Goal: Task Accomplishment & Management: Use online tool/utility

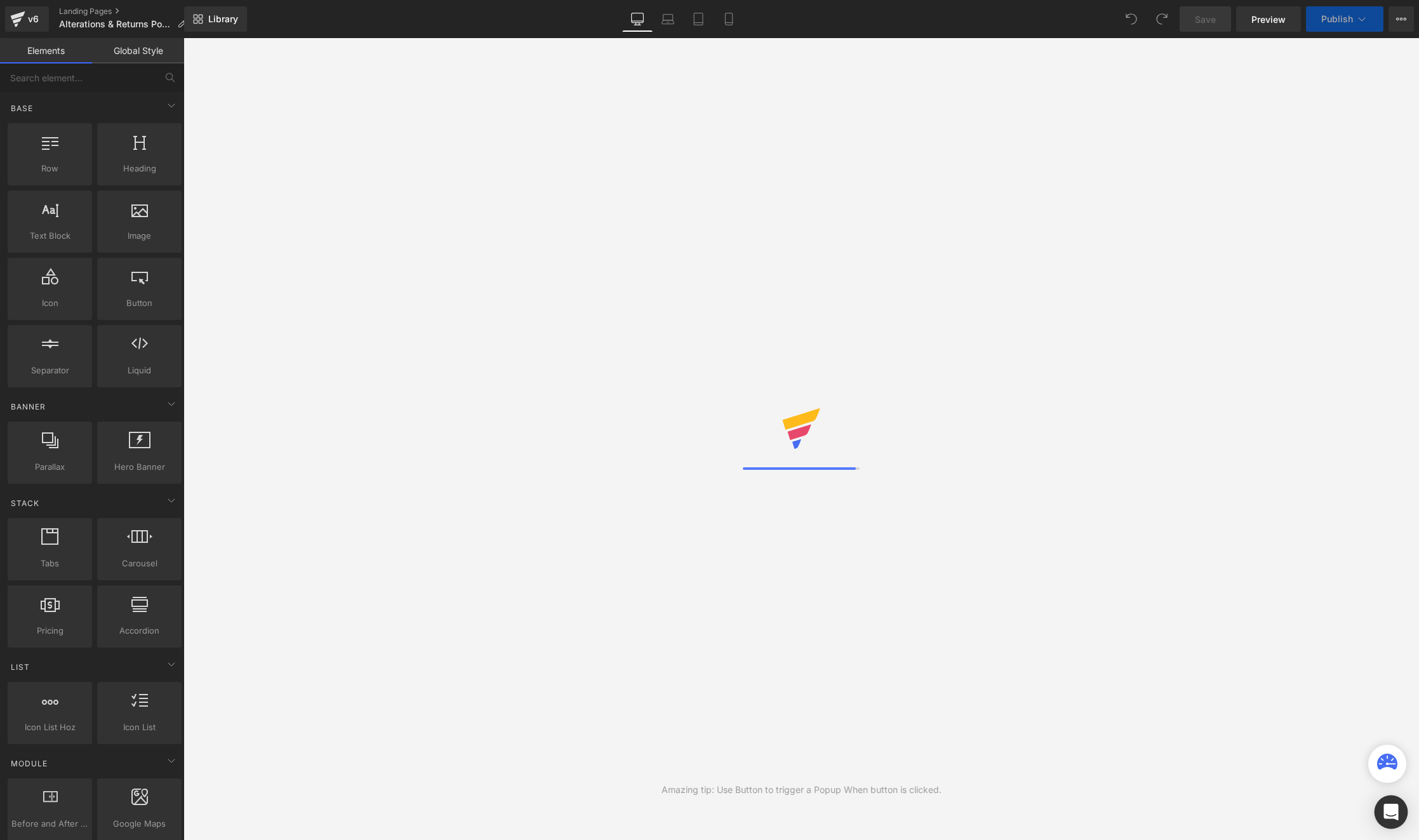
click at [1389, 813] on icon "Open Intercom Messenger" at bounding box center [1390, 812] width 15 height 16
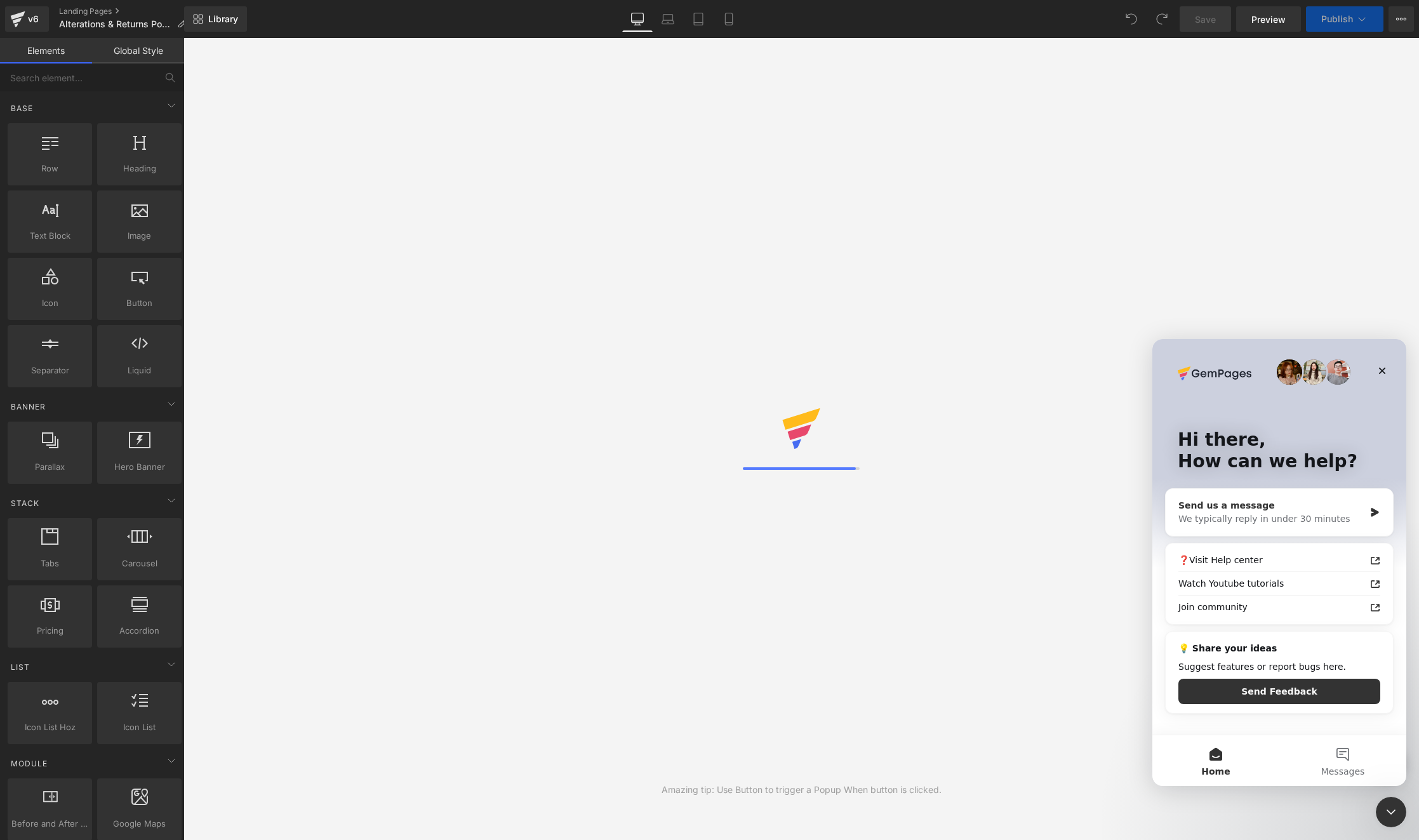
click at [1344, 518] on div "We typically reply in under 30 minutes" at bounding box center [1271, 519] width 186 height 13
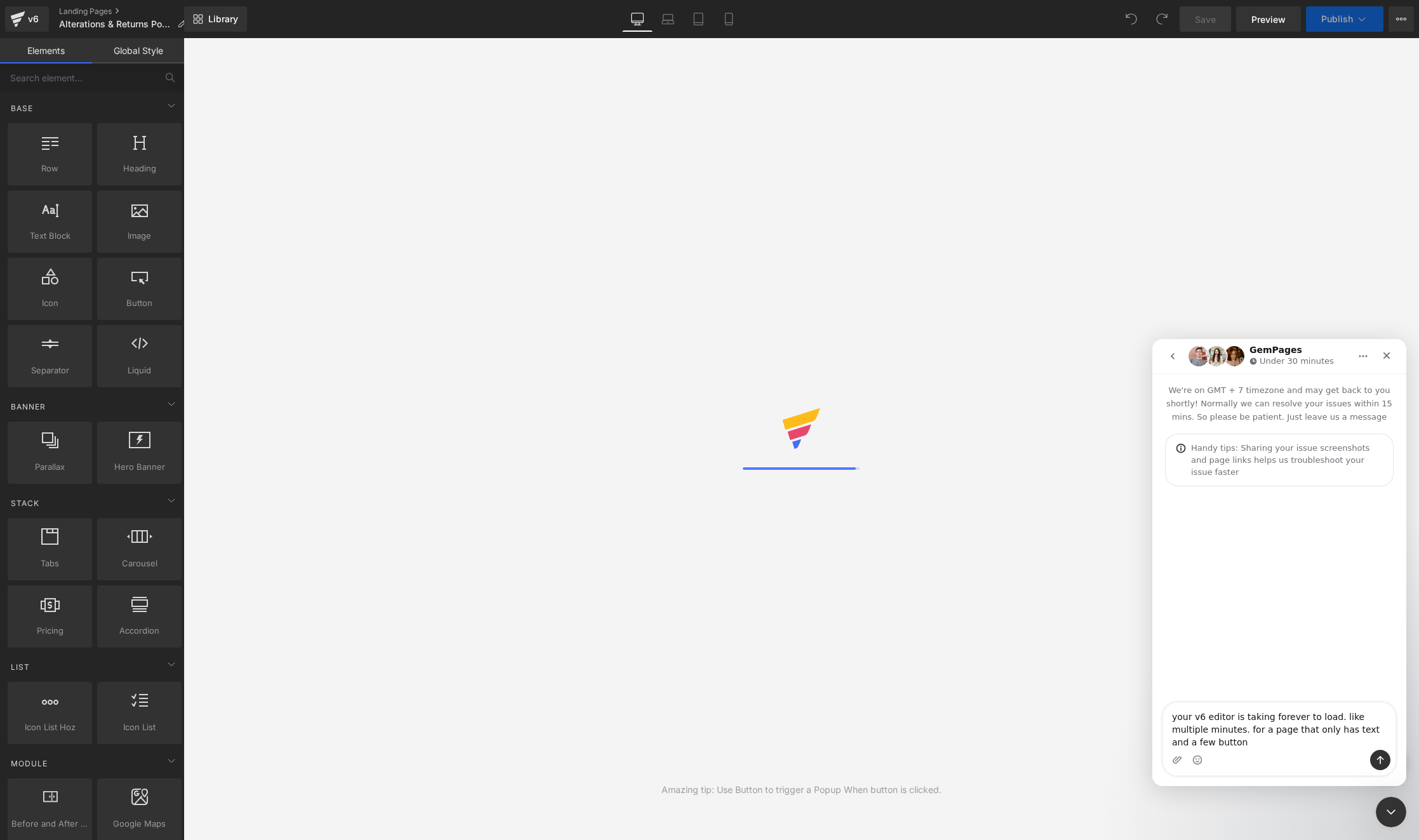
type textarea "your v6 editor is taking forever to load. like multiple minutes. for a page tha…"
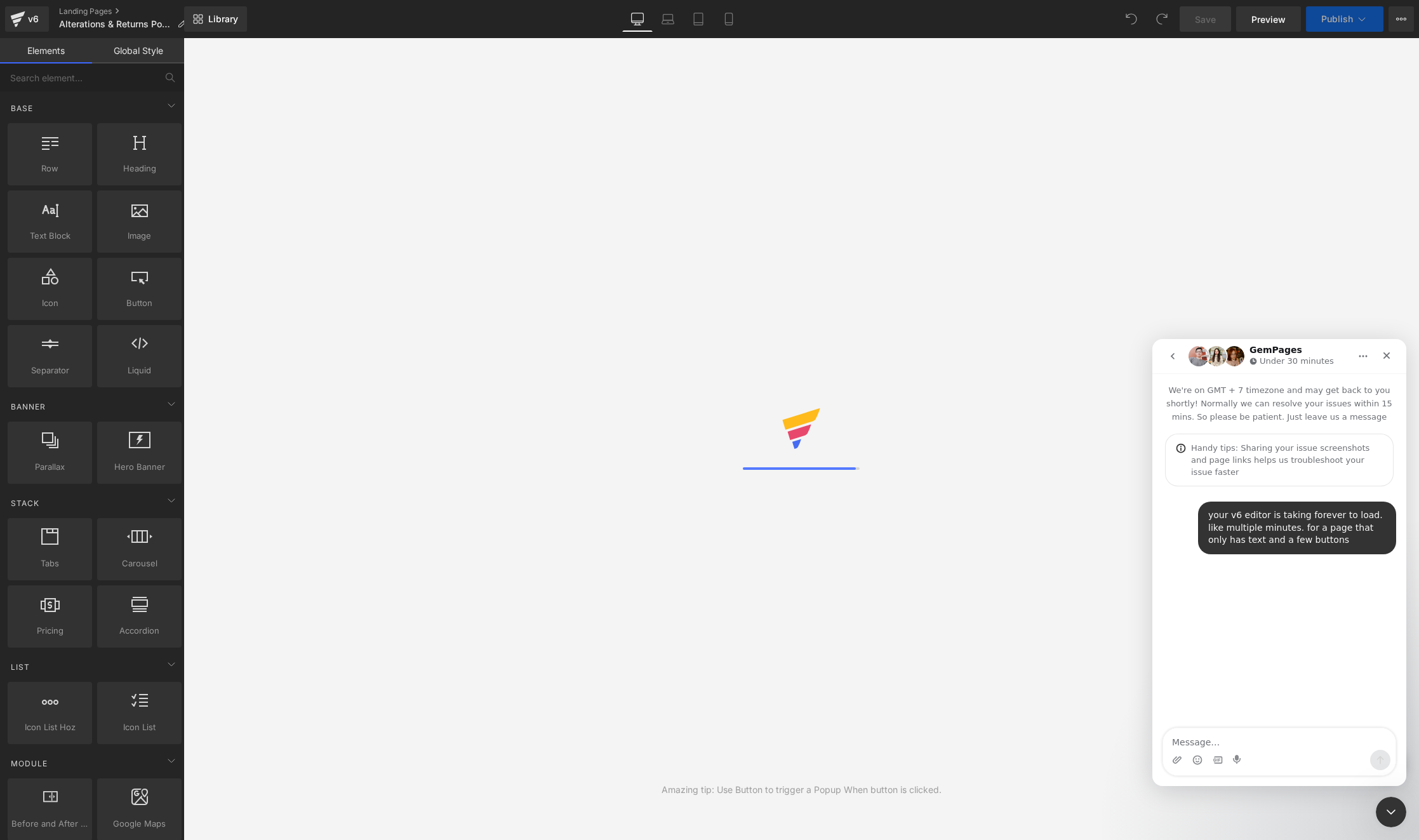
click at [150, 56] on div at bounding box center [710, 400] width 1419 height 801
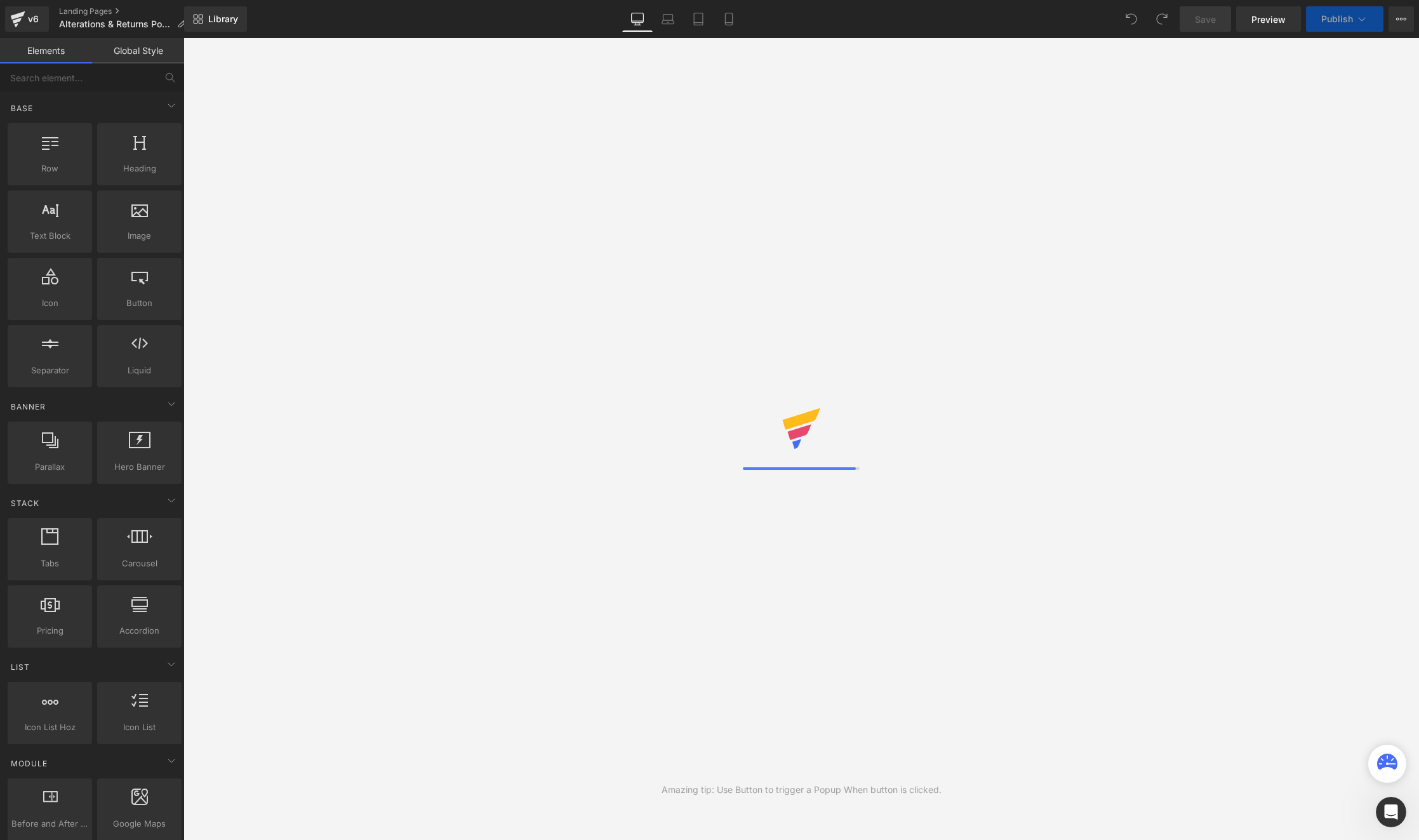
click at [140, 52] on link "Global Style" at bounding box center [138, 50] width 92 height 25
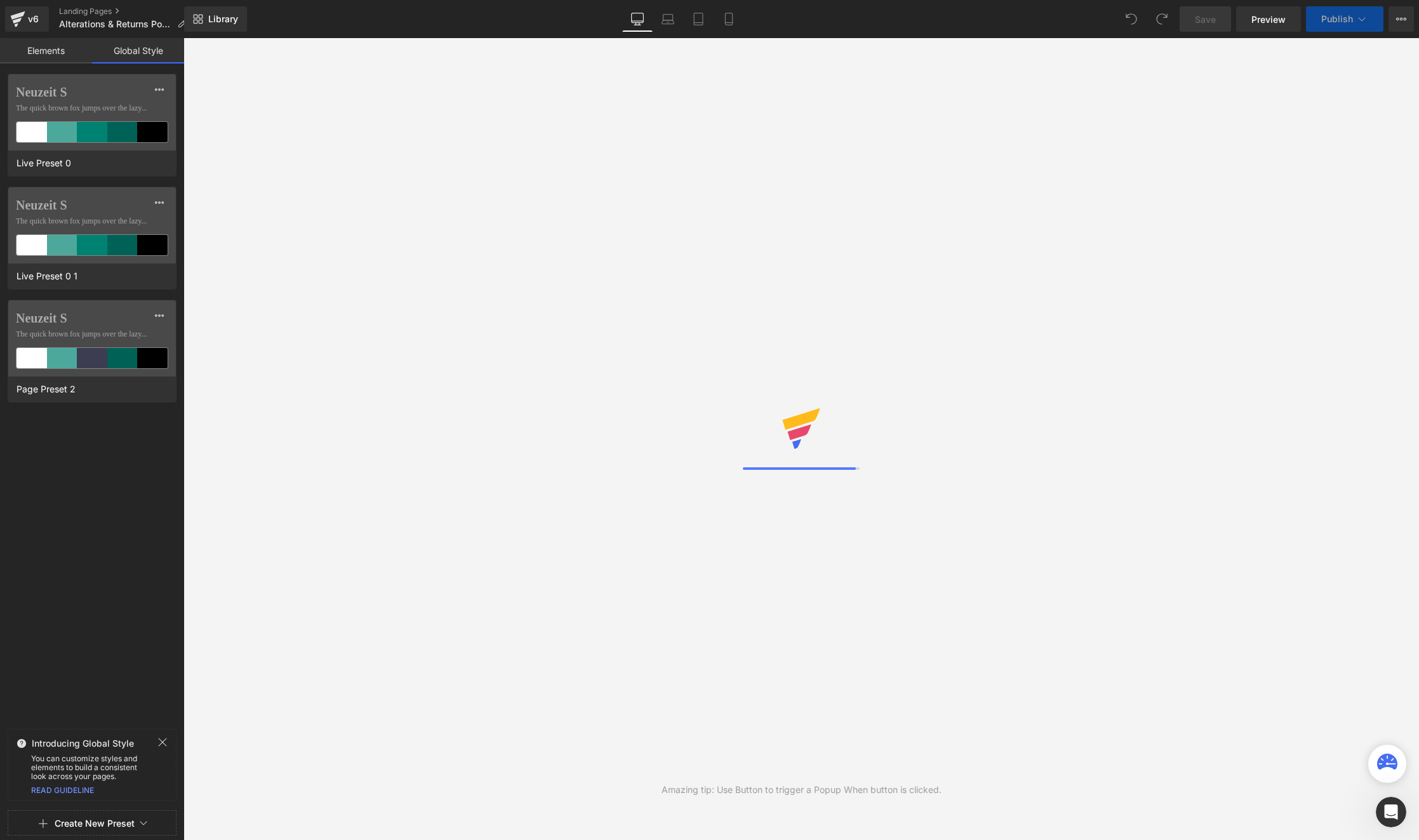
click at [53, 52] on link "Elements" at bounding box center [46, 50] width 92 height 25
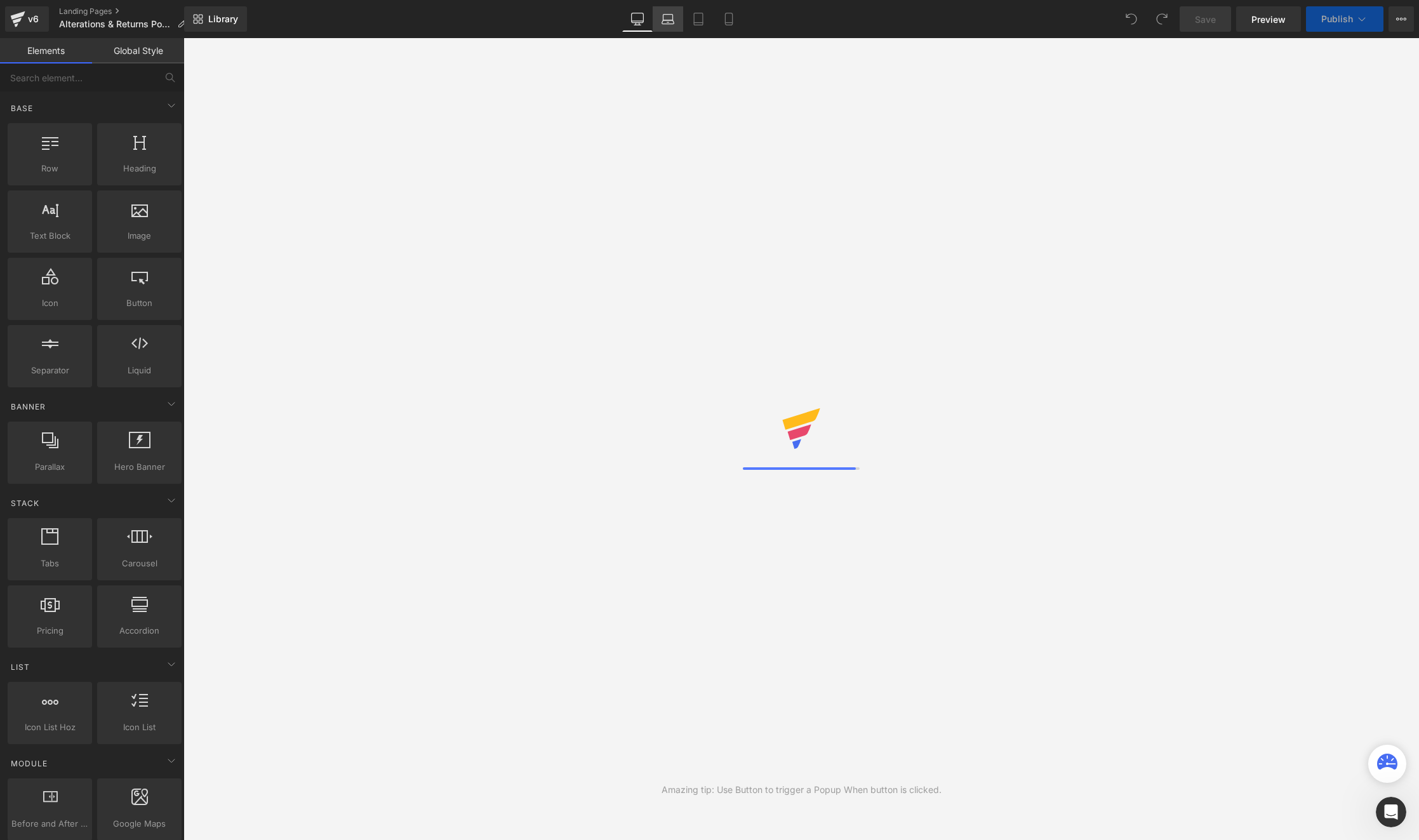
click at [662, 21] on icon at bounding box center [667, 18] width 12 height 12
click at [667, 23] on icon at bounding box center [667, 18] width 12 height 12
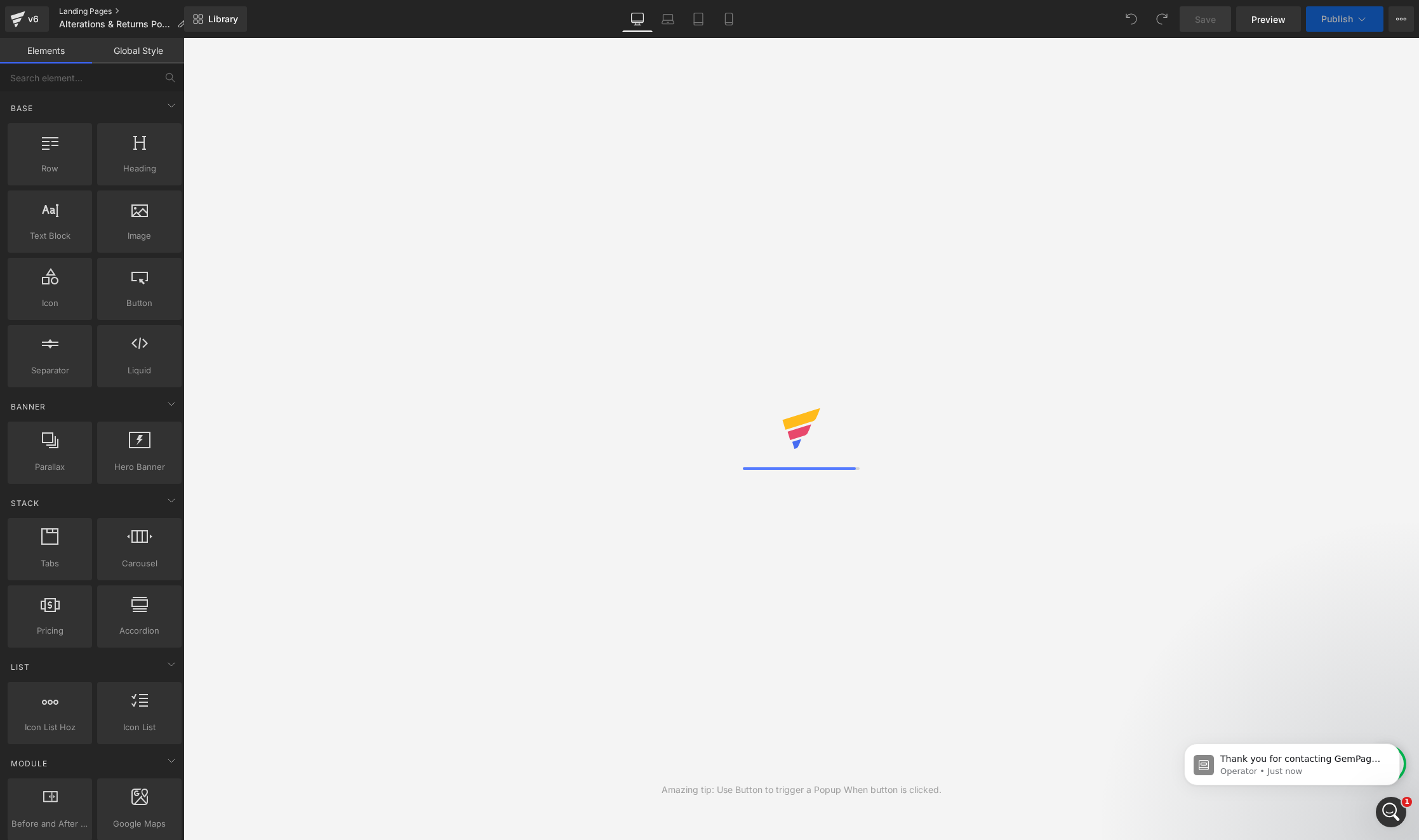
click at [76, 8] on link "Landing Pages" at bounding box center [127, 11] width 137 height 10
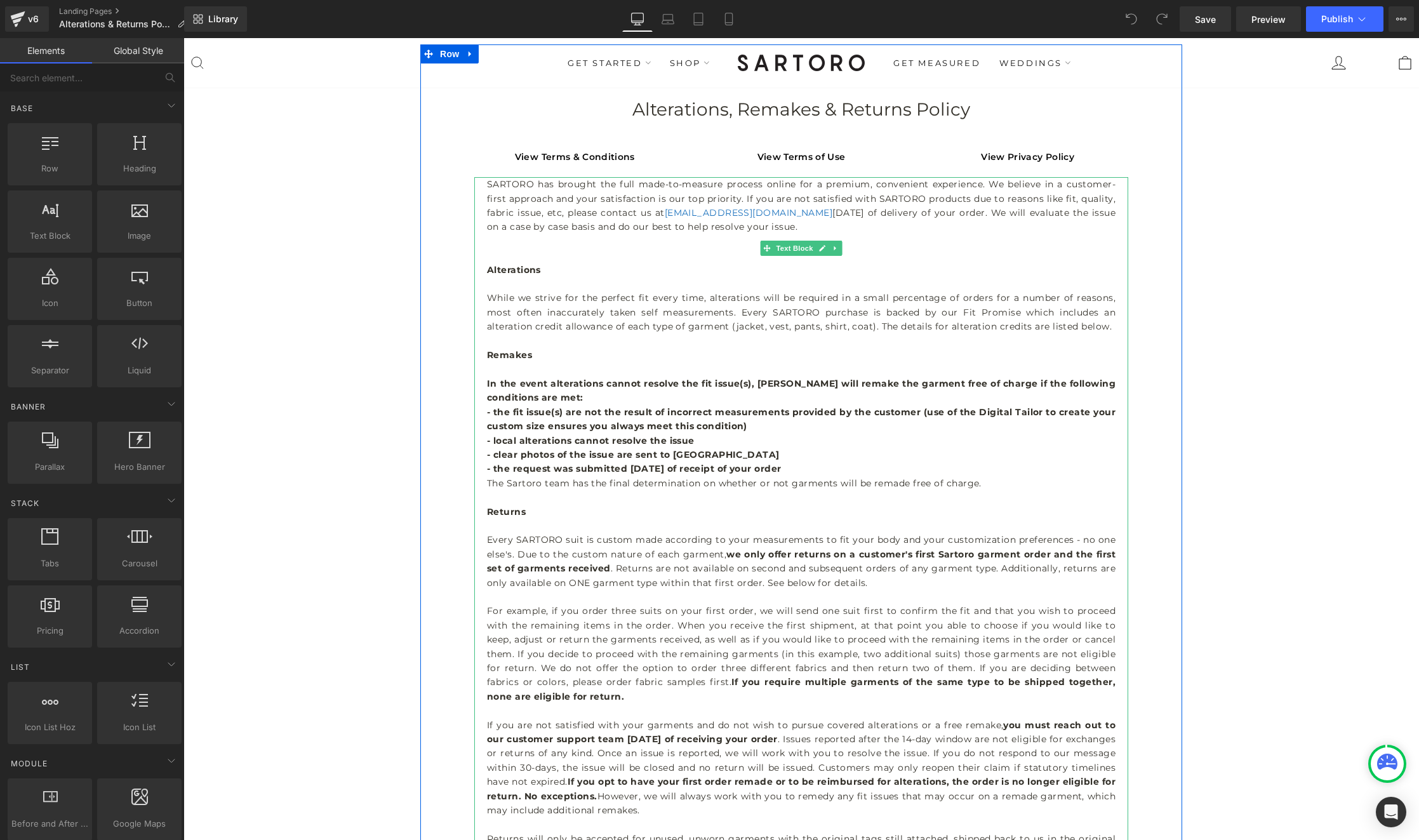
scroll to position [23, 0]
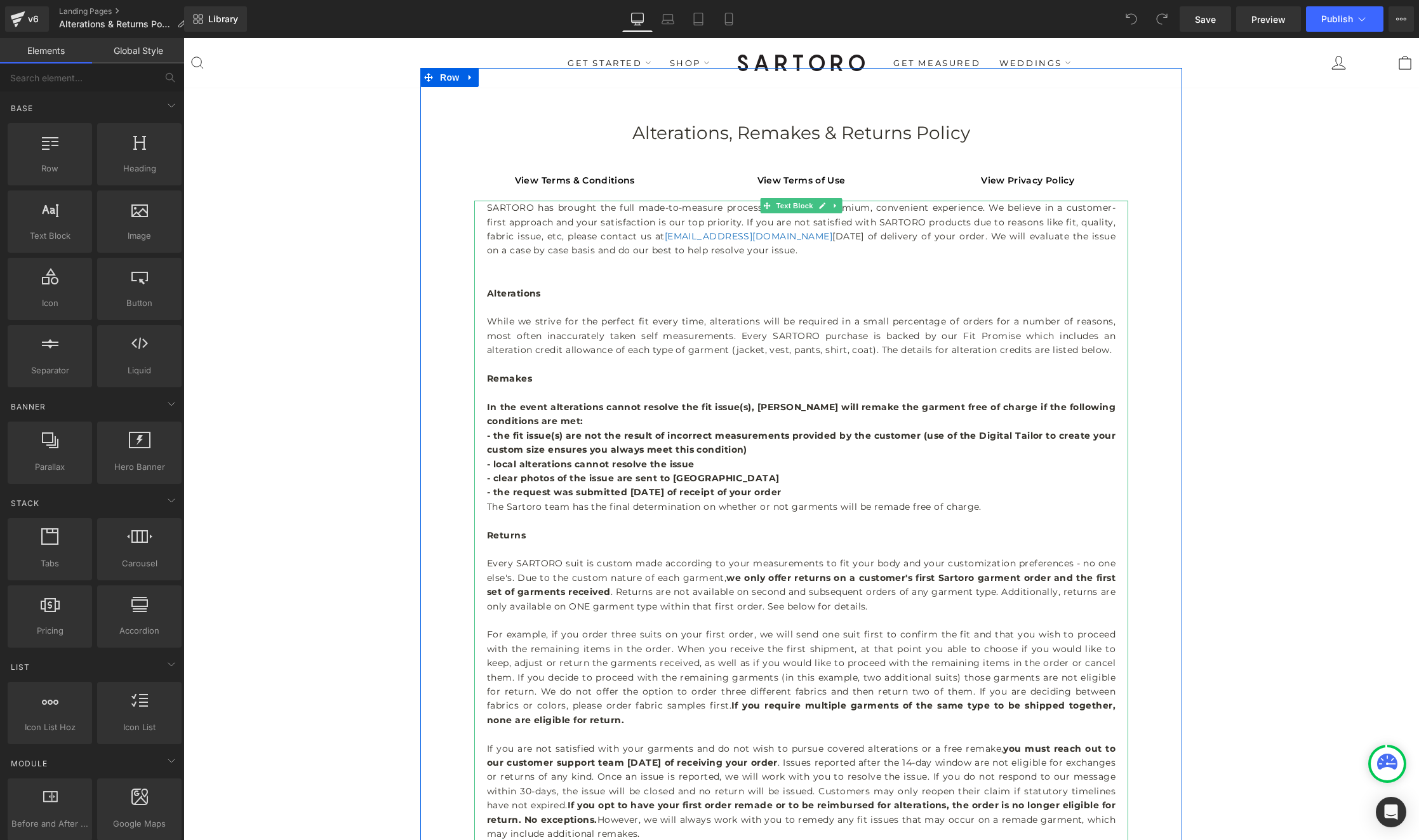
click at [513, 266] on p at bounding box center [801, 264] width 628 height 14
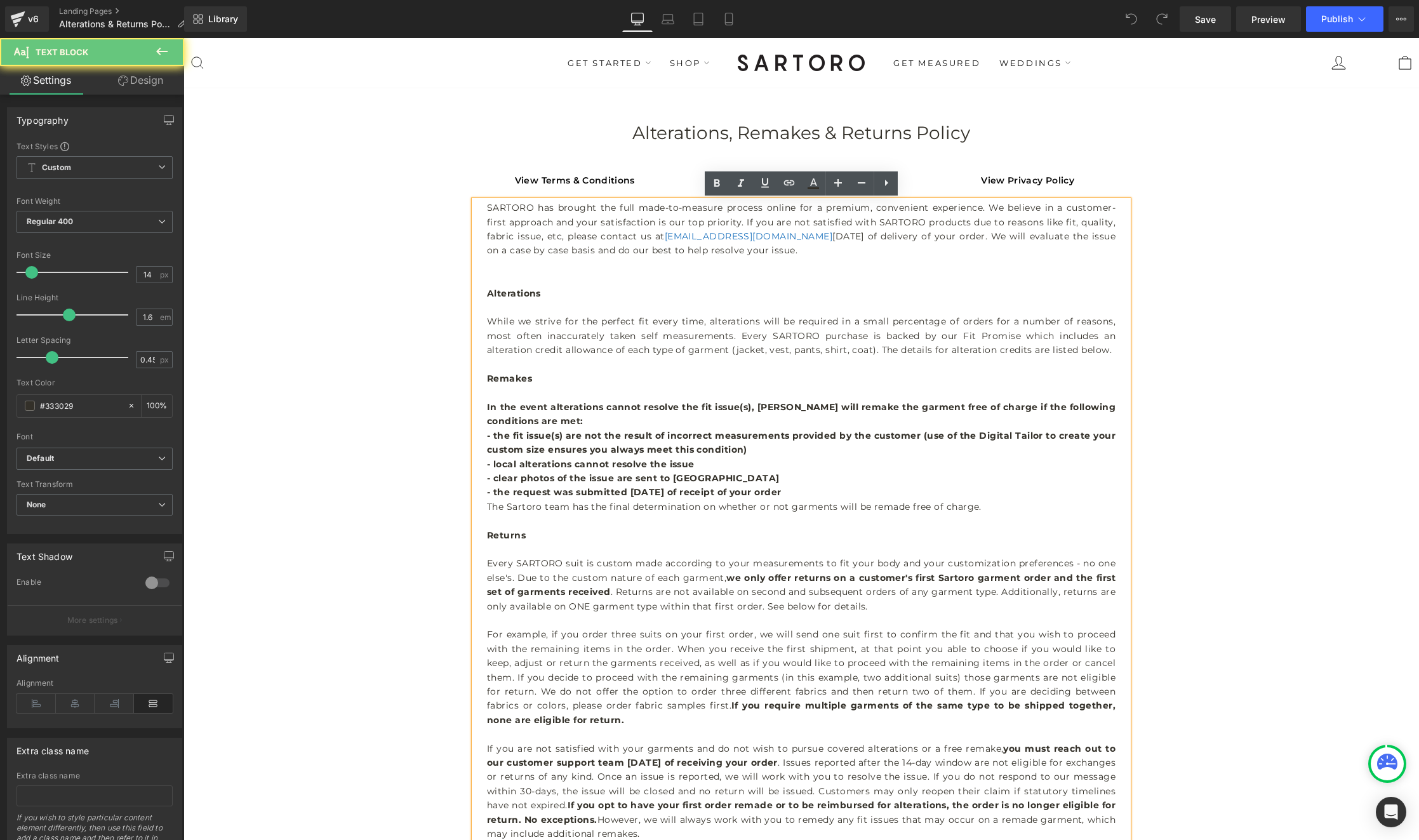
click at [506, 269] on p at bounding box center [801, 264] width 628 height 14
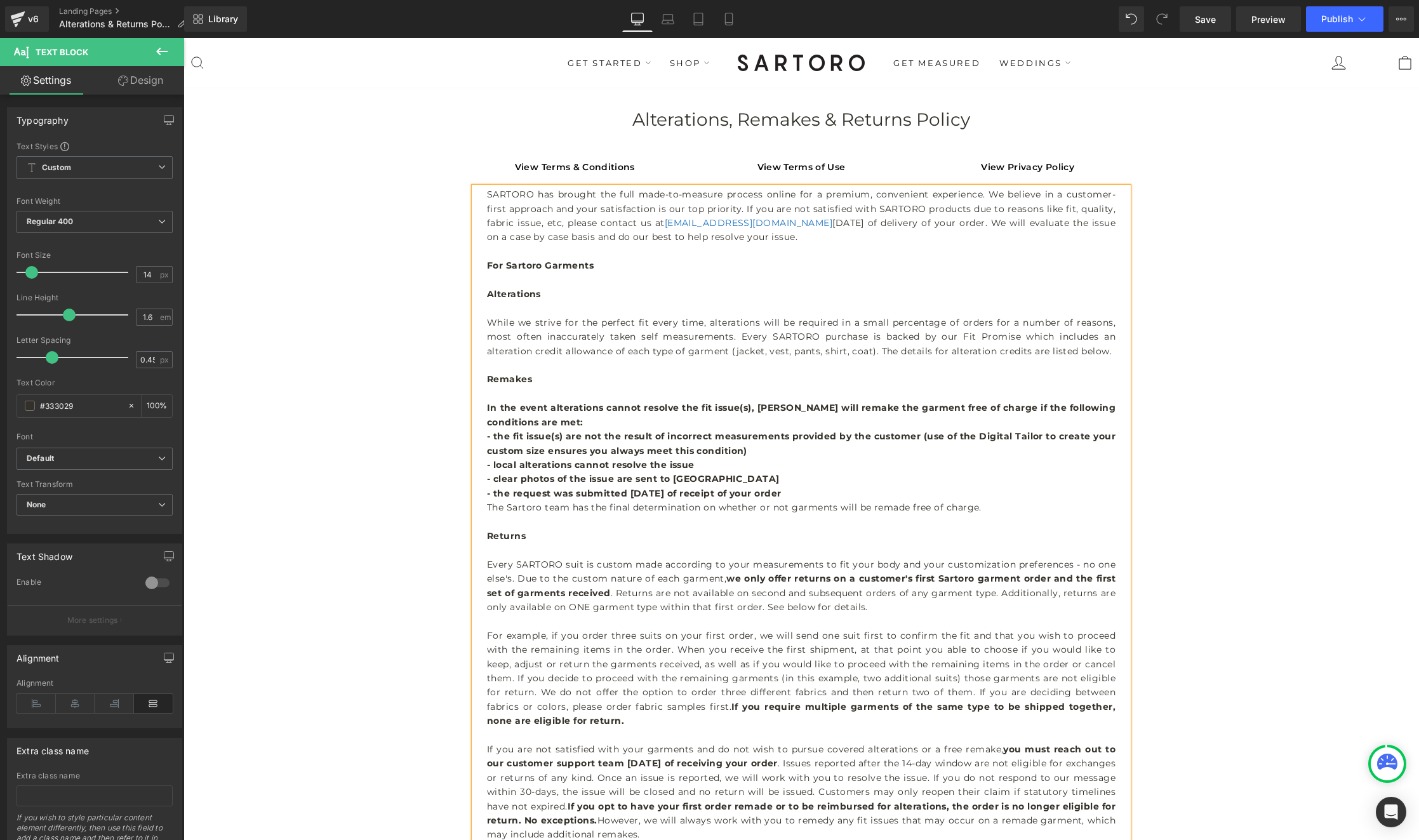
scroll to position [0, 0]
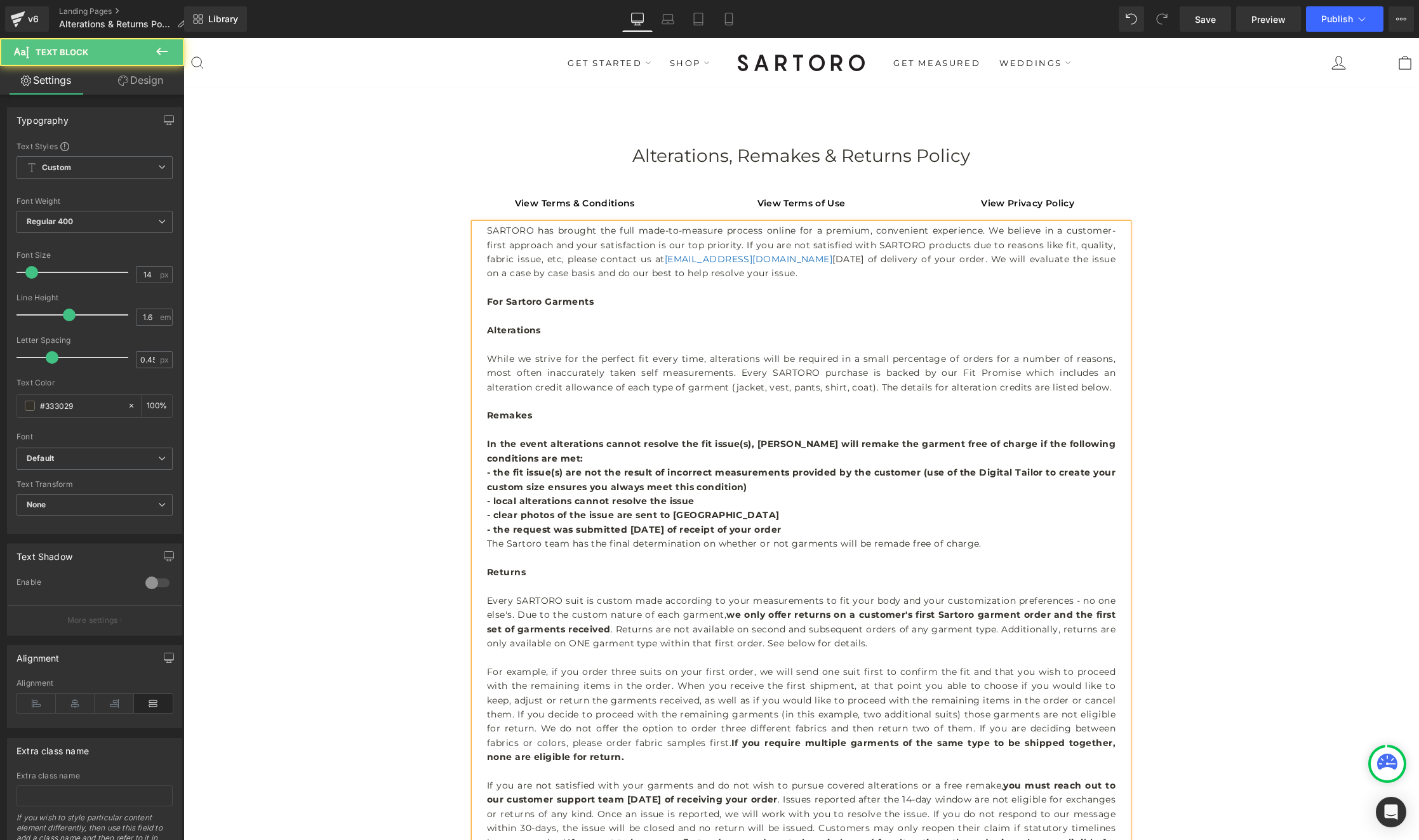
click at [541, 308] on p "For Sartoro Garments" at bounding box center [801, 301] width 628 height 14
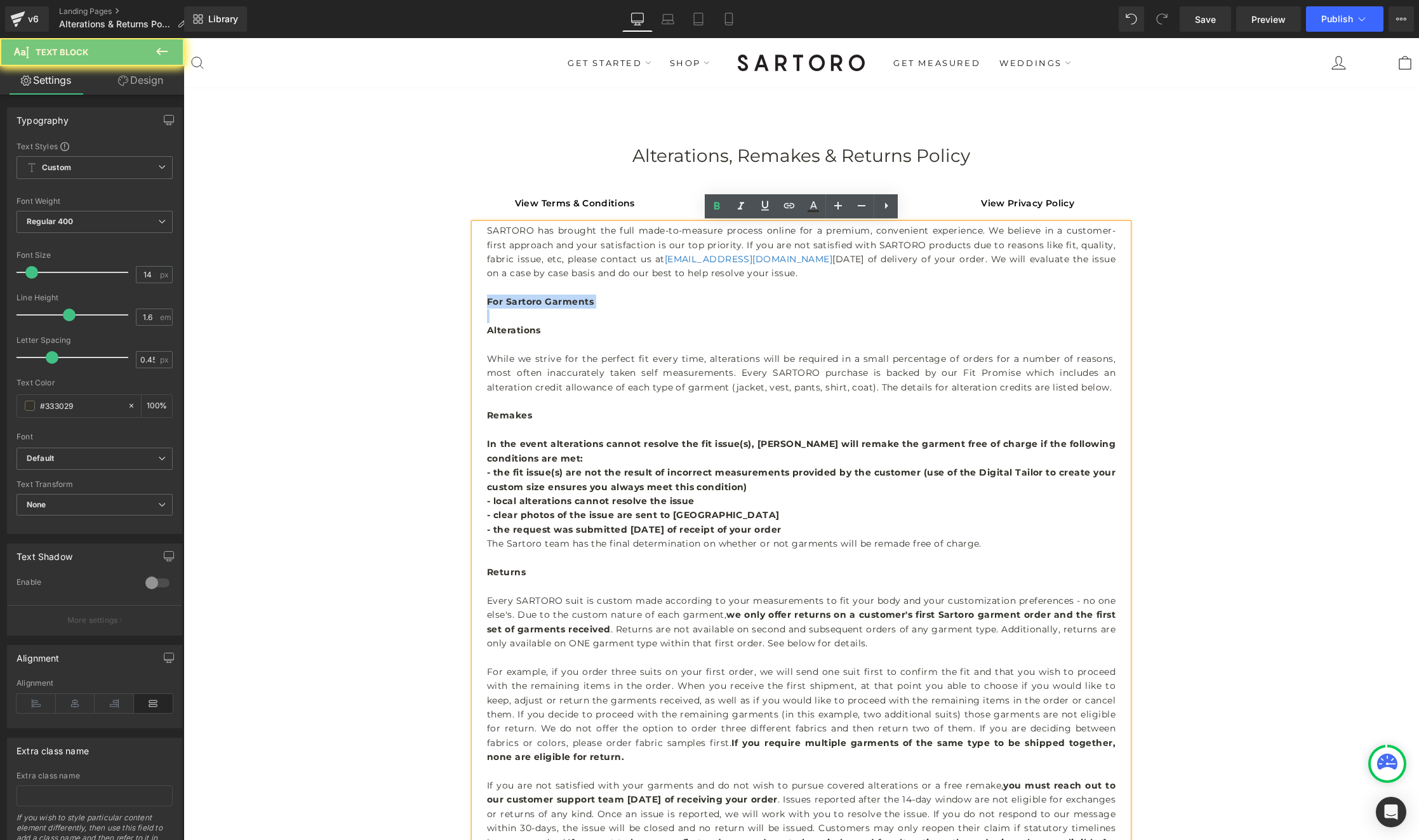
click at [541, 308] on p "For Sartoro Garments" at bounding box center [801, 301] width 628 height 14
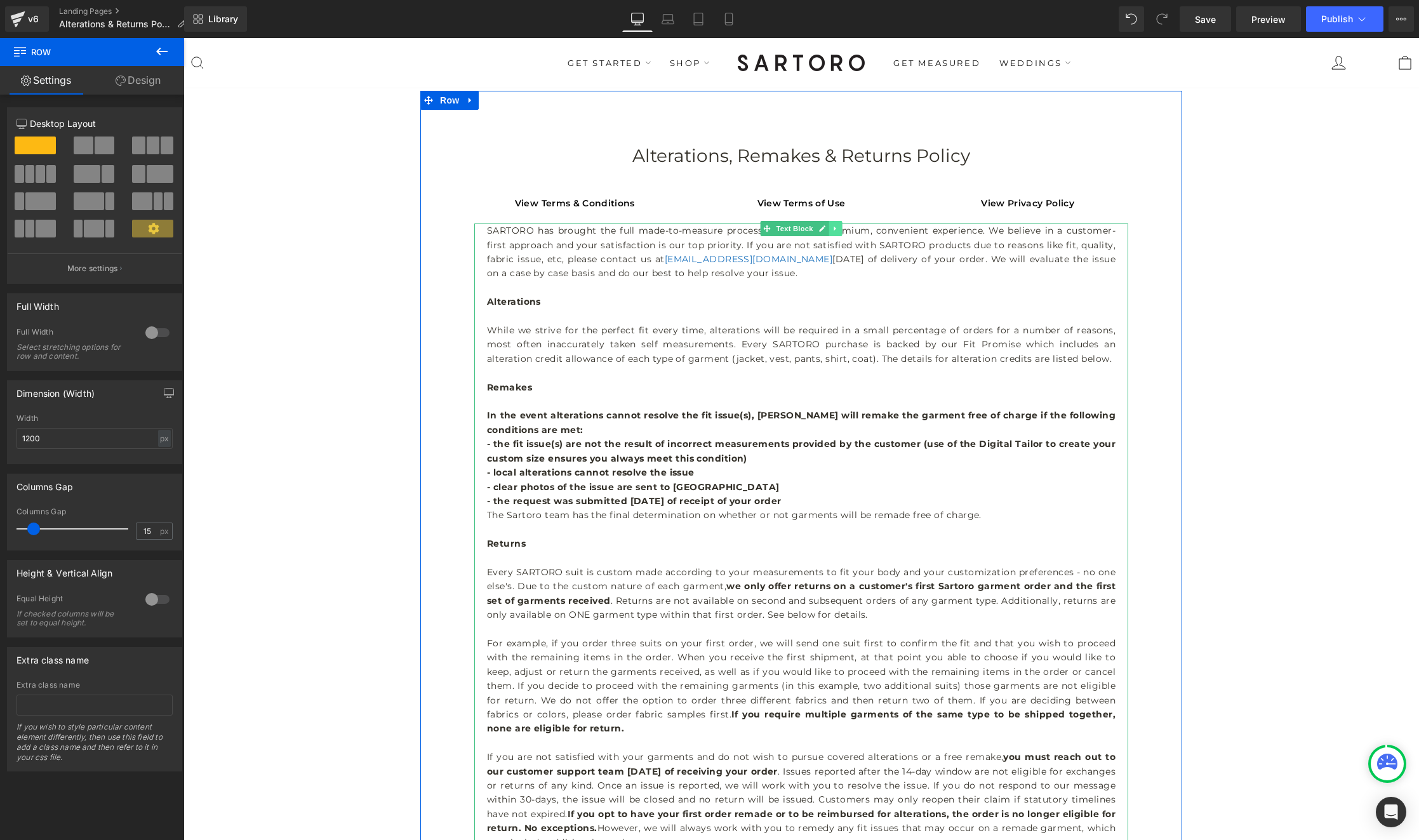
click at [836, 226] on icon at bounding box center [835, 228] width 7 height 7
click at [829, 229] on icon at bounding box center [828, 229] width 7 height 7
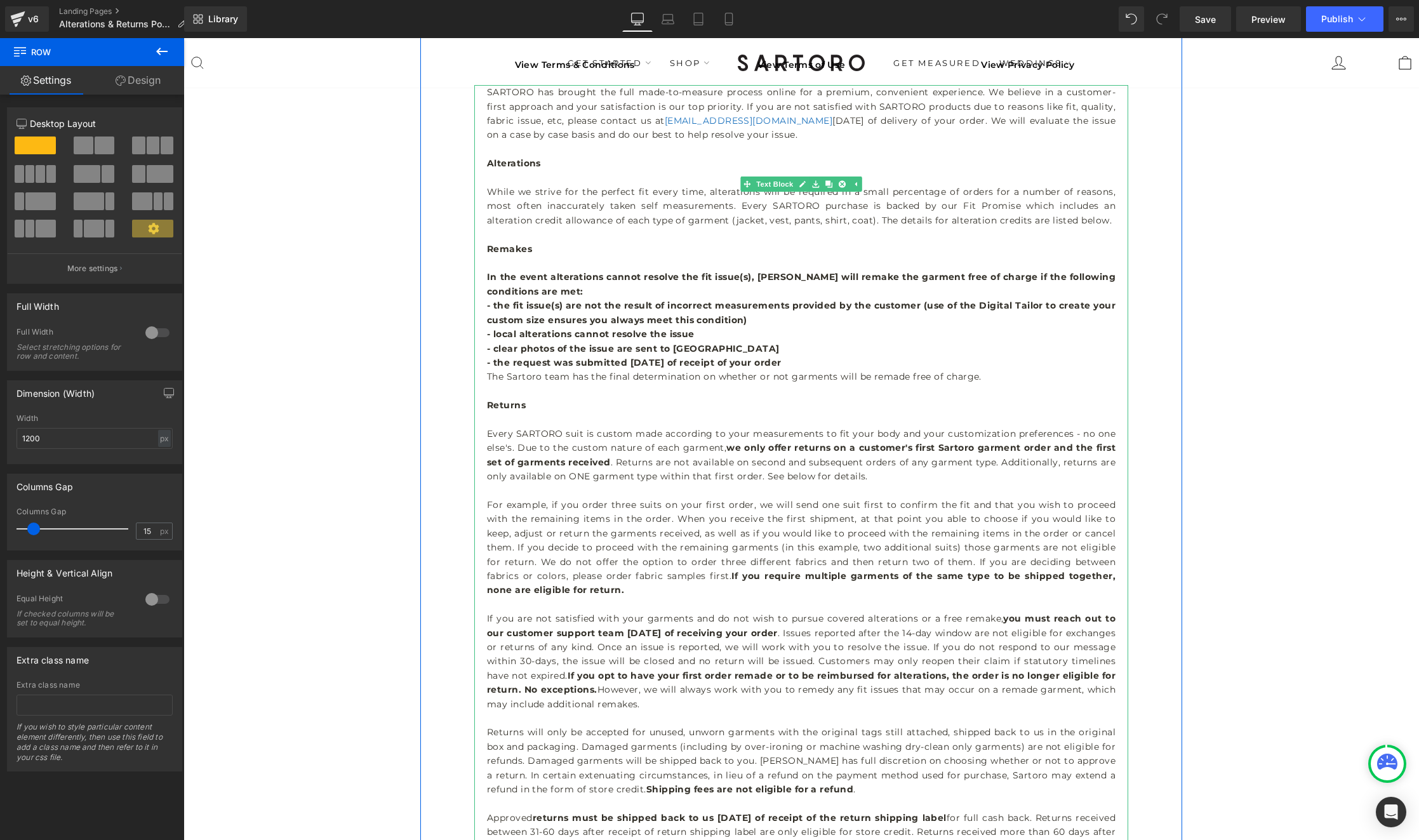
scroll to position [74, 0]
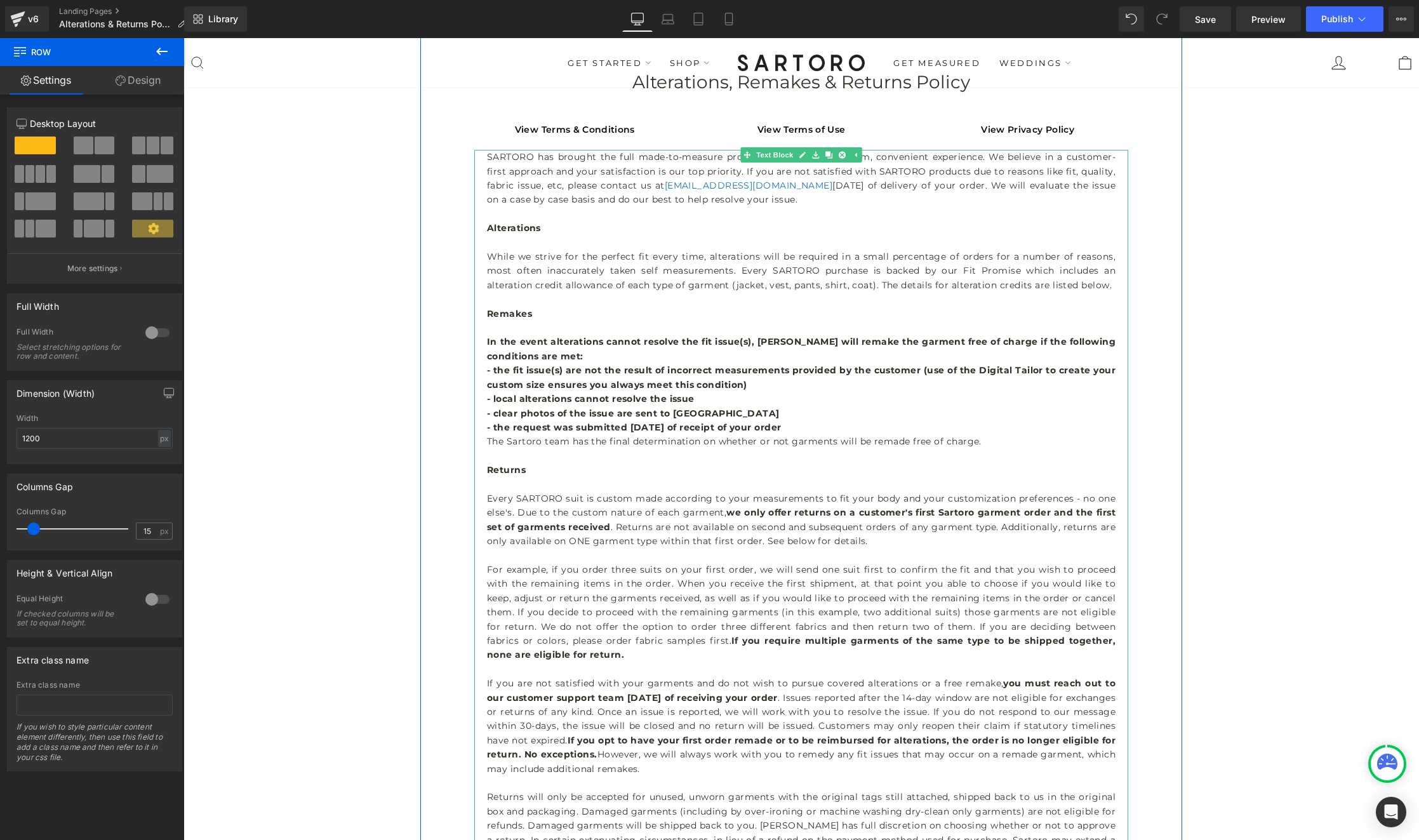
click at [529, 183] on p "SARTORO has brought the full made-to-measure process online for a premium, conv…" at bounding box center [801, 179] width 628 height 57
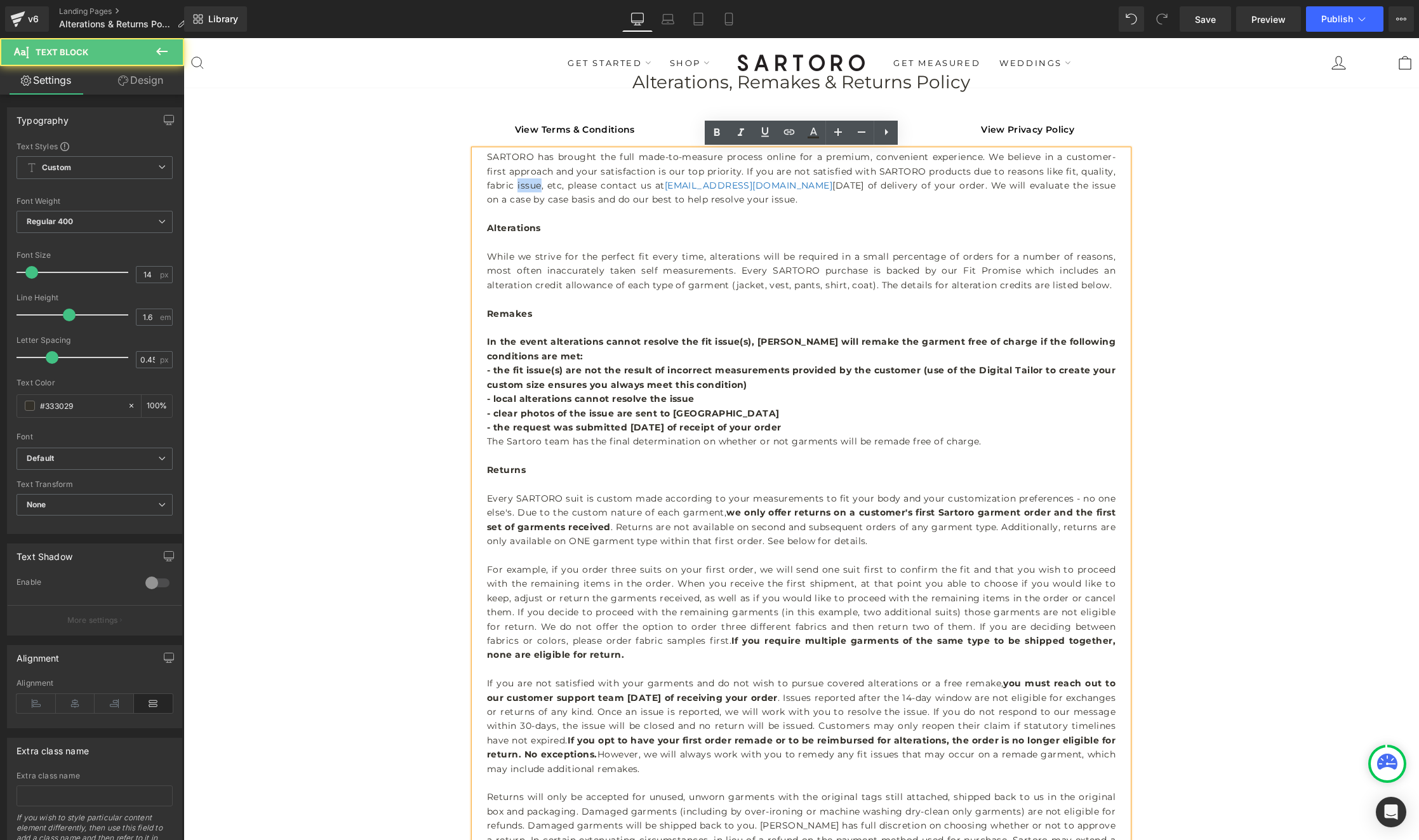
click at [529, 183] on p "SARTORO has brought the full made-to-measure process online for a premium, conv…" at bounding box center [801, 179] width 628 height 57
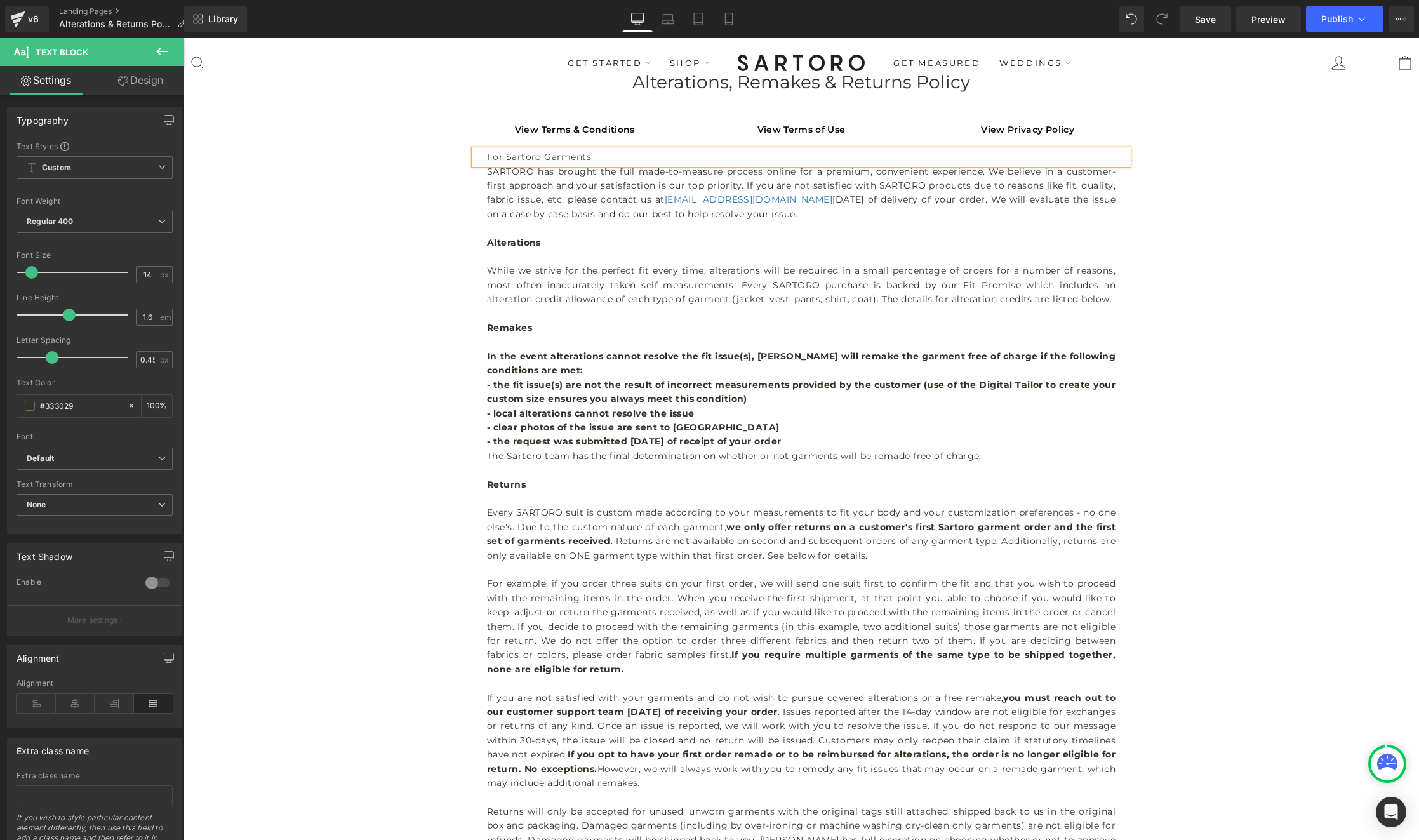
click at [507, 158] on p "For Sartoro Garments" at bounding box center [801, 157] width 628 height 14
click at [509, 156] on p "For All Sartoro Garments" at bounding box center [801, 157] width 628 height 14
click at [583, 156] on p "For Sartoro Garments" at bounding box center [801, 157] width 628 height 14
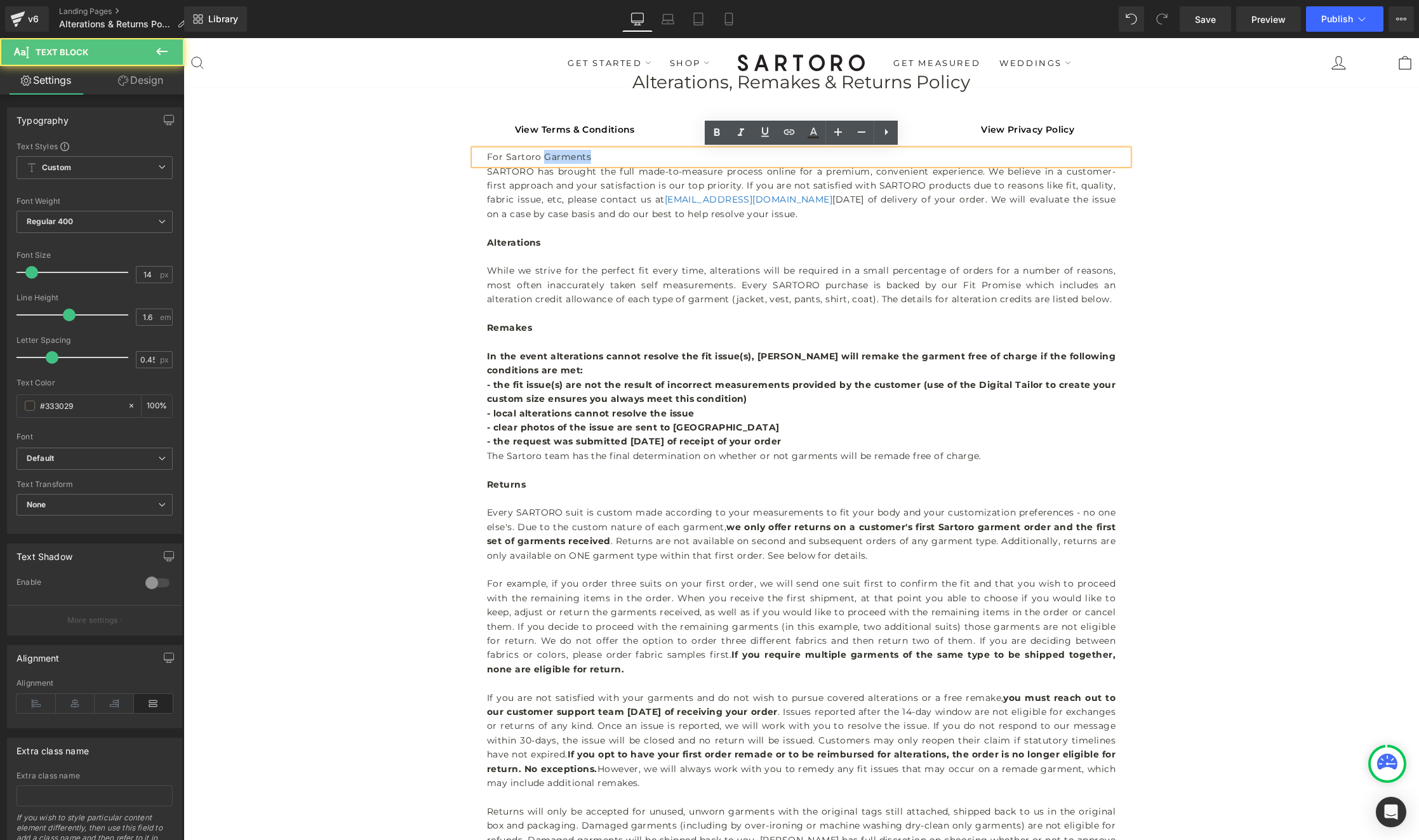
click at [583, 156] on p "For Sartoro Garments" at bounding box center [801, 157] width 628 height 14
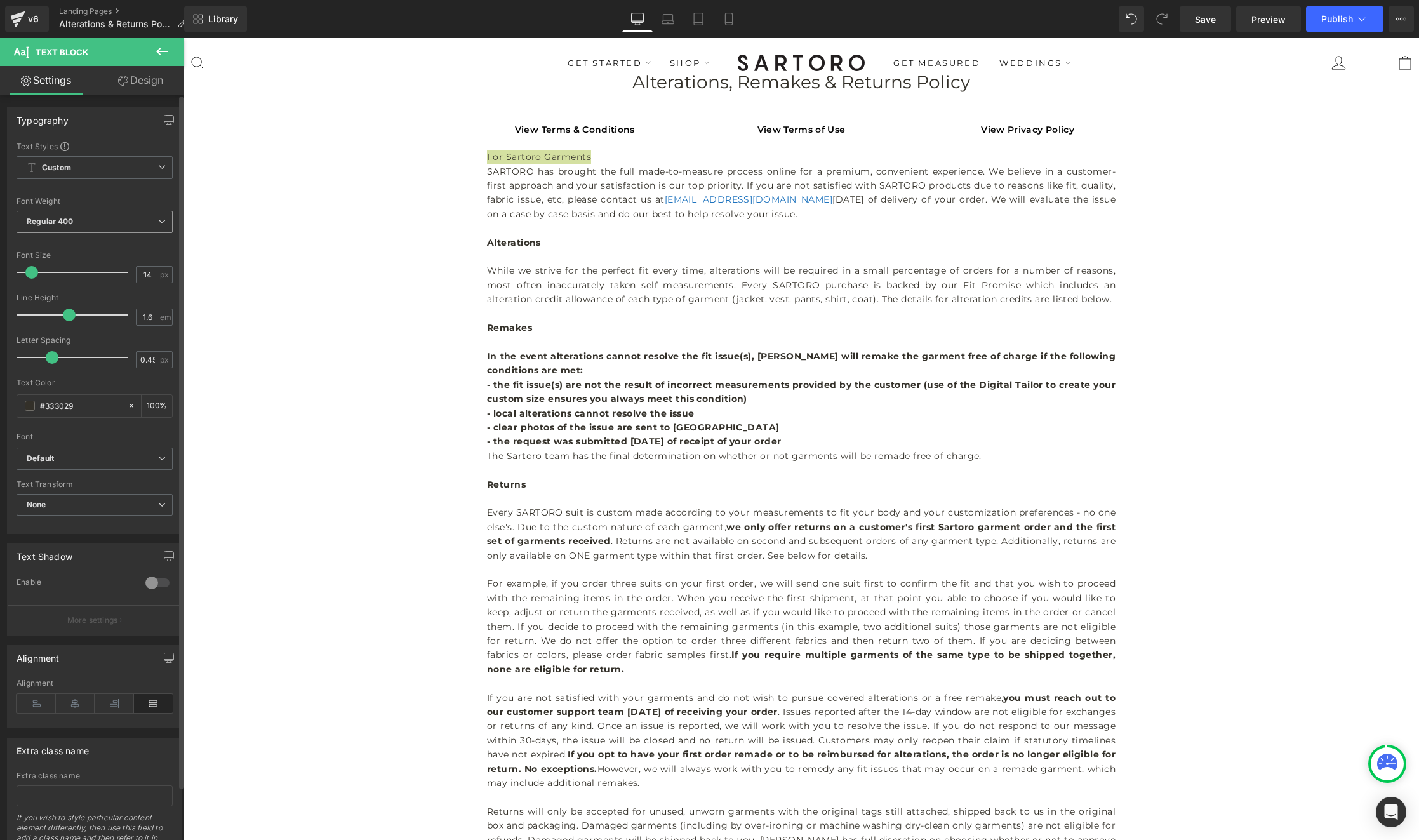
click at [149, 221] on span "Regular 400" at bounding box center [94, 221] width 156 height 22
click at [66, 317] on div "Semi Bold 600" at bounding box center [62, 320] width 54 height 9
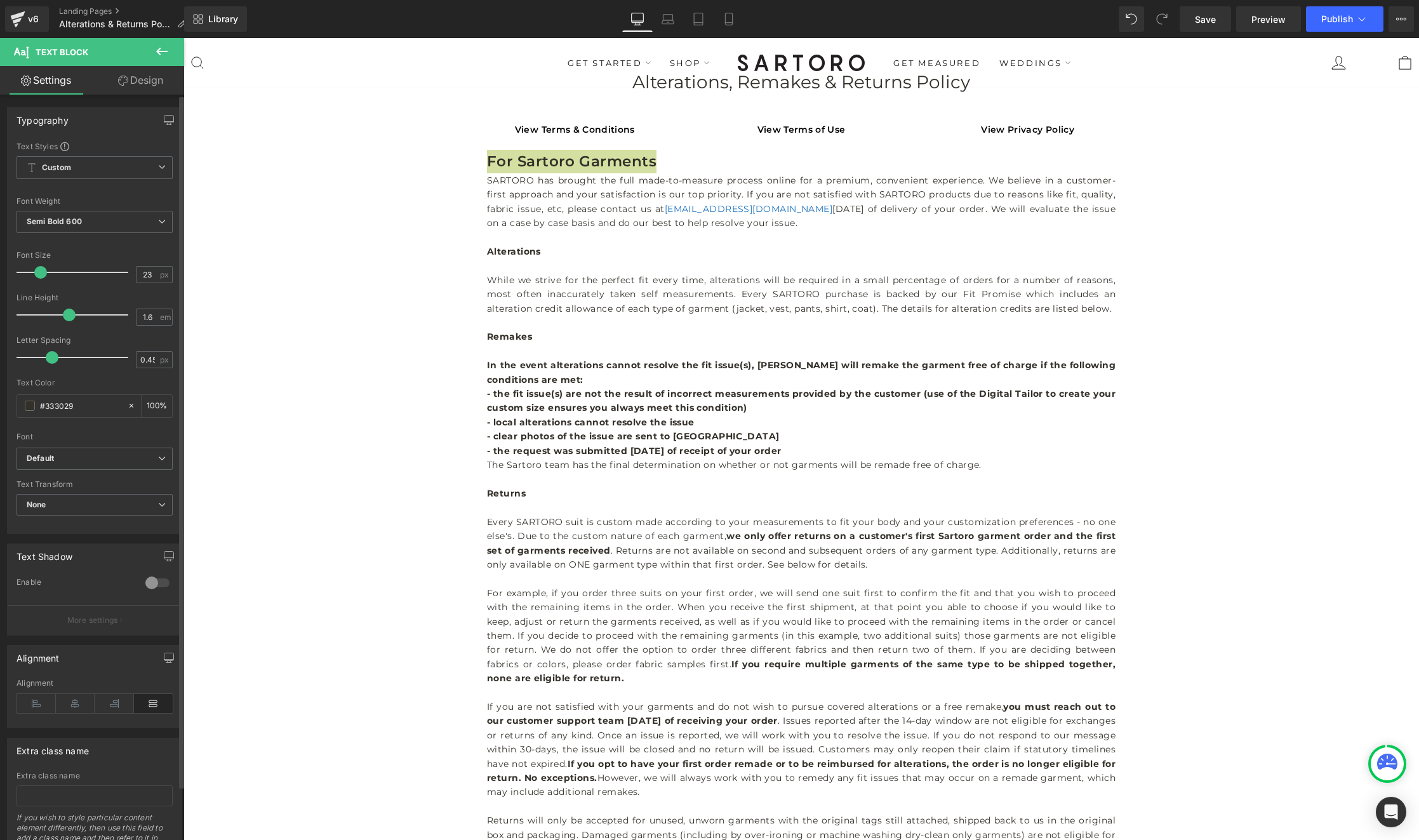
drag, startPoint x: 33, startPoint y: 270, endPoint x: 43, endPoint y: 271, distance: 10.0
click at [43, 271] on span at bounding box center [40, 272] width 12 height 12
type input "24"
click at [44, 271] on span at bounding box center [43, 272] width 12 height 12
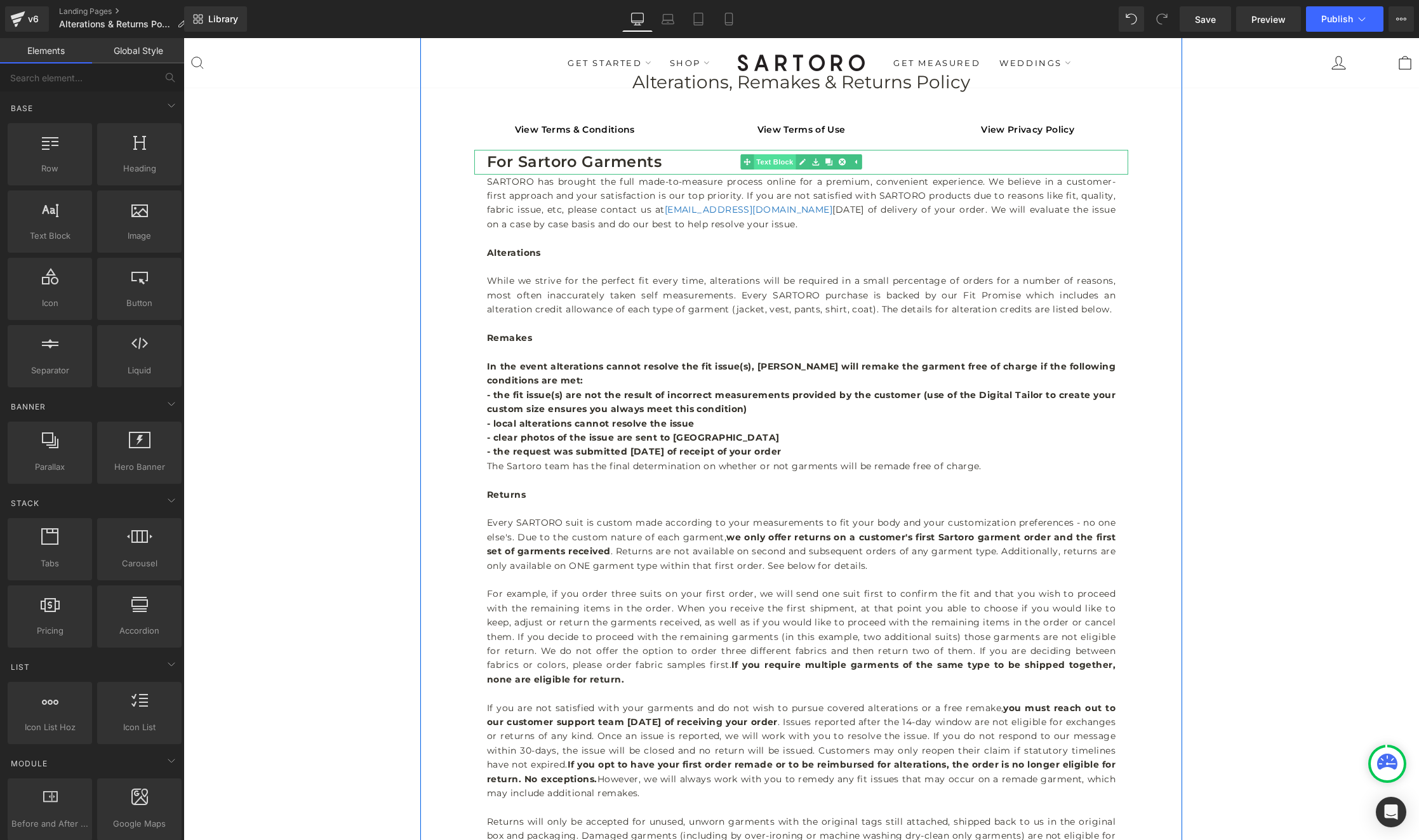
click at [777, 162] on span "Text Block" at bounding box center [774, 162] width 42 height 16
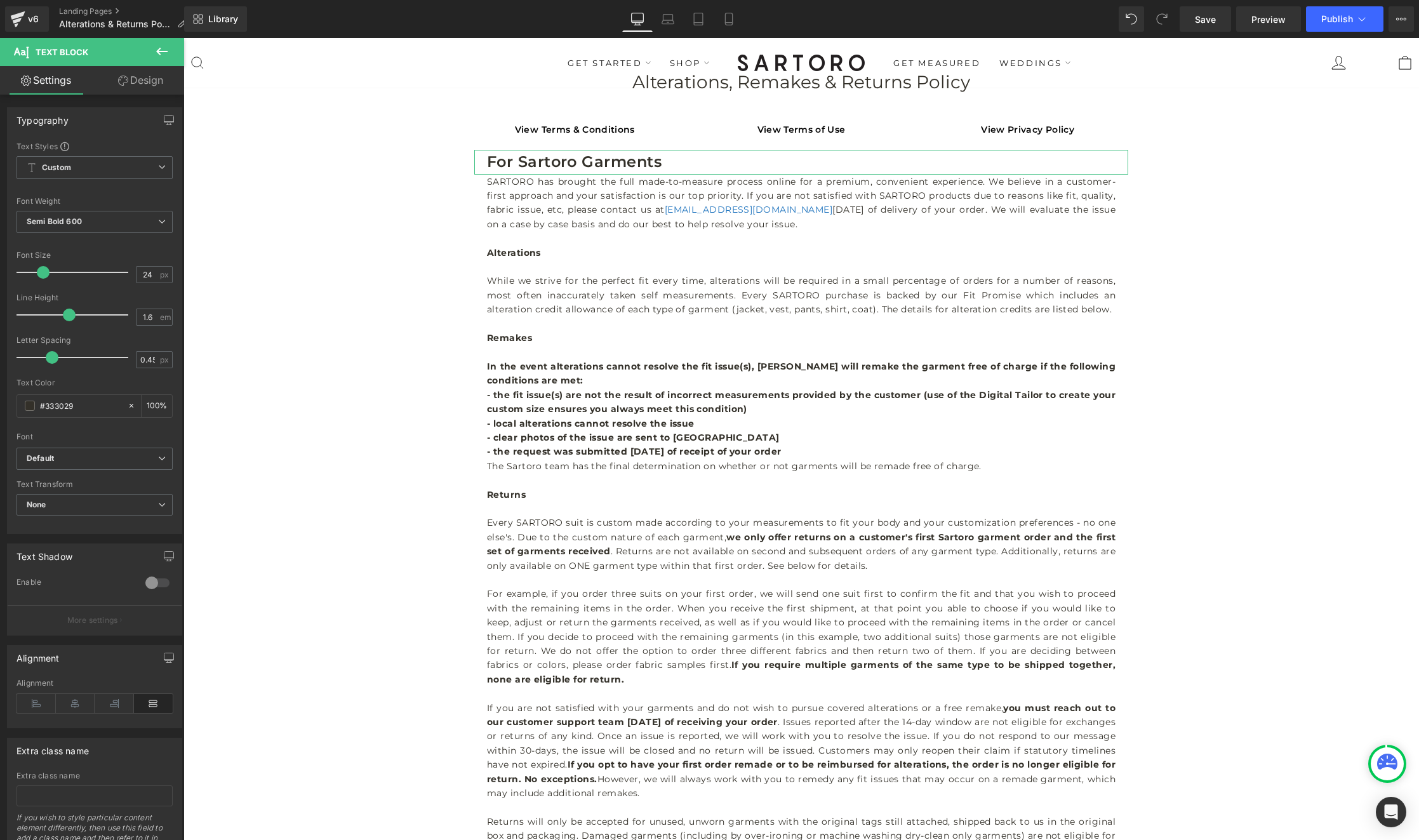
click at [130, 80] on link "Design" at bounding box center [140, 80] width 92 height 29
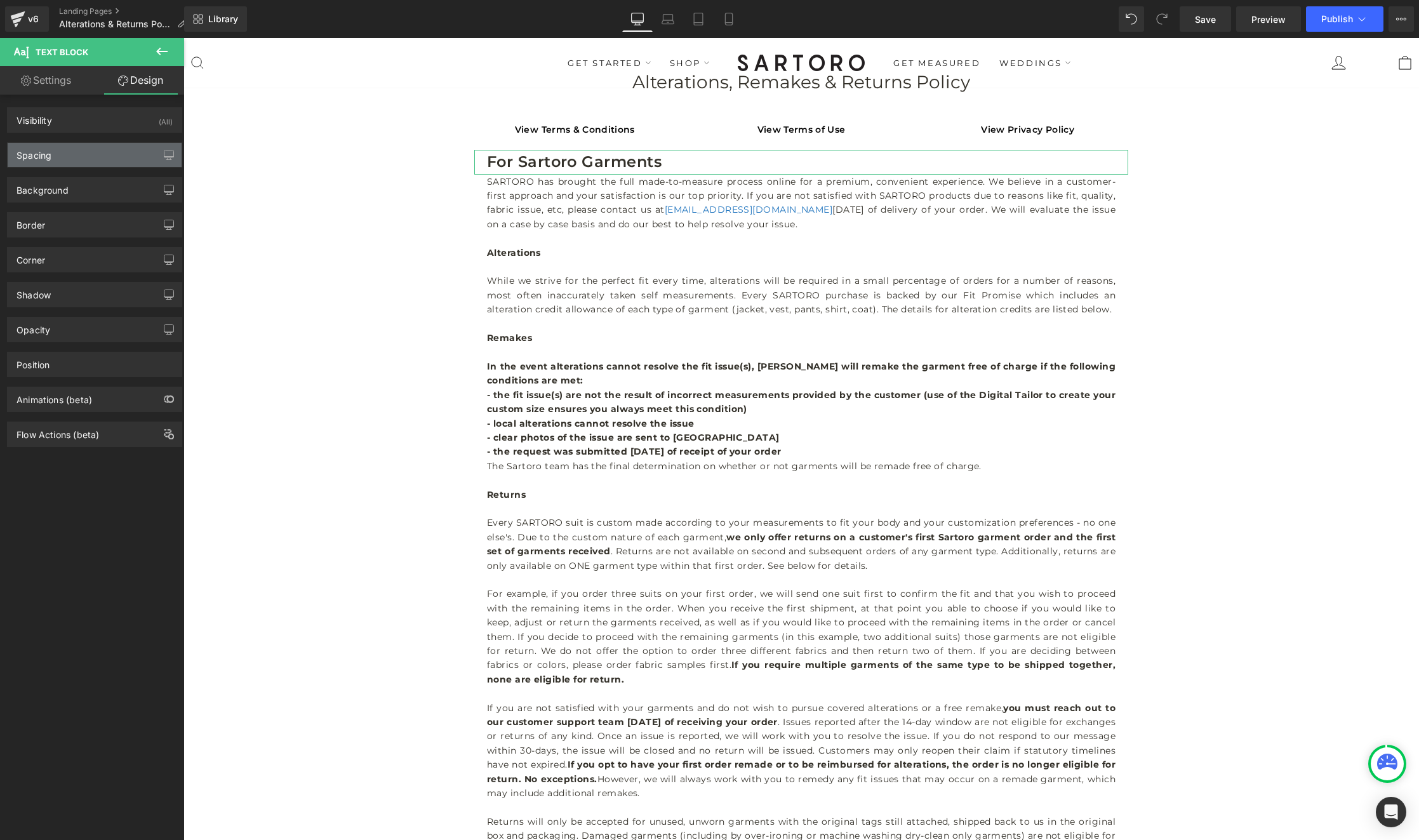
click at [107, 159] on div "Spacing" at bounding box center [94, 154] width 174 height 24
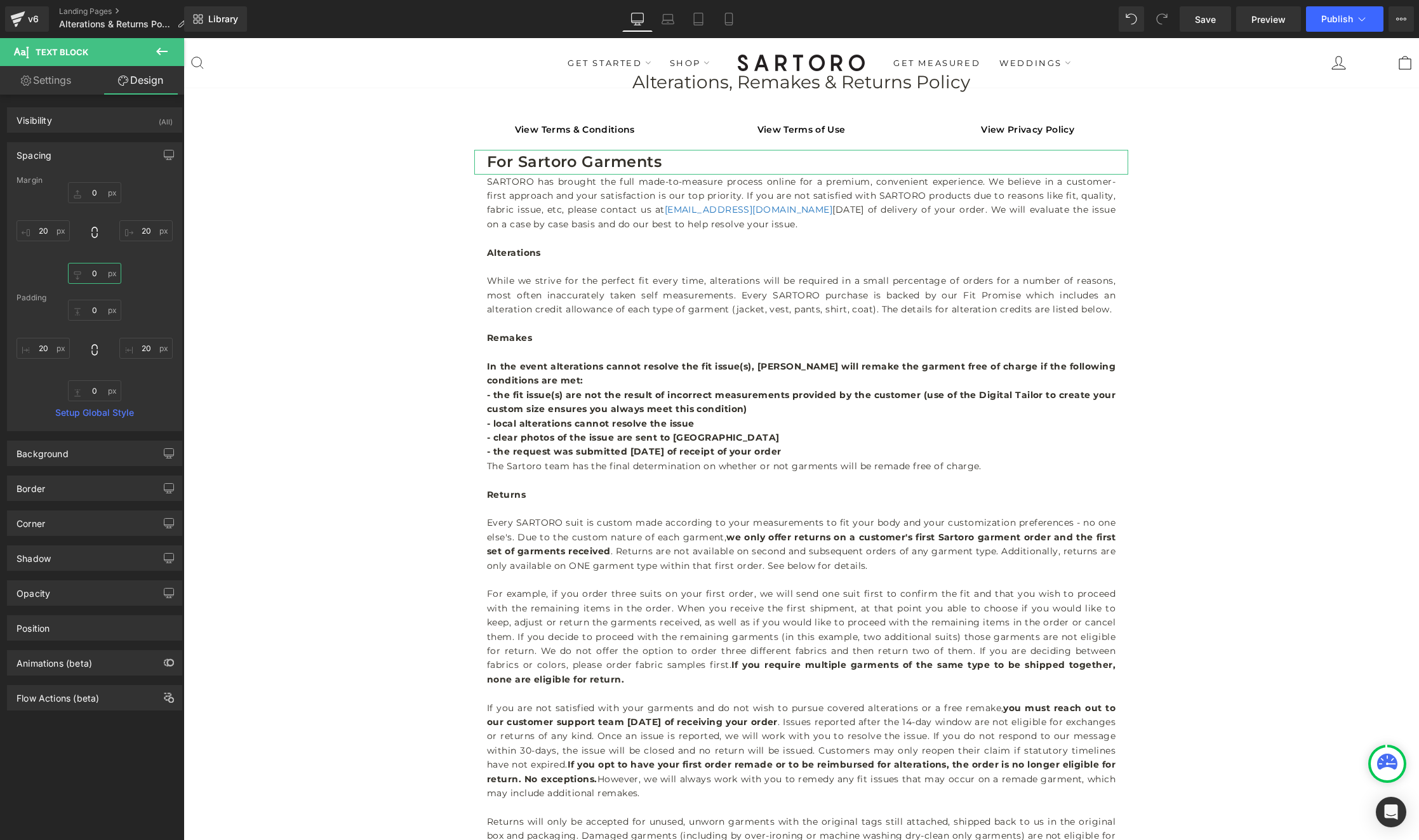
click at [91, 272] on input "0" at bounding box center [94, 273] width 53 height 21
type input "12"
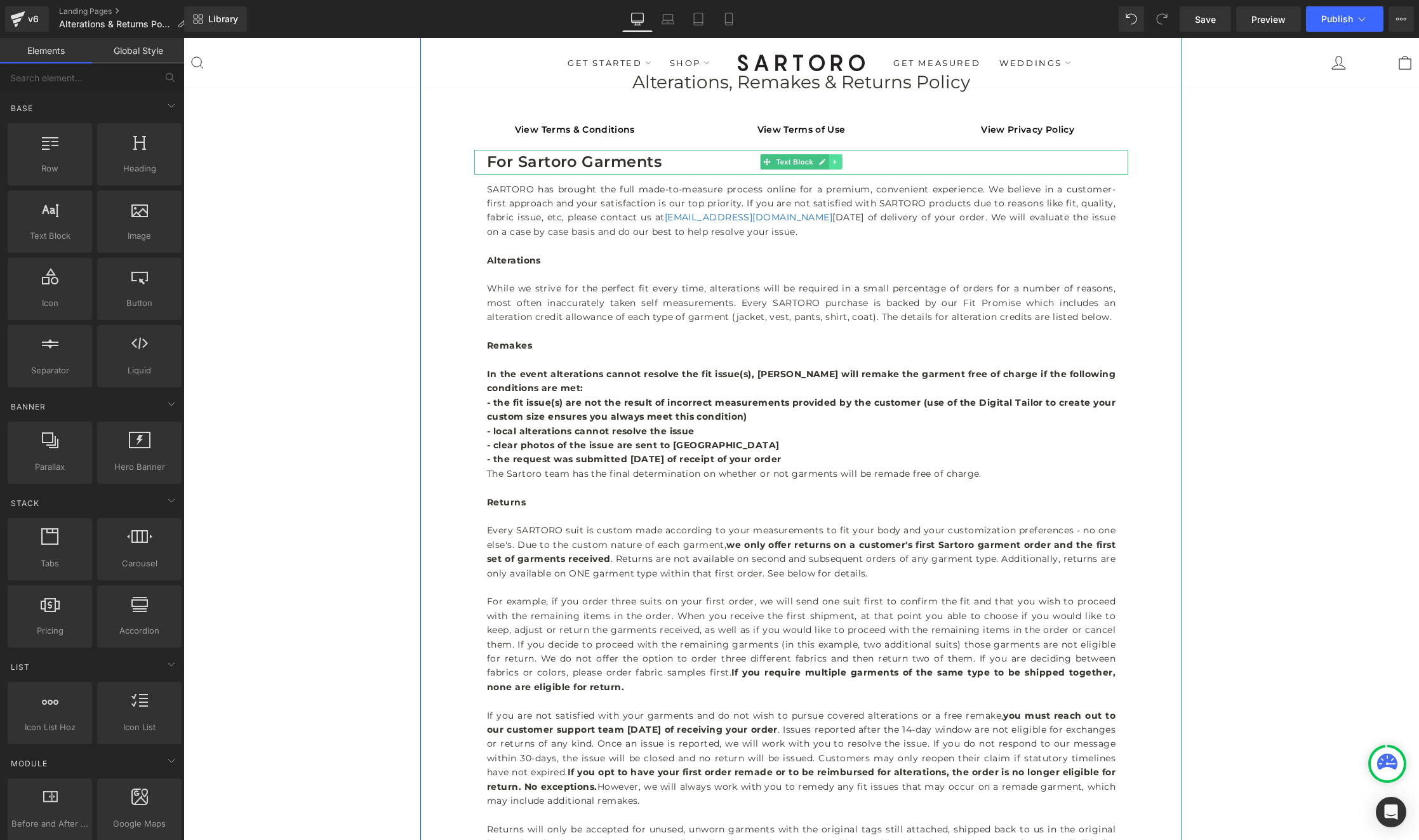
click at [835, 163] on icon at bounding box center [834, 162] width 2 height 4
click at [827, 164] on icon at bounding box center [828, 162] width 7 height 7
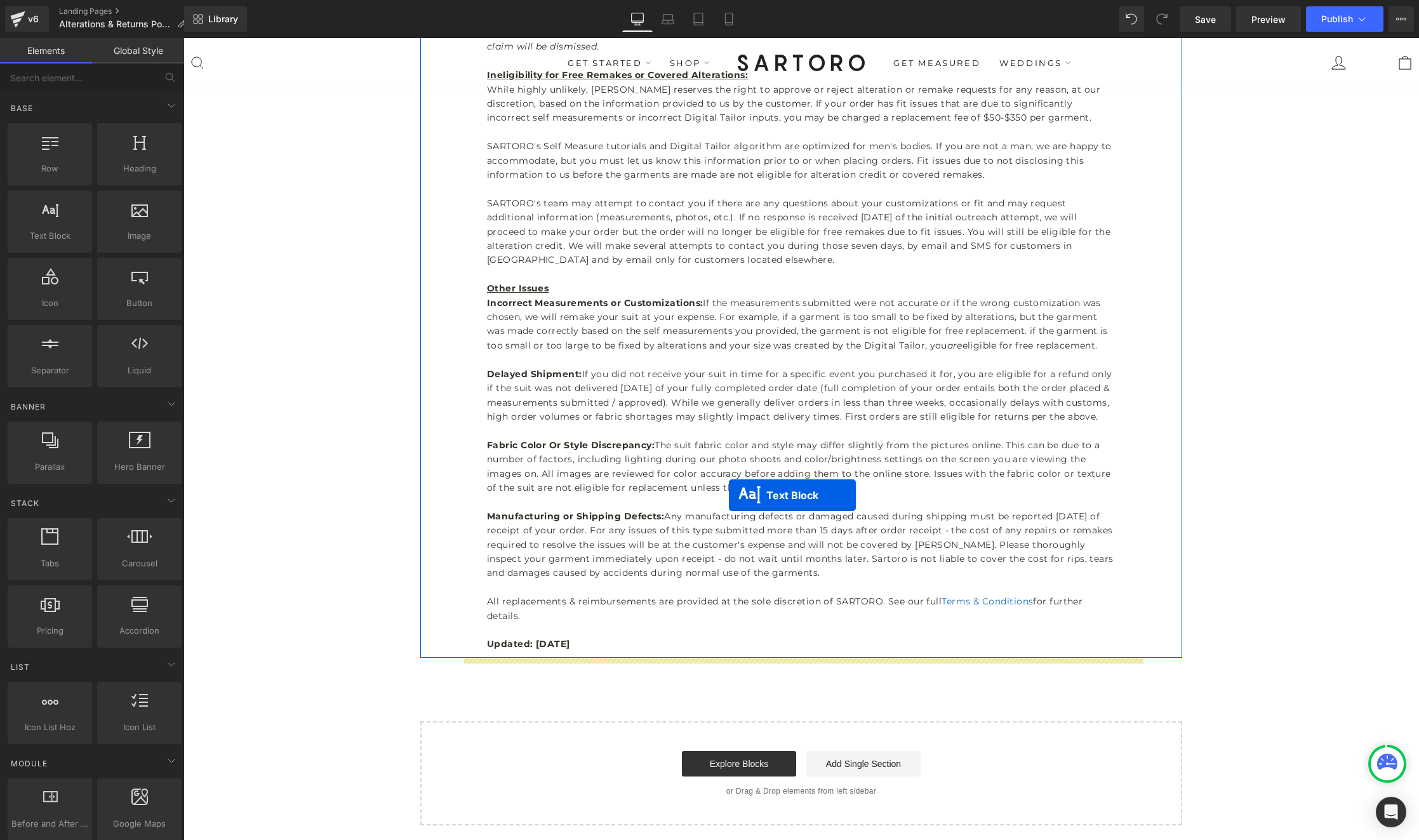
scroll to position [3061, 0]
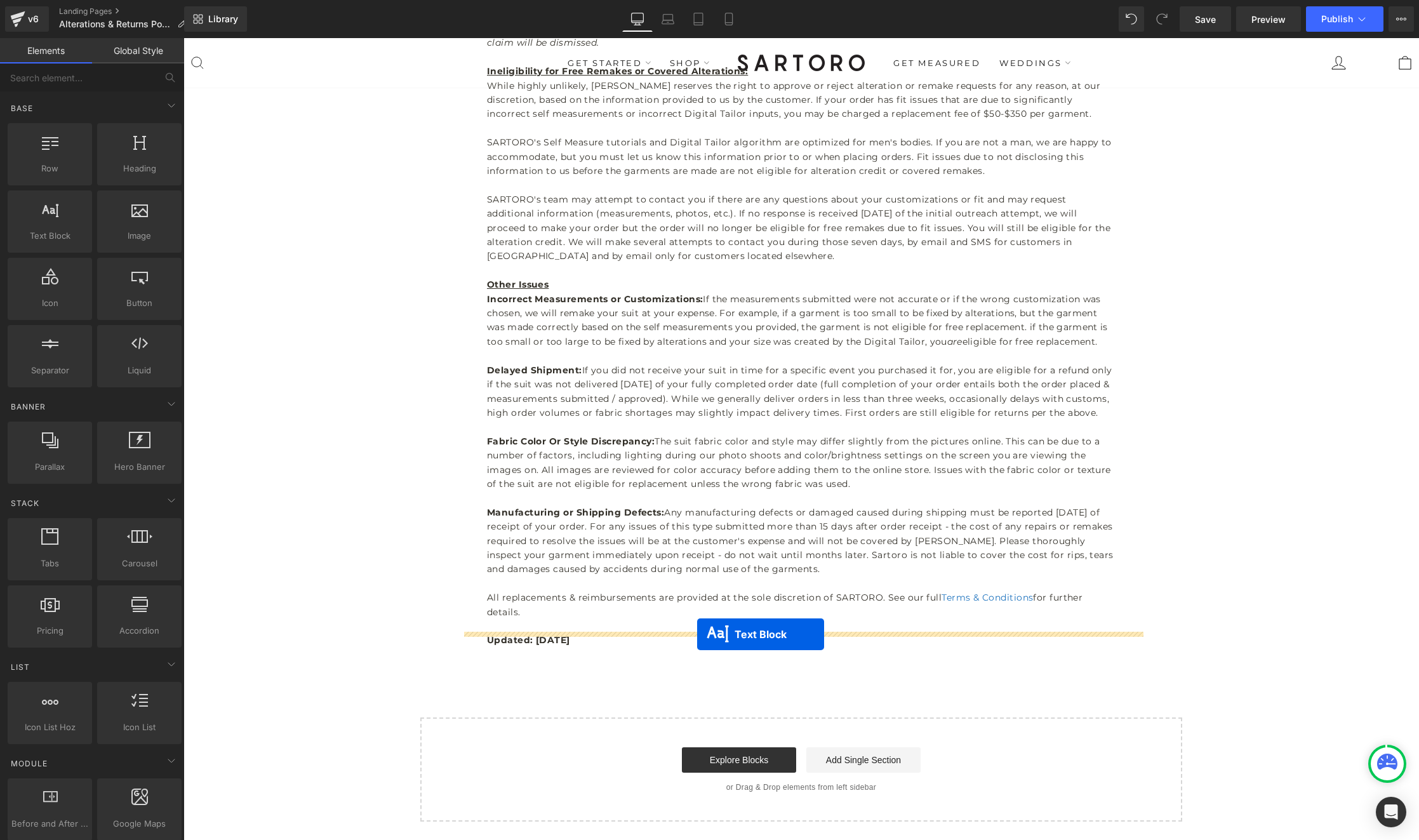
drag, startPoint x: 792, startPoint y: 195, endPoint x: 697, endPoint y: 634, distance: 449.2
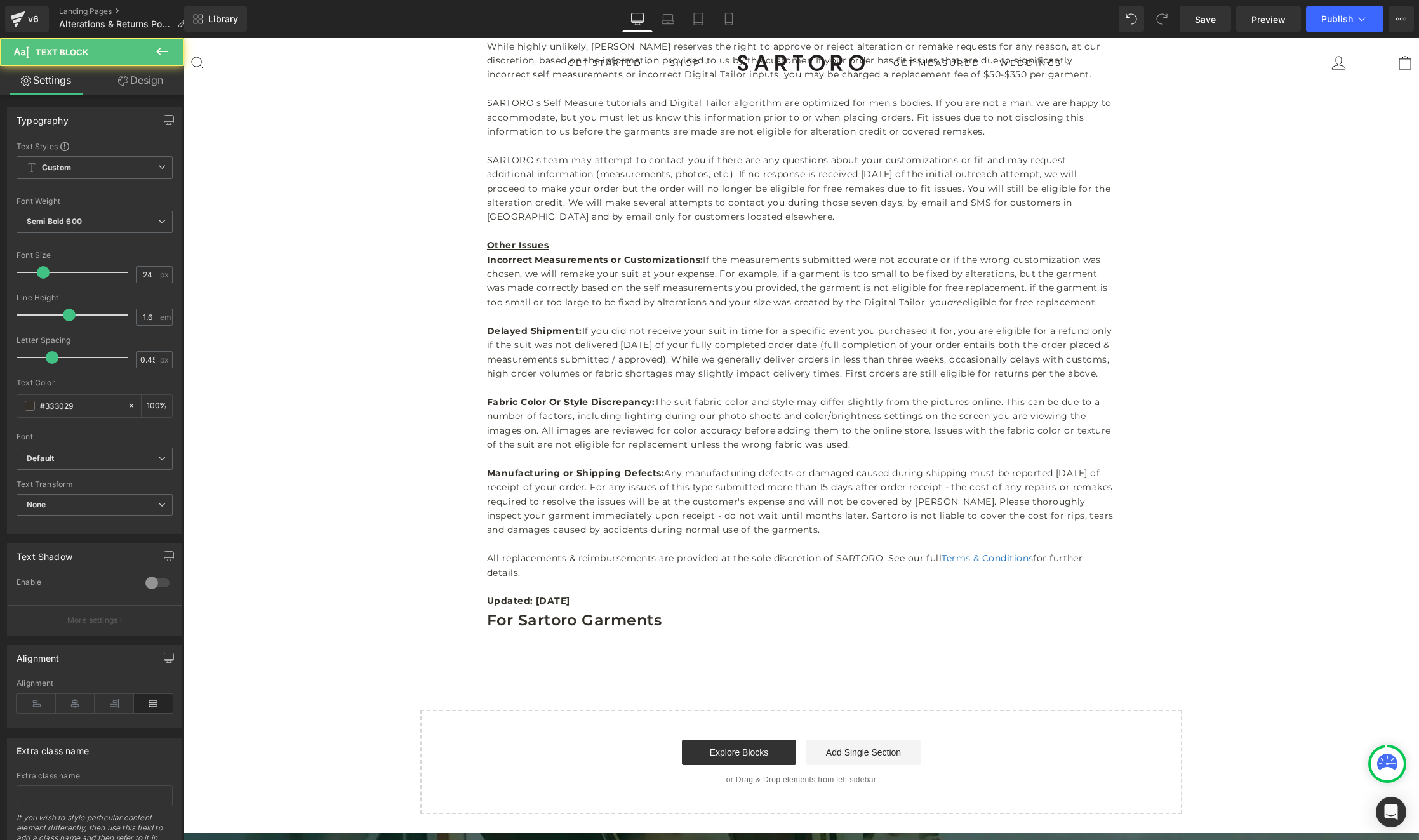
scroll to position [3022, 0]
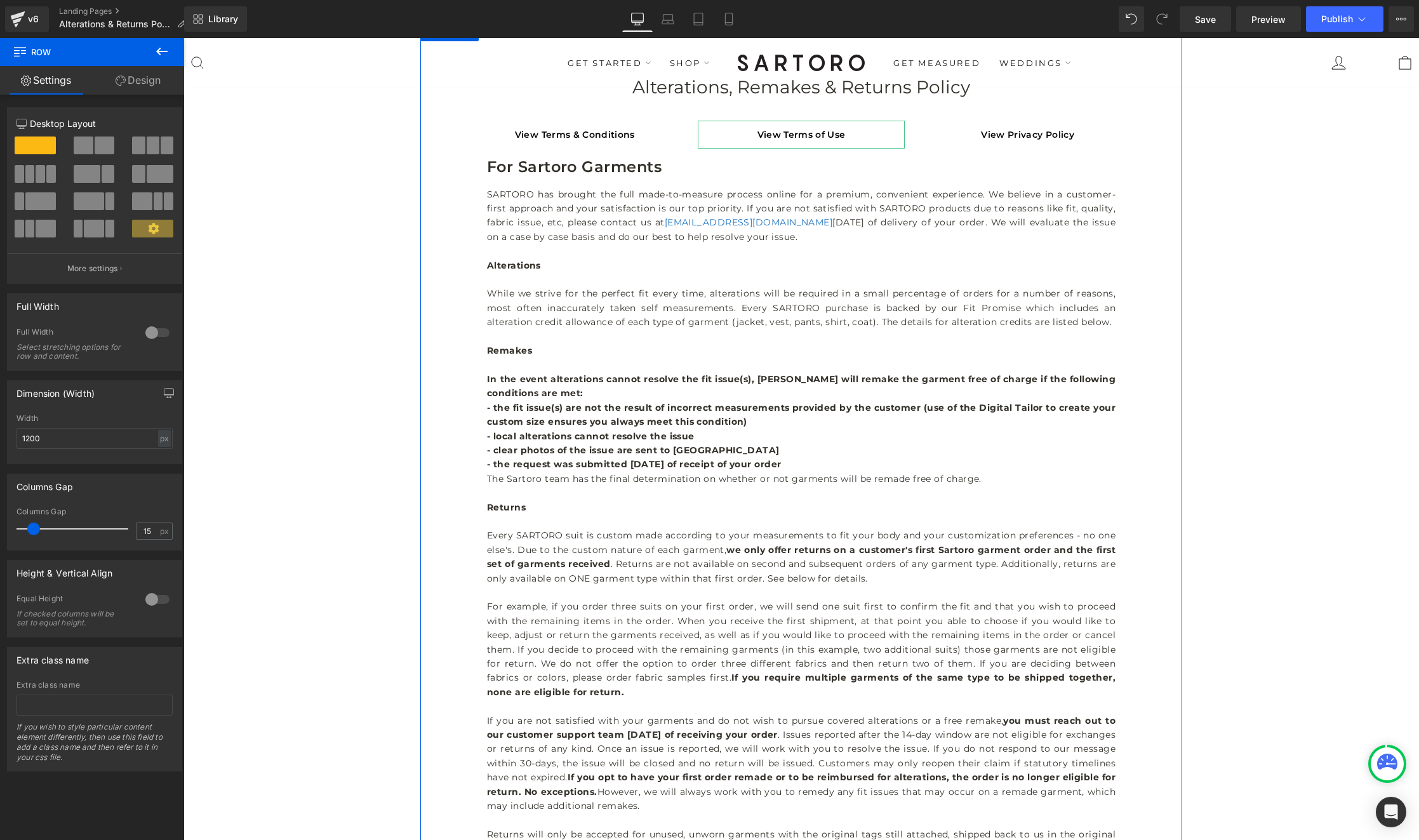
scroll to position [0, 0]
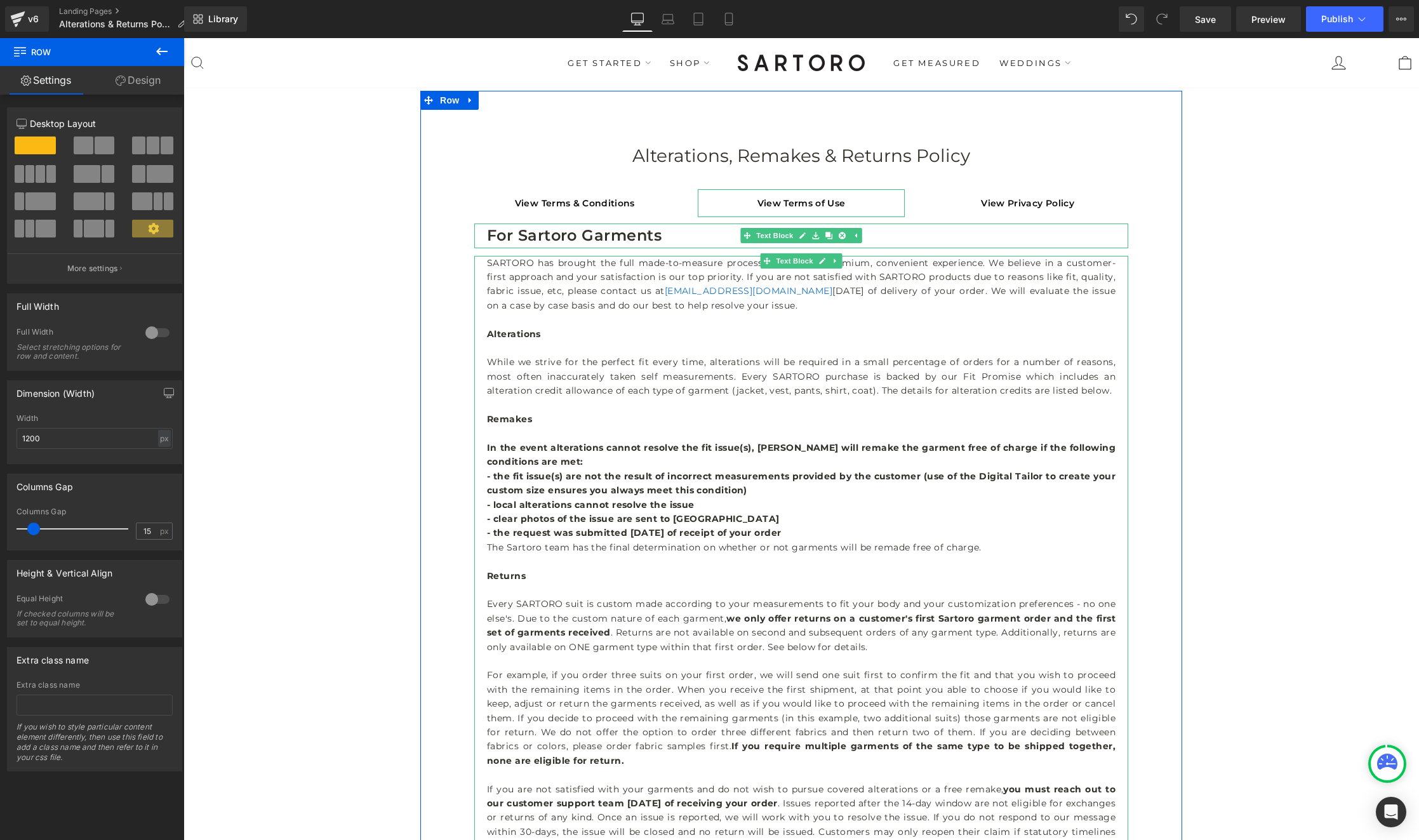
click at [735, 307] on p "SARTORO has brought the full made-to-measure process online for a premium, conv…" at bounding box center [801, 285] width 628 height 57
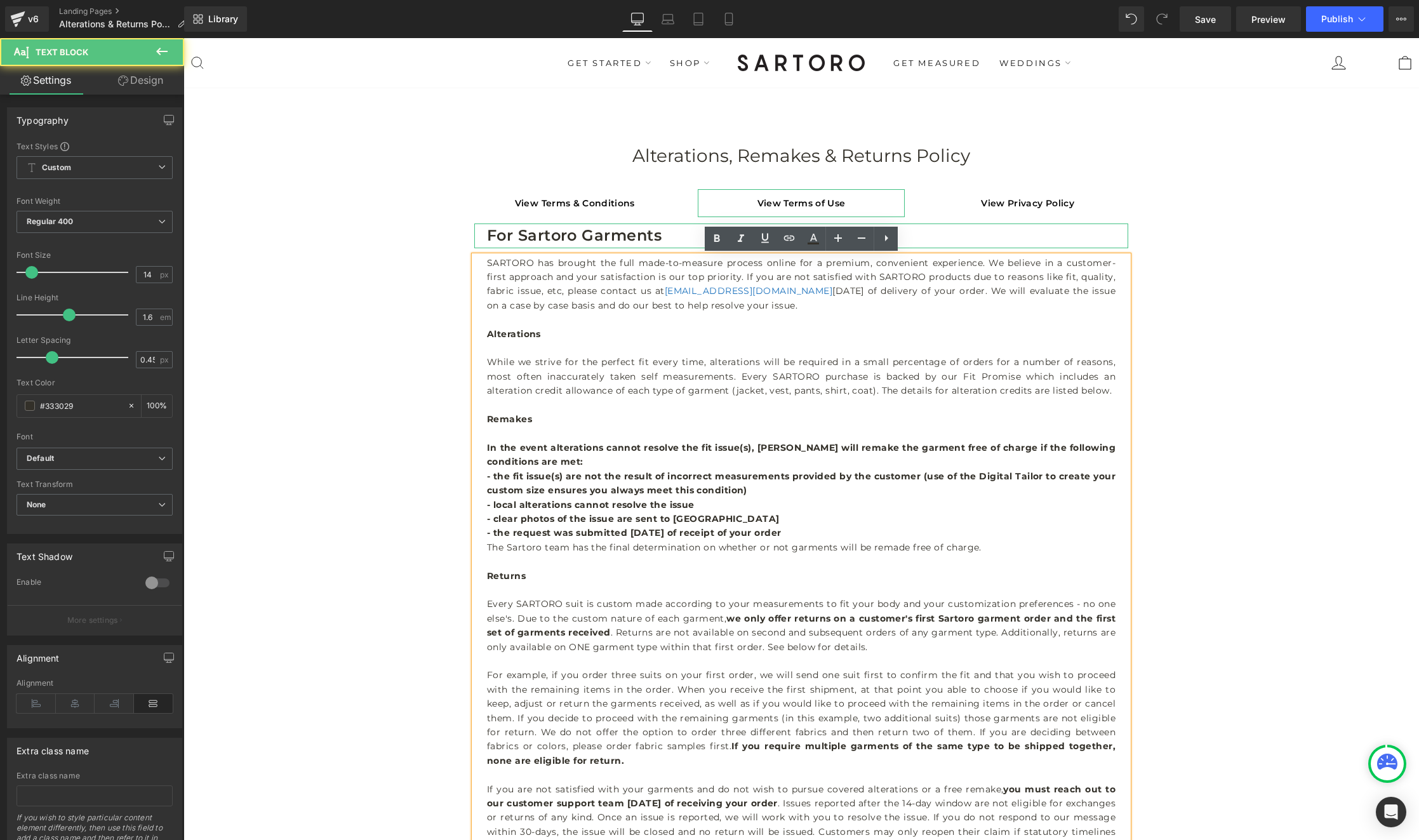
click at [740, 307] on p "SARTORO has brought the full made-to-measure process online for a premium, conv…" at bounding box center [801, 285] width 628 height 57
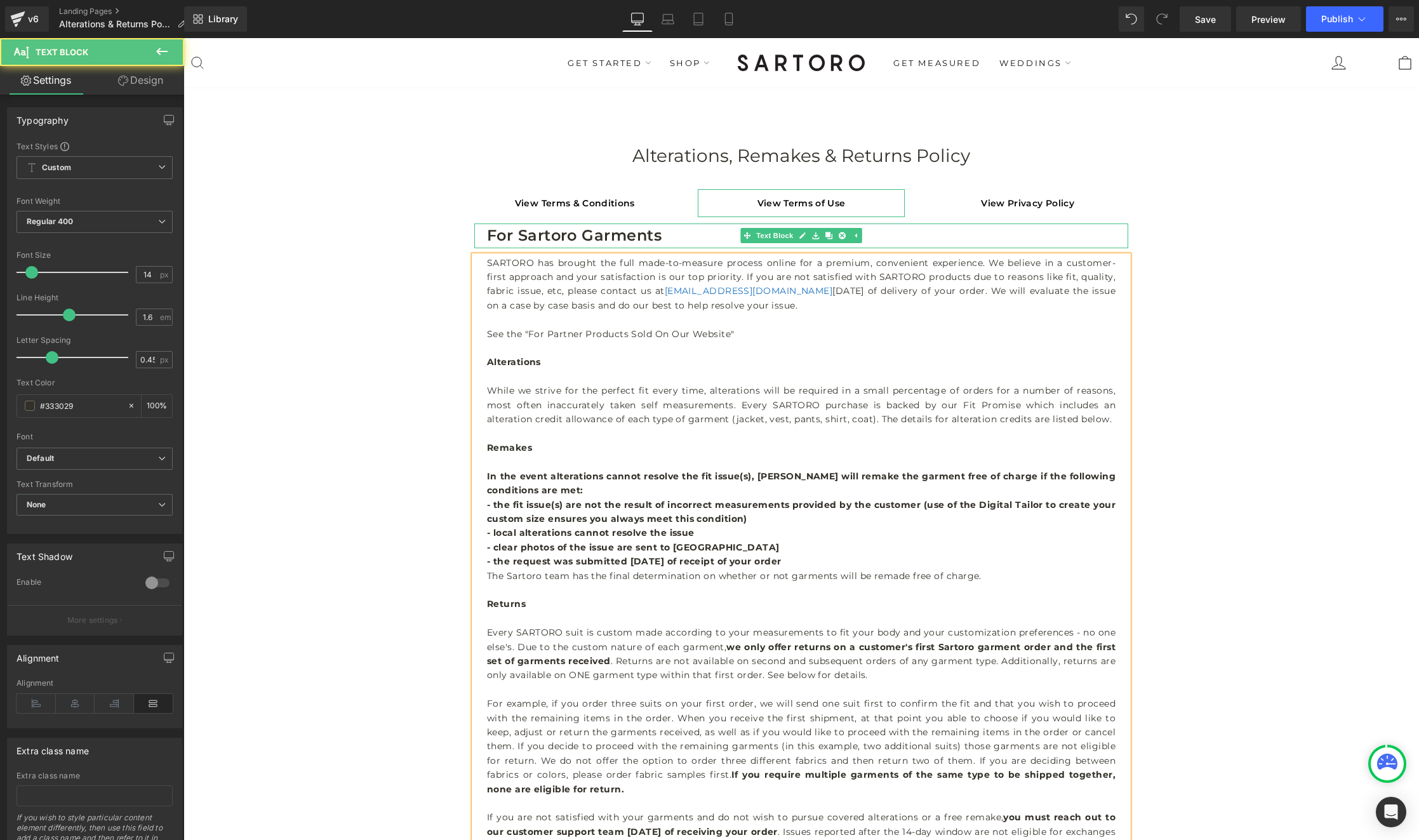
click at [531, 332] on p "See the "For Partner Products Sold On Our Website"" at bounding box center [801, 334] width 628 height 14
click at [825, 324] on p at bounding box center [801, 319] width 628 height 14
click at [823, 331] on p "See the "Return Policies For Partner Products Sold On Our Website"" at bounding box center [801, 334] width 628 height 14
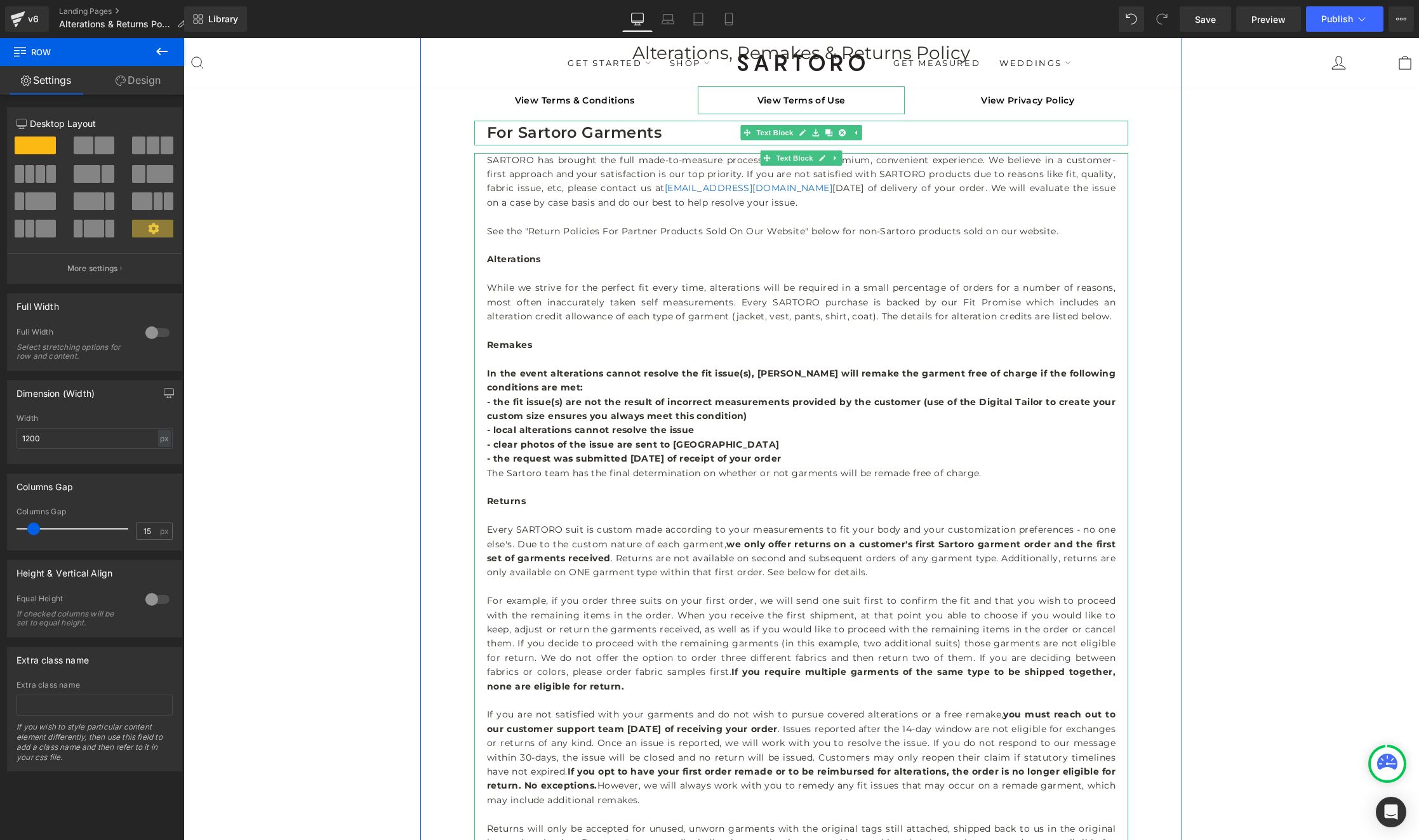
scroll to position [25, 0]
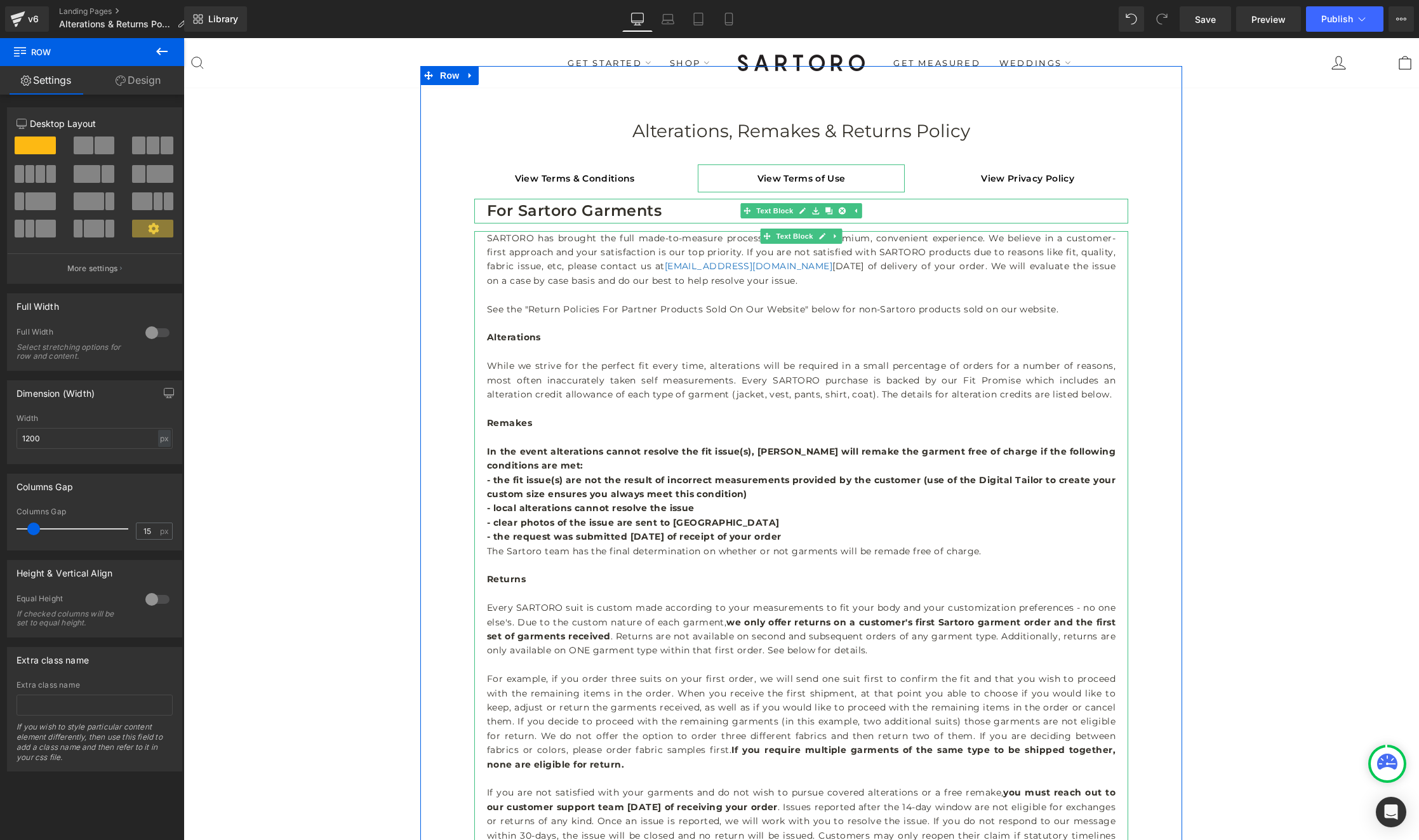
click at [954, 308] on p "See the "Return Policies For Partner Products Sold On Our Website" below for no…" at bounding box center [801, 308] width 628 height 14
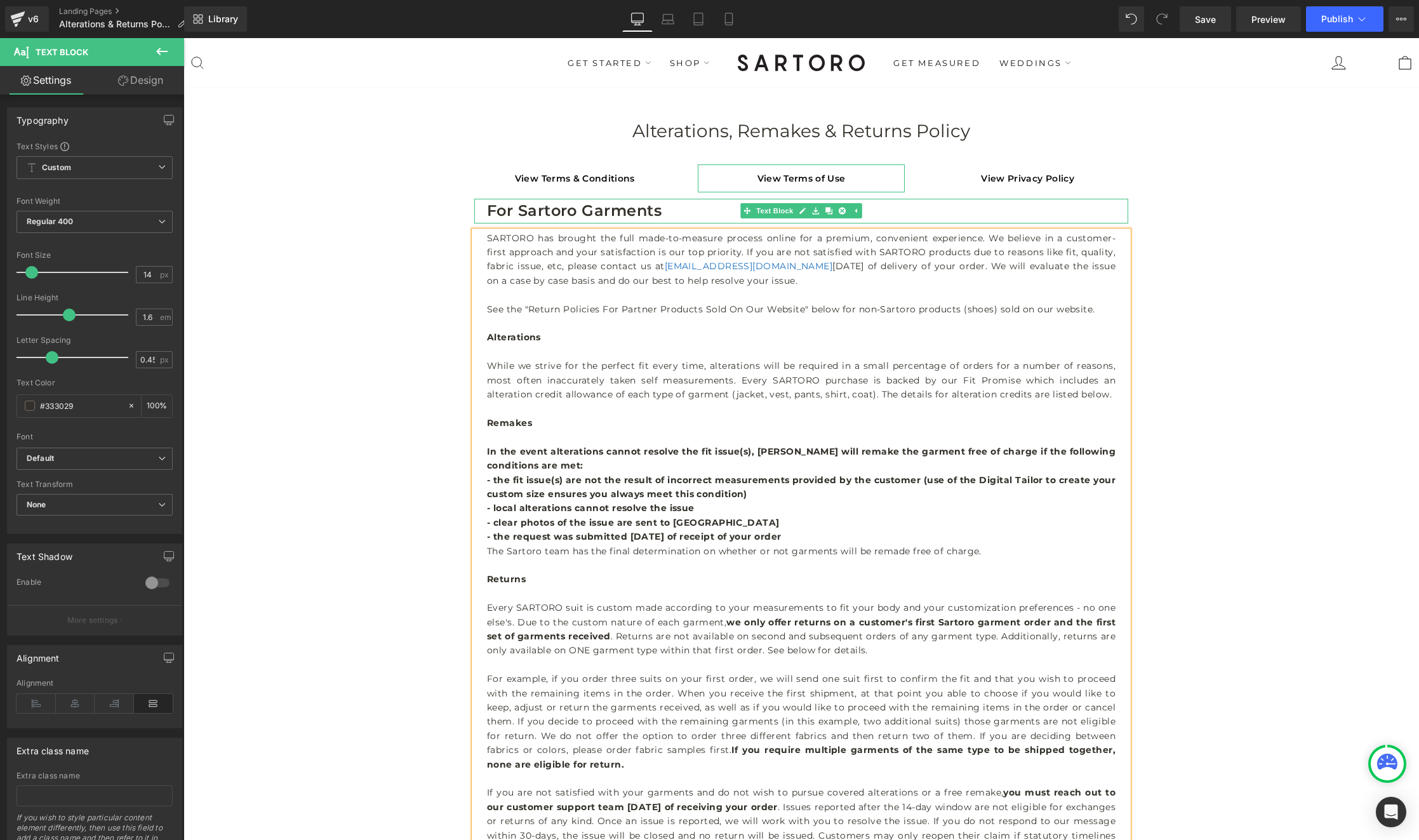
click at [1103, 314] on p "See the "Return Policies For Partner Products Sold On Our Website" below for no…" at bounding box center [801, 308] width 628 height 14
click at [962, 308] on p "See the "Return Policies For Partner Products Sold On Our Website" below for no…" at bounding box center [801, 308] width 628 height 14
click at [1108, 304] on p "See the "Return Policies For Partner Products Sold On Our Website" below for no…" at bounding box center [801, 308] width 628 height 14
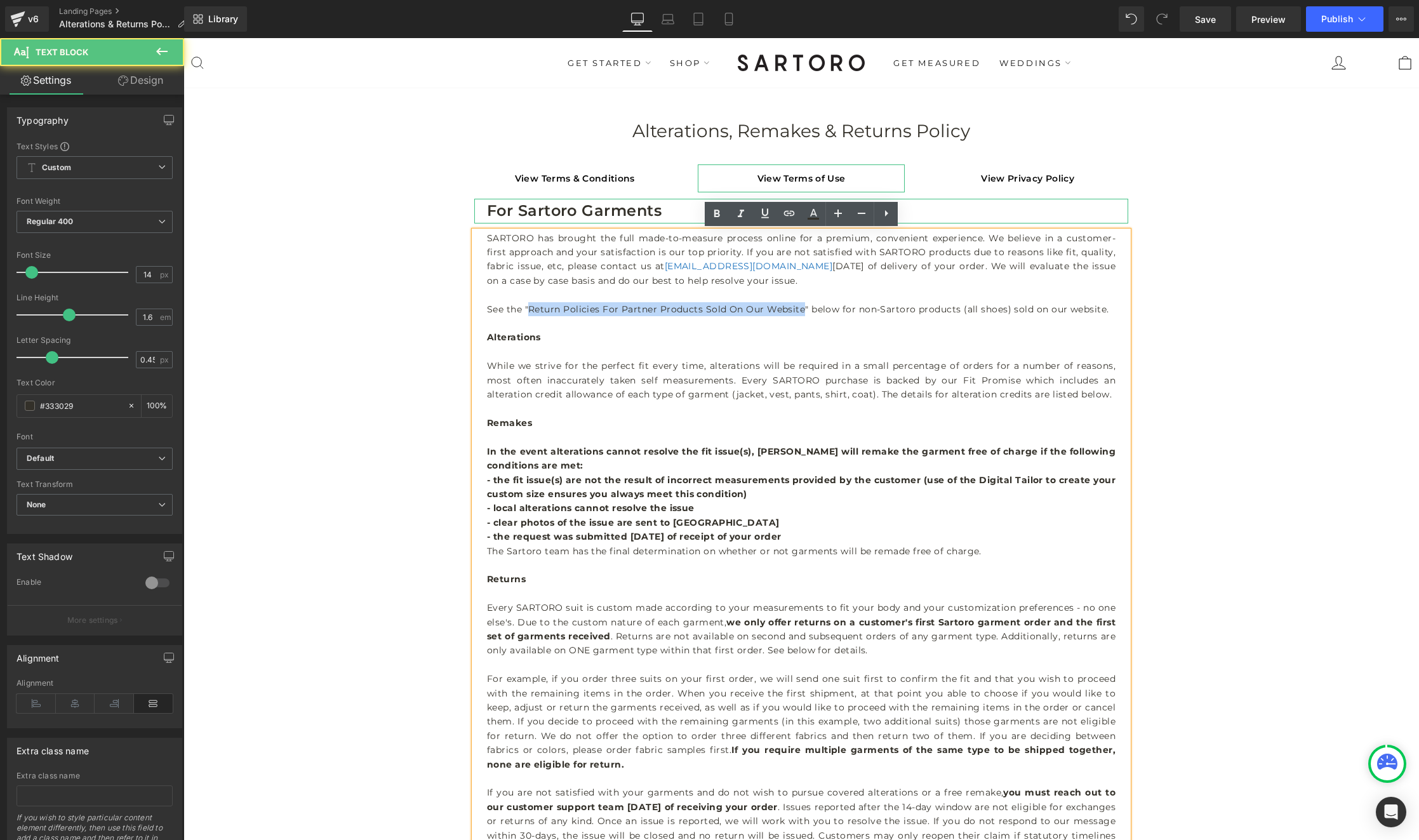
drag, startPoint x: 801, startPoint y: 308, endPoint x: 529, endPoint y: 305, distance: 272.0
click at [529, 305] on p "See the "Return Policies For Partner Products Sold On Our Website" below for no…" at bounding box center [801, 308] width 628 height 14
copy p "Return Policies For Partner Products Sold On Our Website"
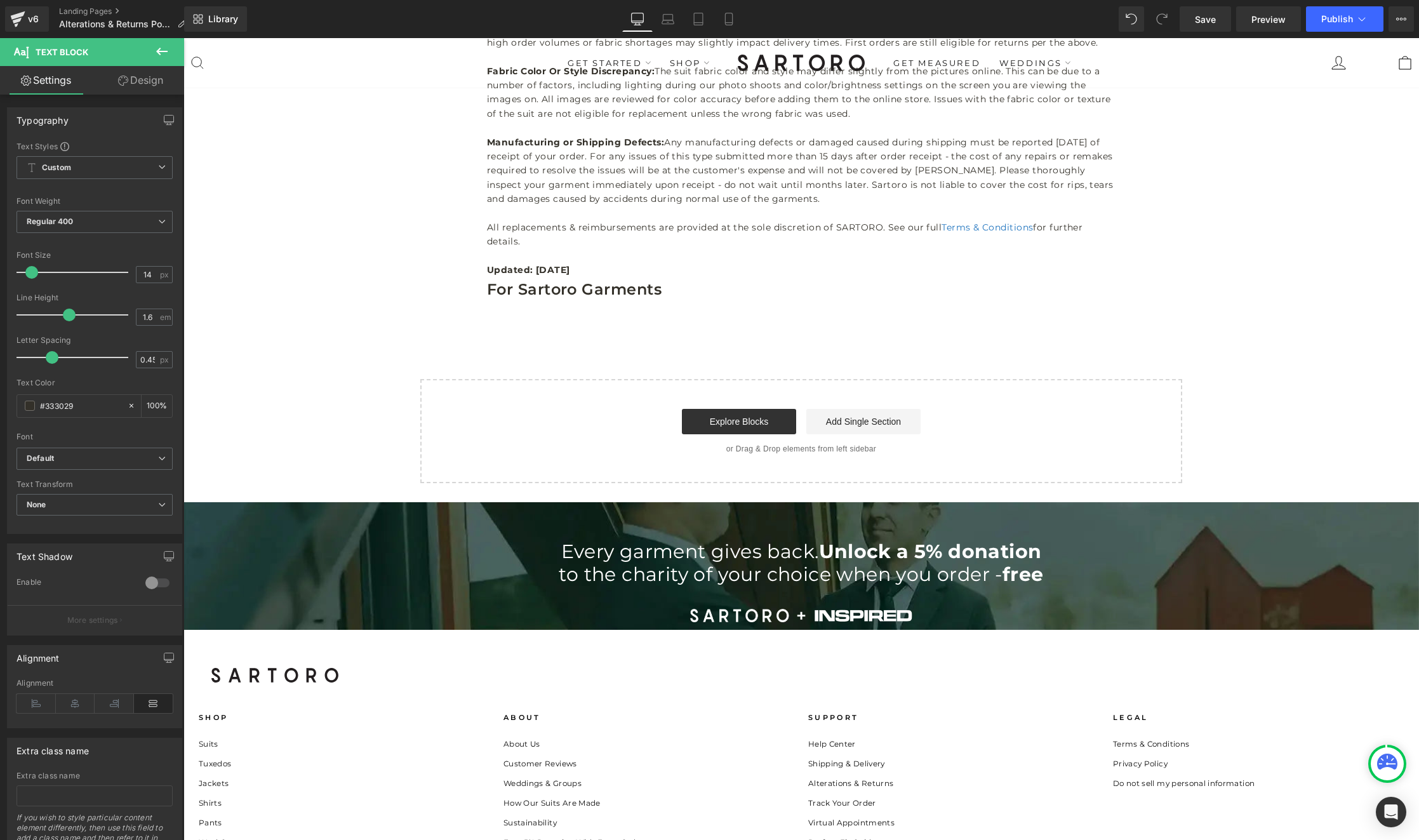
scroll to position [3390, 0]
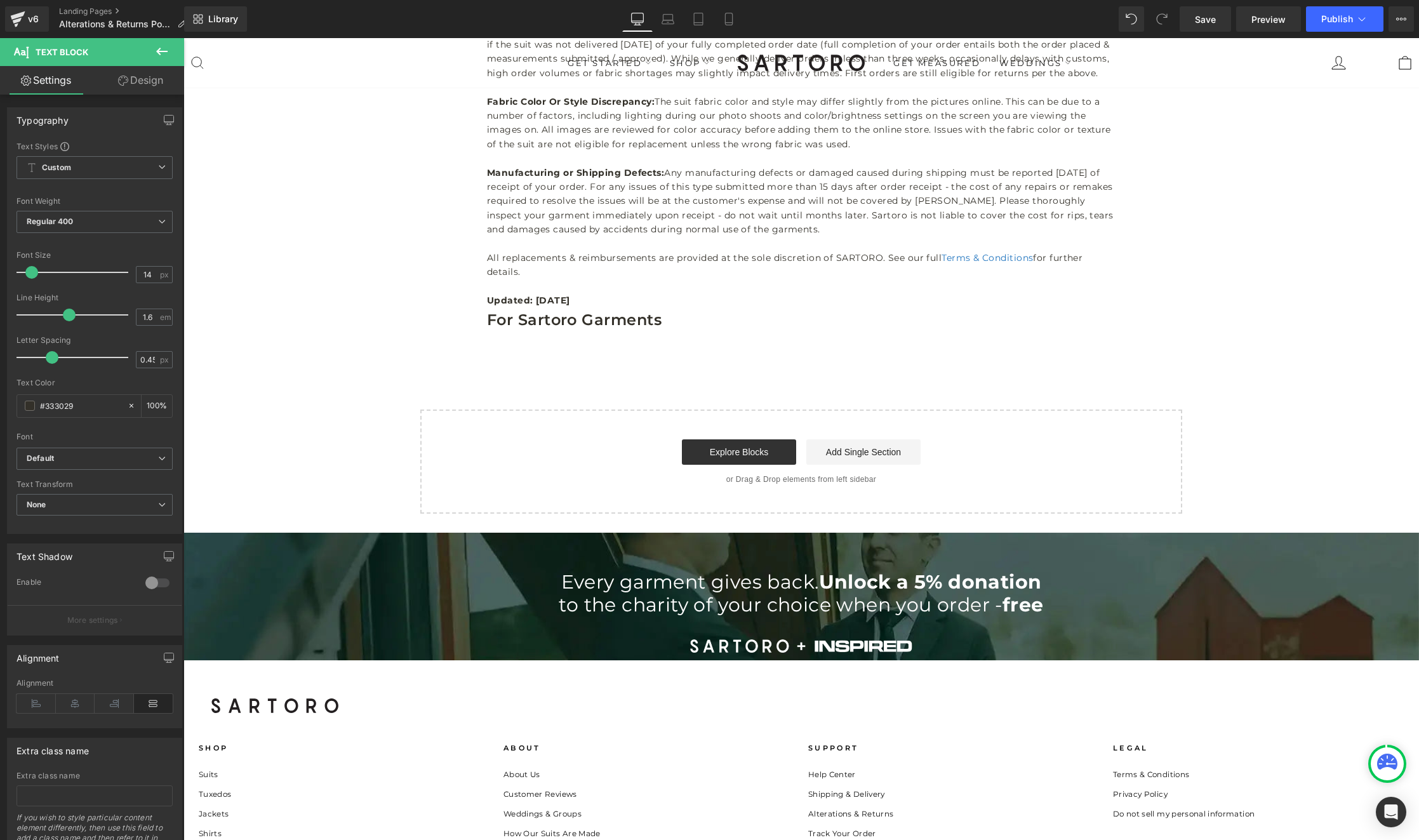
click at [582, 308] on p "For Sartoro Garments" at bounding box center [801, 319] width 628 height 24
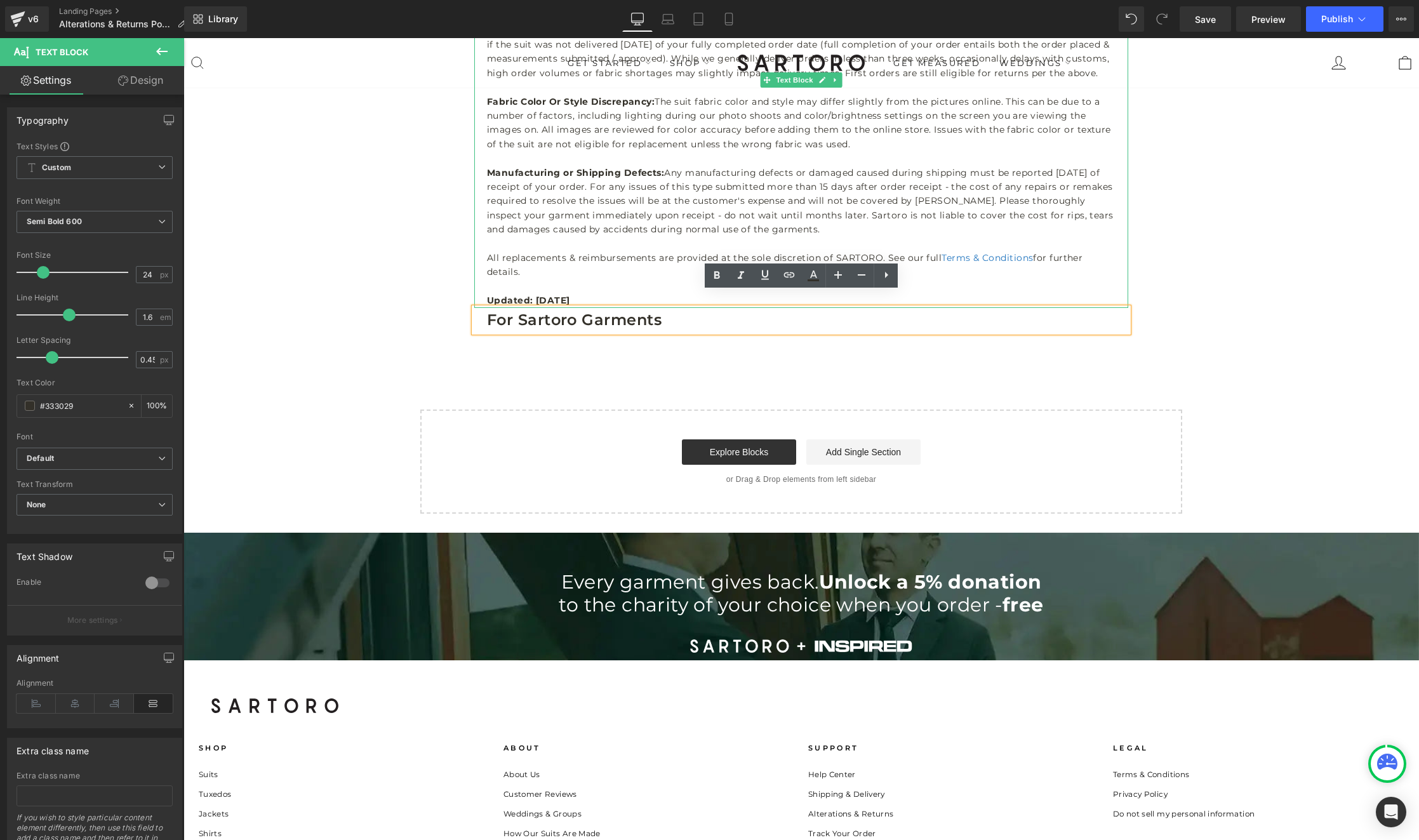
click at [580, 279] on p at bounding box center [801, 285] width 628 height 14
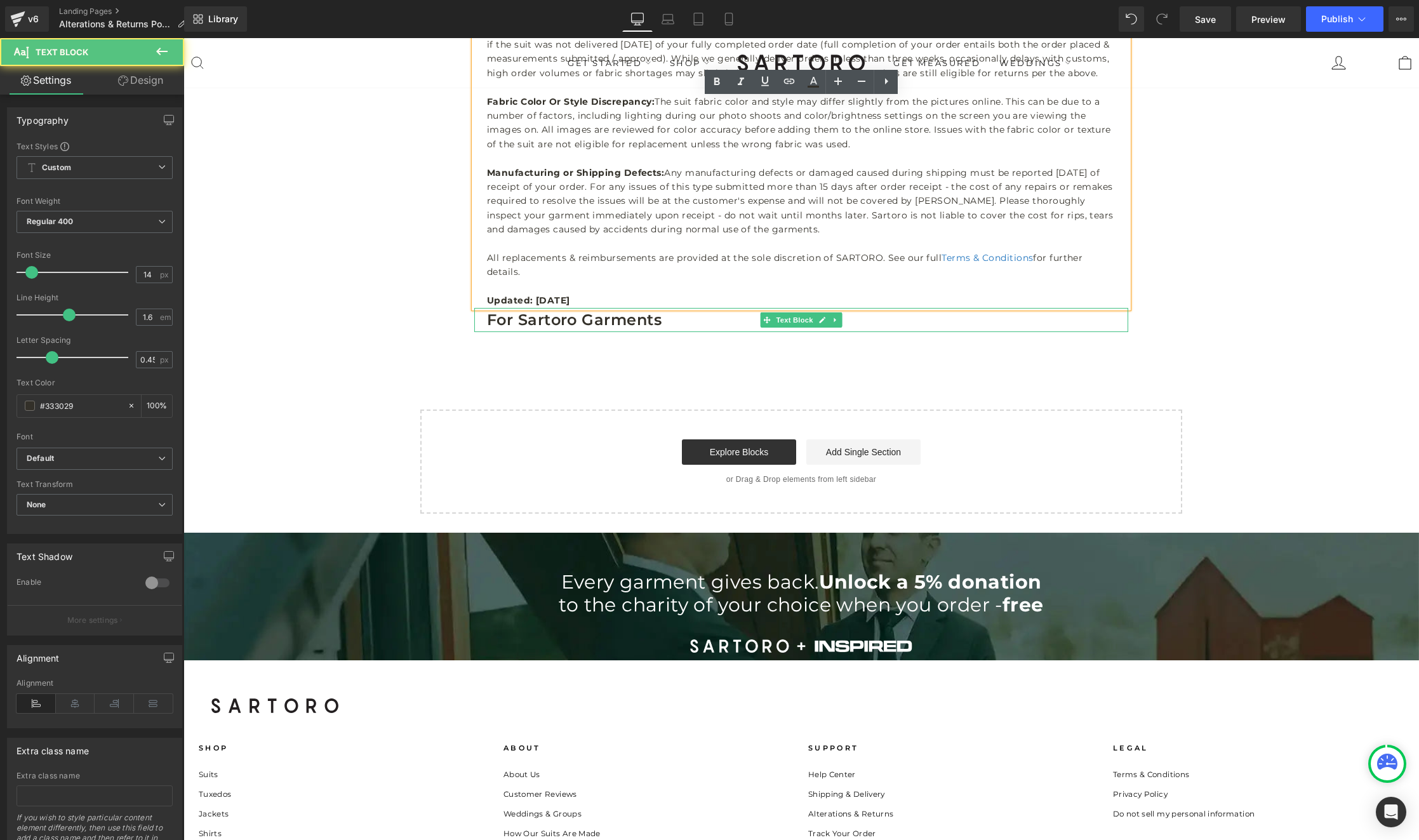
click at [573, 308] on p "For Sartoro Garments" at bounding box center [801, 319] width 628 height 24
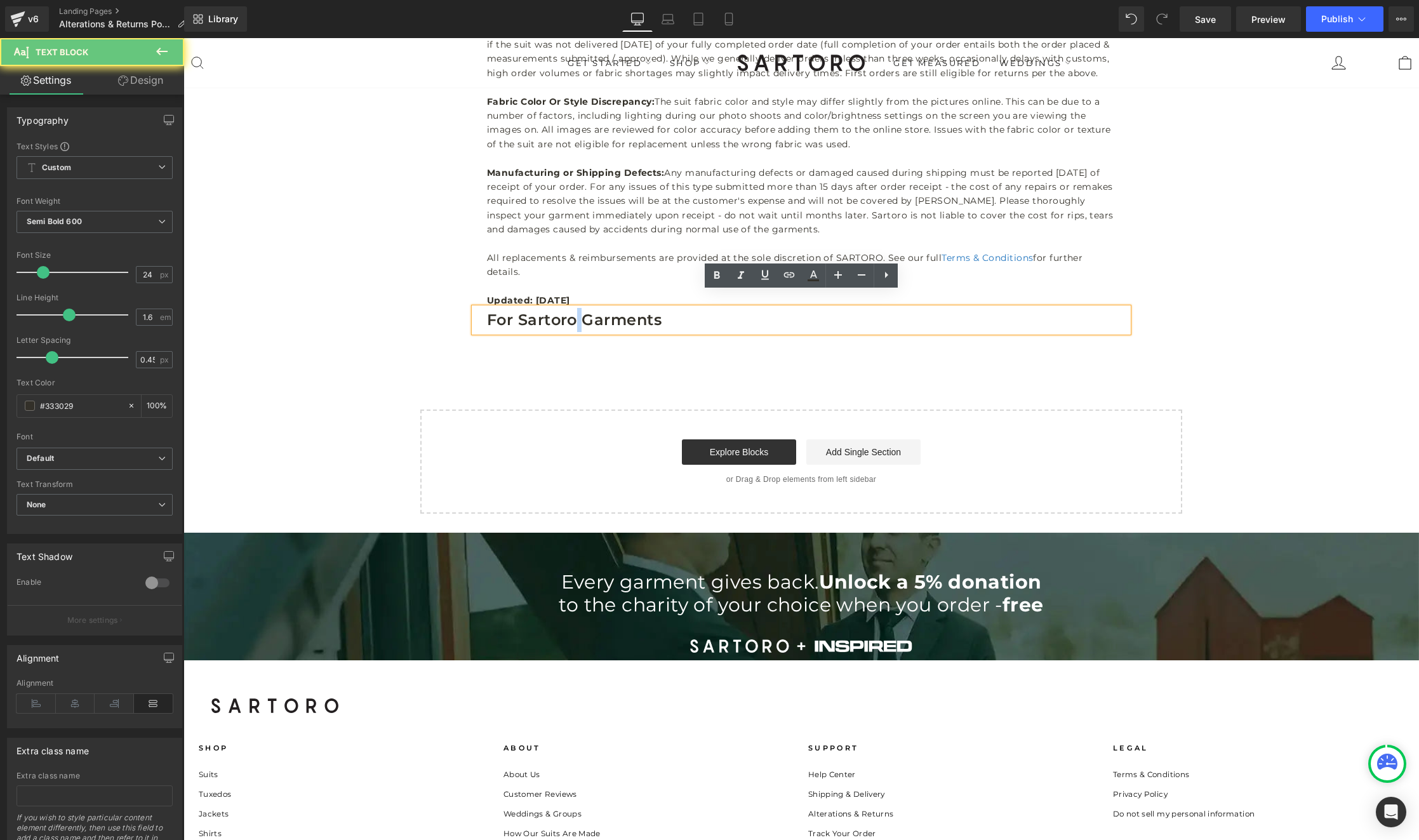
click at [573, 308] on p "For Sartoro Garments" at bounding box center [801, 319] width 628 height 24
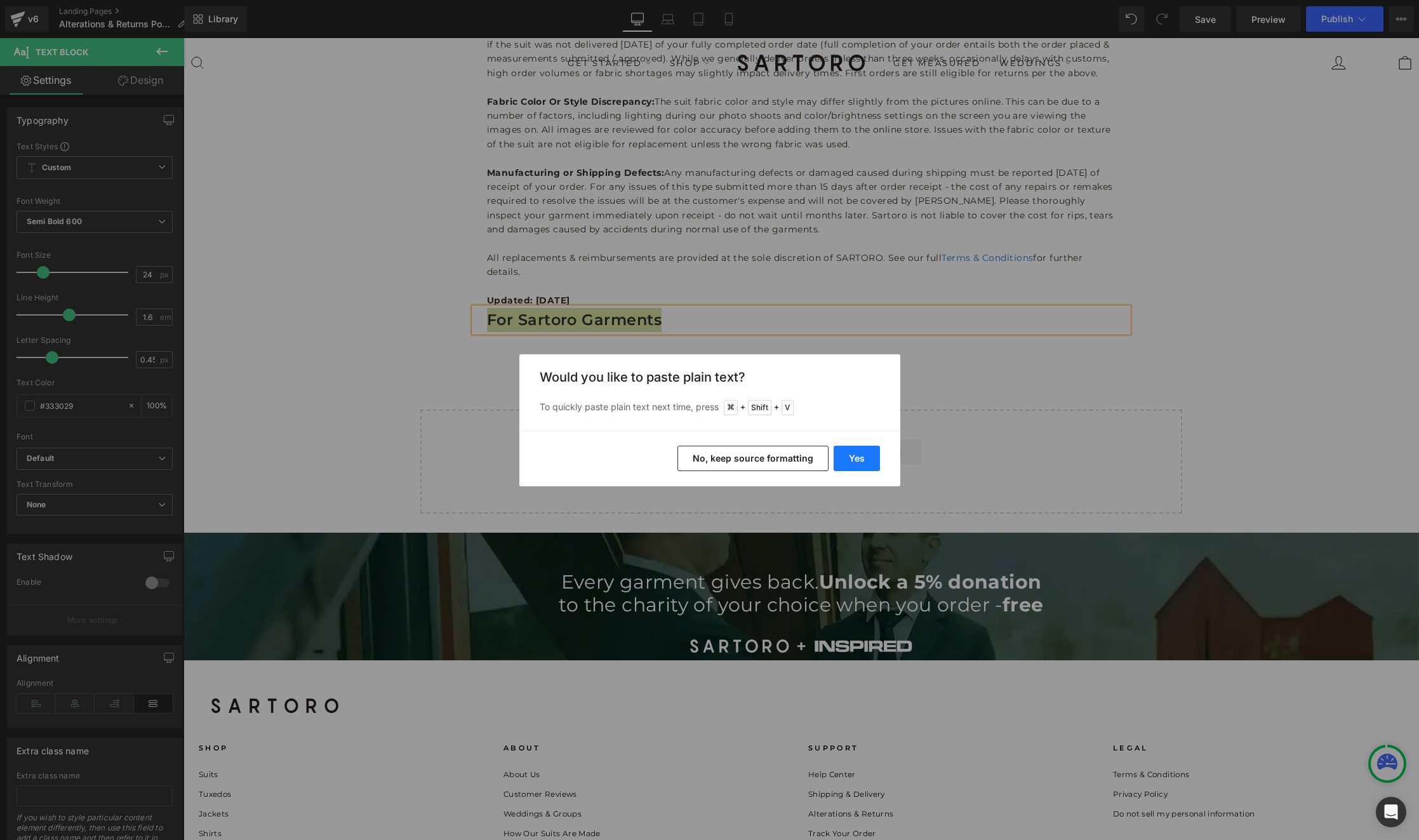
click at [849, 455] on button "Yes" at bounding box center [856, 458] width 46 height 25
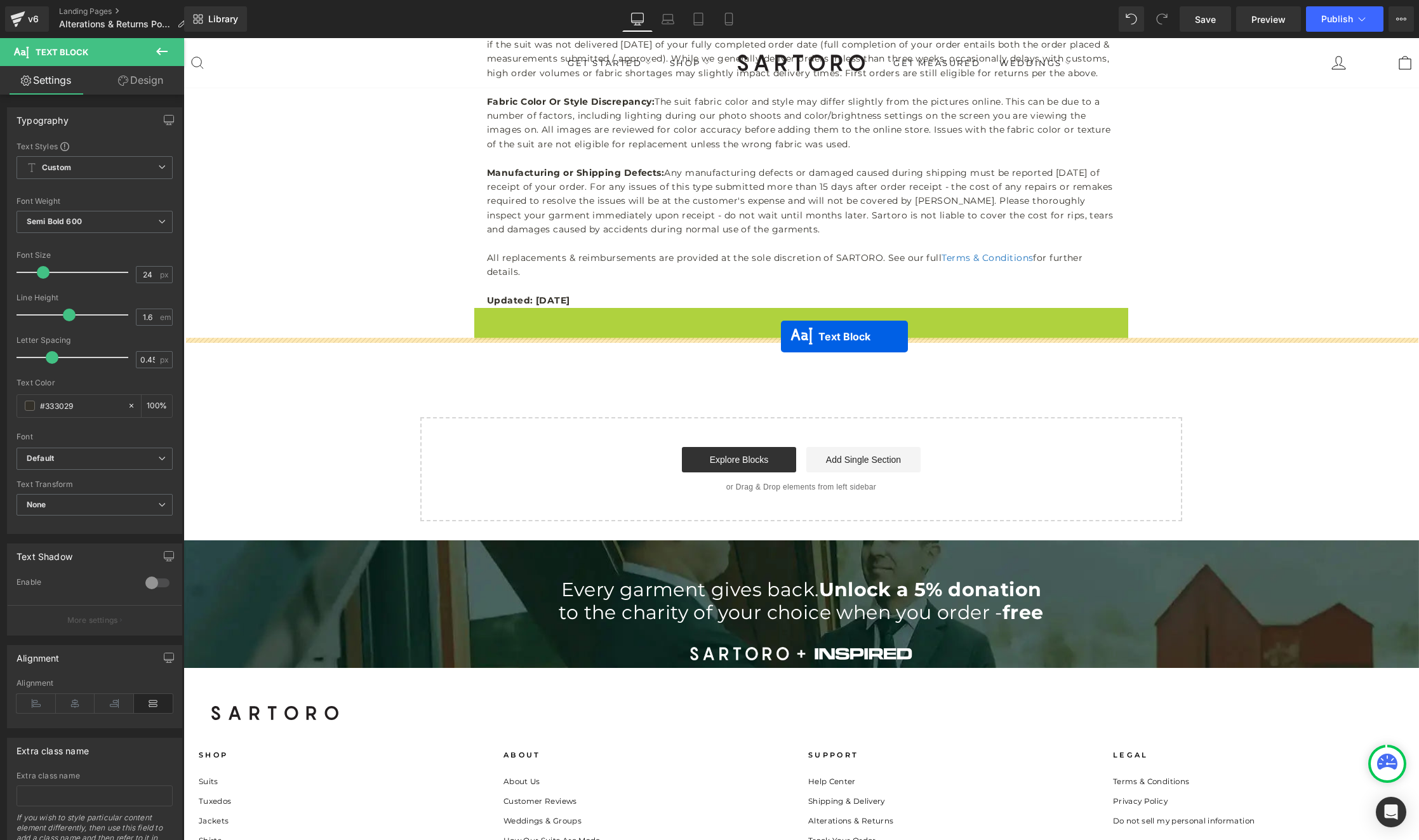
drag, startPoint x: 787, startPoint y: 305, endPoint x: 781, endPoint y: 336, distance: 31.6
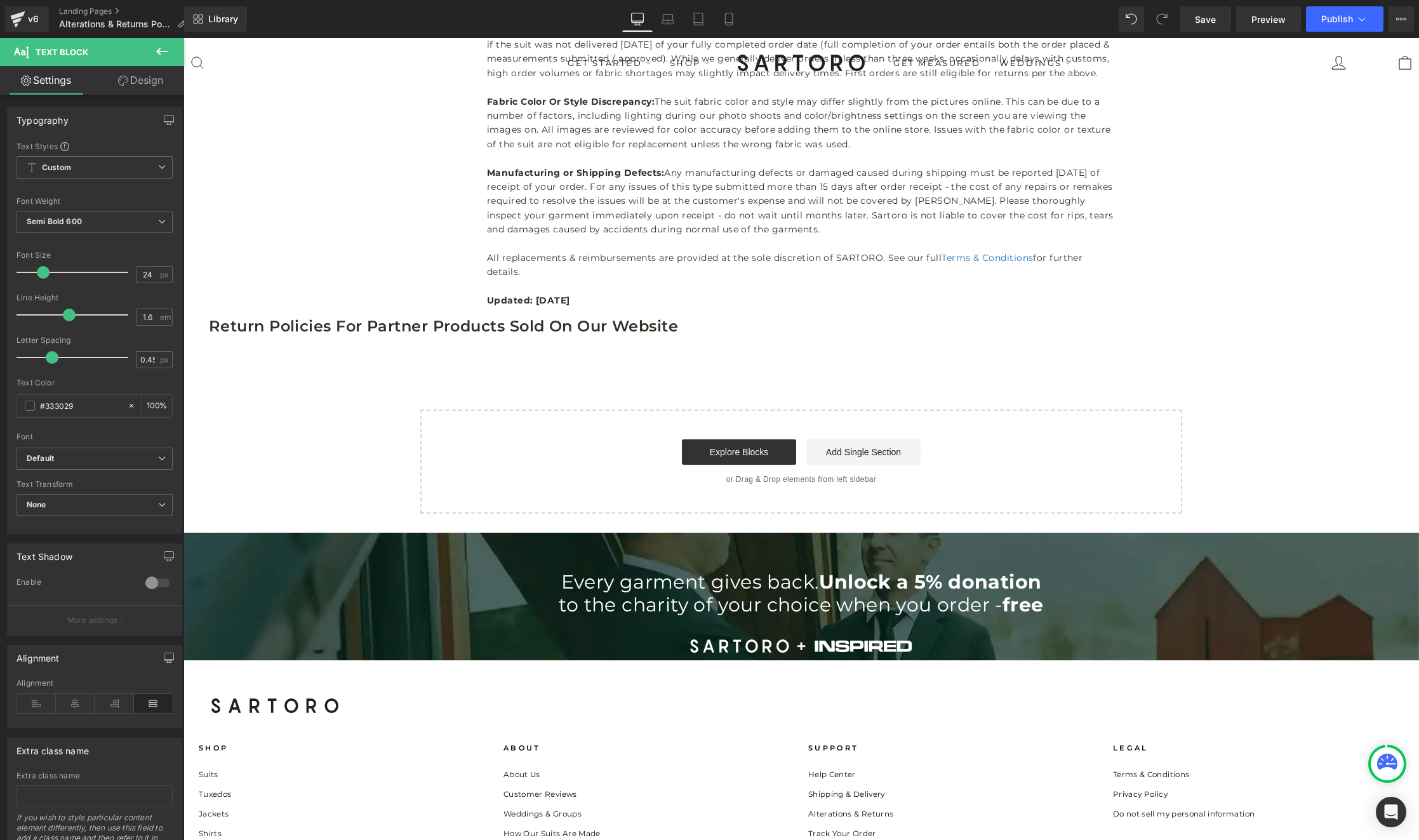
click at [157, 46] on icon at bounding box center [162, 51] width 16 height 16
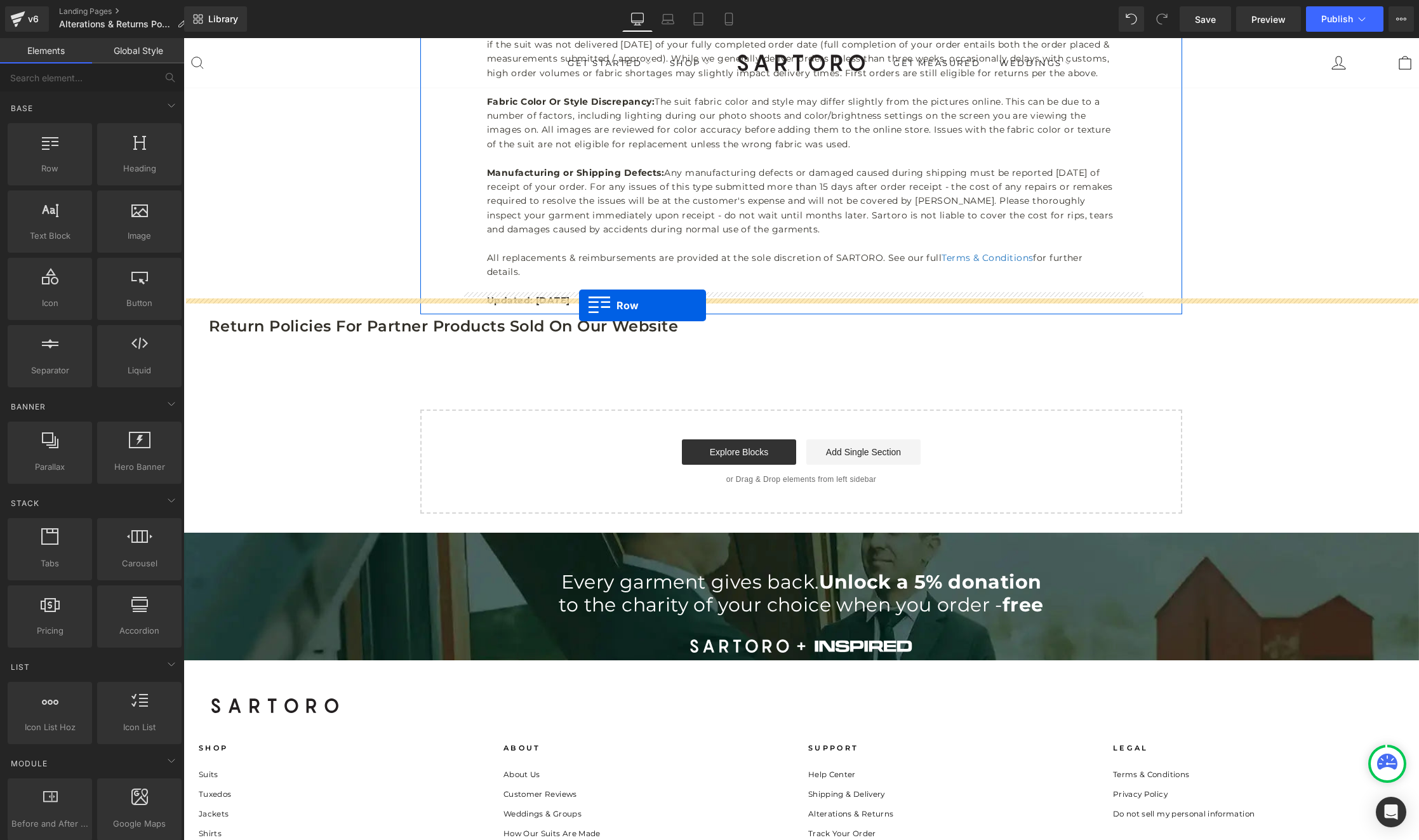
drag, startPoint x: 243, startPoint y: 208, endPoint x: 579, endPoint y: 305, distance: 349.7
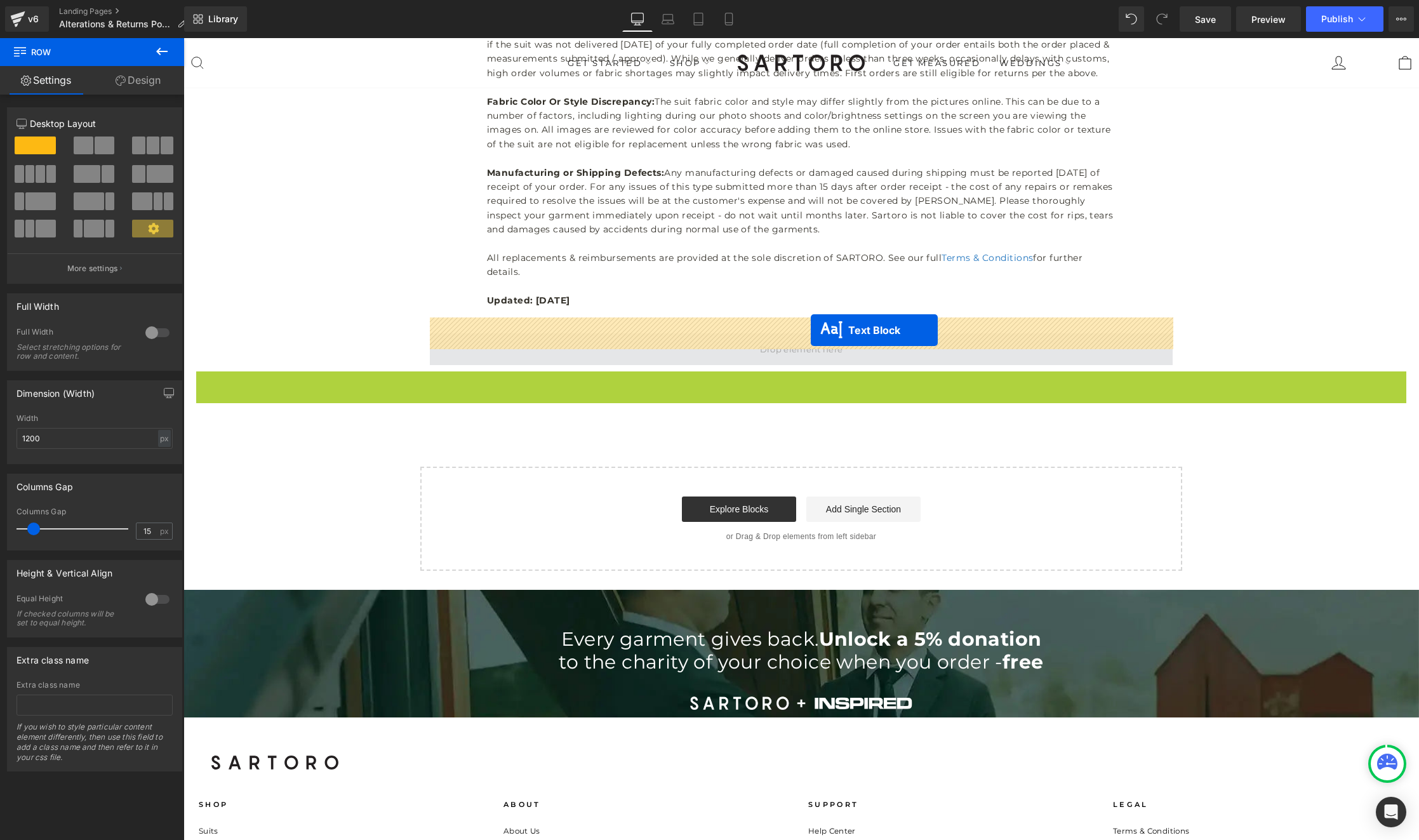
drag, startPoint x: 791, startPoint y: 369, endPoint x: 810, endPoint y: 330, distance: 43.4
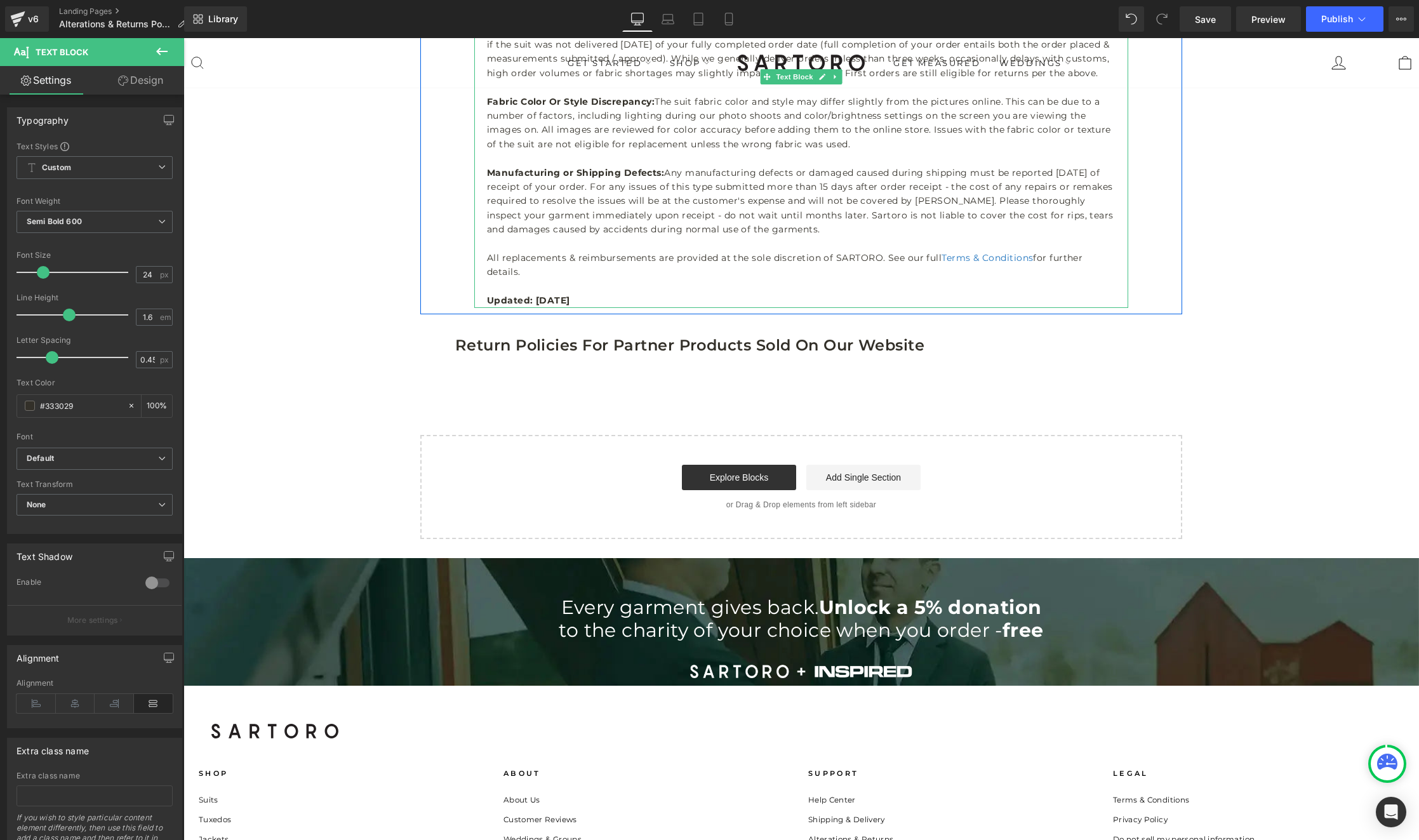
scroll to position [3346, 0]
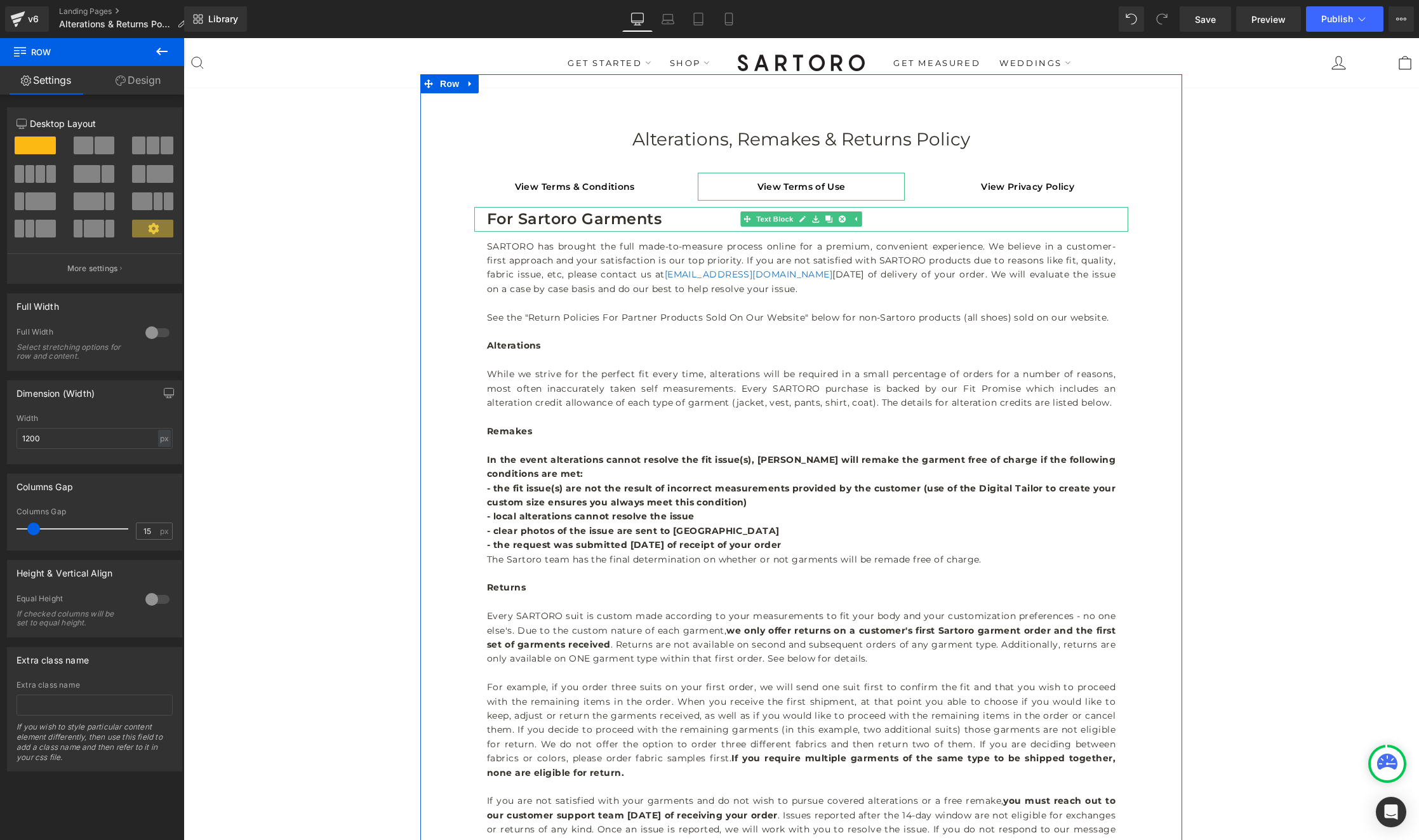
scroll to position [0, 0]
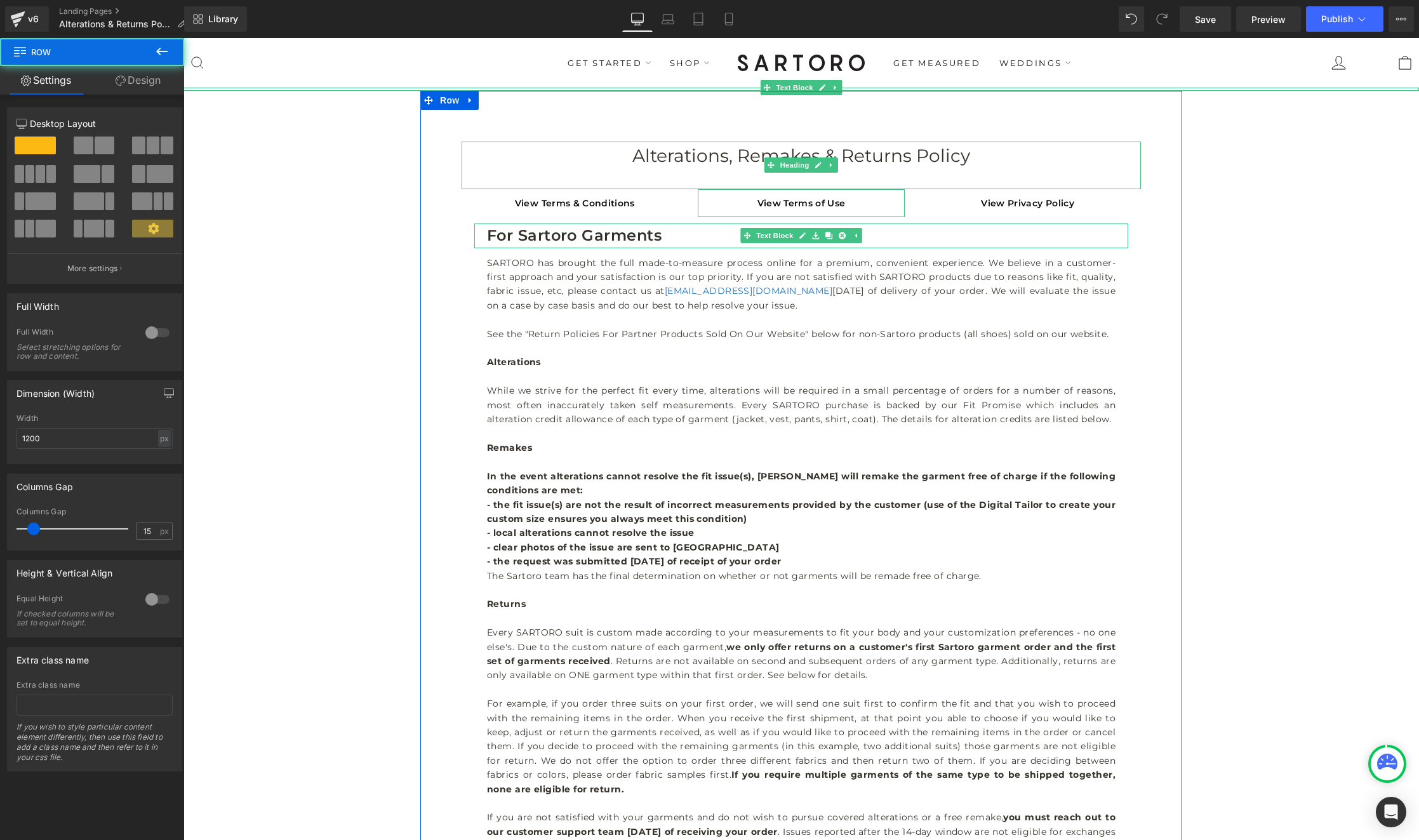
click at [471, 101] on icon at bounding box center [470, 101] width 9 height 10
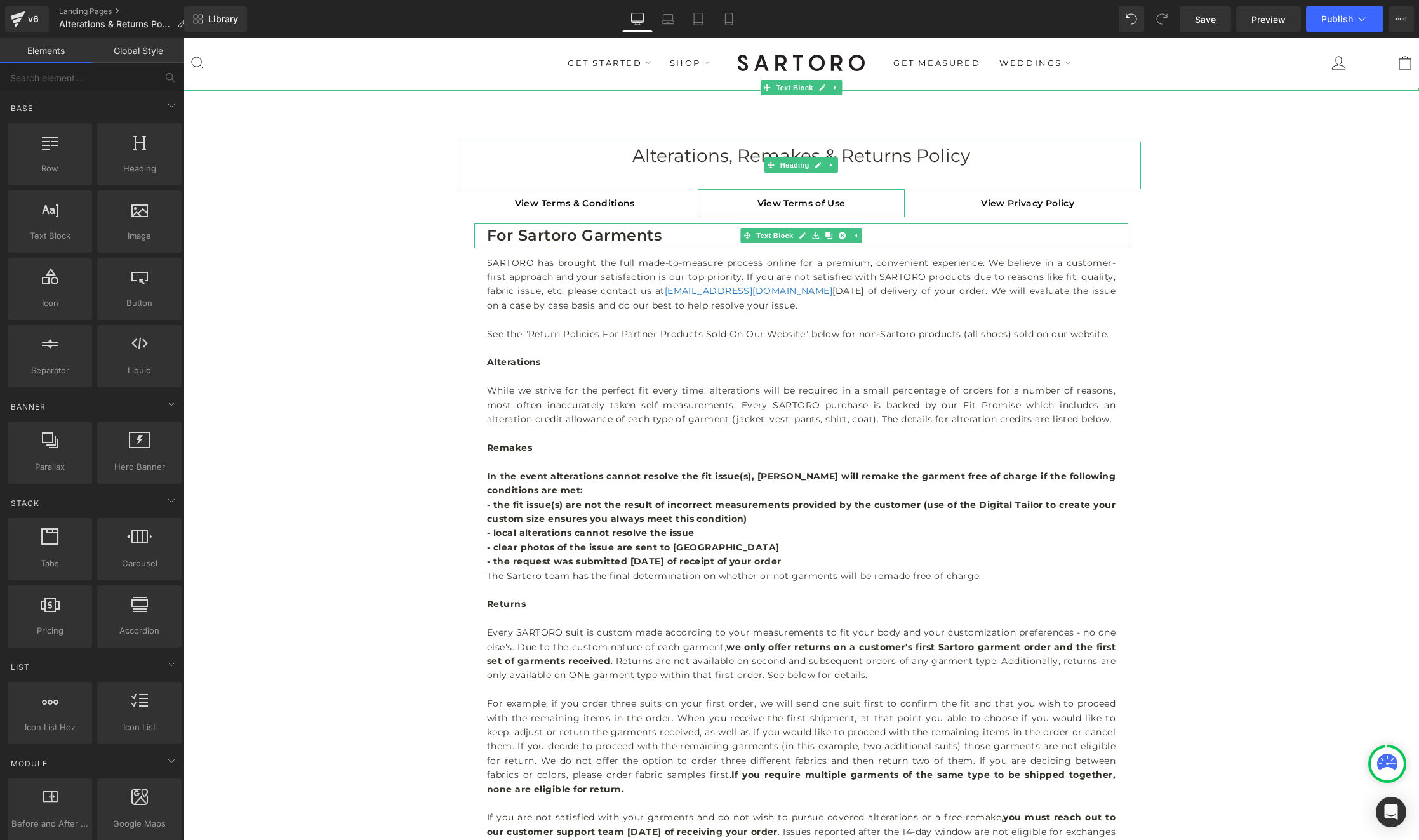
click at [836, 89] on icon at bounding box center [835, 87] width 7 height 7
click at [842, 89] on icon at bounding box center [842, 87] width 7 height 7
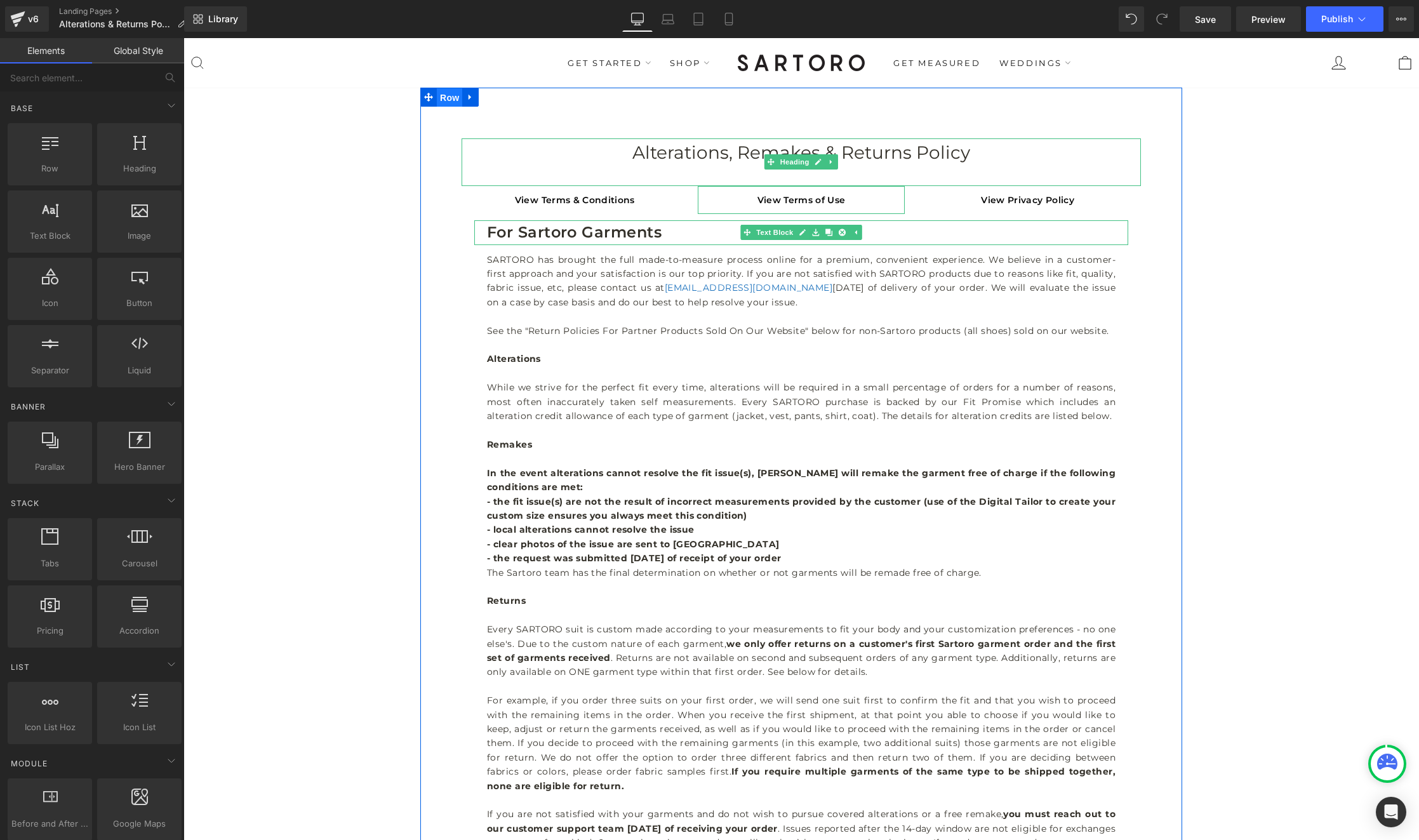
click at [447, 94] on span "Row" at bounding box center [449, 98] width 25 height 19
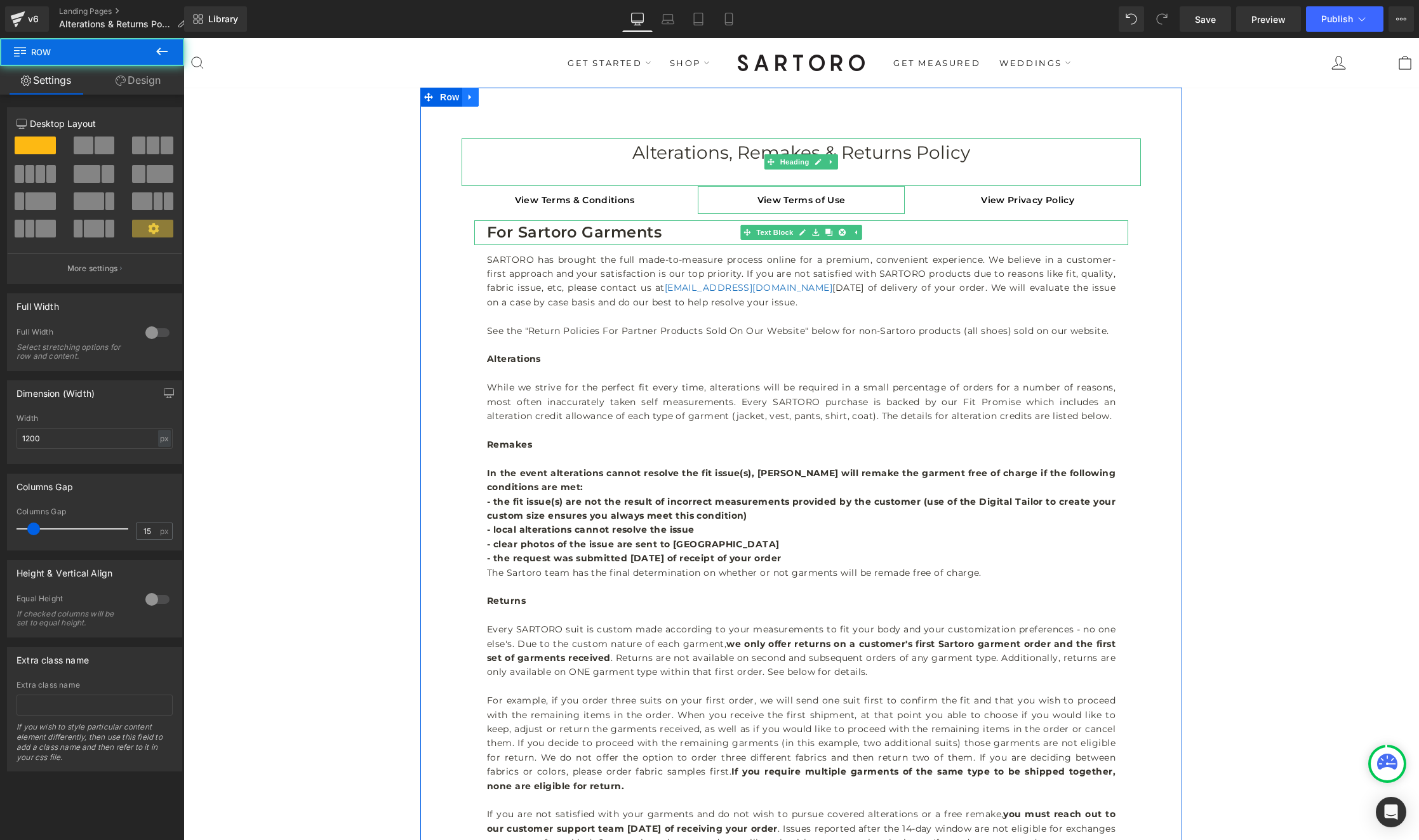
click at [468, 96] on icon at bounding box center [470, 98] width 9 height 10
click at [484, 98] on icon at bounding box center [486, 97] width 9 height 9
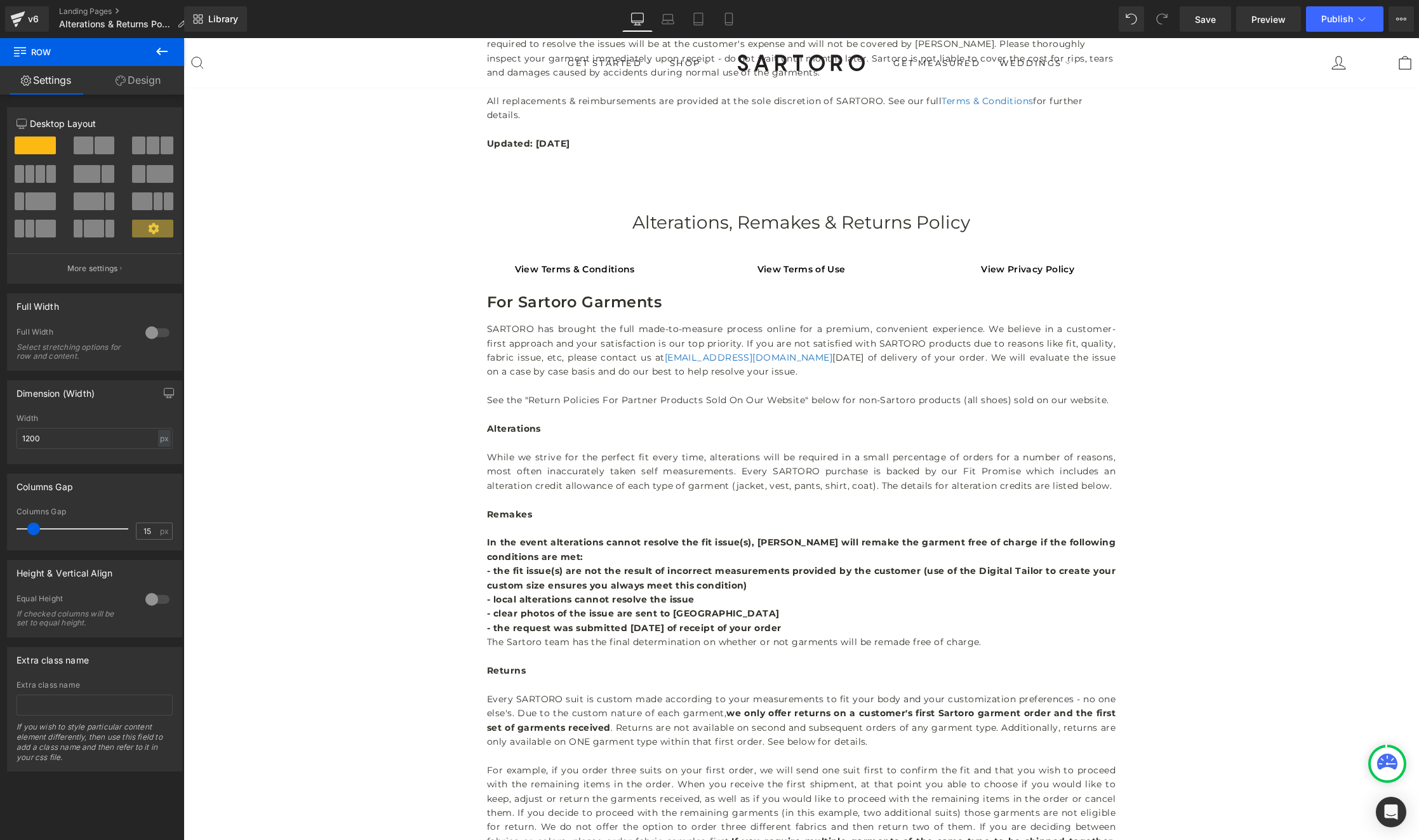
scroll to position [3510, 0]
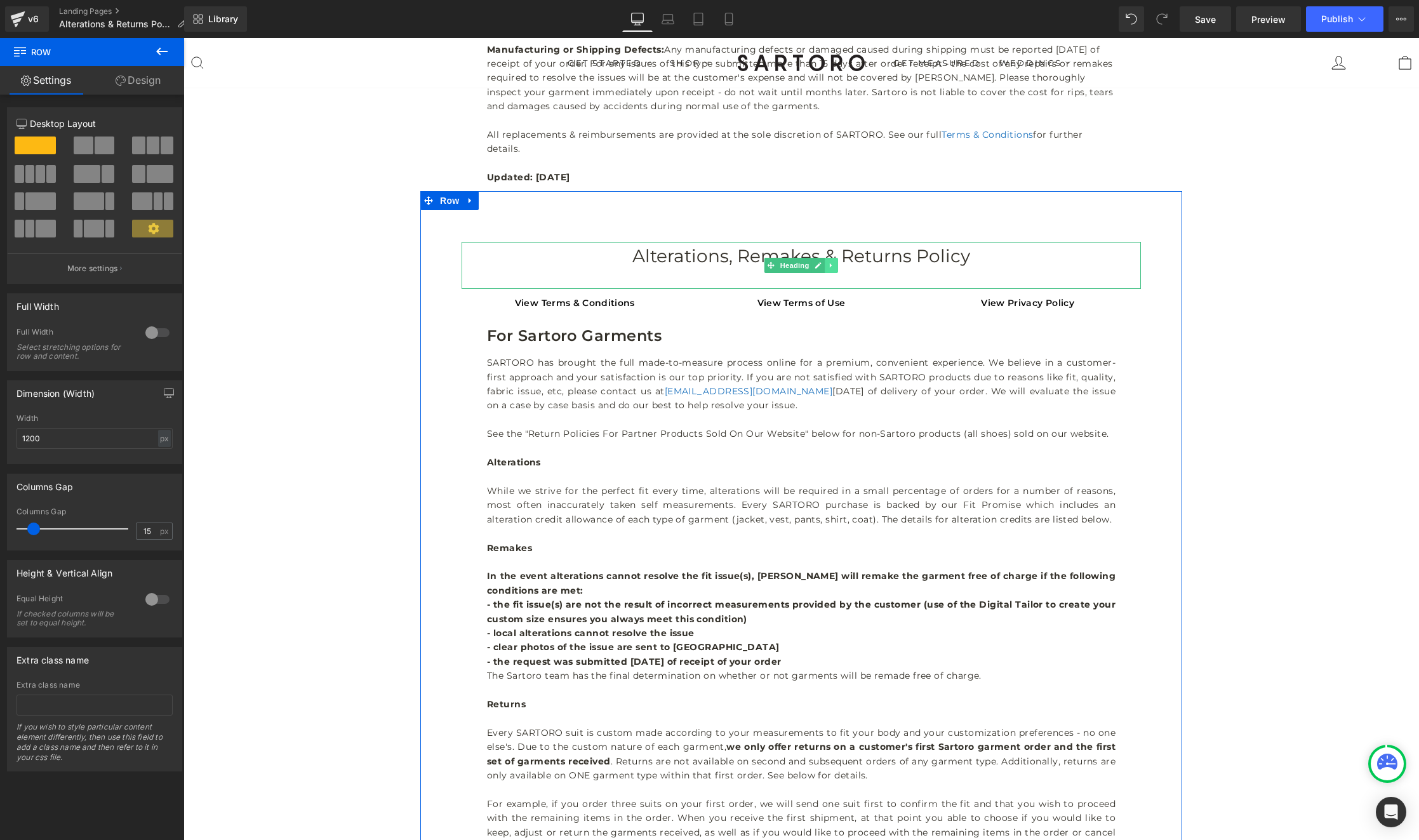
click at [833, 262] on icon at bounding box center [831, 265] width 7 height 7
click at [841, 262] on icon at bounding box center [838, 265] width 7 height 7
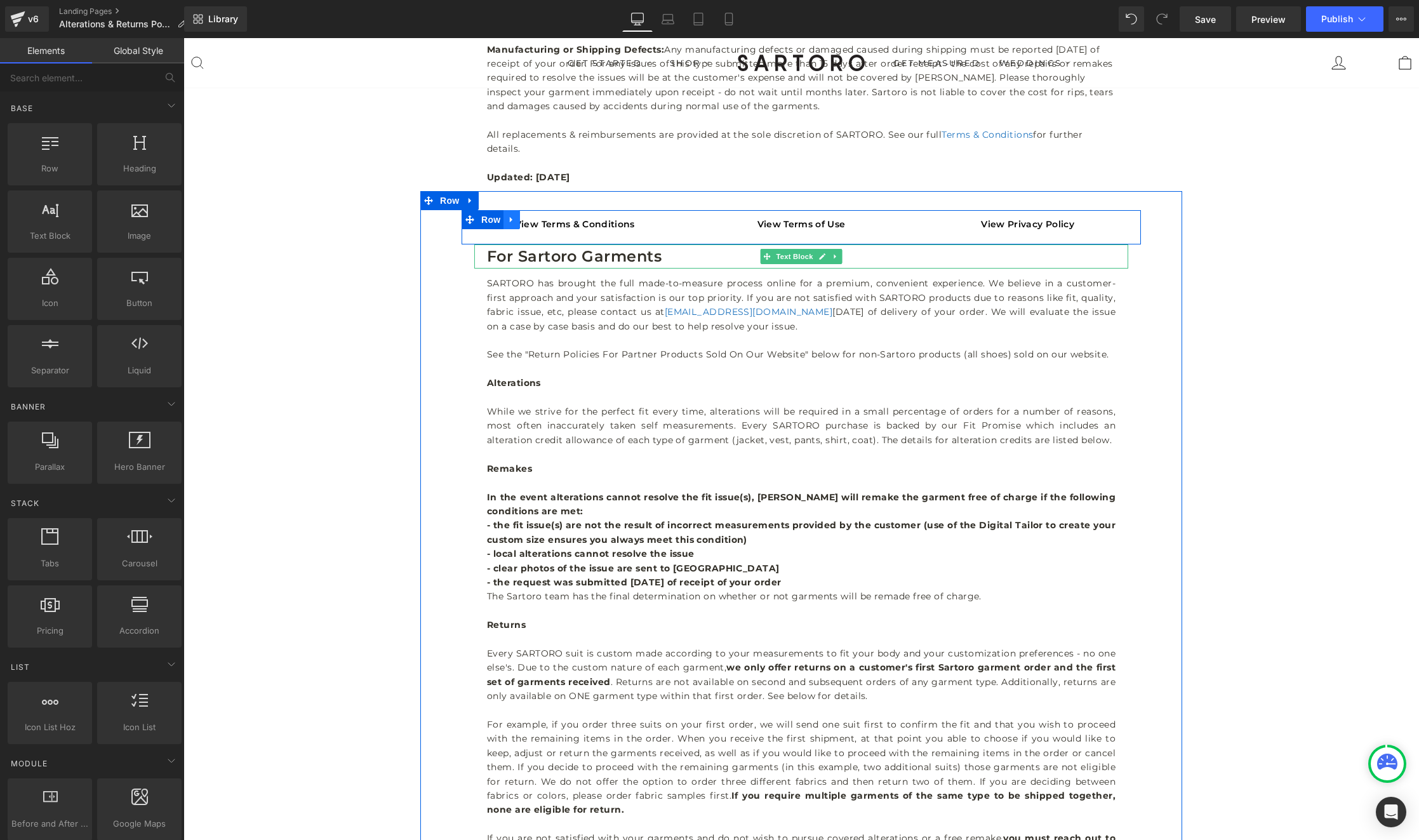
click at [507, 215] on icon at bounding box center [511, 220] width 9 height 10
click at [543, 215] on icon at bounding box center [545, 220] width 9 height 10
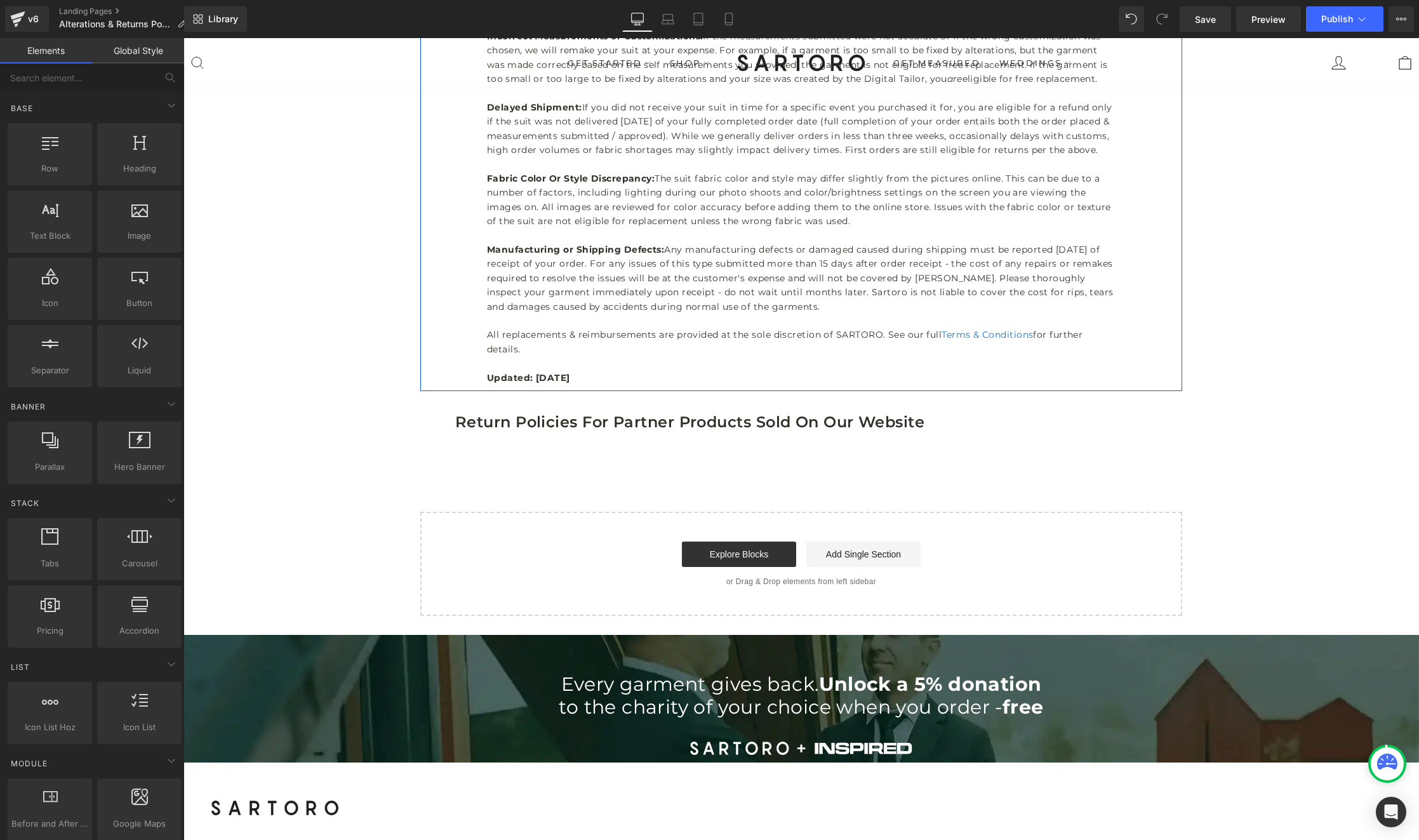
scroll to position [6834, 0]
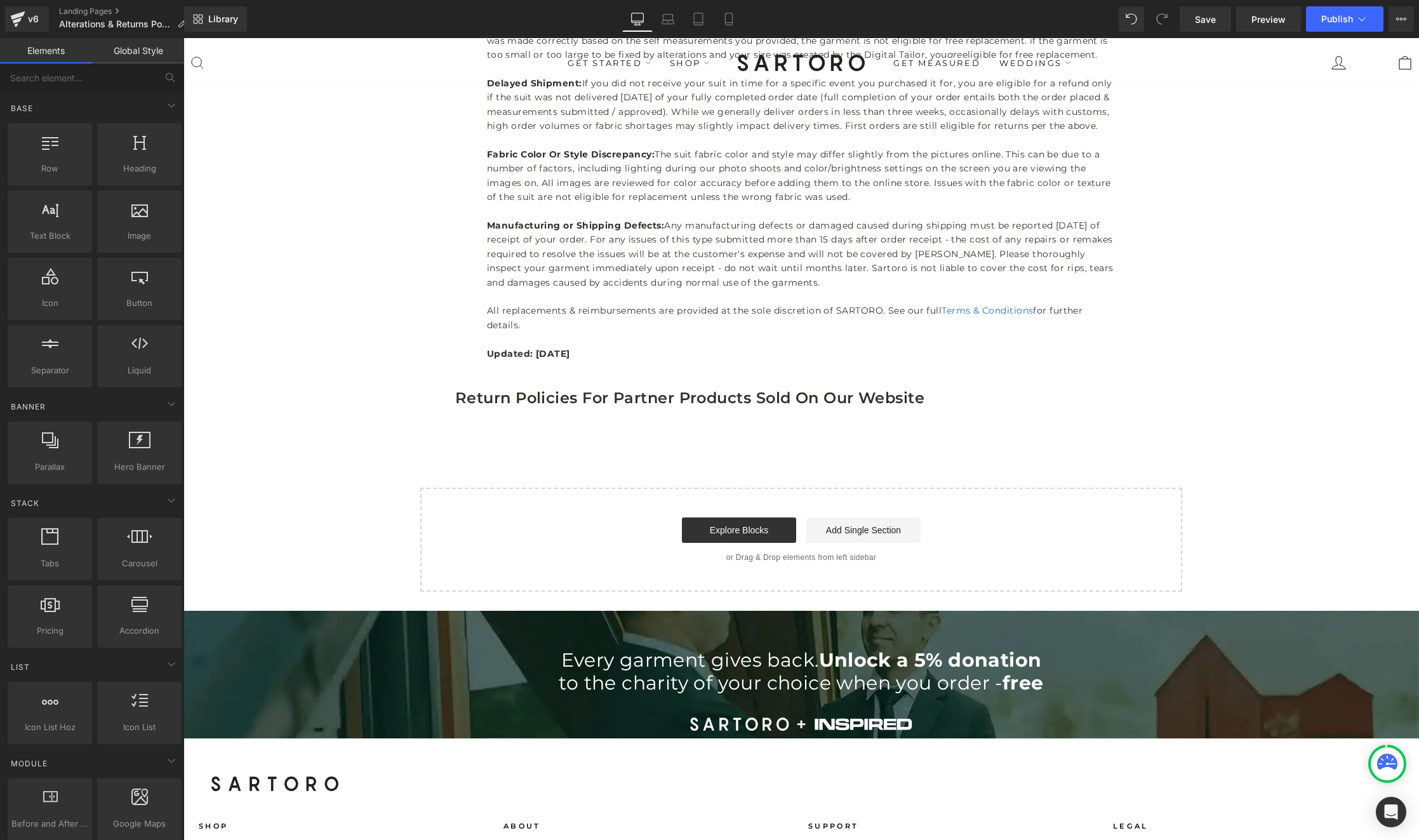
click at [647, 386] on p "Return Policies For Partner Products Sold On Our Website" at bounding box center [801, 398] width 692 height 24
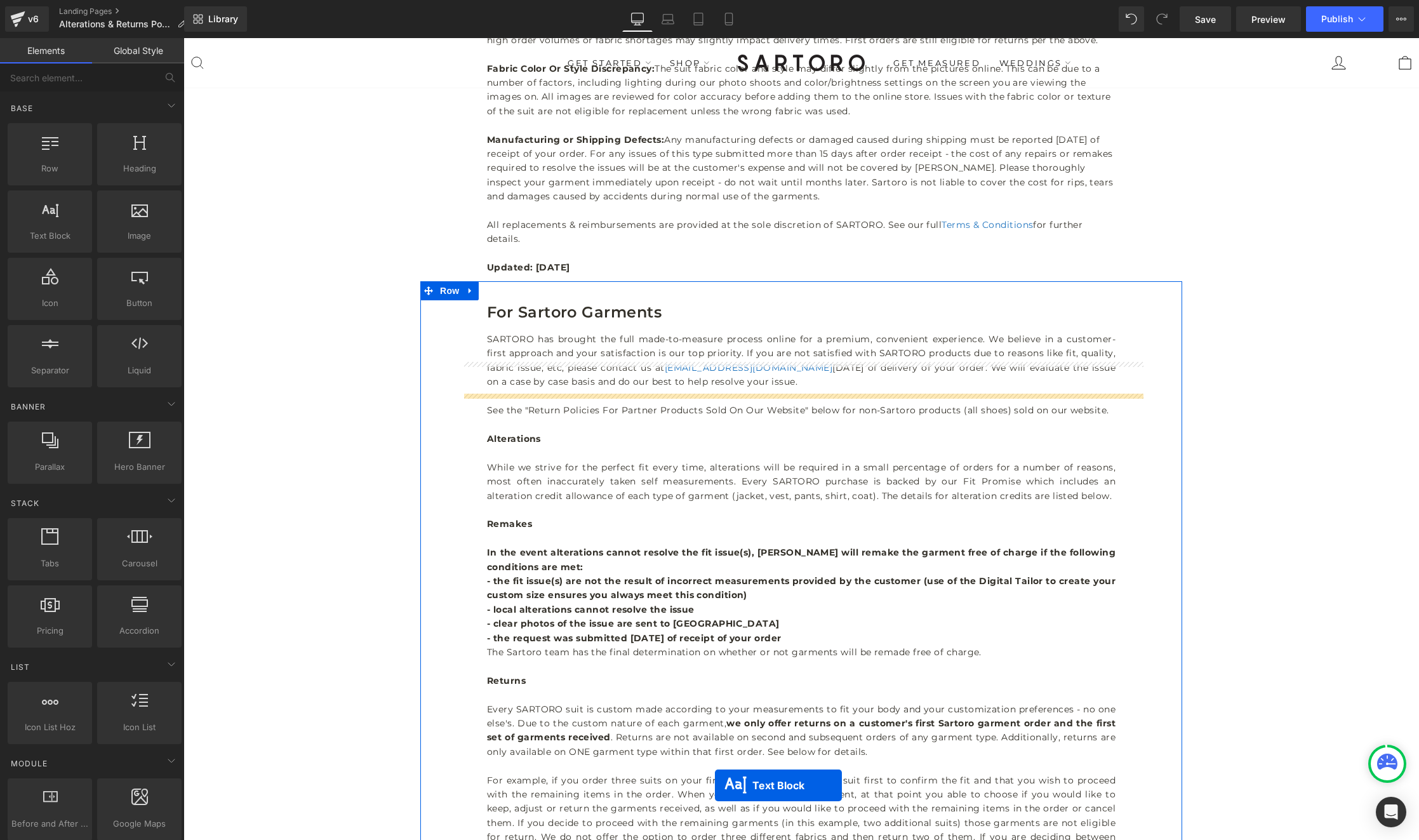
scroll to position [3289, 0]
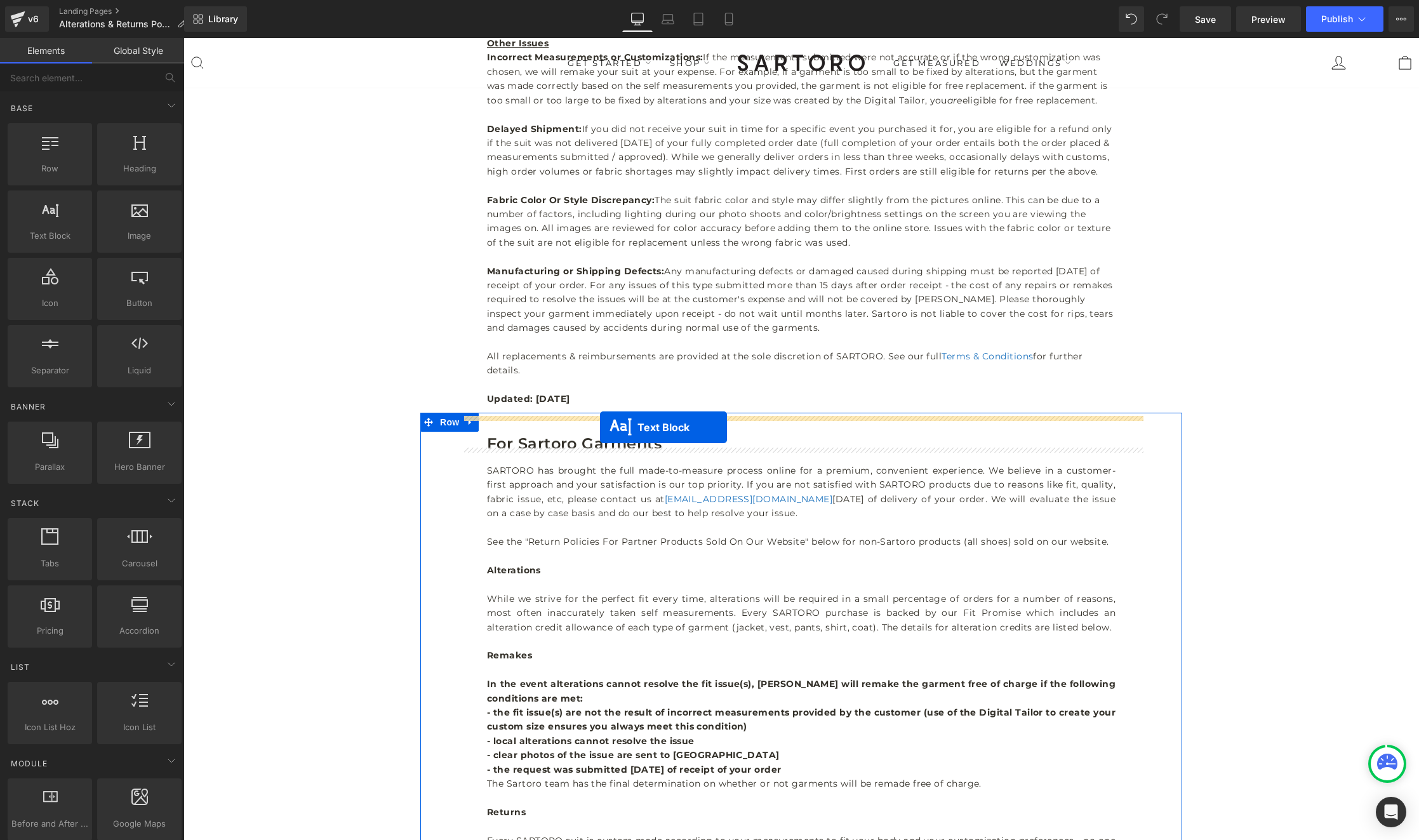
drag, startPoint x: 795, startPoint y: 368, endPoint x: 600, endPoint y: 427, distance: 203.7
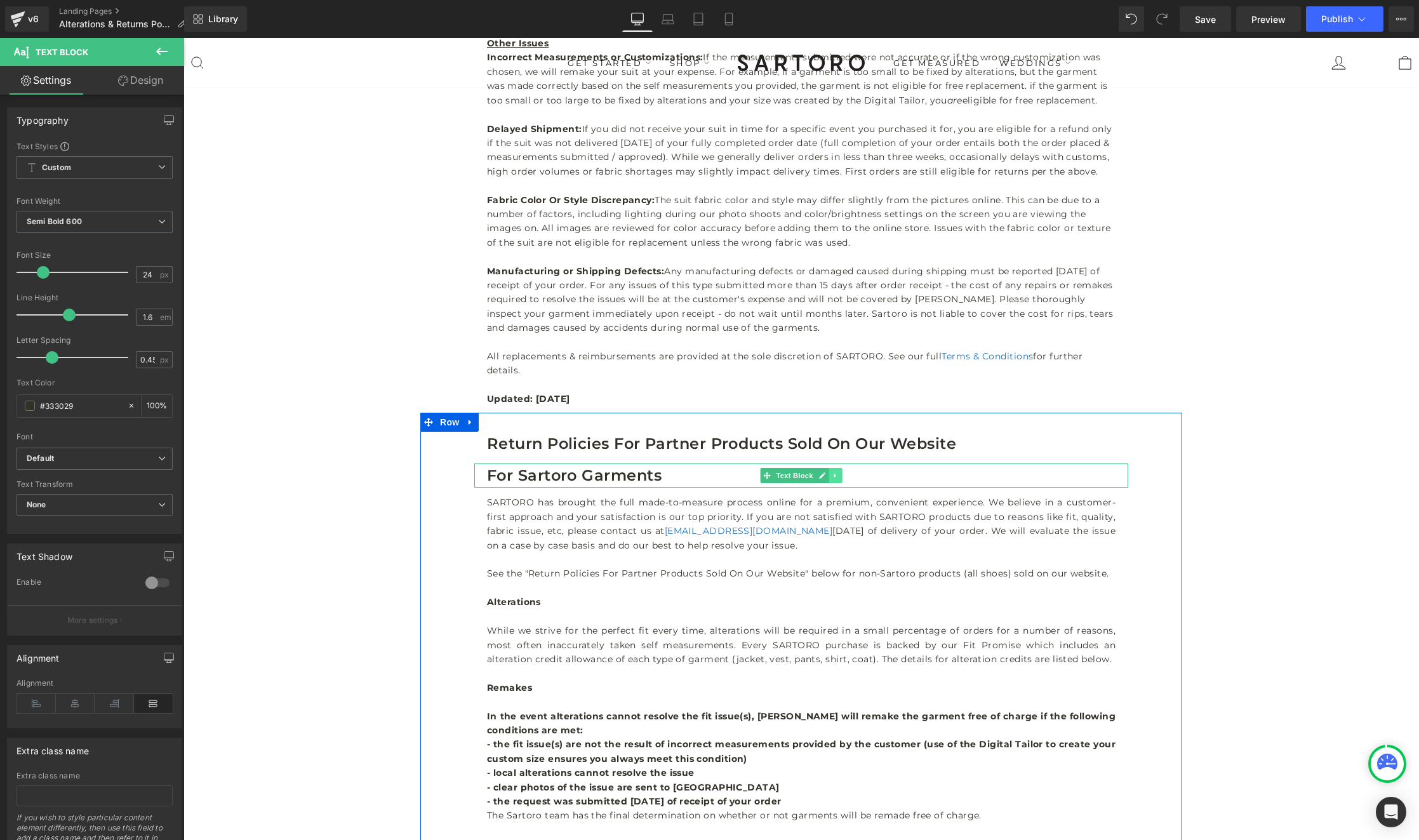
click at [837, 472] on icon at bounding box center [835, 475] width 7 height 7
click at [842, 472] on icon at bounding box center [842, 476] width 7 height 7
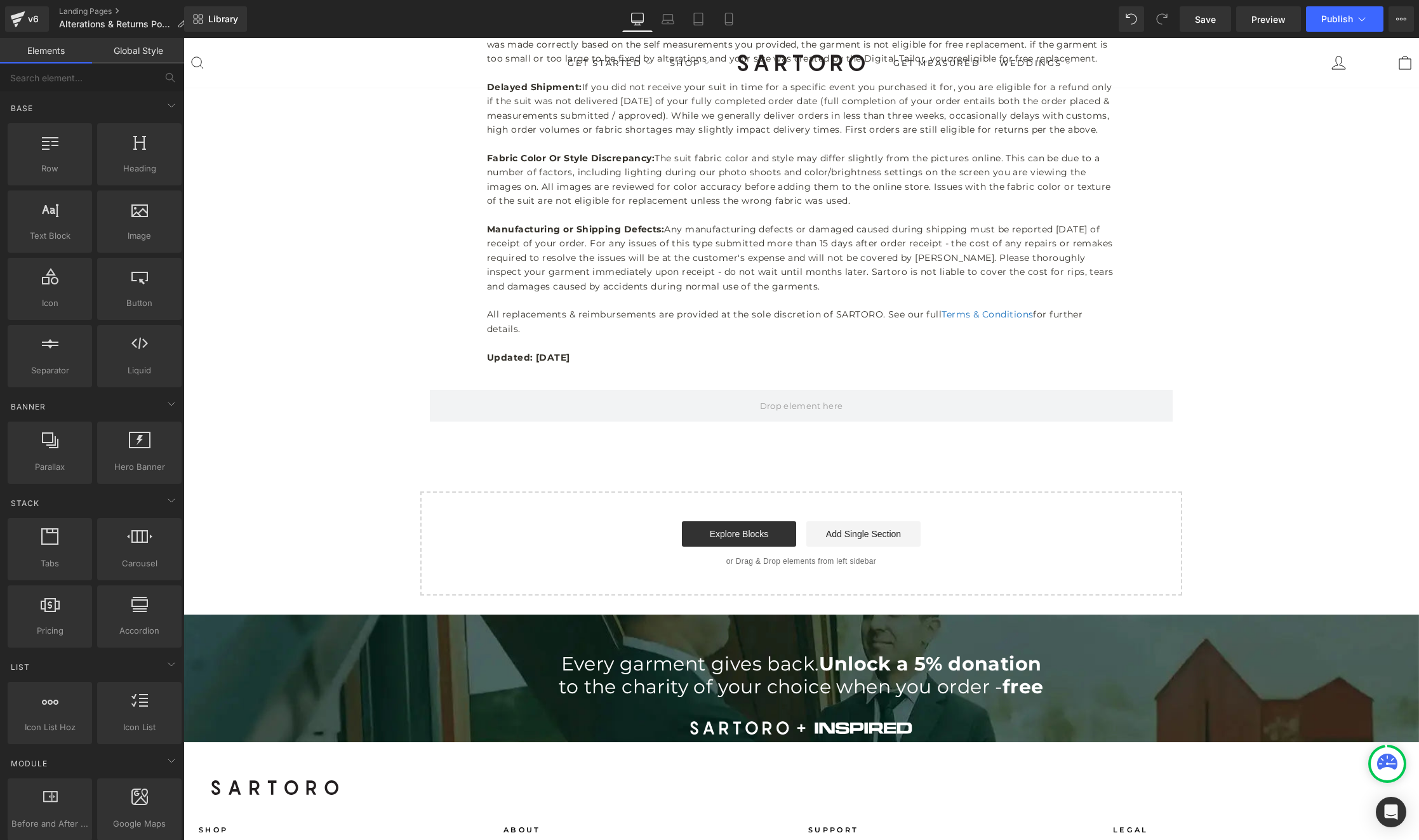
scroll to position [6808, 0]
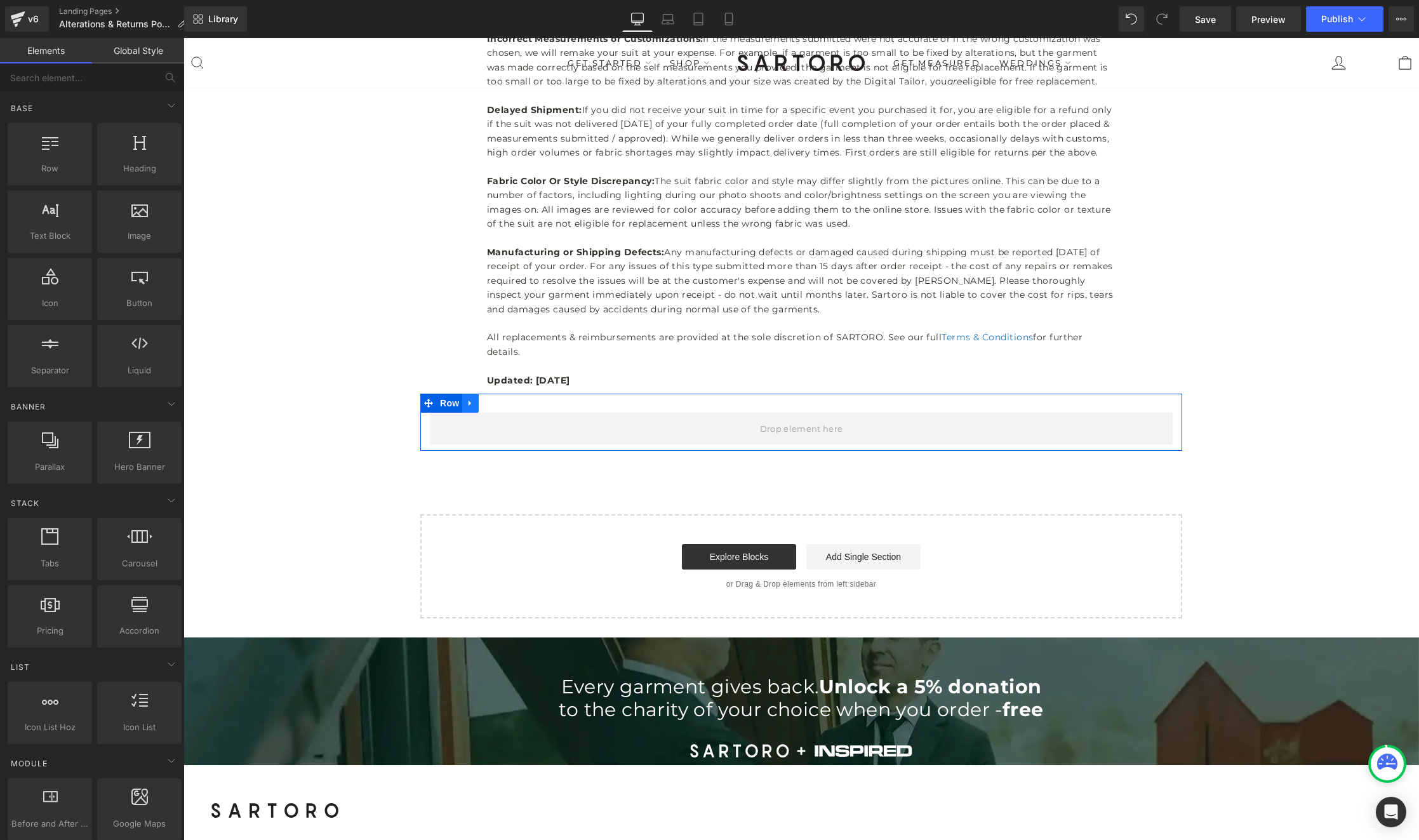
click at [470, 400] on icon at bounding box center [469, 403] width 2 height 6
click at [507, 399] on icon at bounding box center [503, 403] width 9 height 9
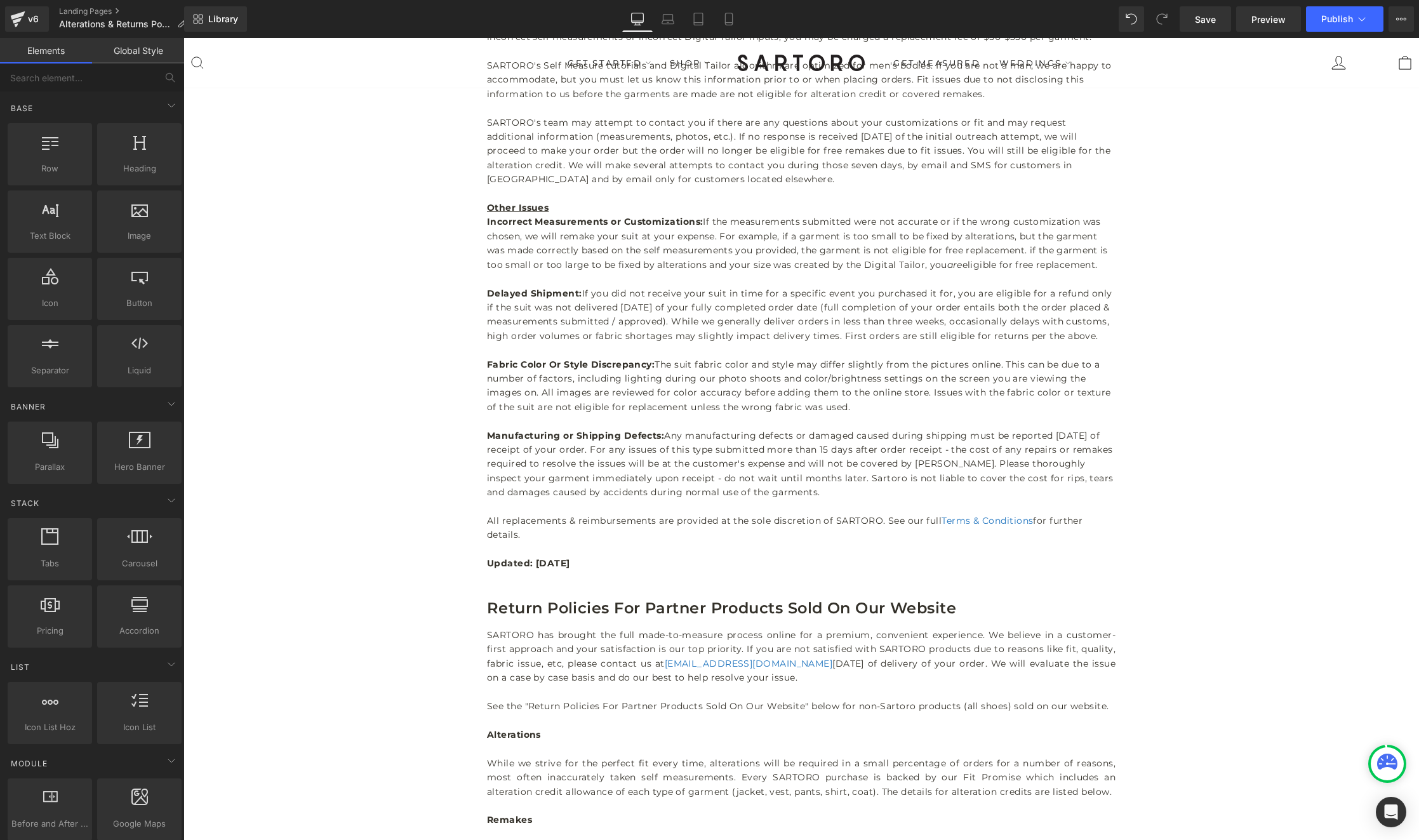
scroll to position [3137, 0]
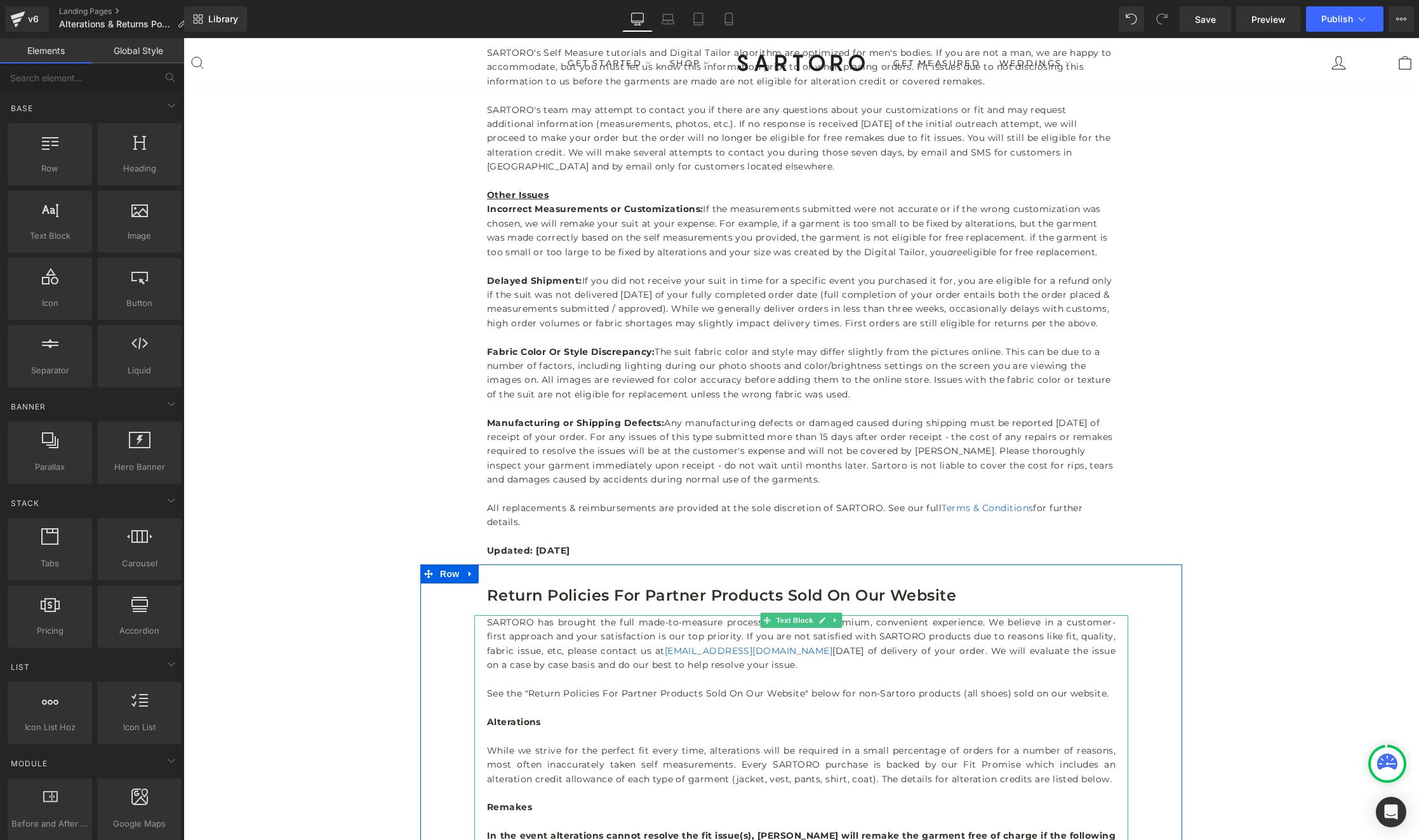
click at [500, 616] on p "SARTORO has brought the full made-to-measure process online for a premium, conv…" at bounding box center [801, 644] width 628 height 57
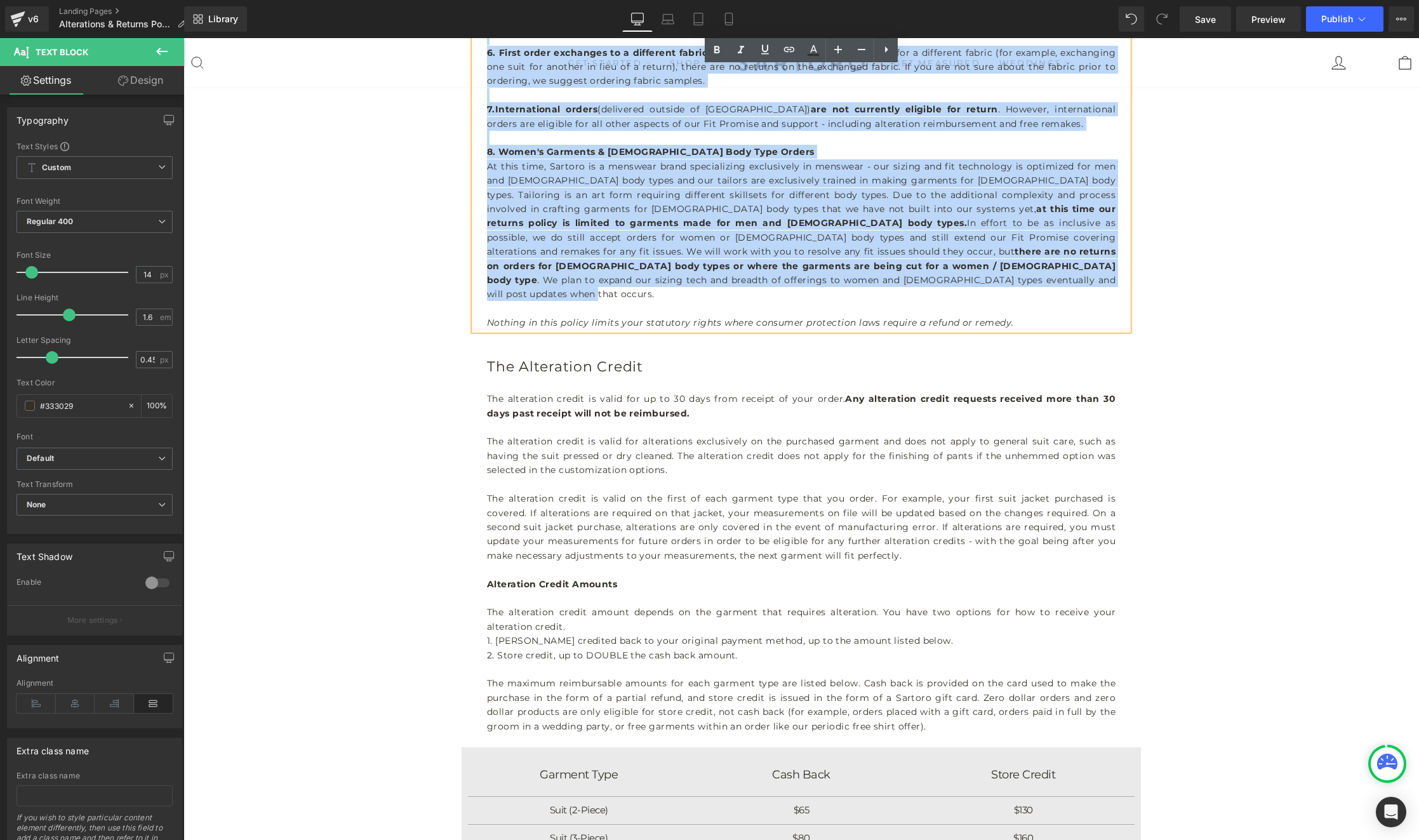
scroll to position [4841, 0]
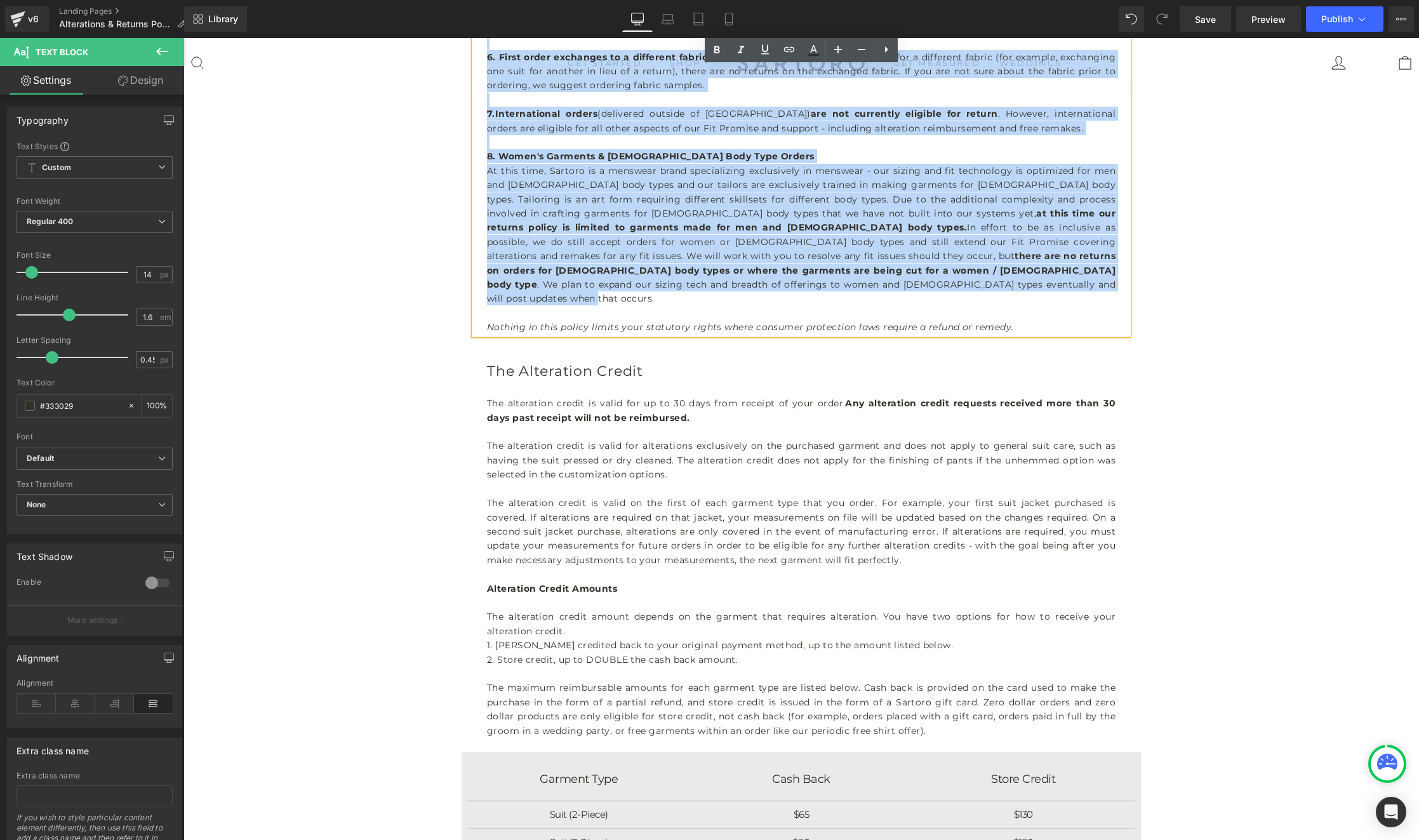
drag, startPoint x: 539, startPoint y: 605, endPoint x: 731, endPoint y: 268, distance: 387.9
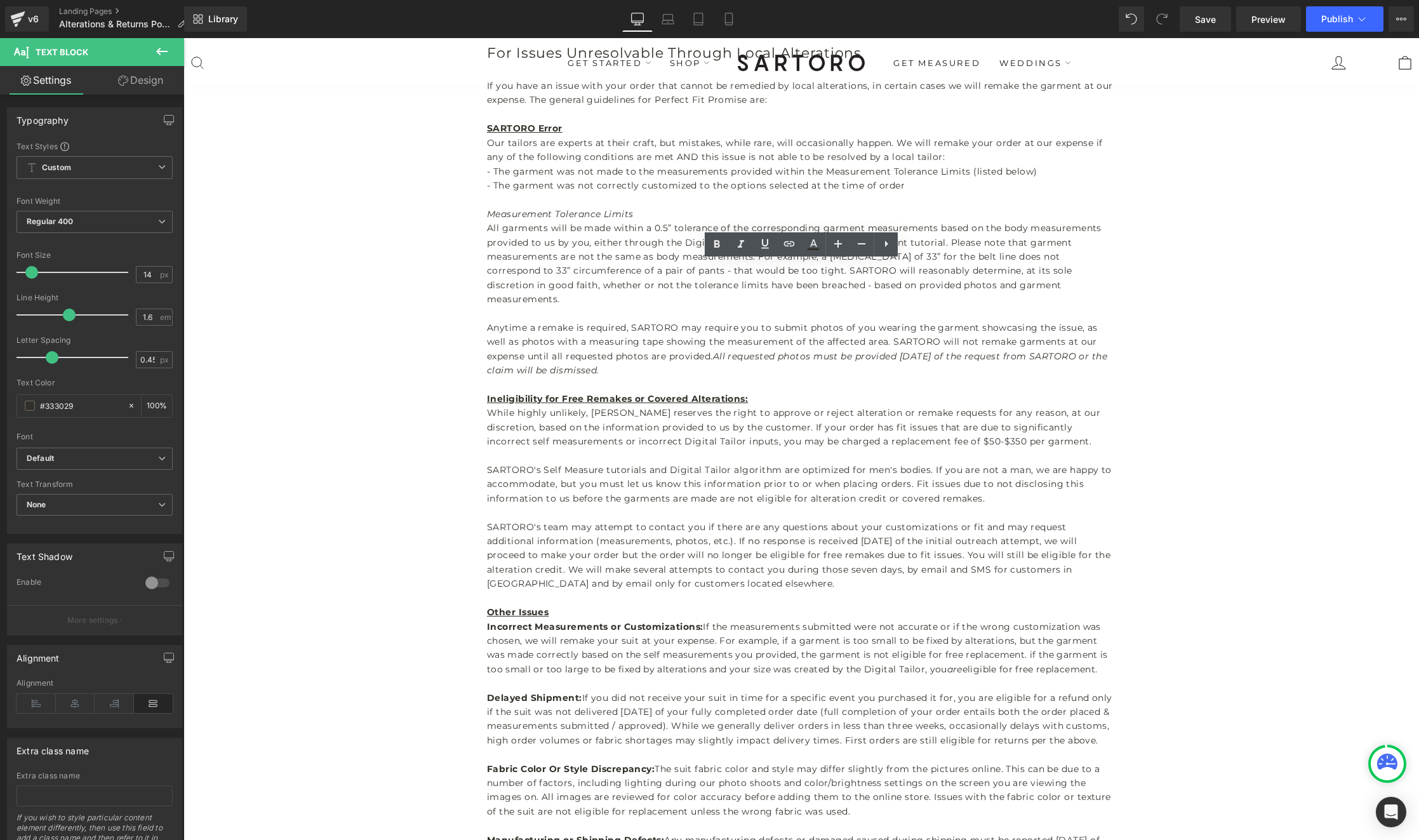
scroll to position [3476, 0]
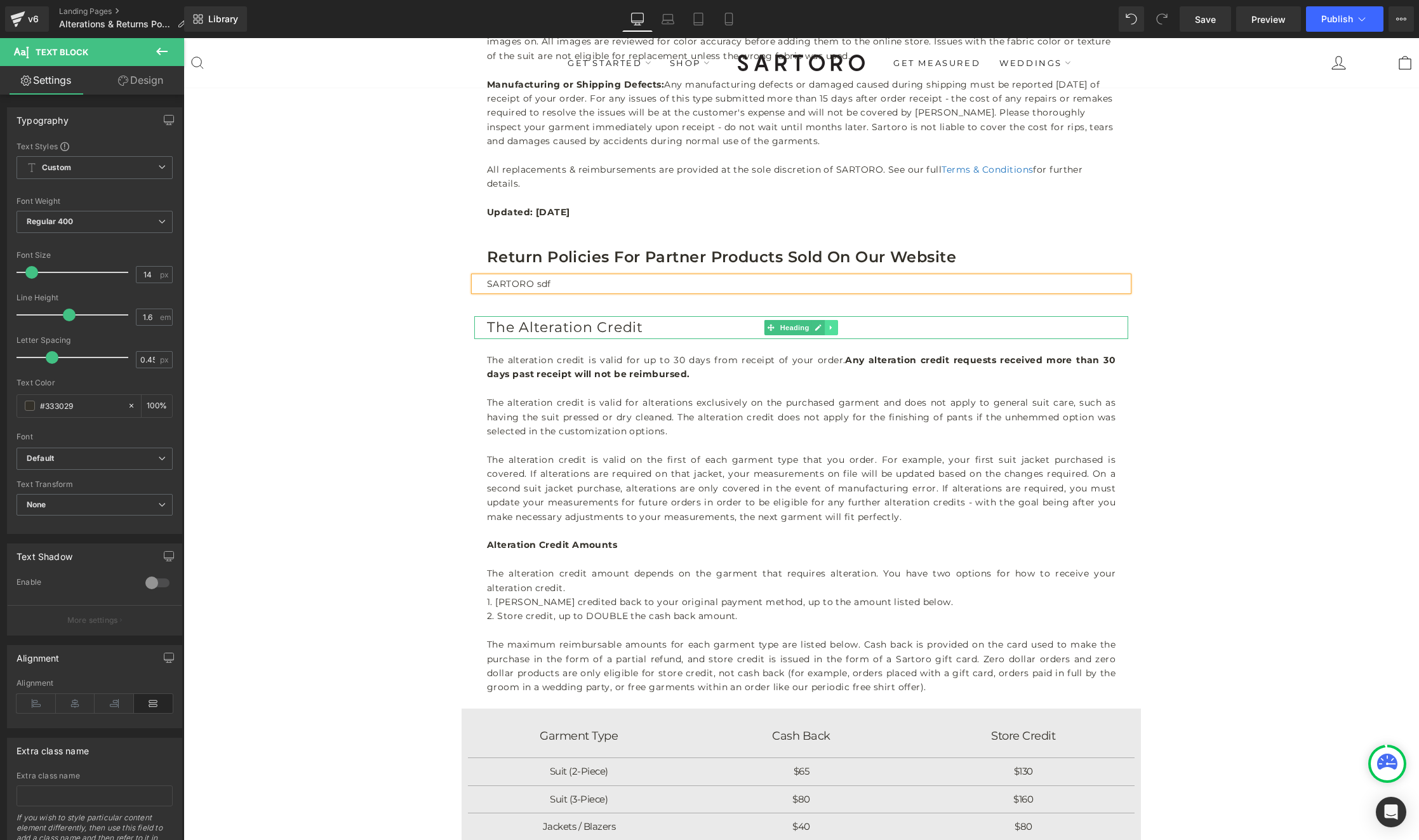
click at [833, 324] on icon at bounding box center [831, 327] width 7 height 7
click at [837, 324] on icon at bounding box center [838, 327] width 7 height 7
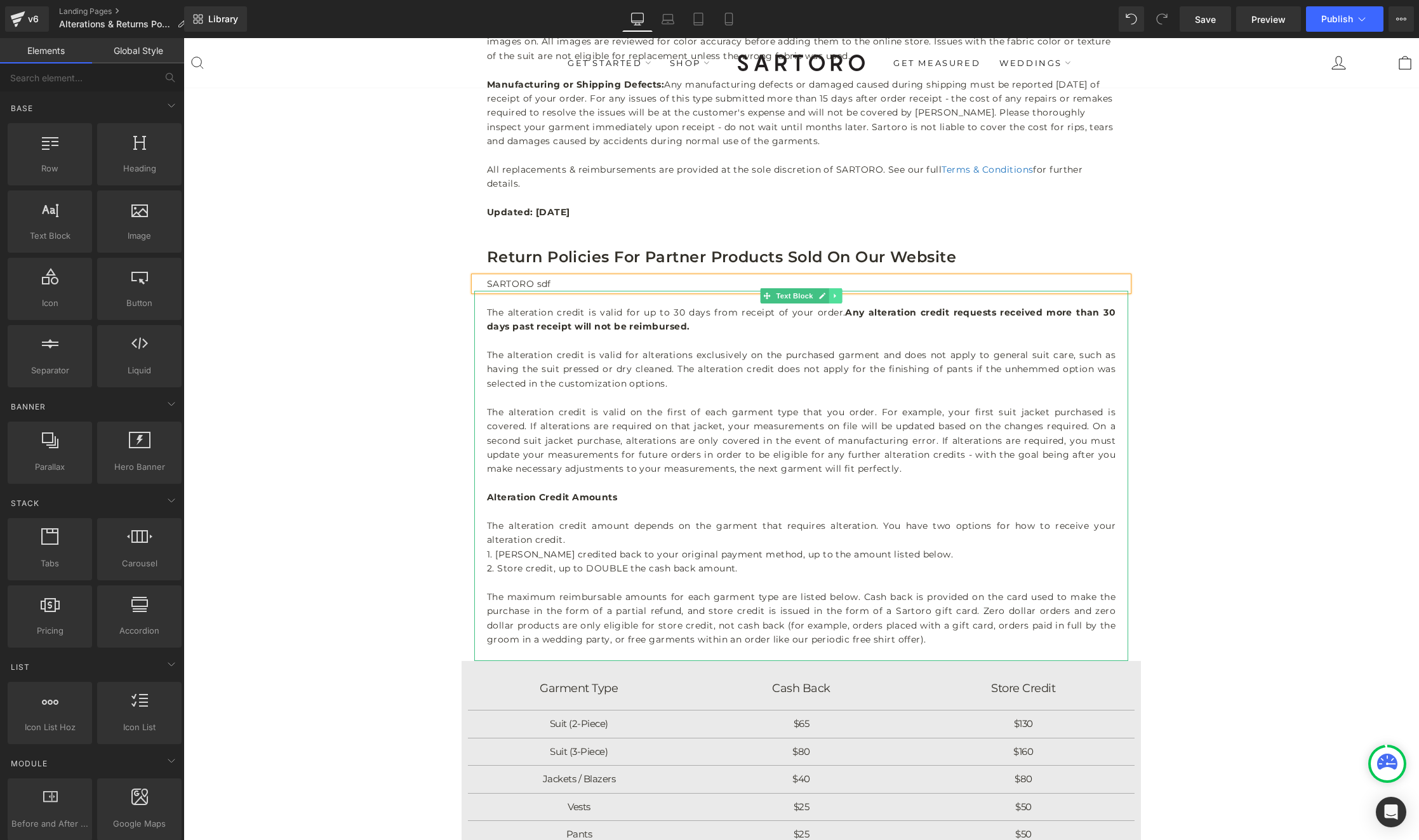
click at [837, 292] on icon at bounding box center [835, 295] width 7 height 7
click at [845, 293] on icon at bounding box center [842, 296] width 7 height 7
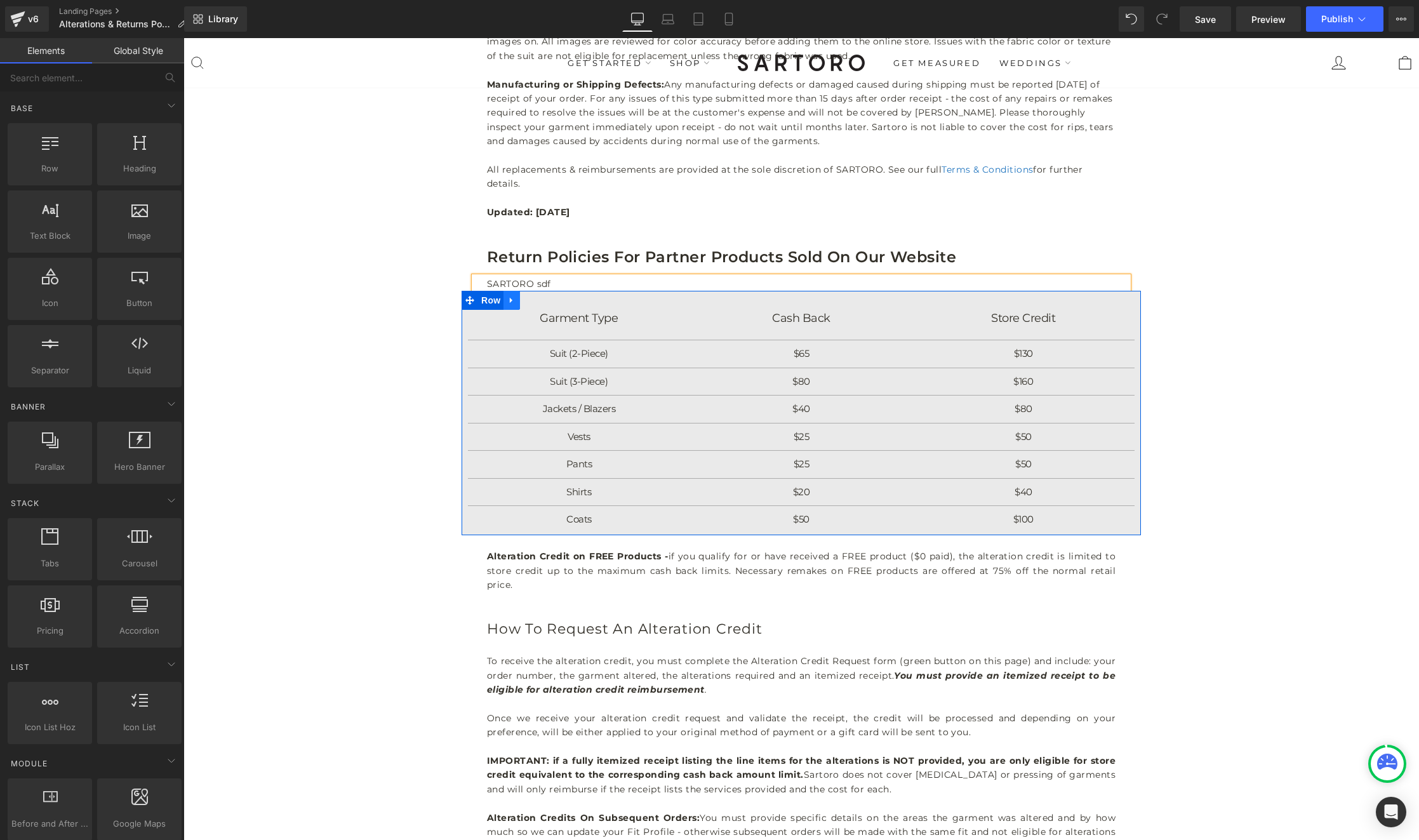
click at [510, 296] on icon at bounding box center [511, 301] width 9 height 10
click at [545, 296] on icon at bounding box center [545, 301] width 9 height 10
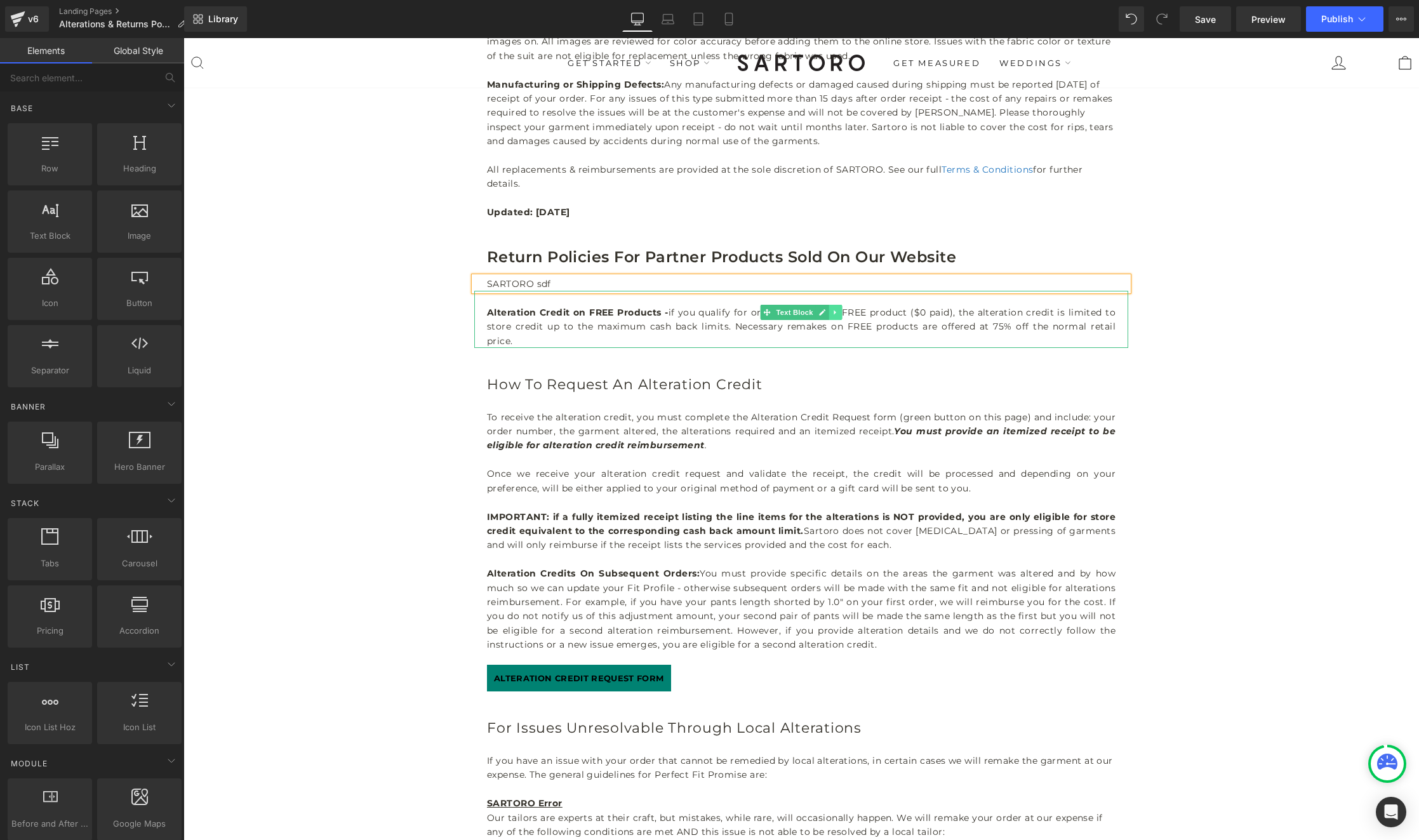
click at [833, 308] on icon at bounding box center [835, 312] width 7 height 7
click at [846, 304] on link at bounding box center [842, 312] width 13 height 16
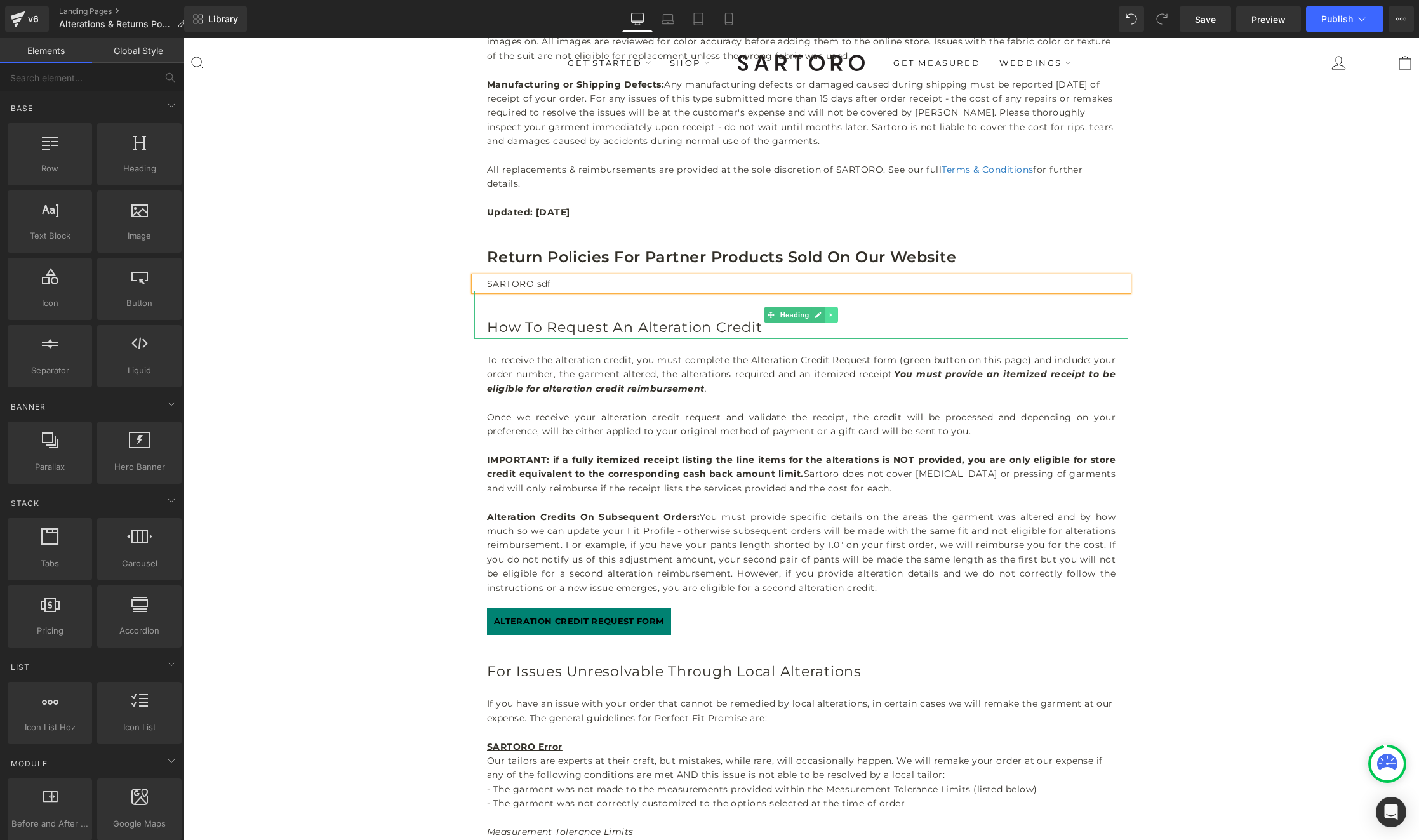
click at [835, 311] on icon at bounding box center [831, 314] width 7 height 7
click at [837, 311] on icon at bounding box center [838, 314] width 7 height 7
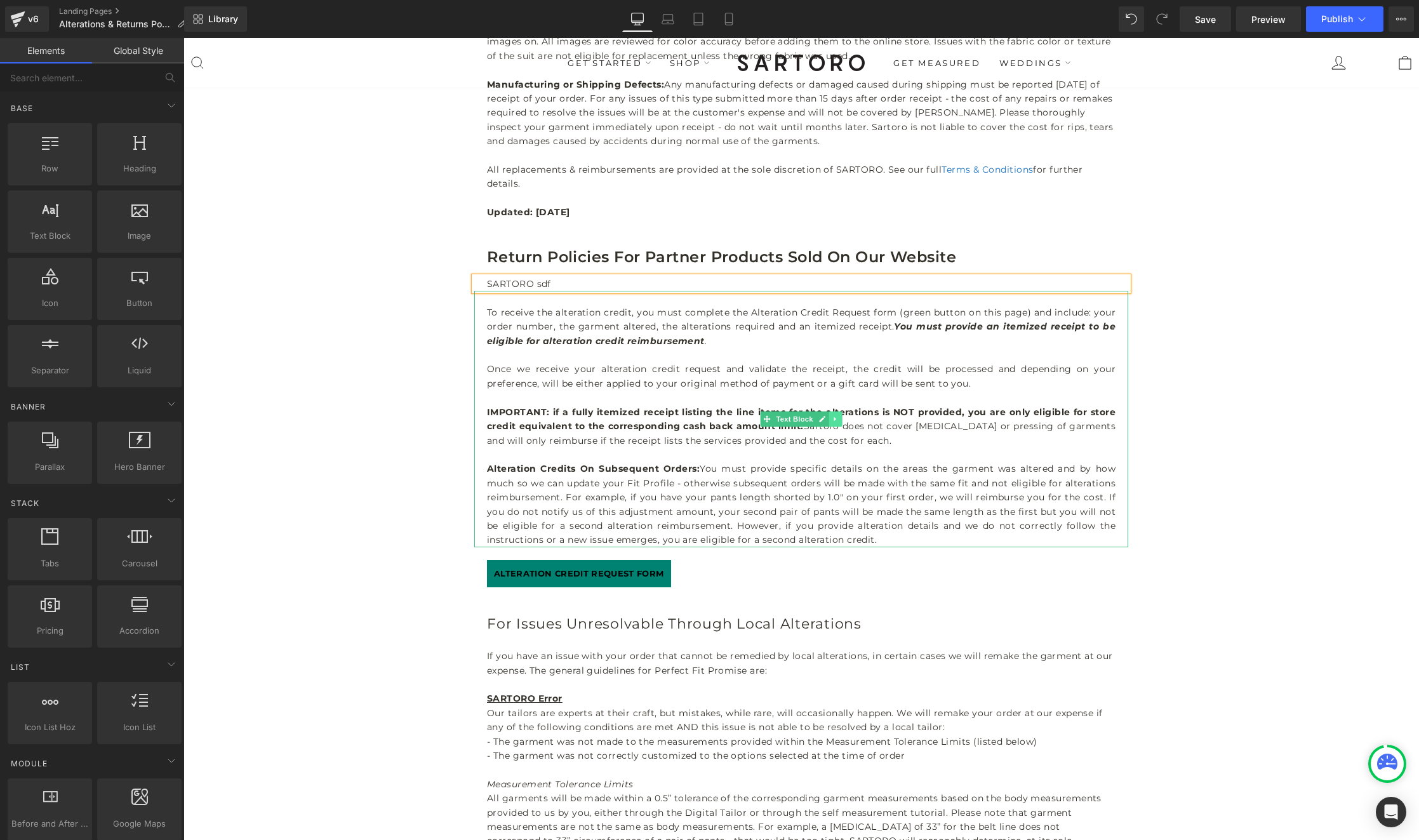
click at [837, 415] on icon at bounding box center [835, 418] width 7 height 7
click at [840, 415] on icon at bounding box center [842, 418] width 7 height 7
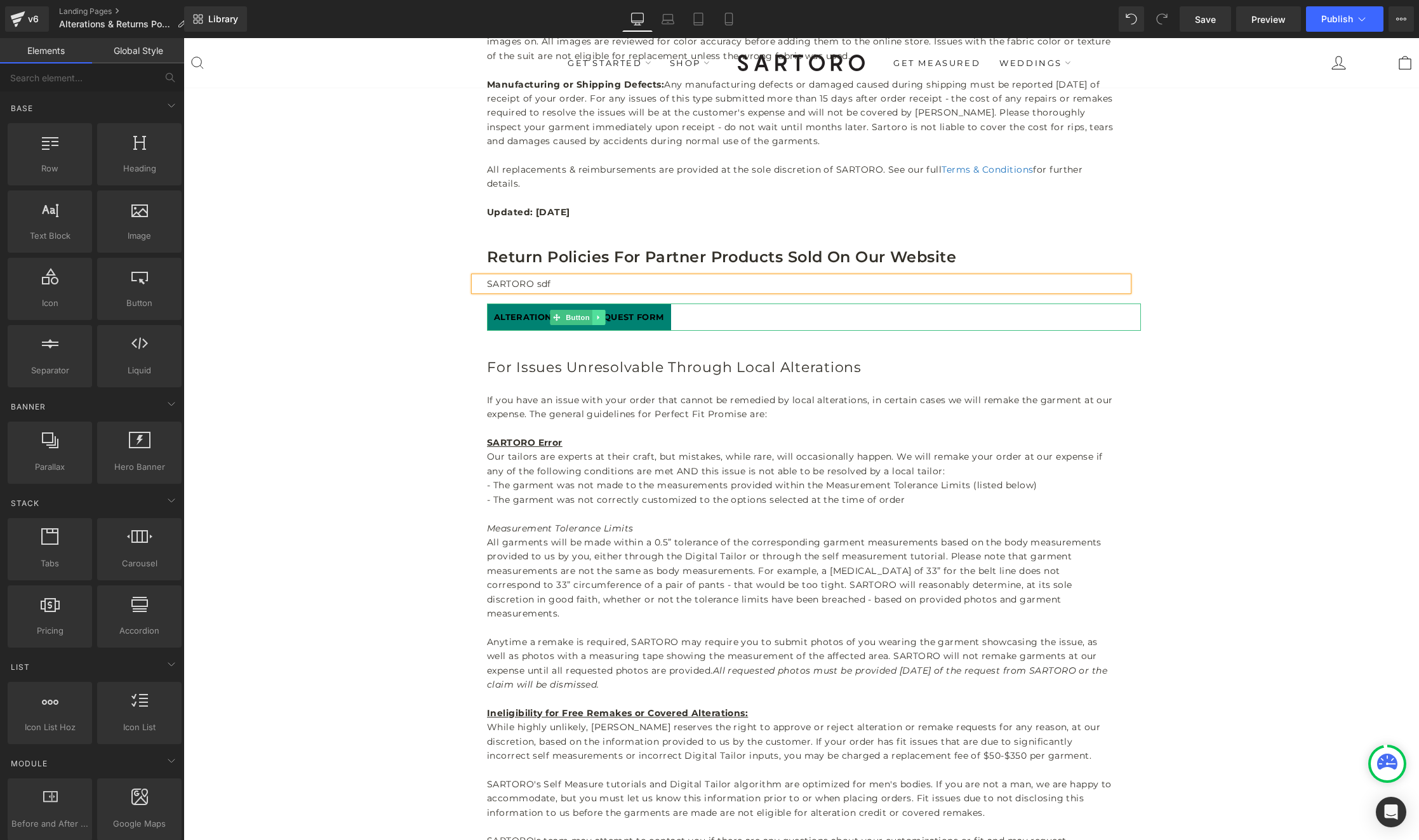
click at [601, 313] on icon at bounding box center [599, 317] width 7 height 7
click at [605, 313] on icon at bounding box center [605, 317] width 7 height 7
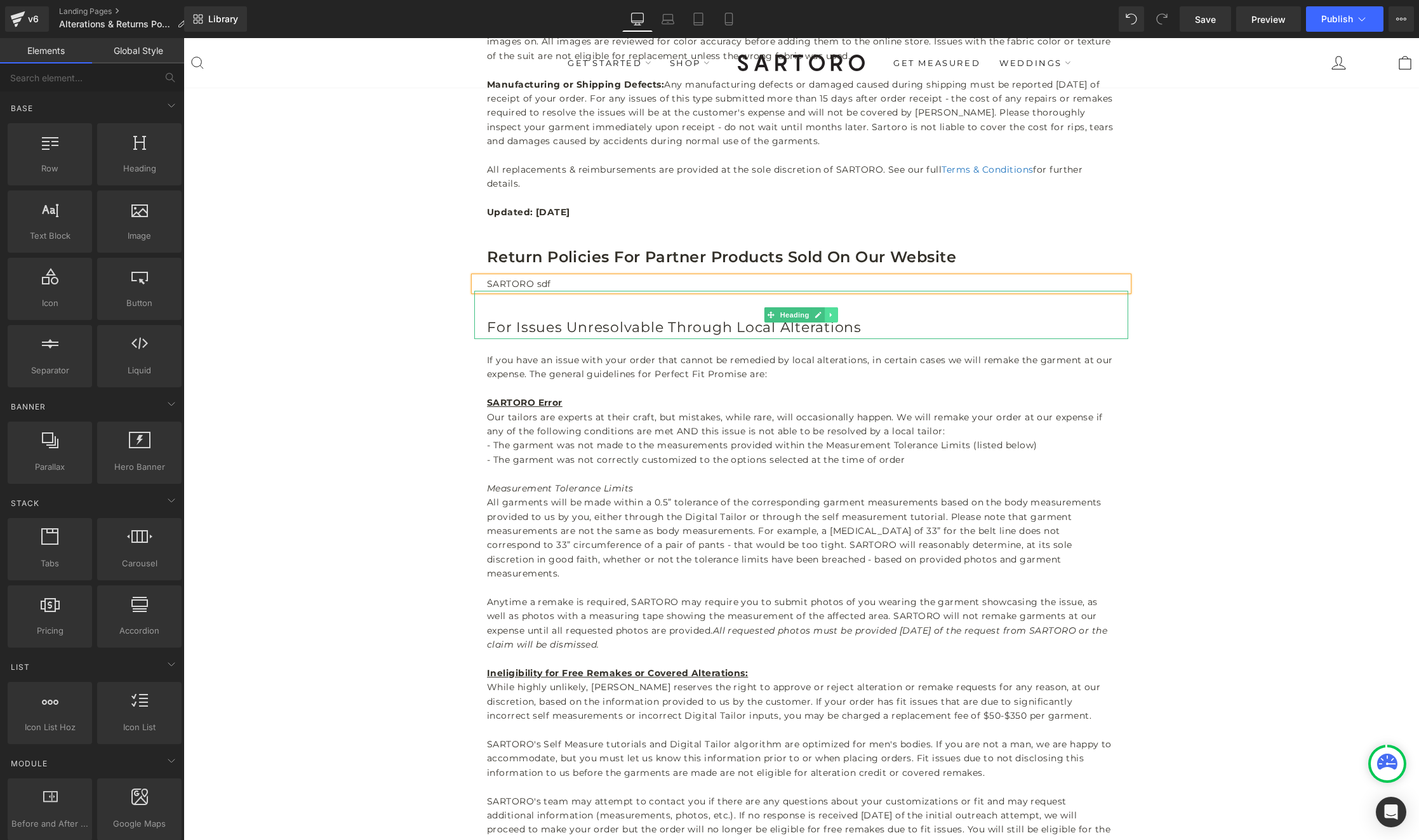
click at [833, 311] on icon at bounding box center [831, 314] width 7 height 7
click at [841, 308] on link at bounding box center [838, 315] width 13 height 16
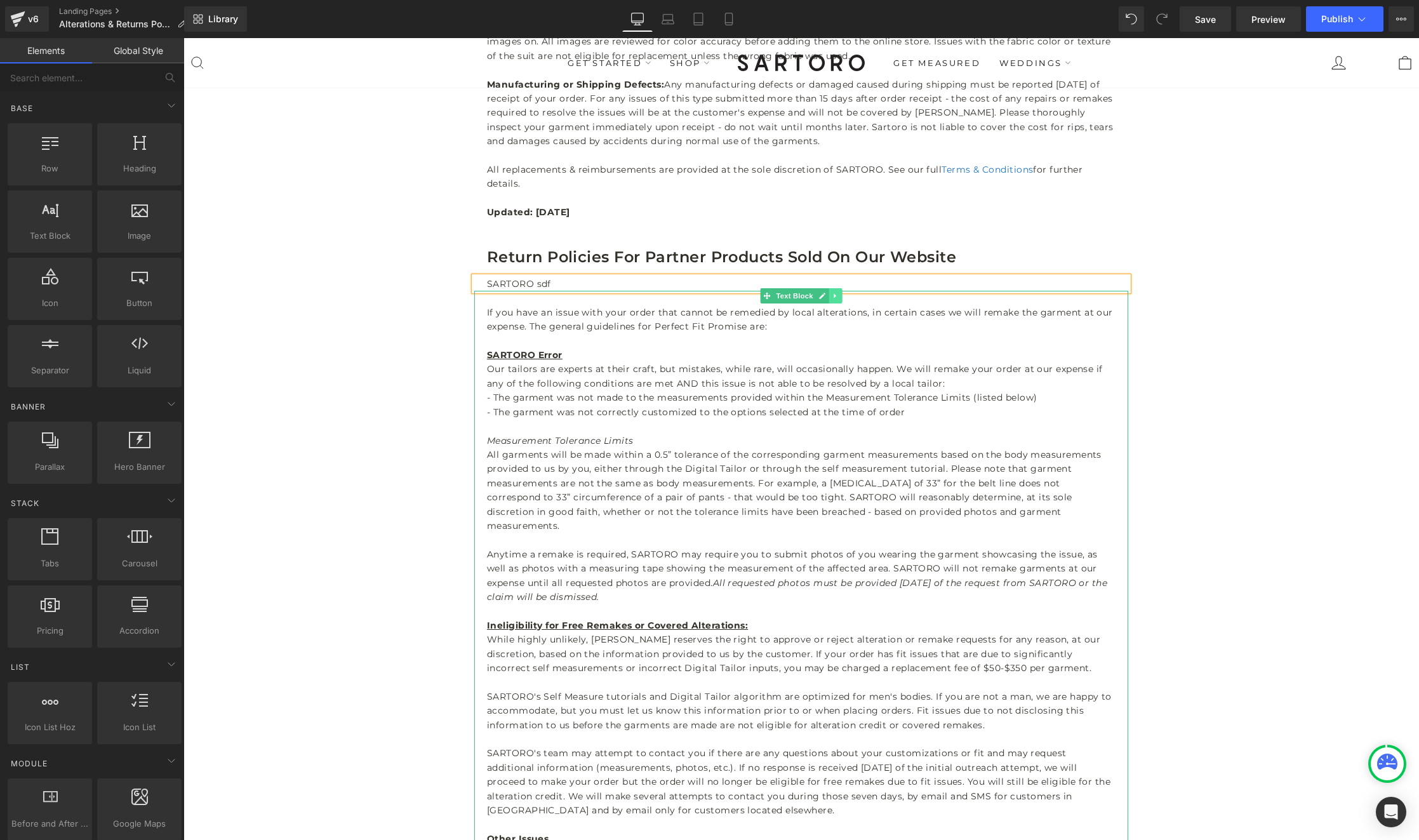
click at [838, 288] on link at bounding box center [836, 295] width 13 height 16
click at [843, 293] on icon at bounding box center [842, 296] width 7 height 7
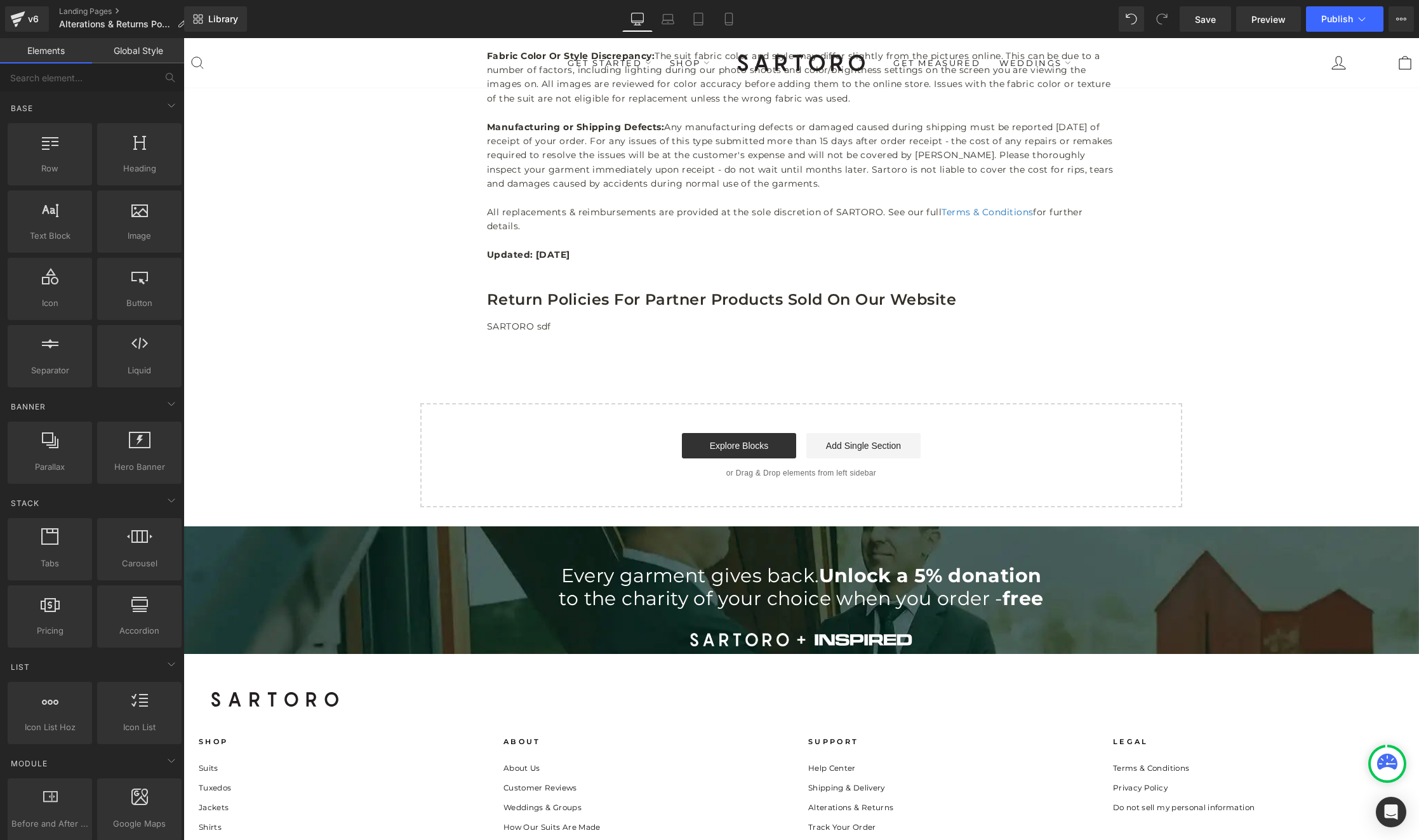
scroll to position [3429, 0]
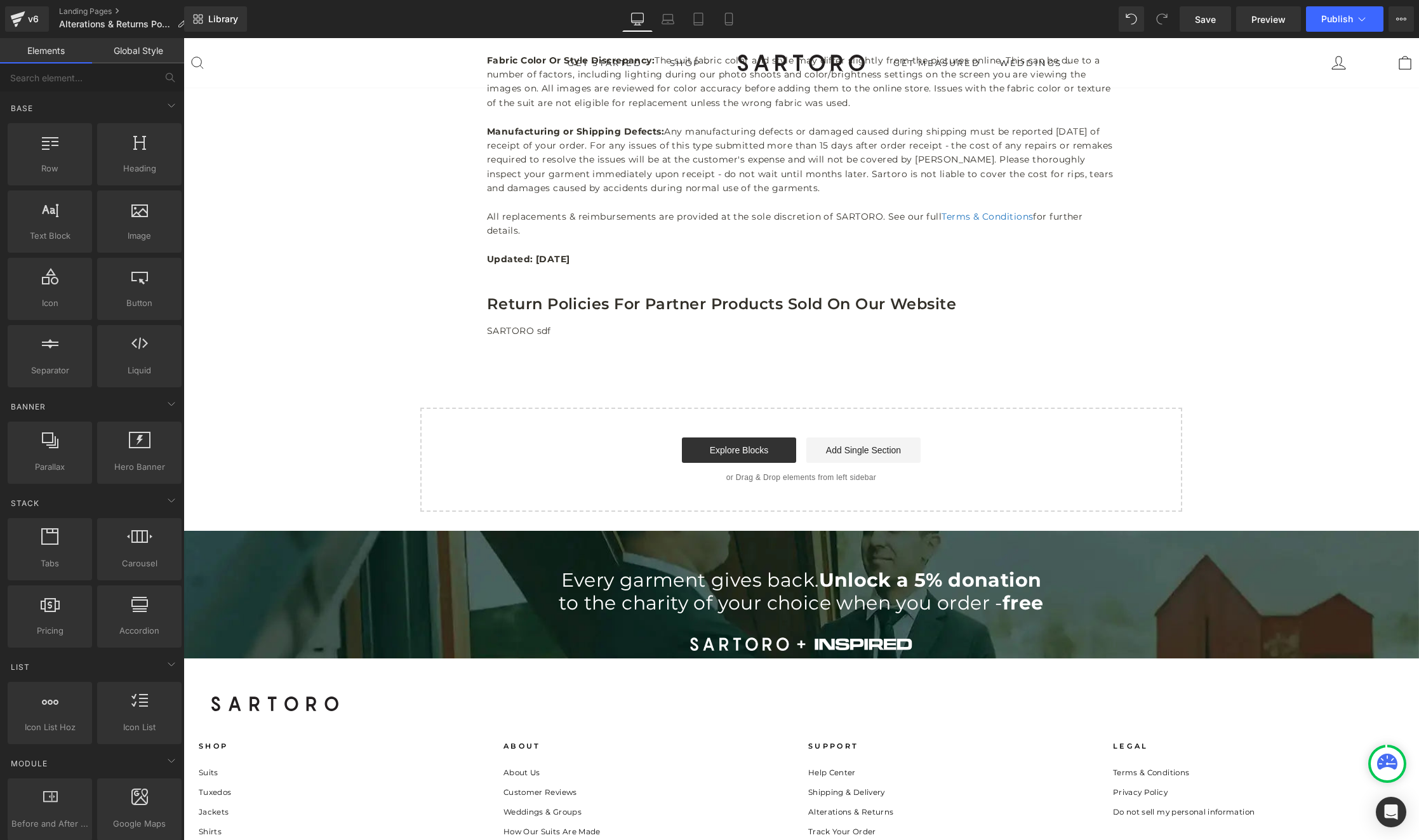
click at [527, 324] on p "SARTORO sdf" at bounding box center [801, 331] width 628 height 14
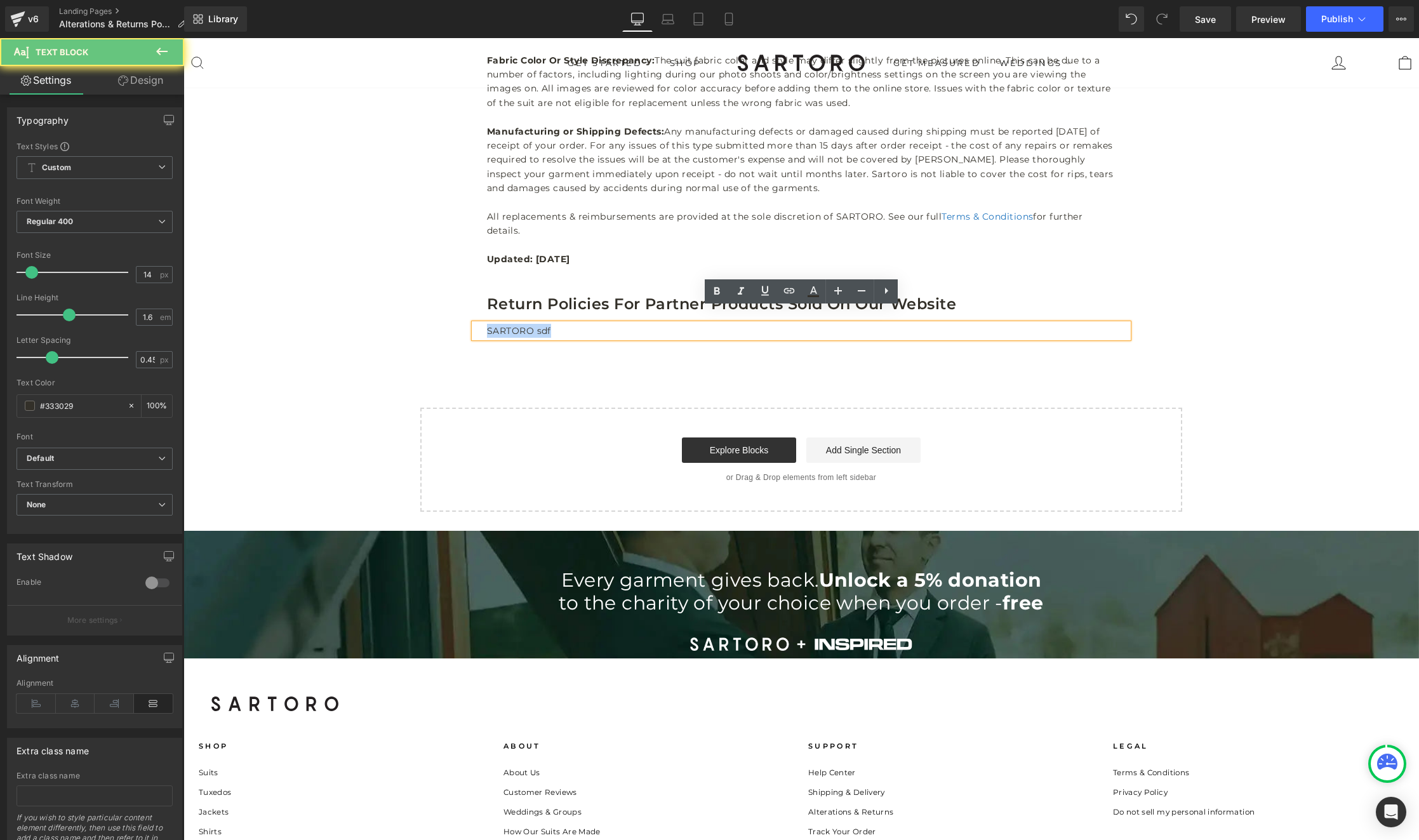
click at [527, 324] on p "SARTORO sdf" at bounding box center [801, 331] width 628 height 14
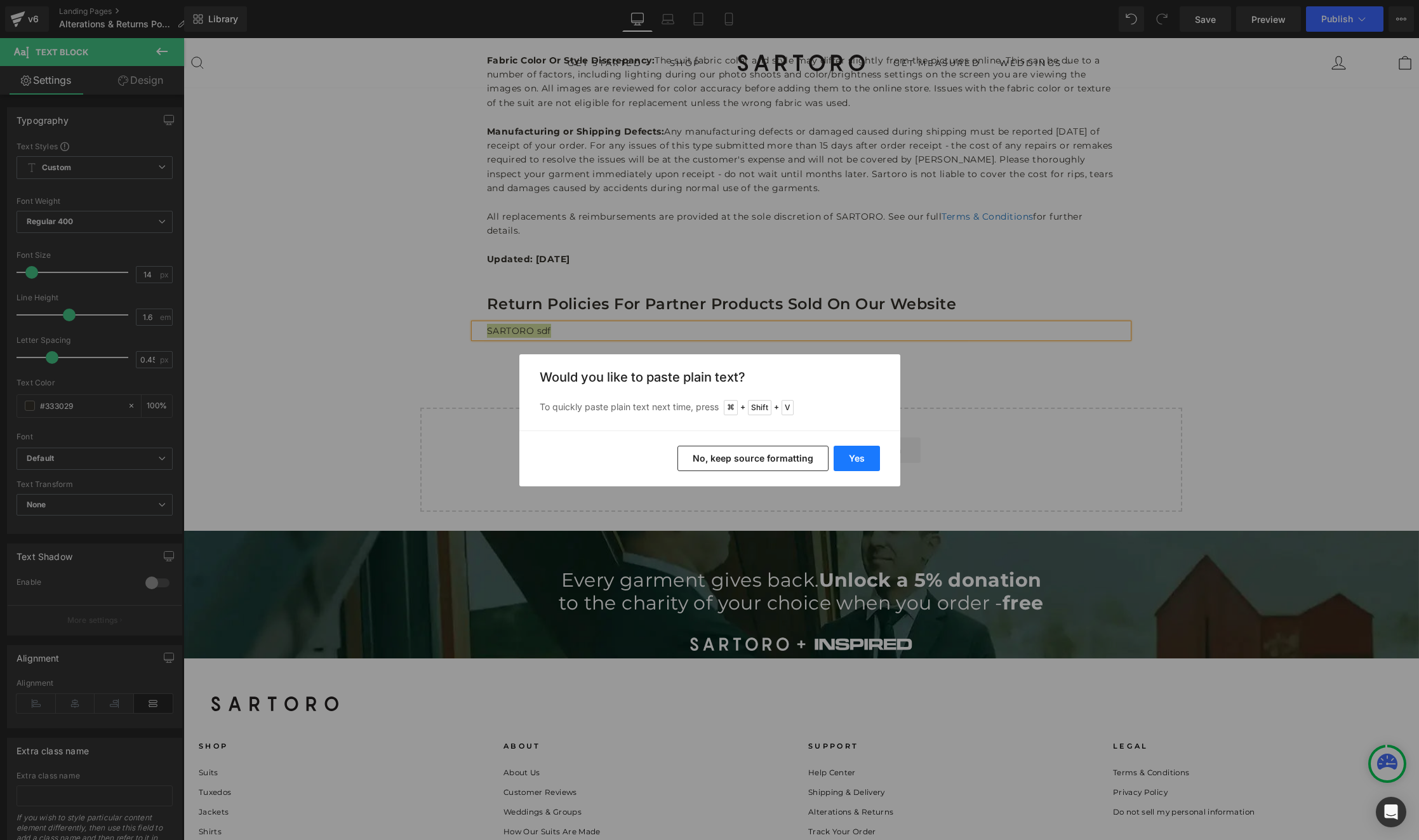
click at [844, 450] on button "Yes" at bounding box center [856, 458] width 46 height 25
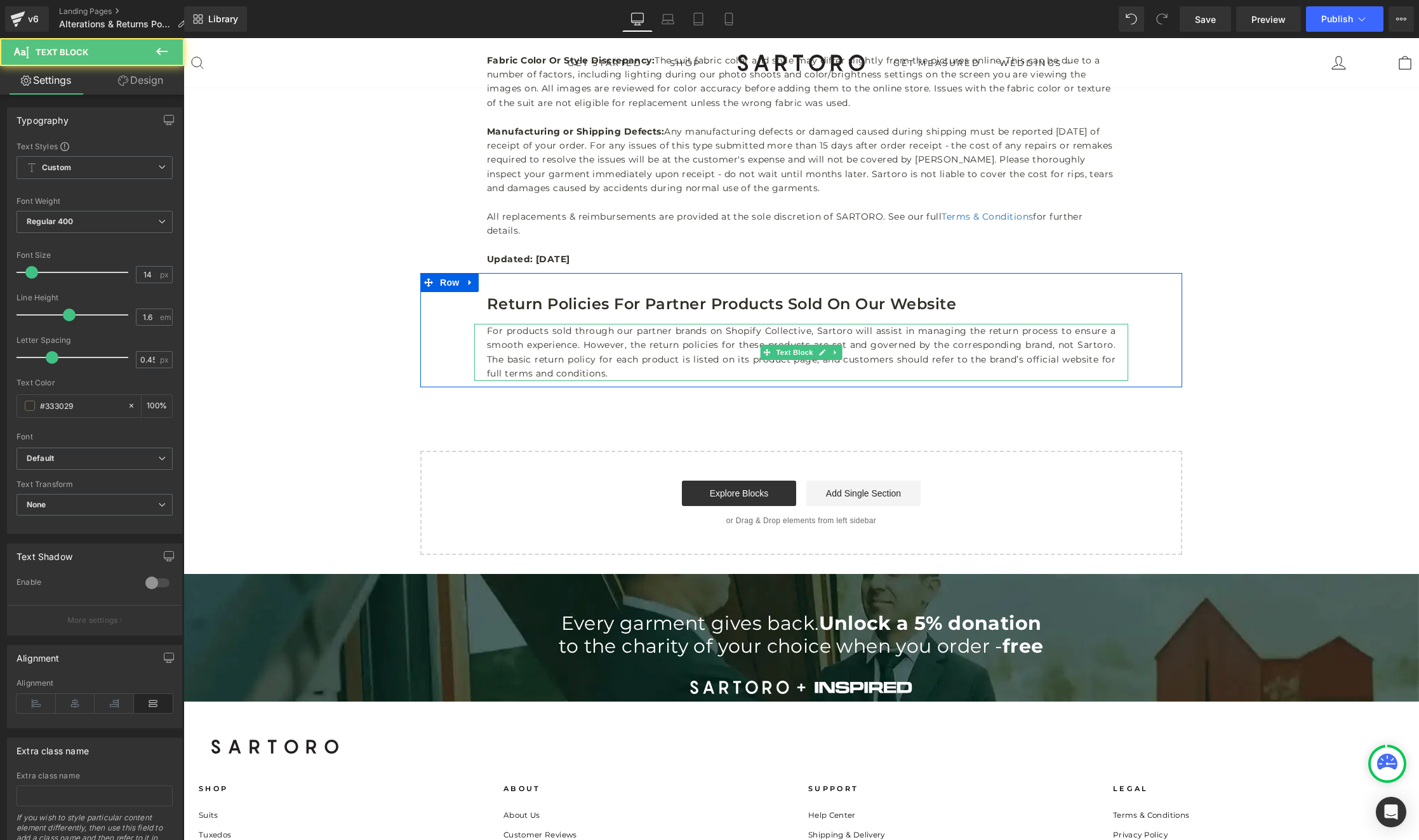
click at [989, 344] on p "For products sold through our partner brands on Shopify Collective, Sartoro wil…" at bounding box center [801, 353] width 628 height 57
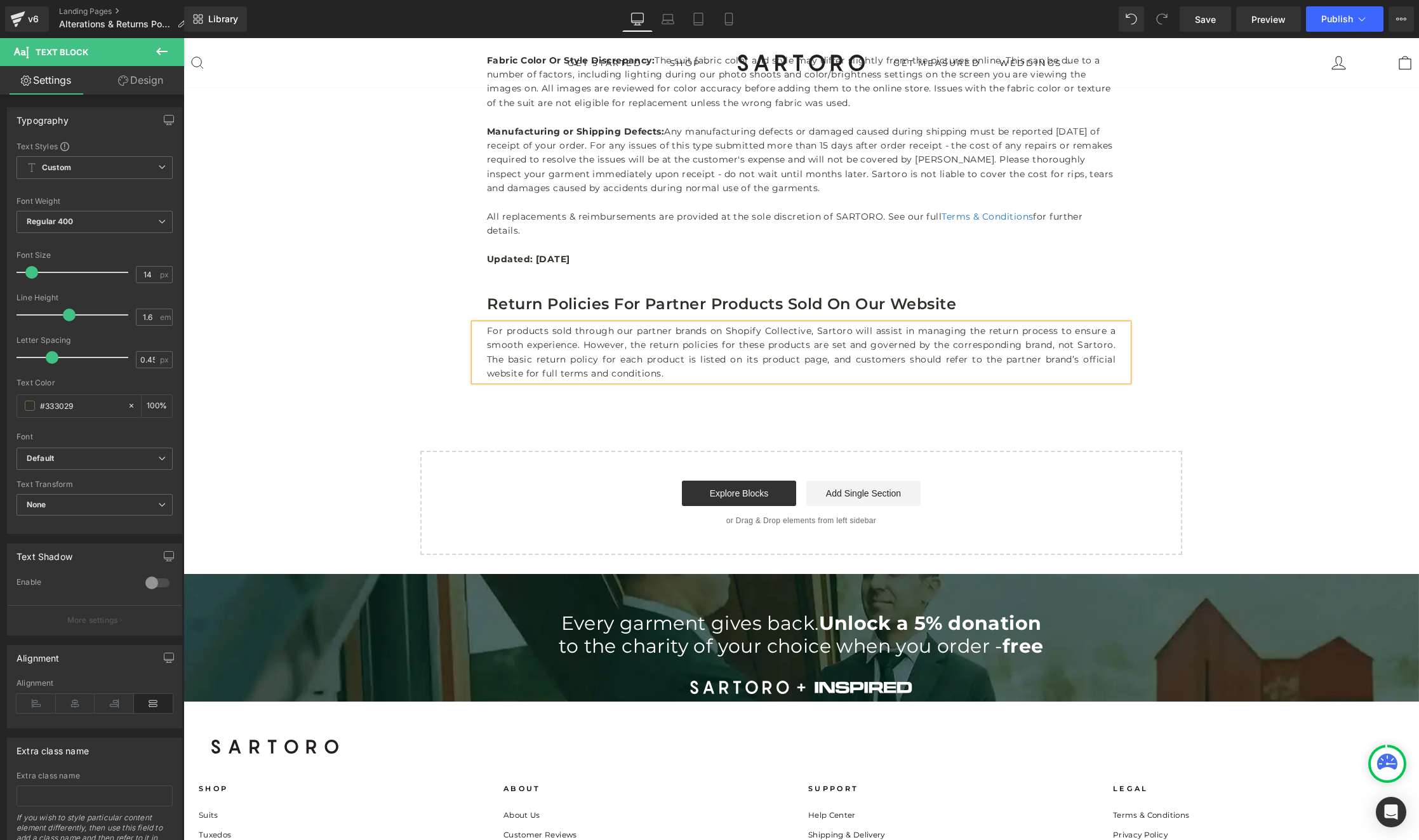
click at [488, 324] on p "For products sold through our partner brands on Shopify Collective, Sartoro wil…" at bounding box center [801, 353] width 628 height 57
click at [846, 324] on p "Sartoro also sells some products in partnership with other brands. For products…" at bounding box center [801, 353] width 628 height 57
click at [951, 324] on p "Sartoro also sells some products in partnership with other brands. For these pr…" at bounding box center [801, 353] width 628 height 57
click at [1070, 324] on p "Sartoro also sells some products in partnership with other brands. For these pr…" at bounding box center [801, 353] width 628 height 57
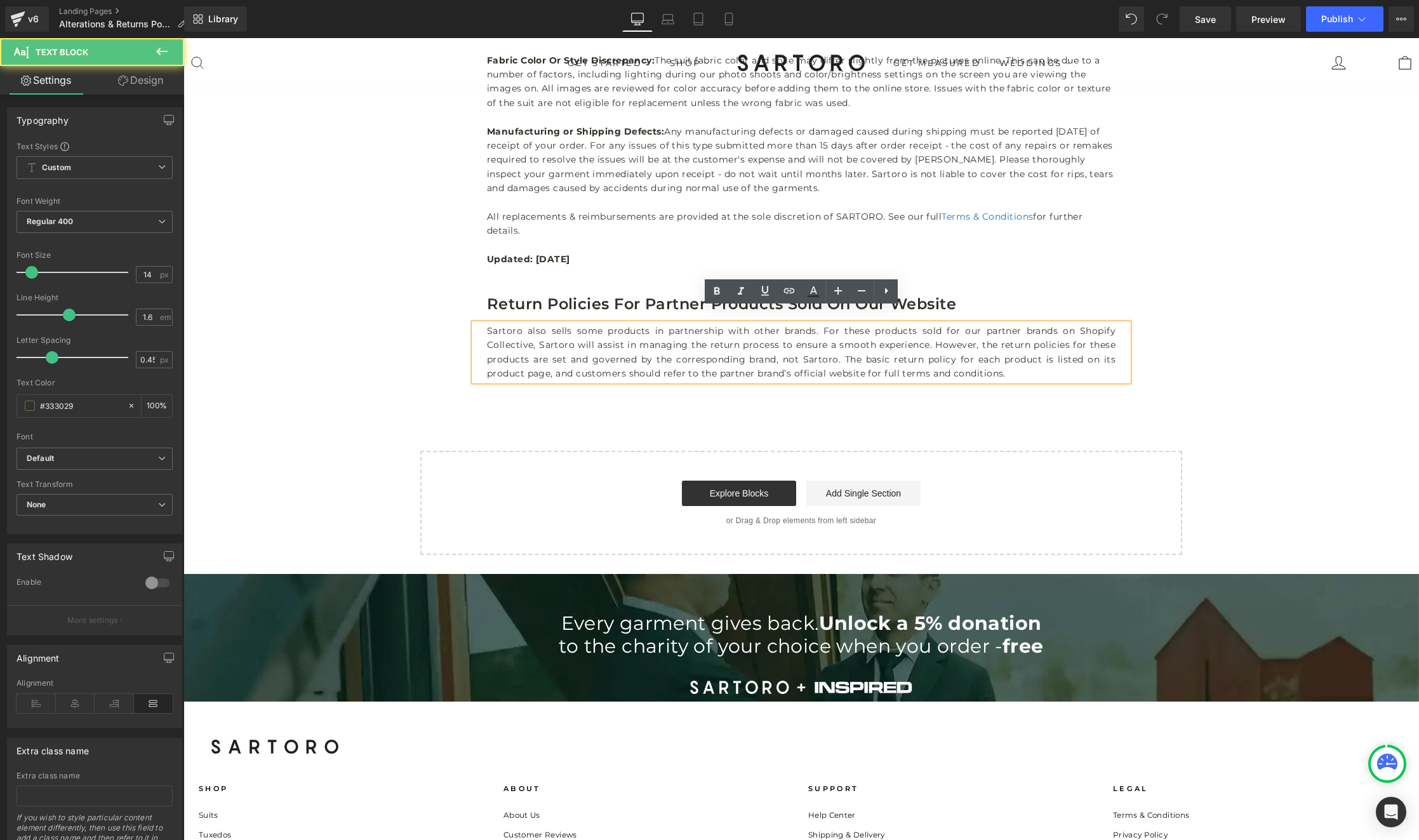
click at [1070, 324] on p "Sartoro also sells some products in partnership with other brands. For these pr…" at bounding box center [801, 353] width 628 height 57
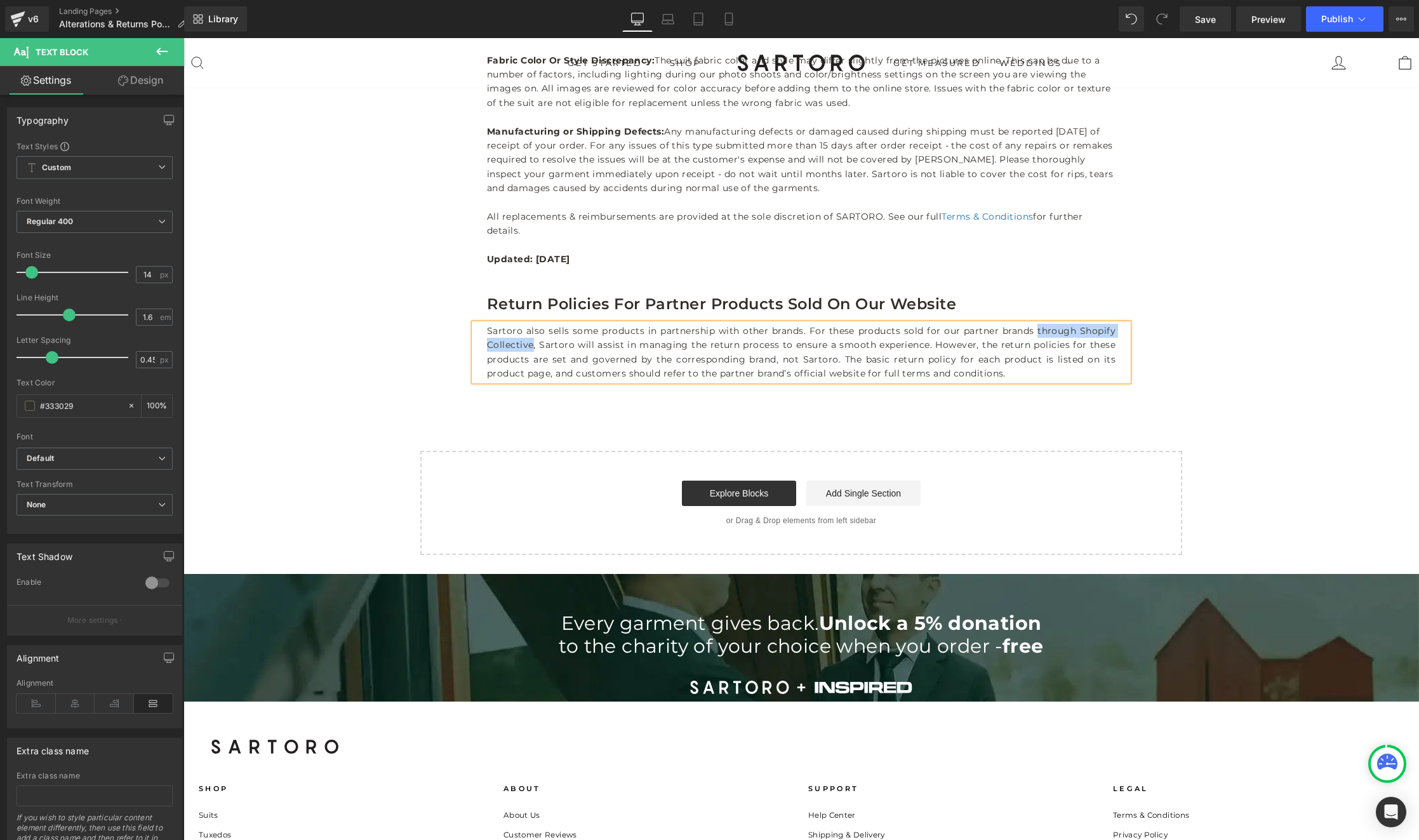
drag, startPoint x: 1039, startPoint y: 317, endPoint x: 531, endPoint y: 330, distance: 508.2
click at [531, 330] on p "Sartoro also sells some products in partnership with other brands. For these pr…" at bounding box center [801, 353] width 628 height 57
click at [926, 324] on p "Sartoro also sells some products in partnership with other brands. For these pr…" at bounding box center [801, 353] width 628 height 57
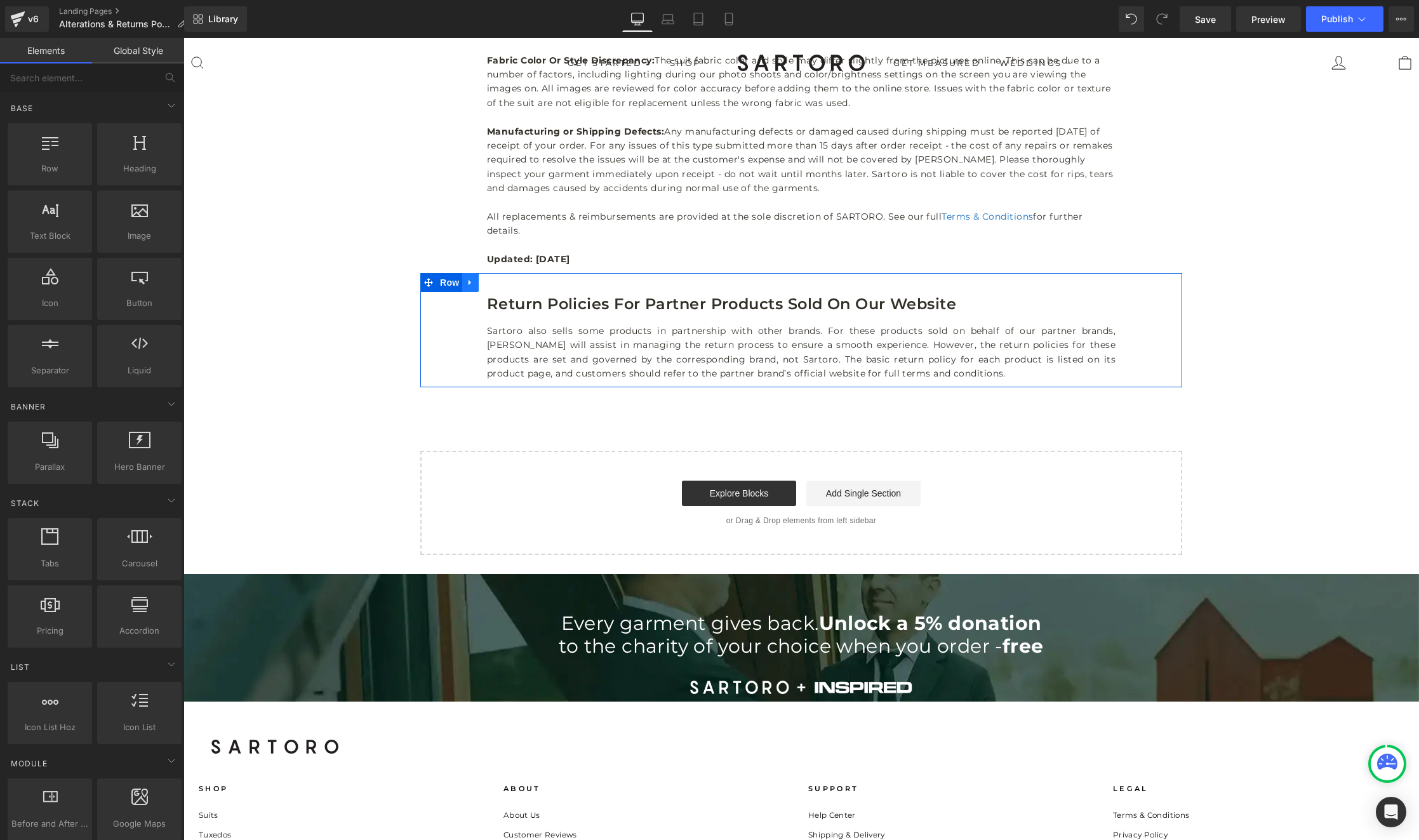
click at [470, 279] on icon at bounding box center [469, 281] width 2 height 6
click at [487, 278] on icon at bounding box center [486, 282] width 9 height 9
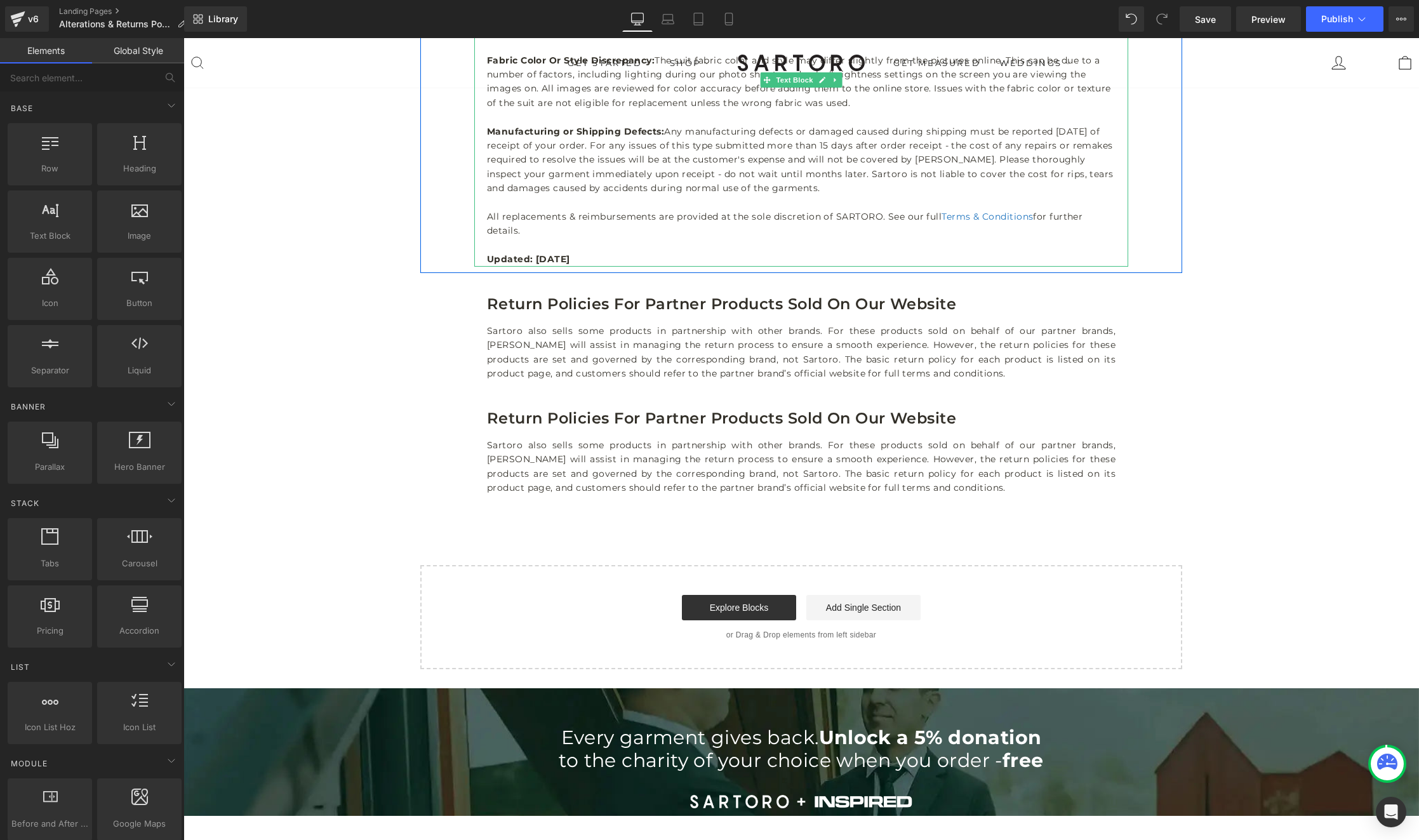
click at [551, 253] on b "Updated: September 28th, 2025" at bounding box center [528, 259] width 83 height 11
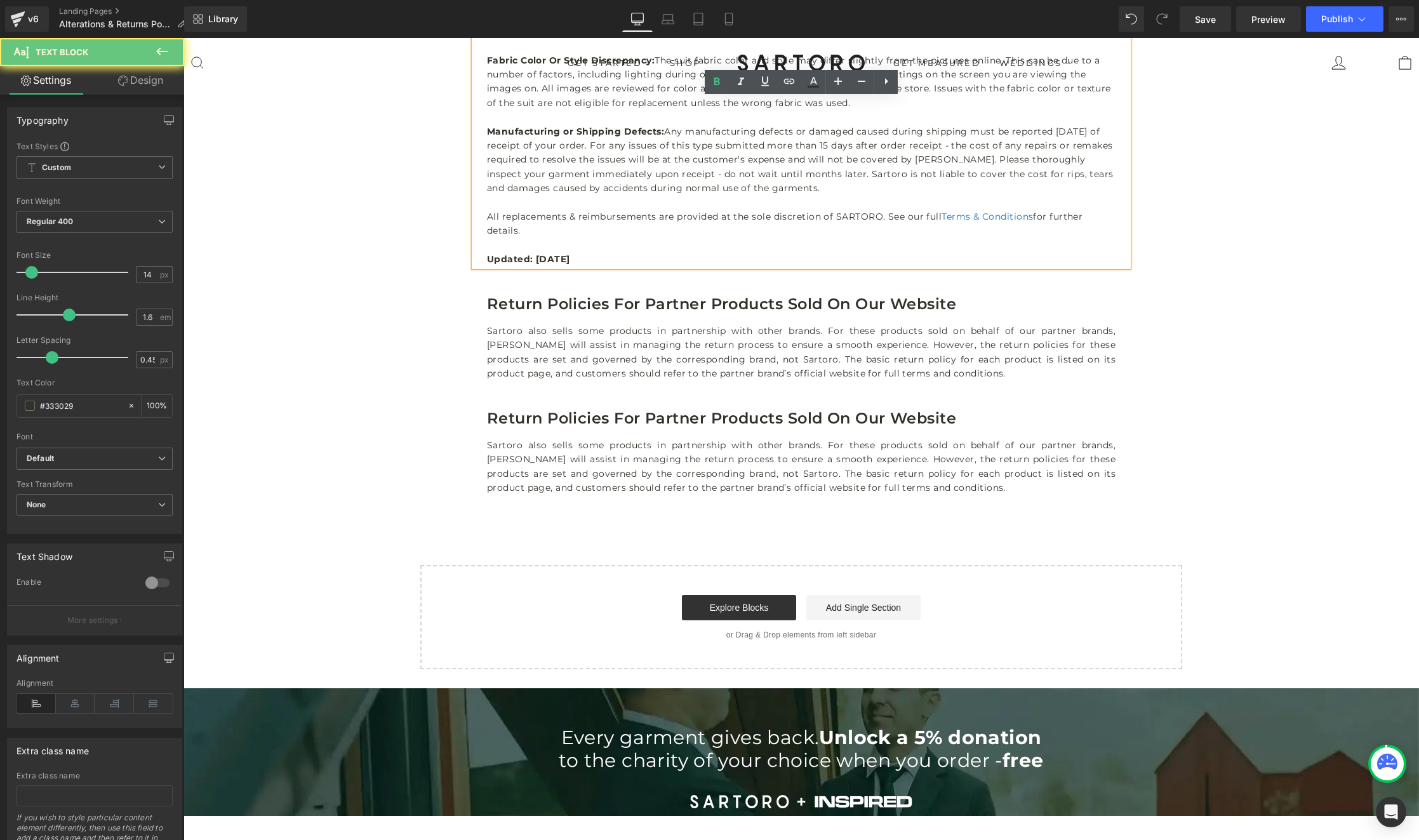
click at [551, 253] on b "Updated: September 28th, 2025" at bounding box center [528, 259] width 83 height 11
copy b "Updated: September 28th, 2025"
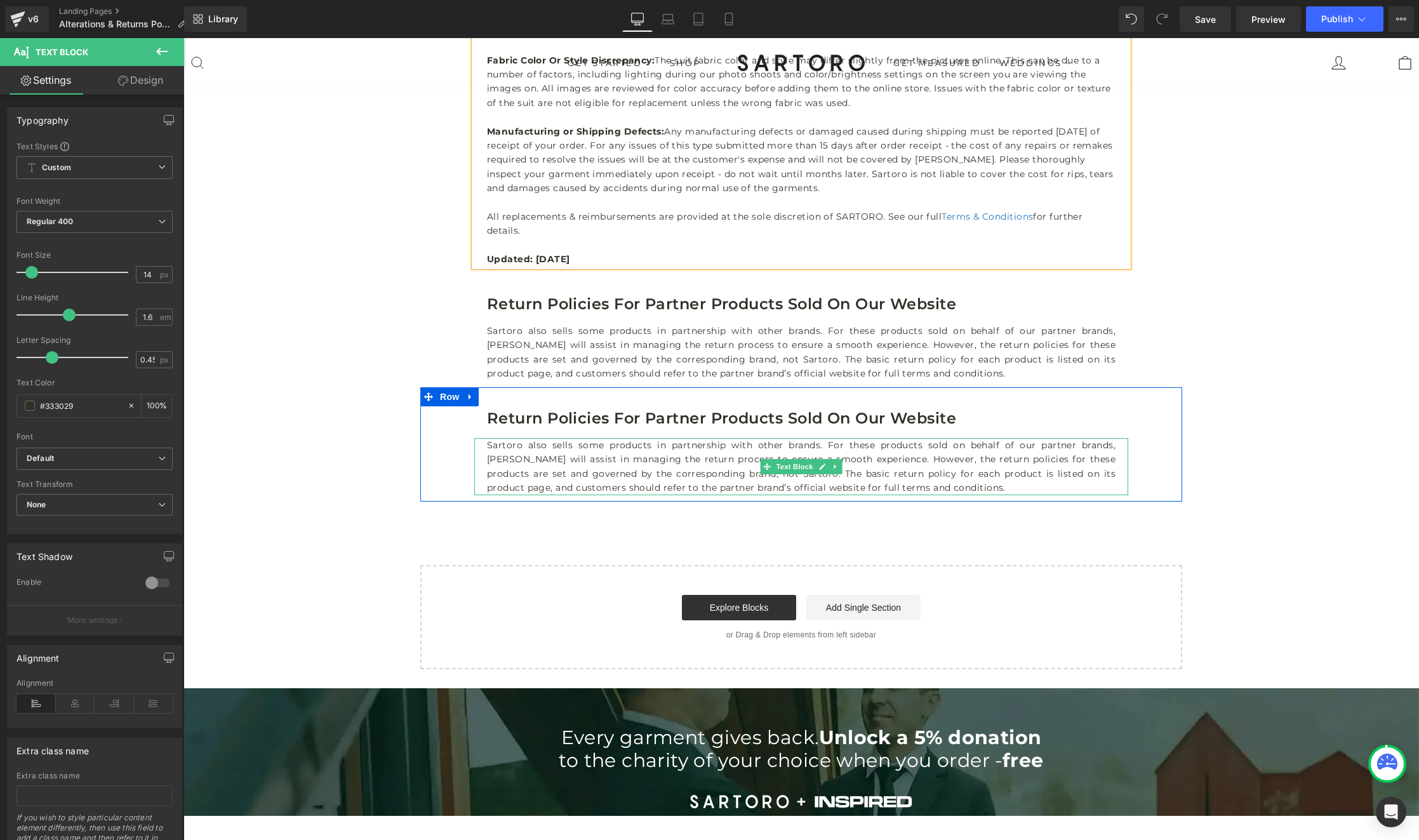
click at [559, 455] on p "Sartoro also sells some products in partnership with other brands. For these pr…" at bounding box center [801, 467] width 628 height 57
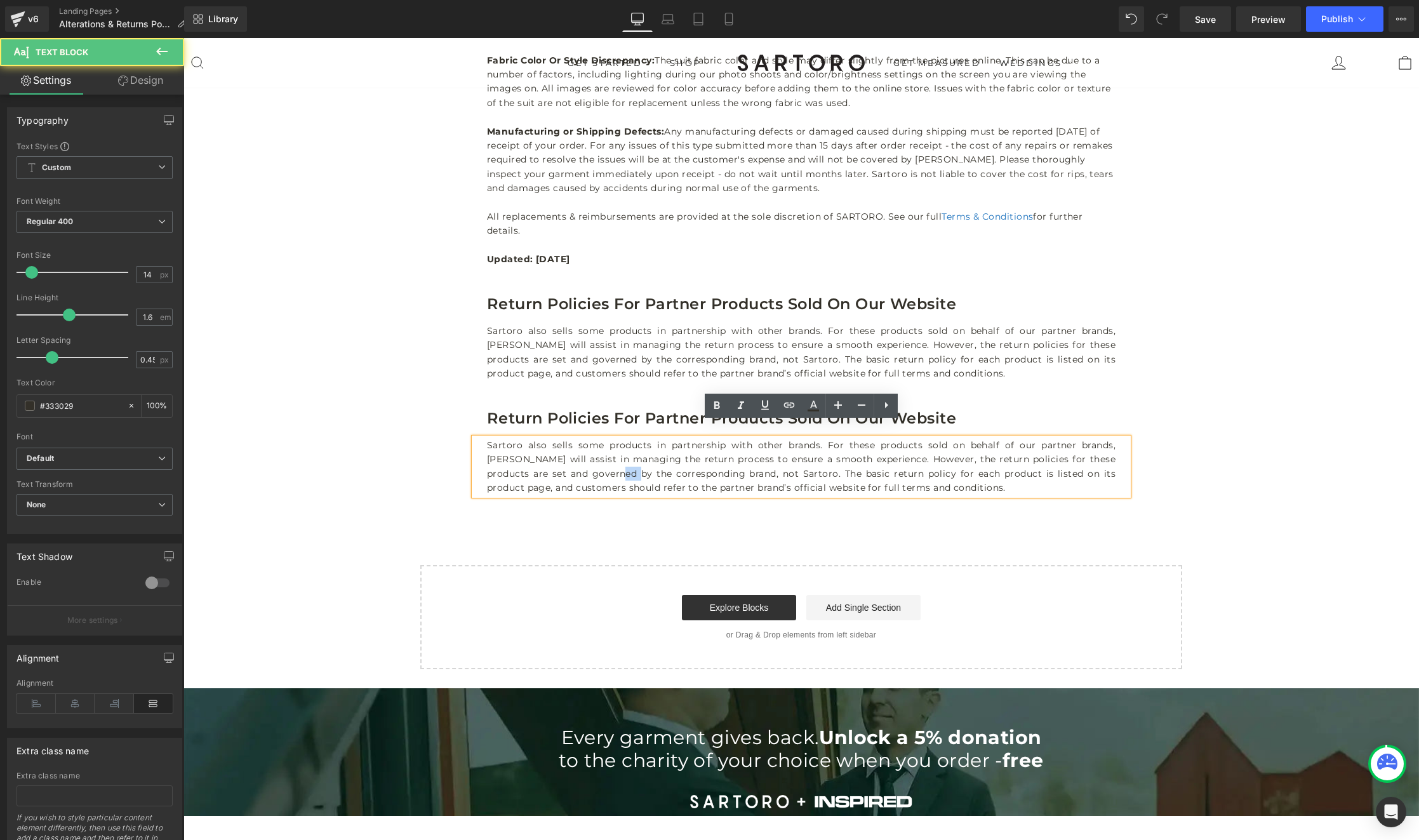
click at [559, 455] on p "Sartoro also sells some products in partnership with other brands. For these pr…" at bounding box center [801, 467] width 628 height 57
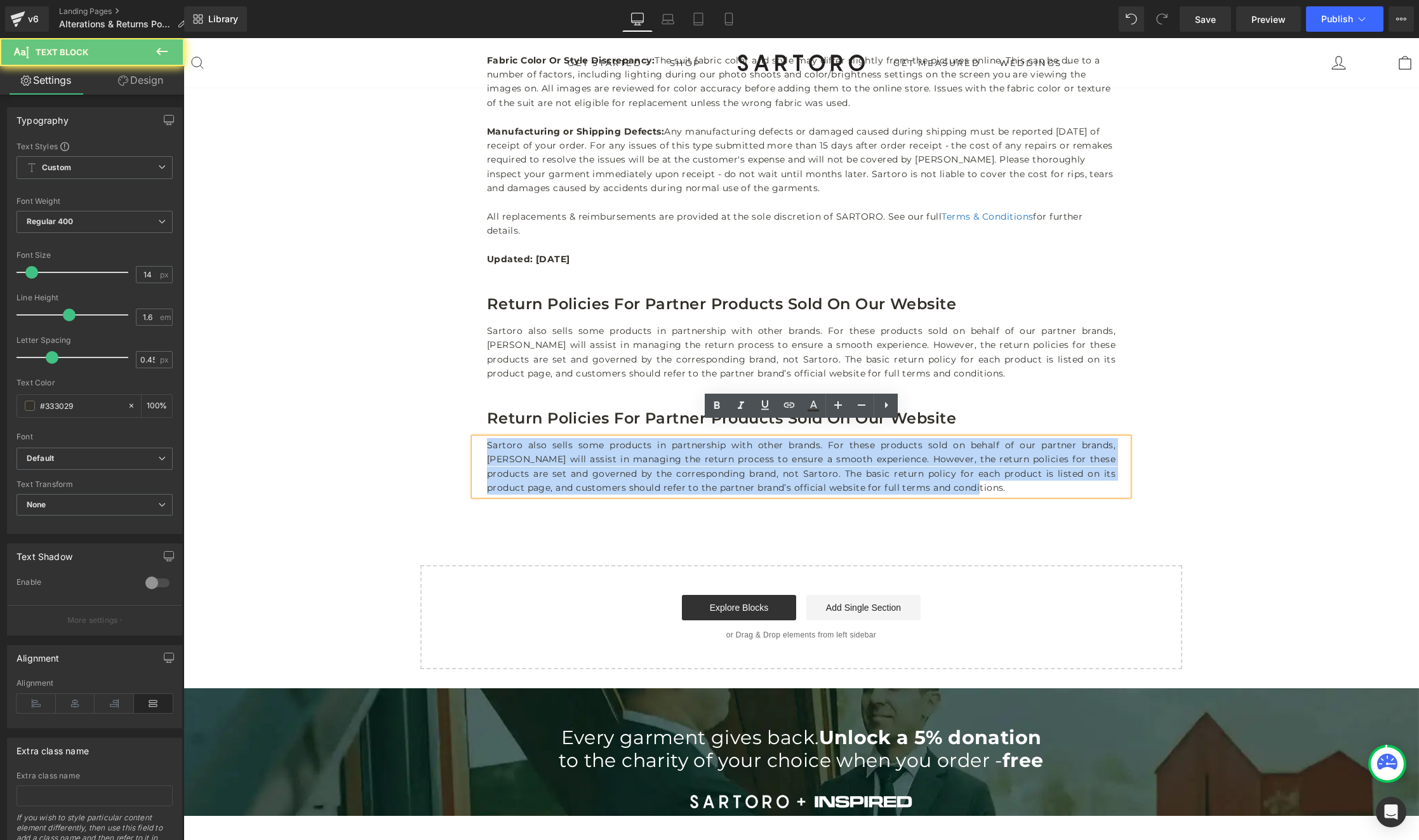
click at [559, 455] on p "Sartoro also sells some products in partnership with other brands. For these pr…" at bounding box center [801, 467] width 628 height 57
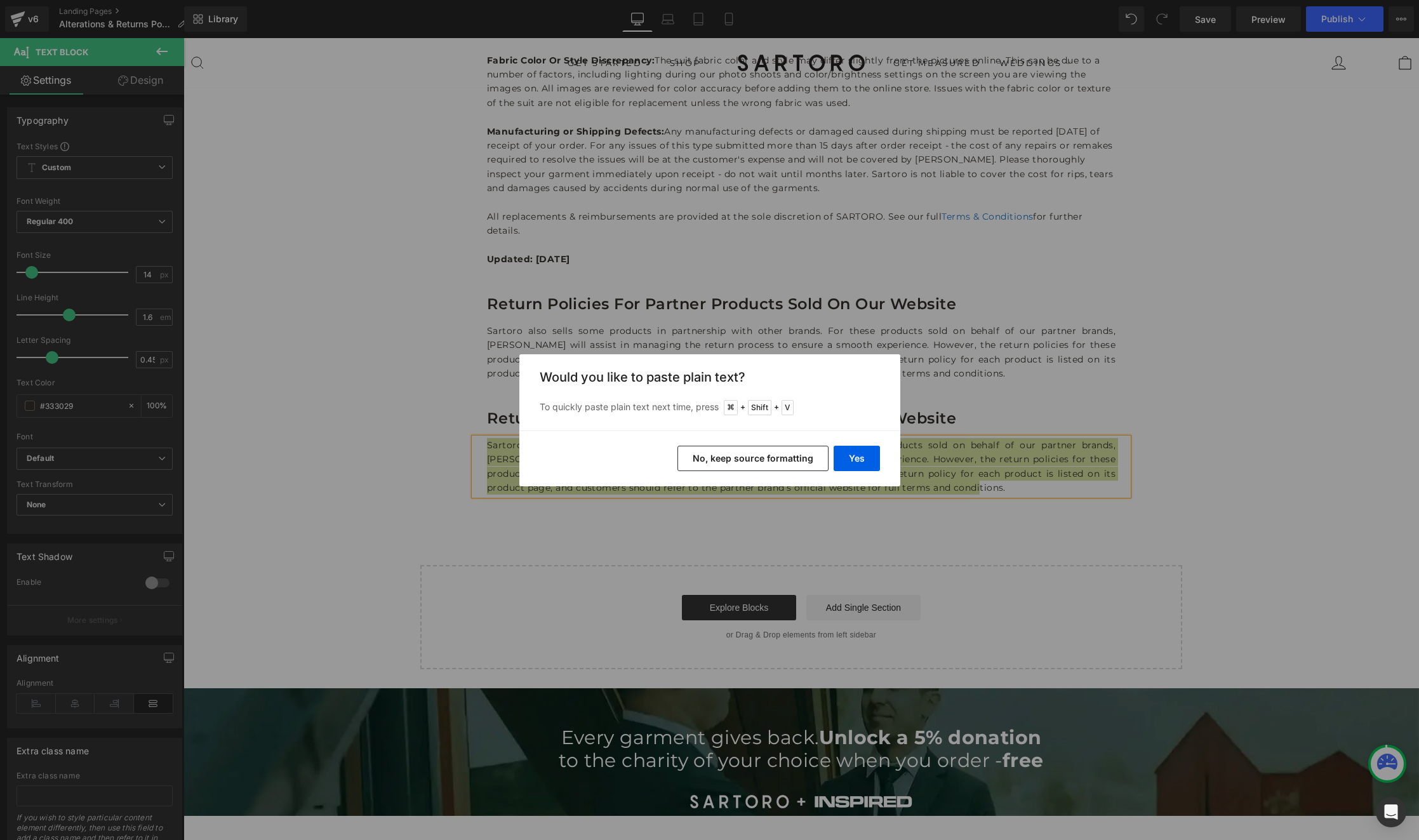
click at [791, 462] on button "No, keep source formatting" at bounding box center [753, 458] width 151 height 25
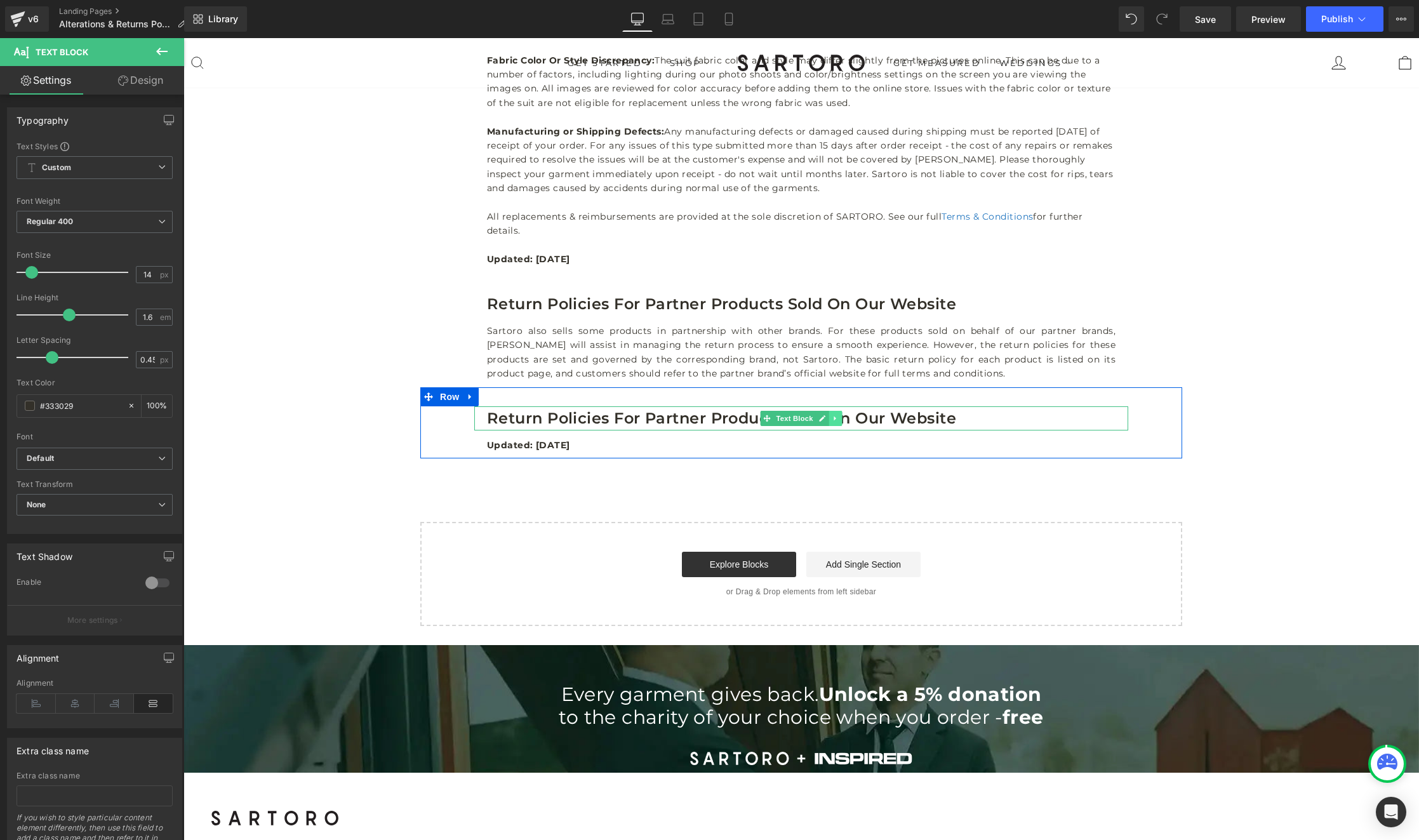
click at [839, 411] on link at bounding box center [836, 418] width 13 height 16
click at [843, 414] on icon at bounding box center [842, 418] width 7 height 7
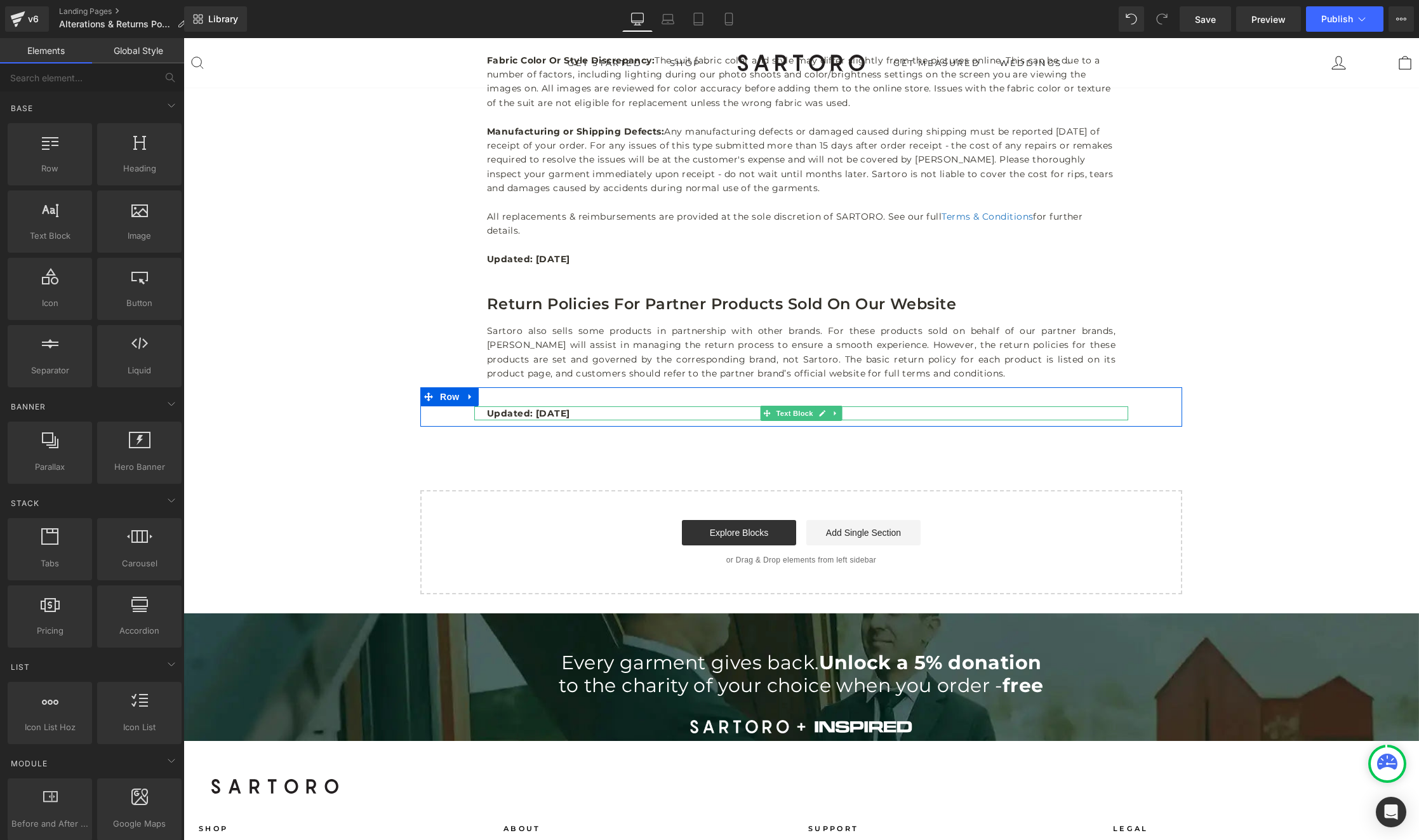
click at [570, 408] on span "Updated: September 28th, 2025" at bounding box center [528, 413] width 83 height 11
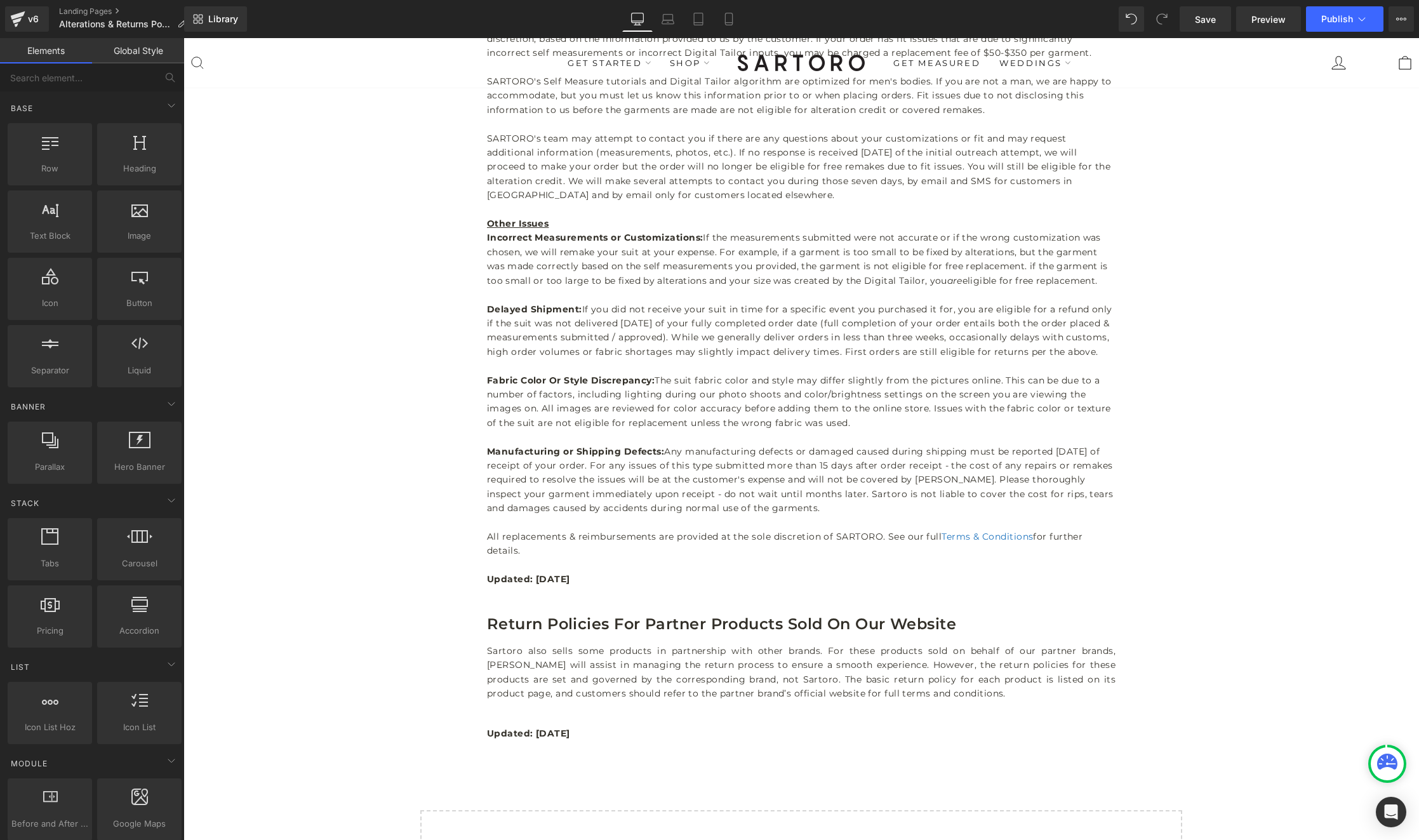
scroll to position [3107, 0]
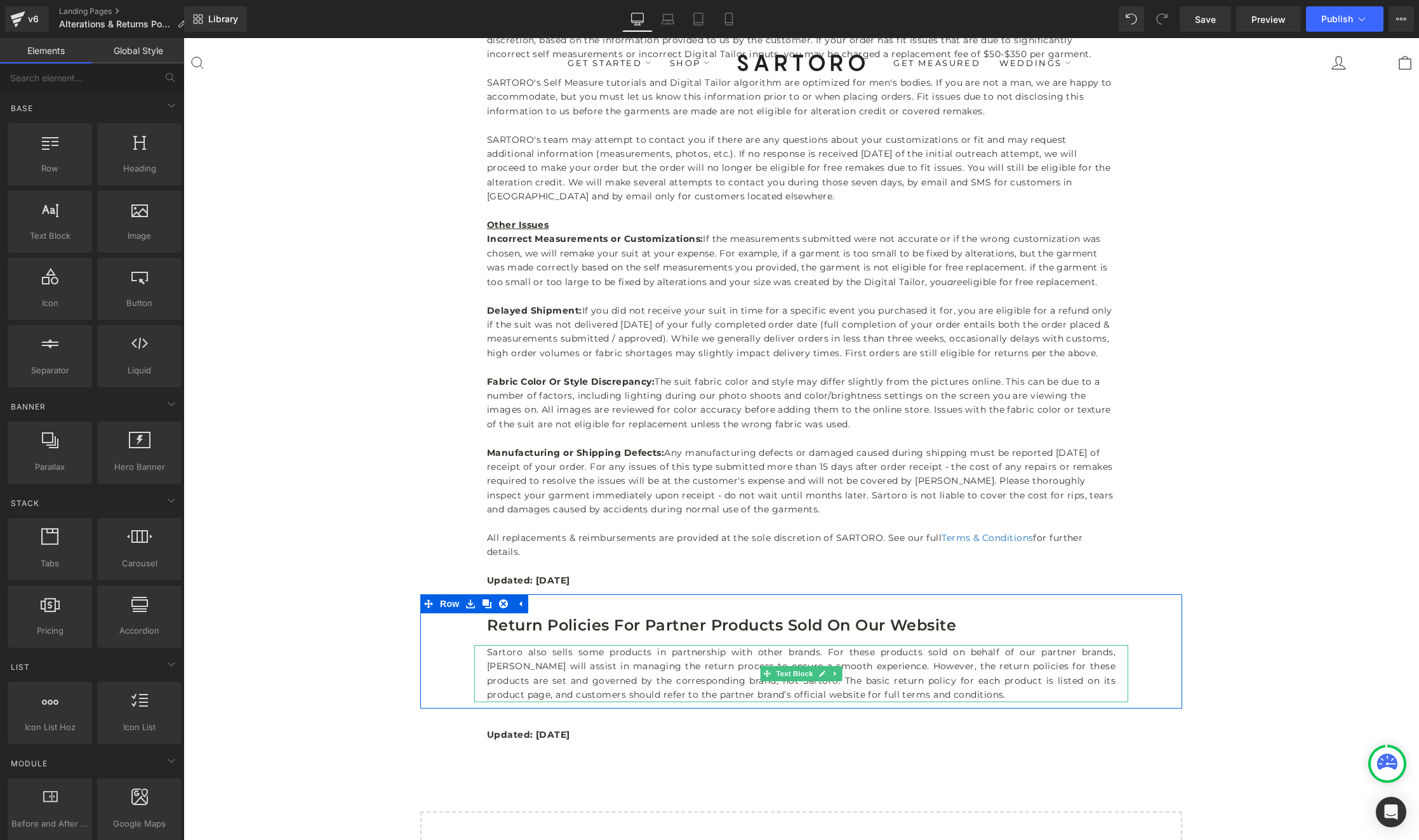
click at [801, 645] on p "Sartoro also sells some products in partnership with other brands. For these pr…" at bounding box center [801, 673] width 628 height 57
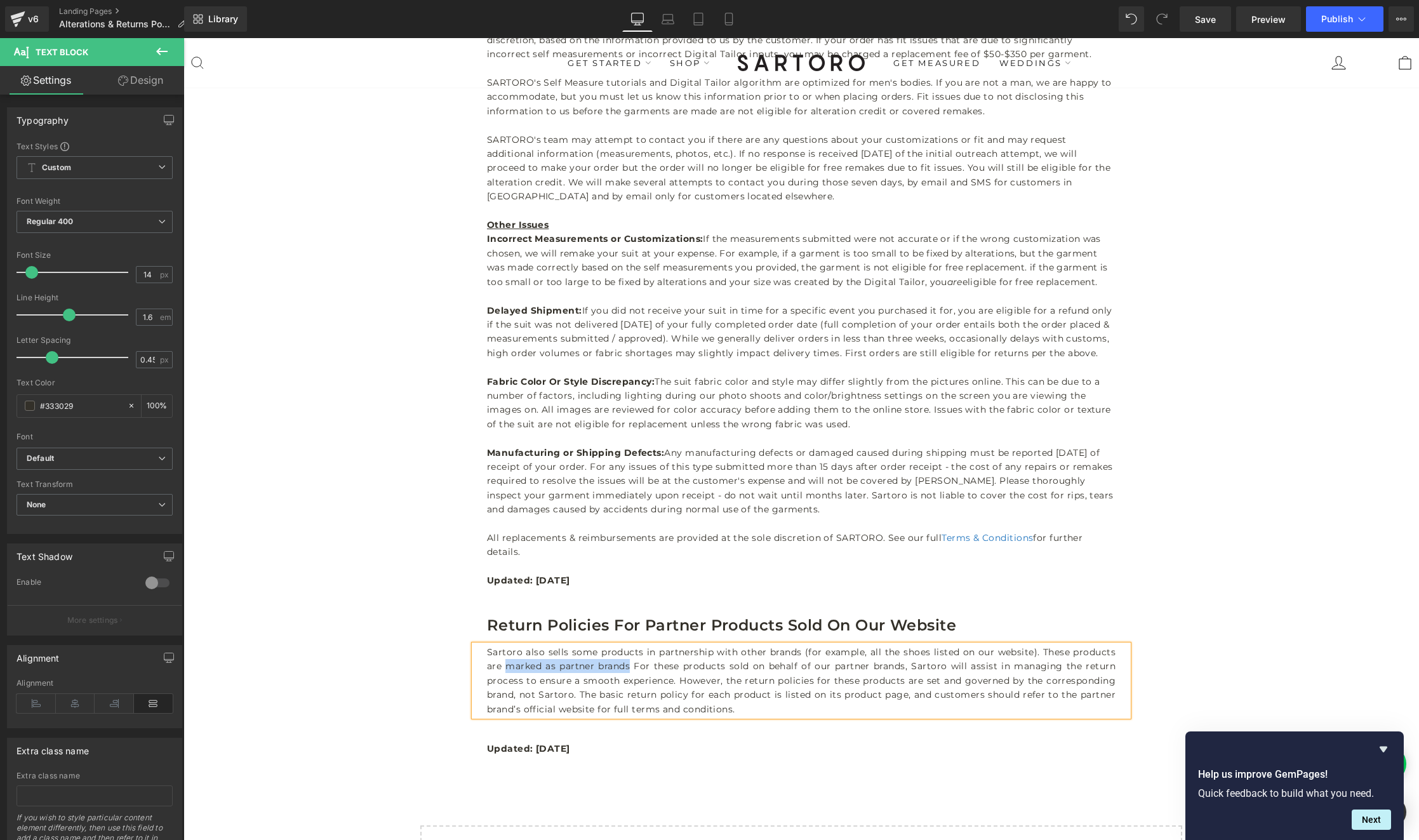
drag, startPoint x: 631, startPoint y: 651, endPoint x: 507, endPoint y: 647, distance: 124.1
click at [507, 647] on p "Sartoro also sells some products in partnership with other brands (for example,…" at bounding box center [801, 680] width 628 height 71
click at [1037, 645] on p "Sartoro also sells some products in partnership with other brands (for example,…" at bounding box center [801, 680] width 628 height 71
click at [1173, 649] on div "Return Policies For Partner Products Sold On Our Website Text Block Sartoro als…" at bounding box center [801, 658] width 762 height 128
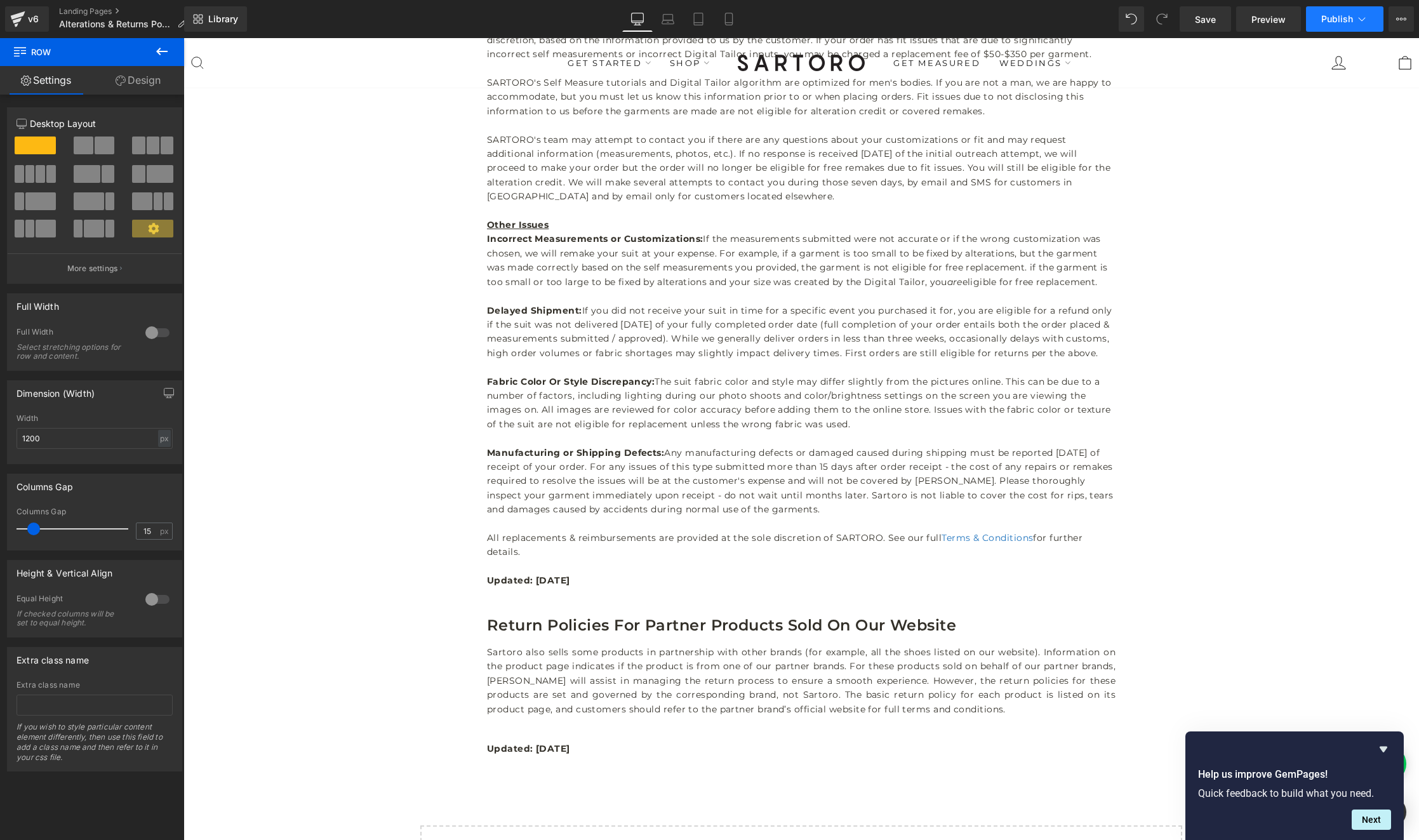
click at [1327, 10] on button "Publish" at bounding box center [1344, 19] width 77 height 25
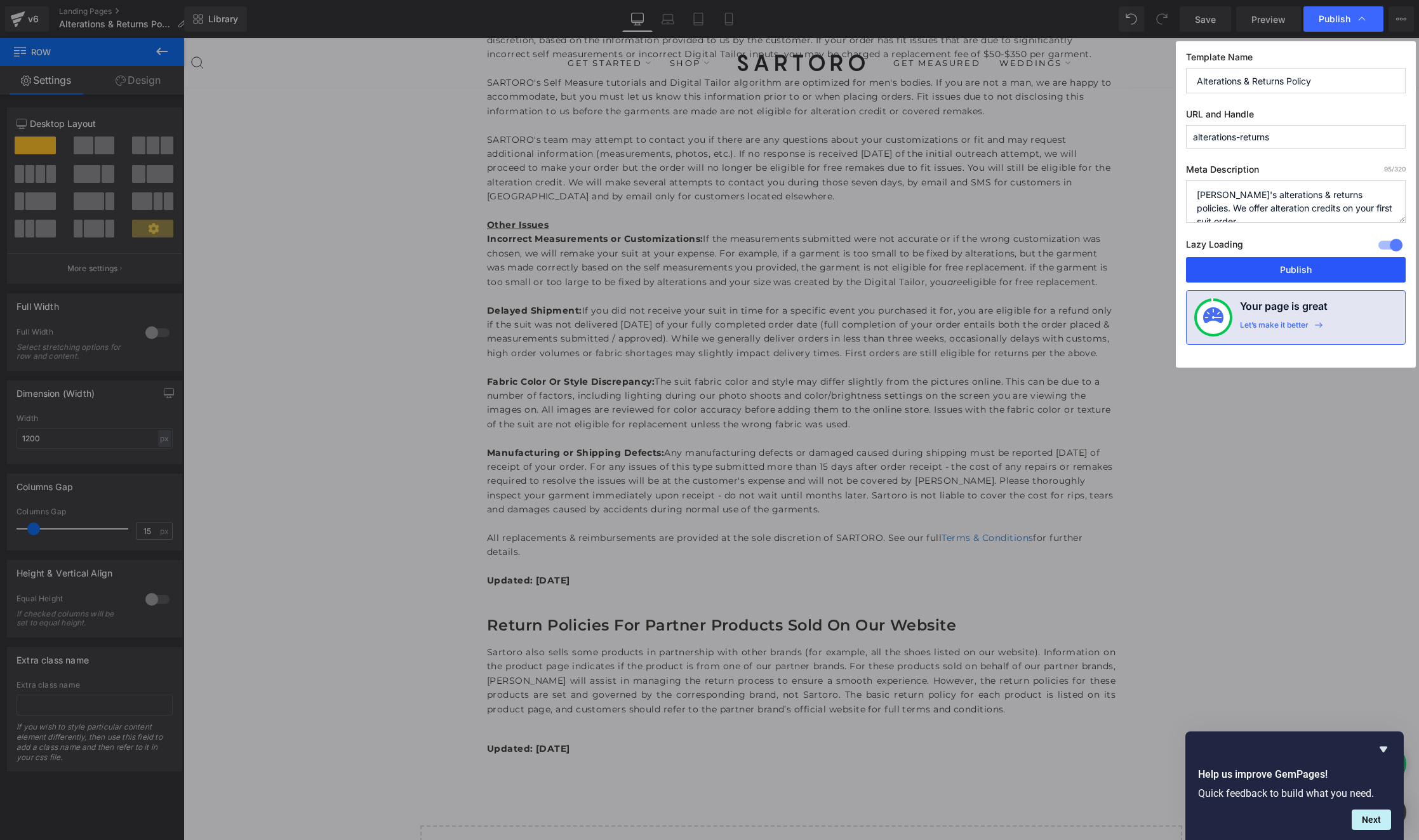
click at [1275, 273] on button "Publish" at bounding box center [1296, 269] width 220 height 25
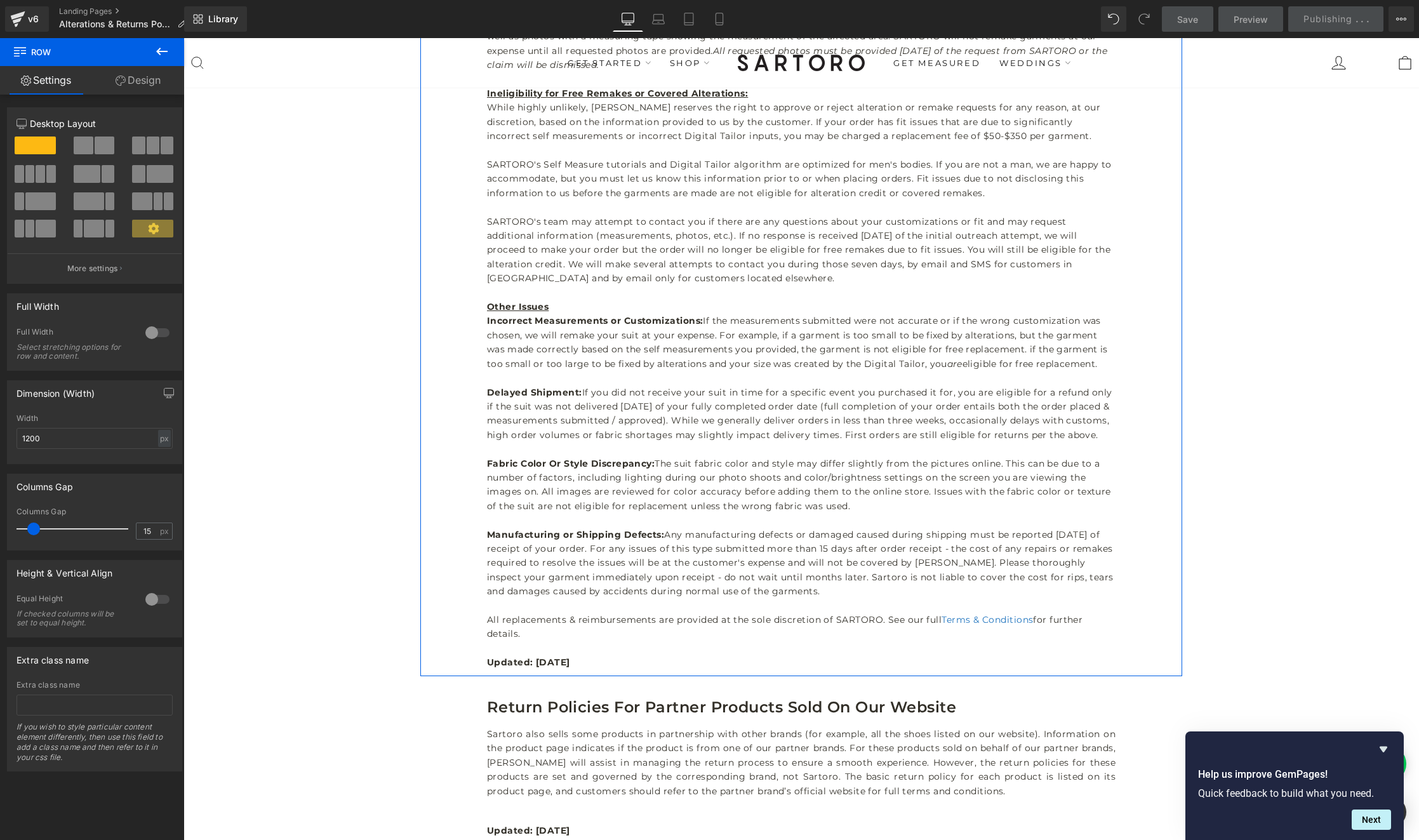
scroll to position [3157, 0]
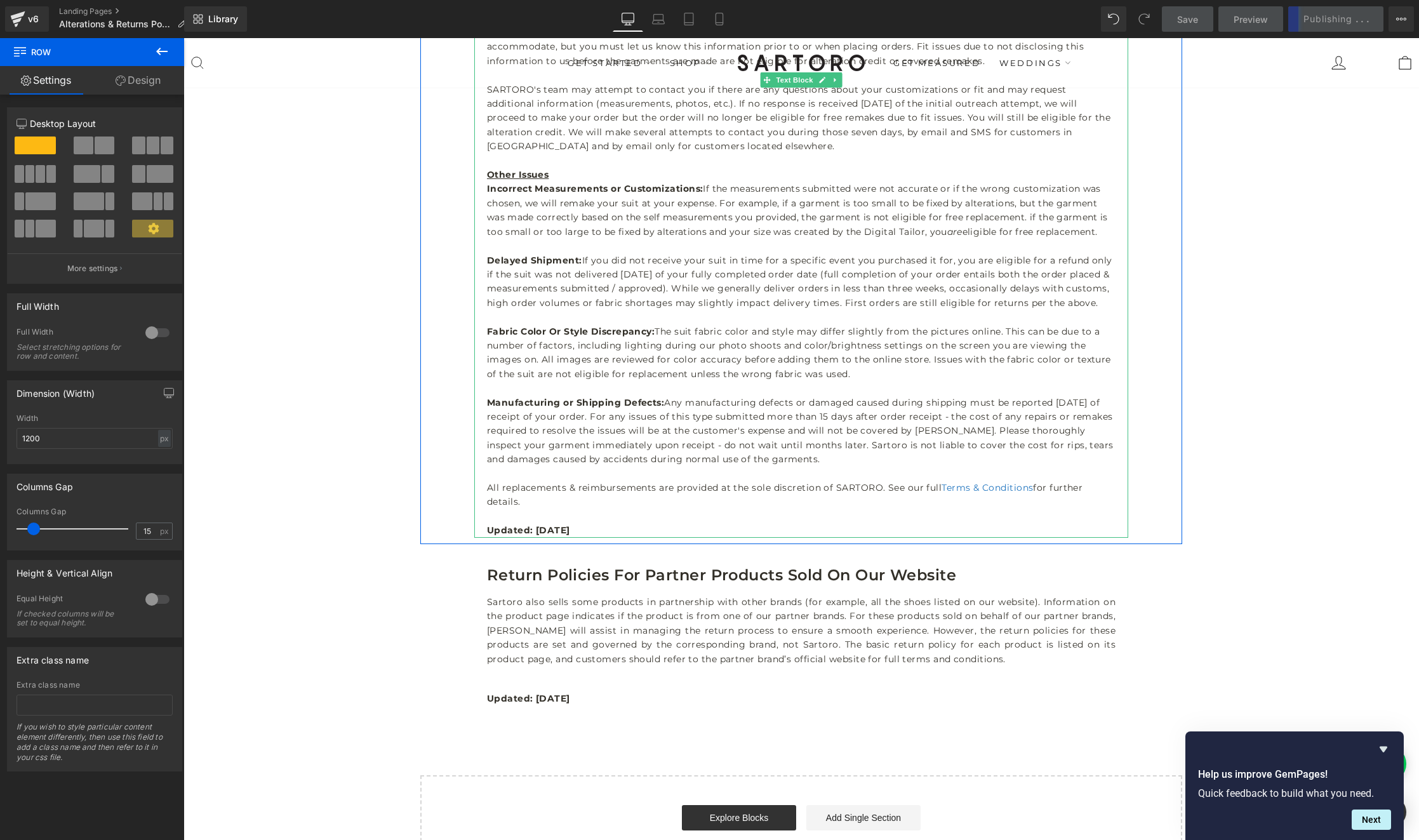
click at [562, 523] on p "Updated: September 28th, 2025" at bounding box center [801, 530] width 628 height 14
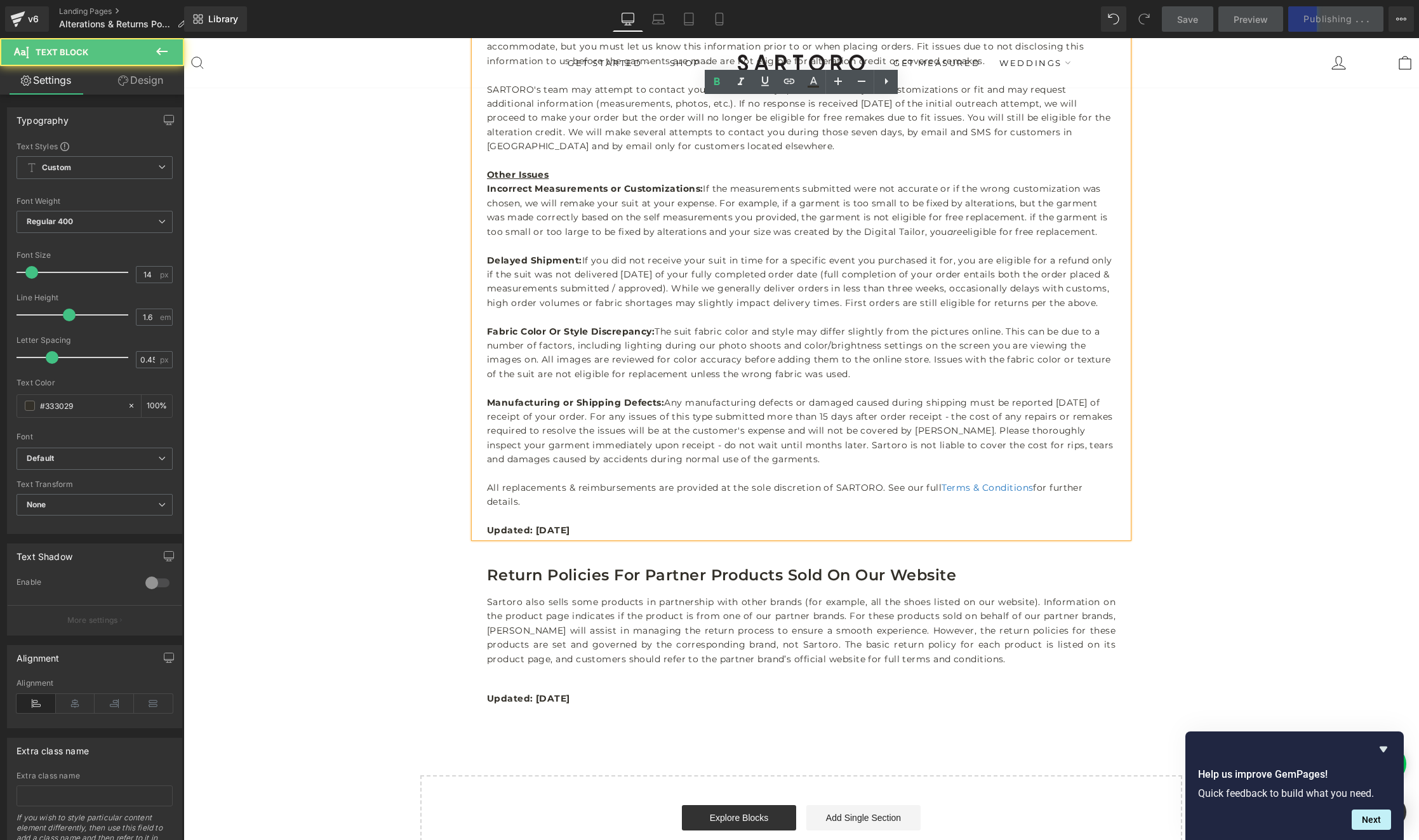
click at [562, 524] on b "Updated: September 28th, 2025" at bounding box center [528, 530] width 83 height 11
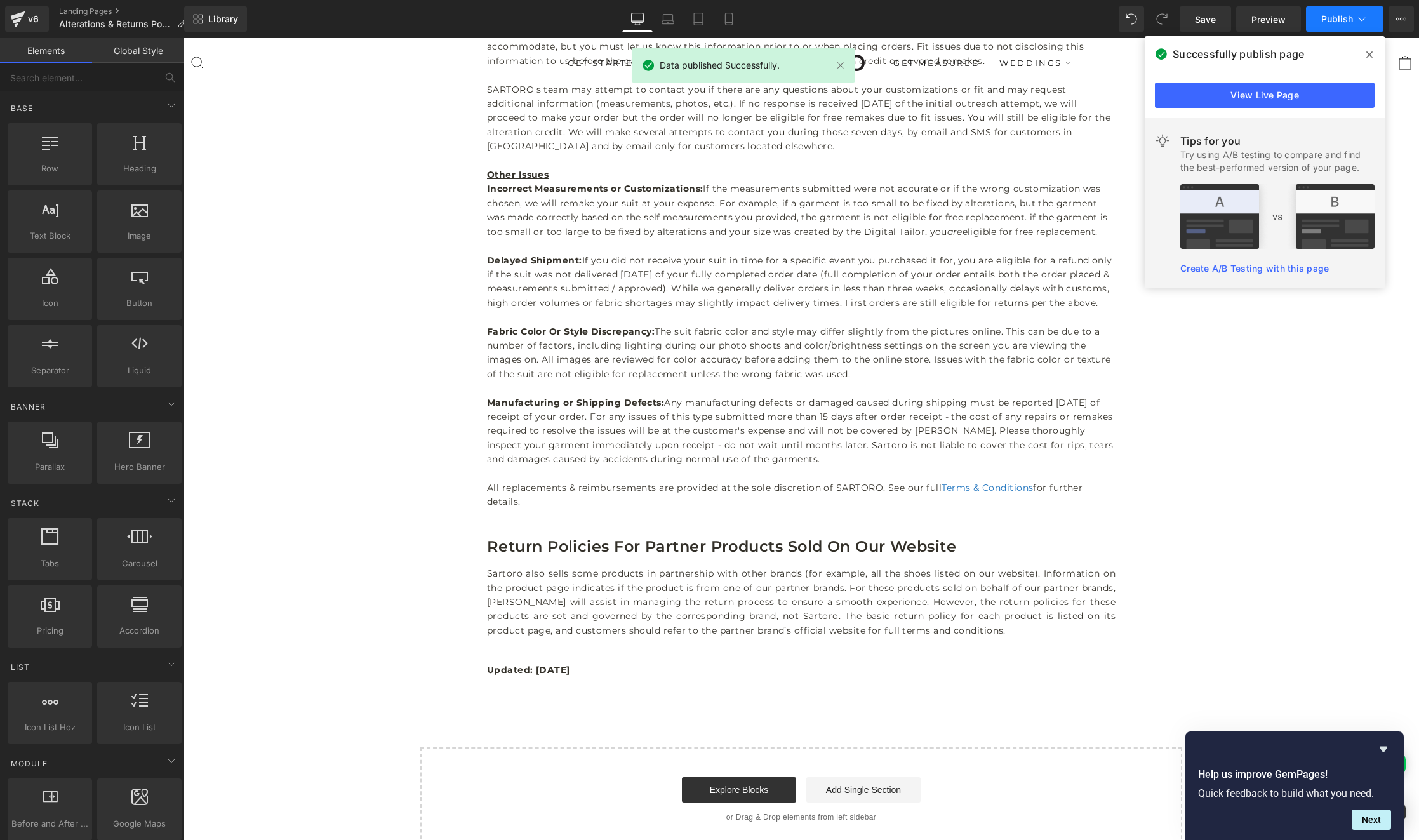
click at [1325, 17] on span "Publish" at bounding box center [1336, 19] width 32 height 10
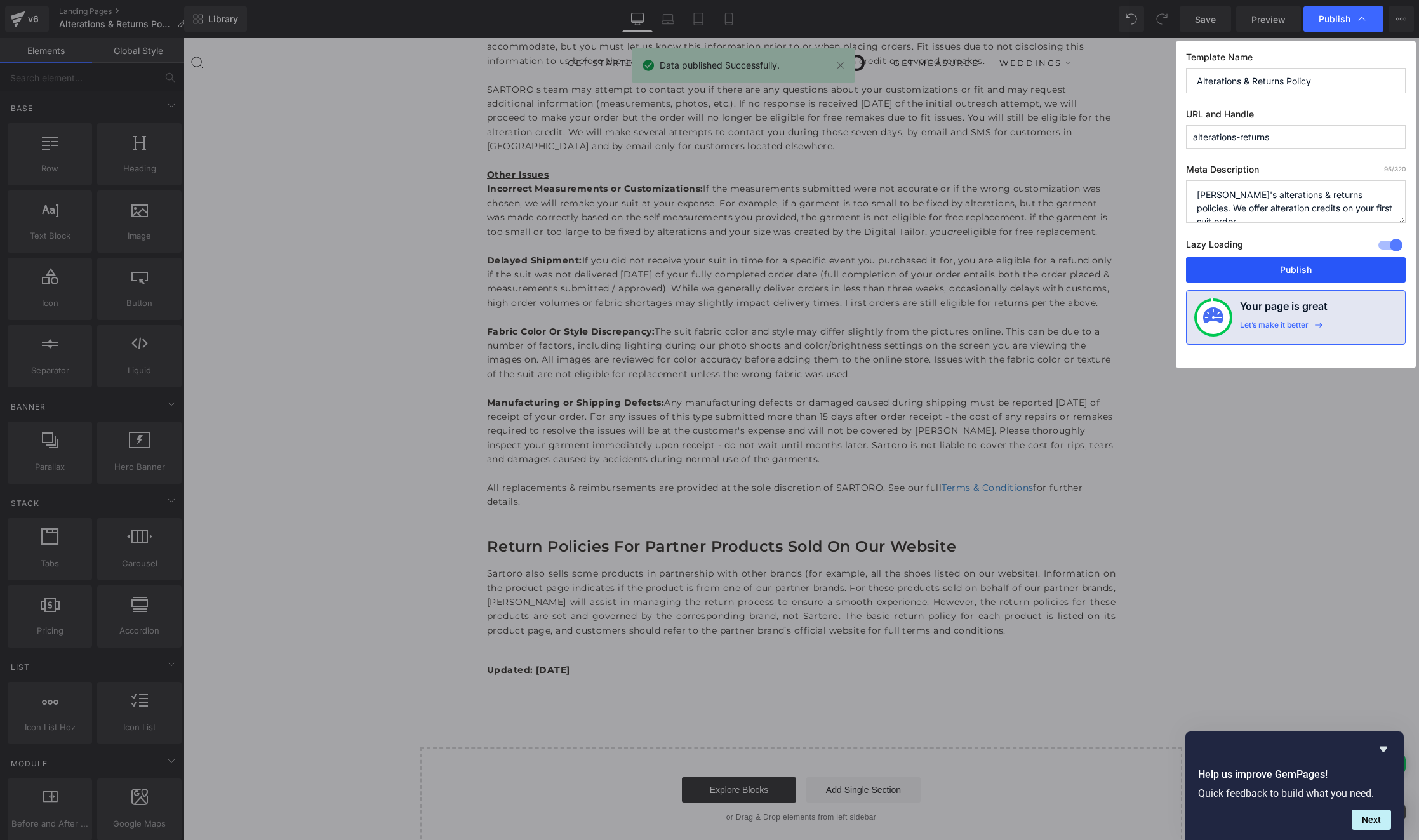
click at [1280, 269] on button "Publish" at bounding box center [1296, 269] width 220 height 25
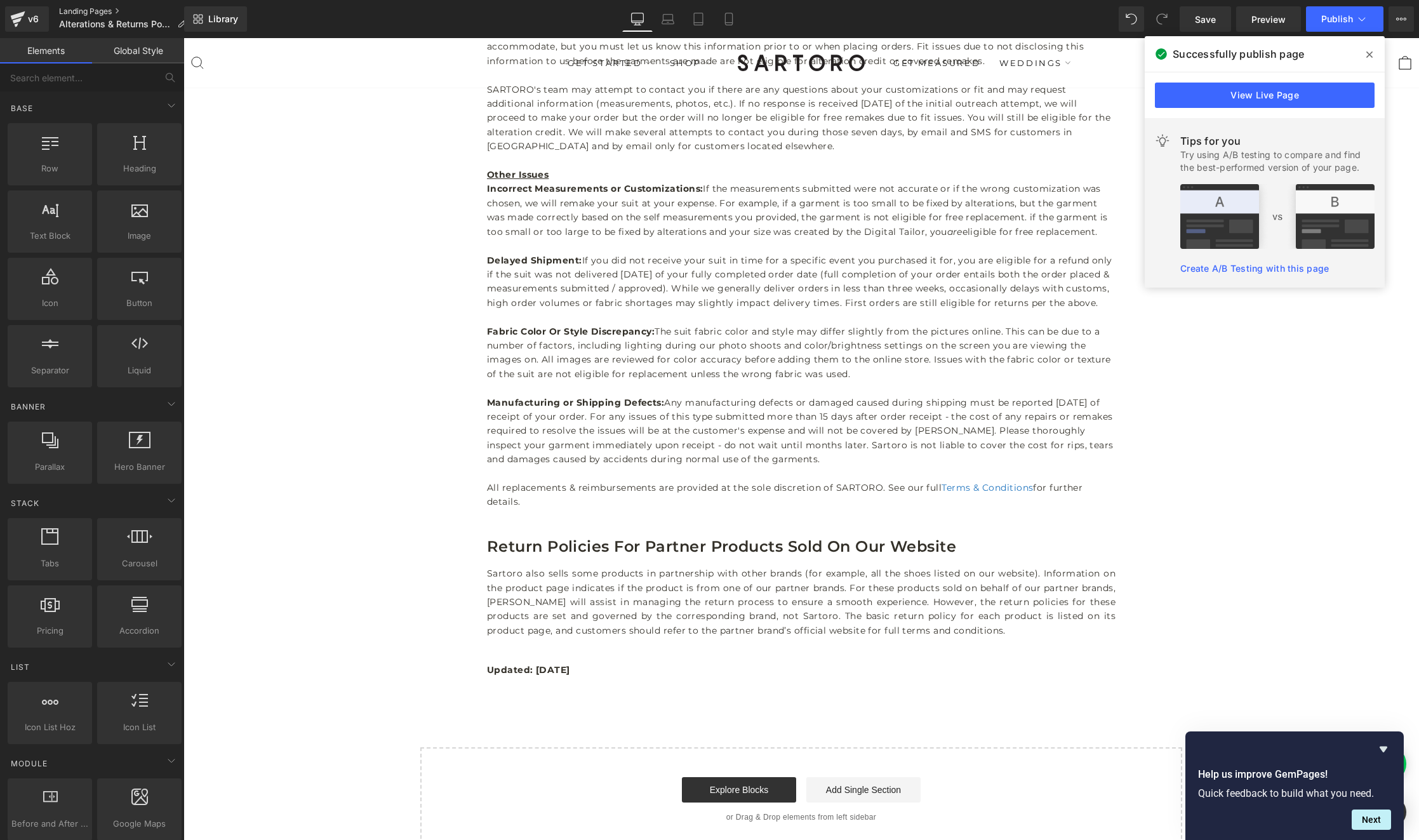
click at [88, 12] on link "Landing Pages" at bounding box center [127, 11] width 137 height 10
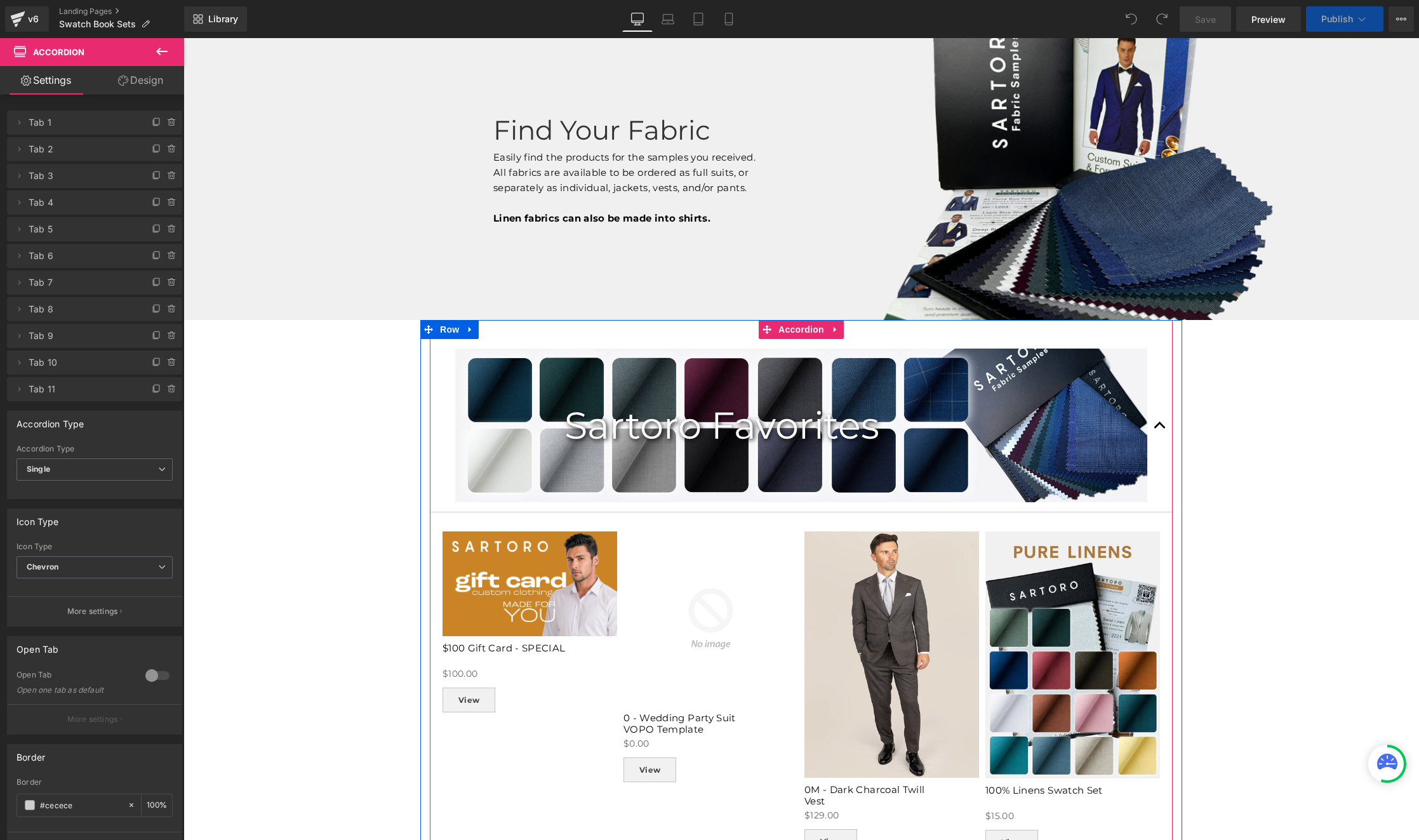
scroll to position [203, 0]
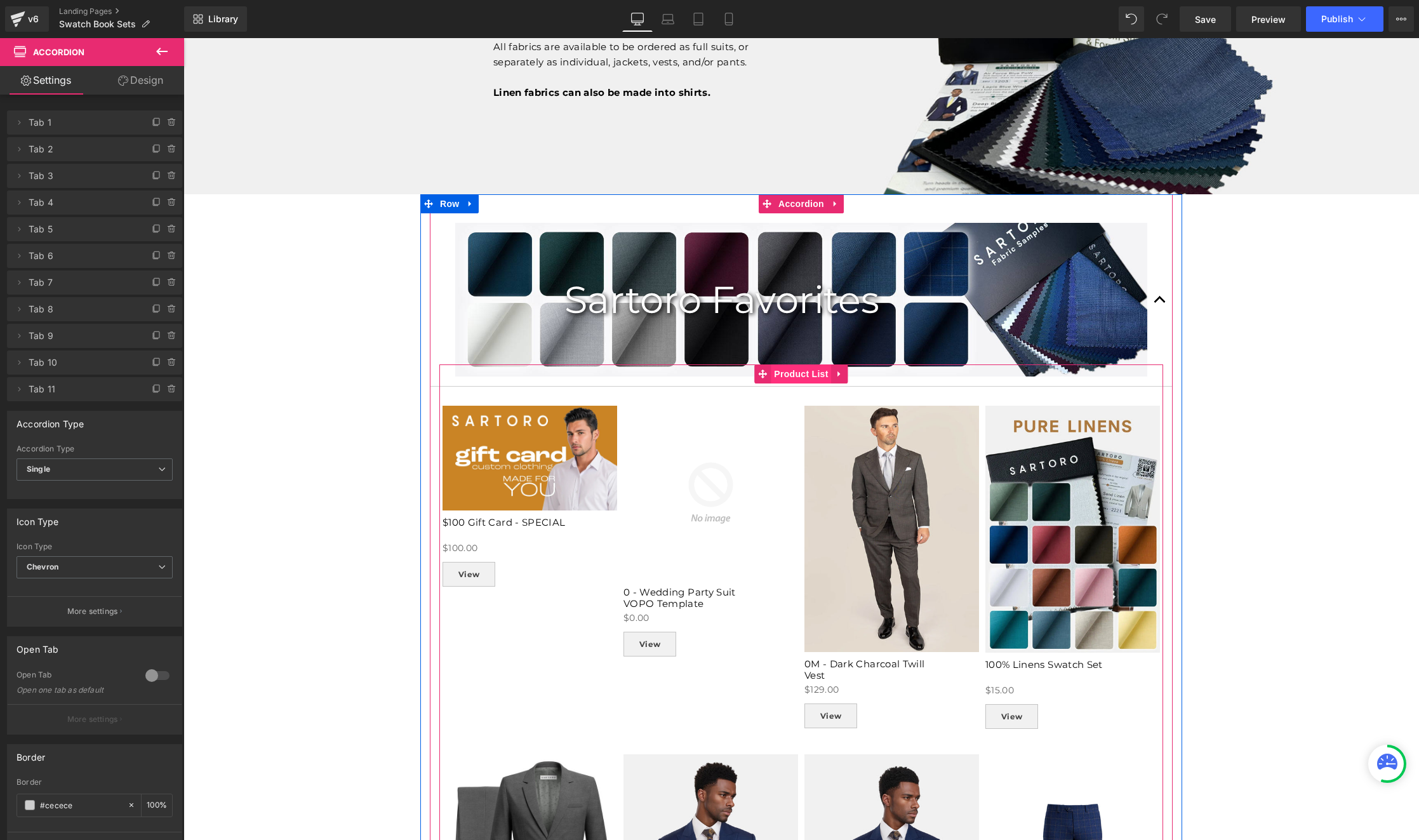
click at [801, 374] on span "Product List" at bounding box center [801, 373] width 61 height 19
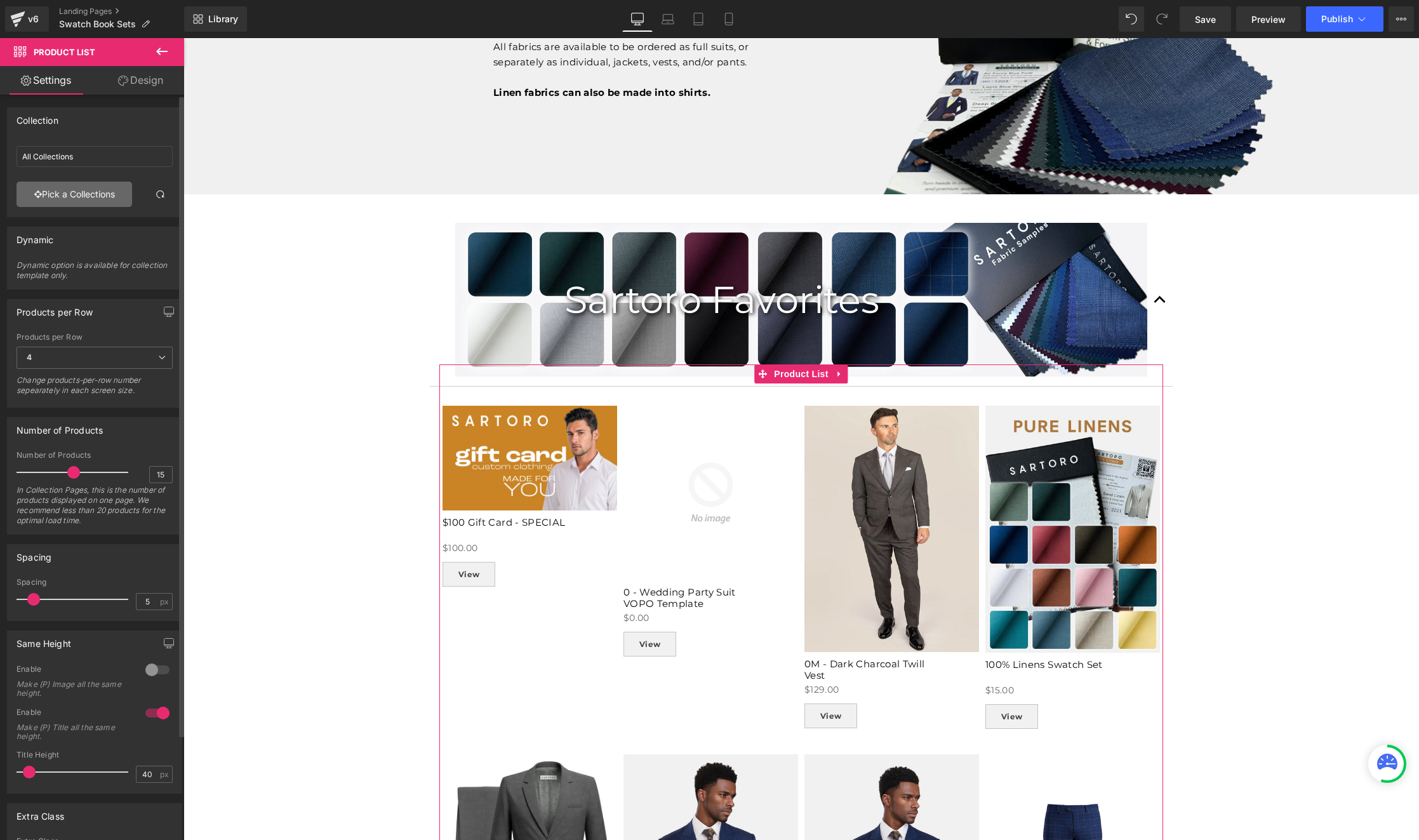
click at [88, 193] on link "Pick a Collections" at bounding box center [74, 194] width 116 height 25
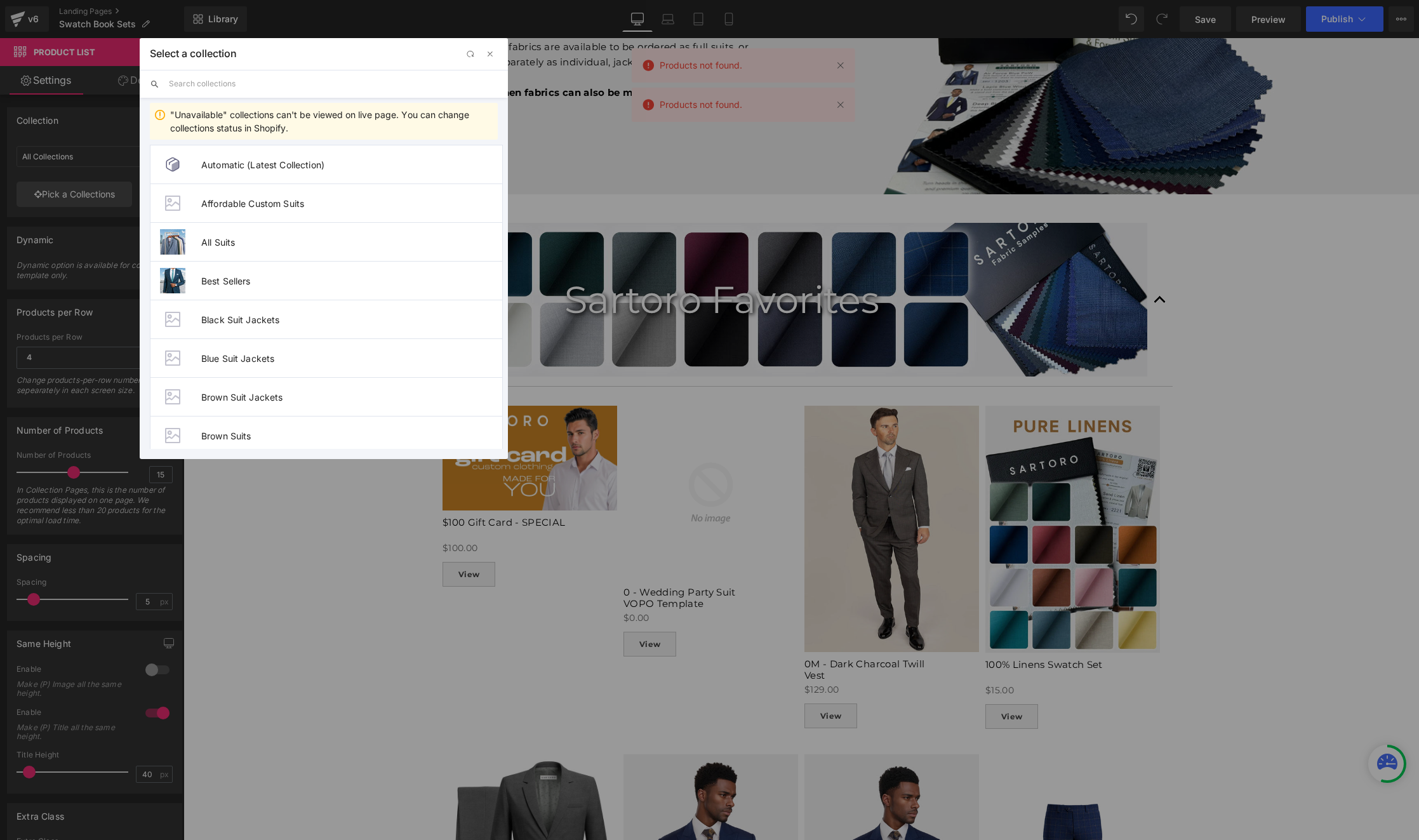
click at [242, 84] on input "text" at bounding box center [333, 84] width 329 height 28
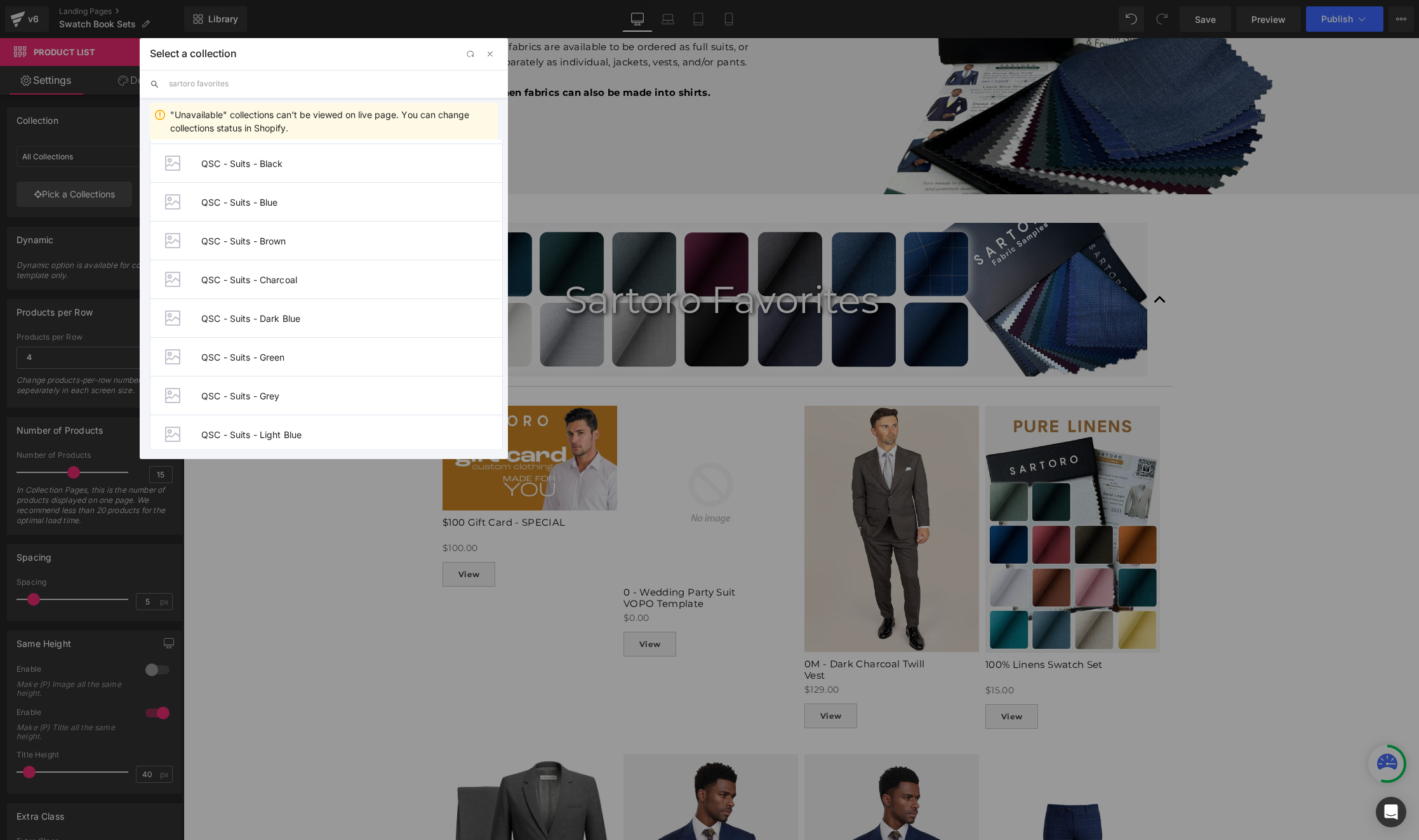
scroll to position [5823, 0]
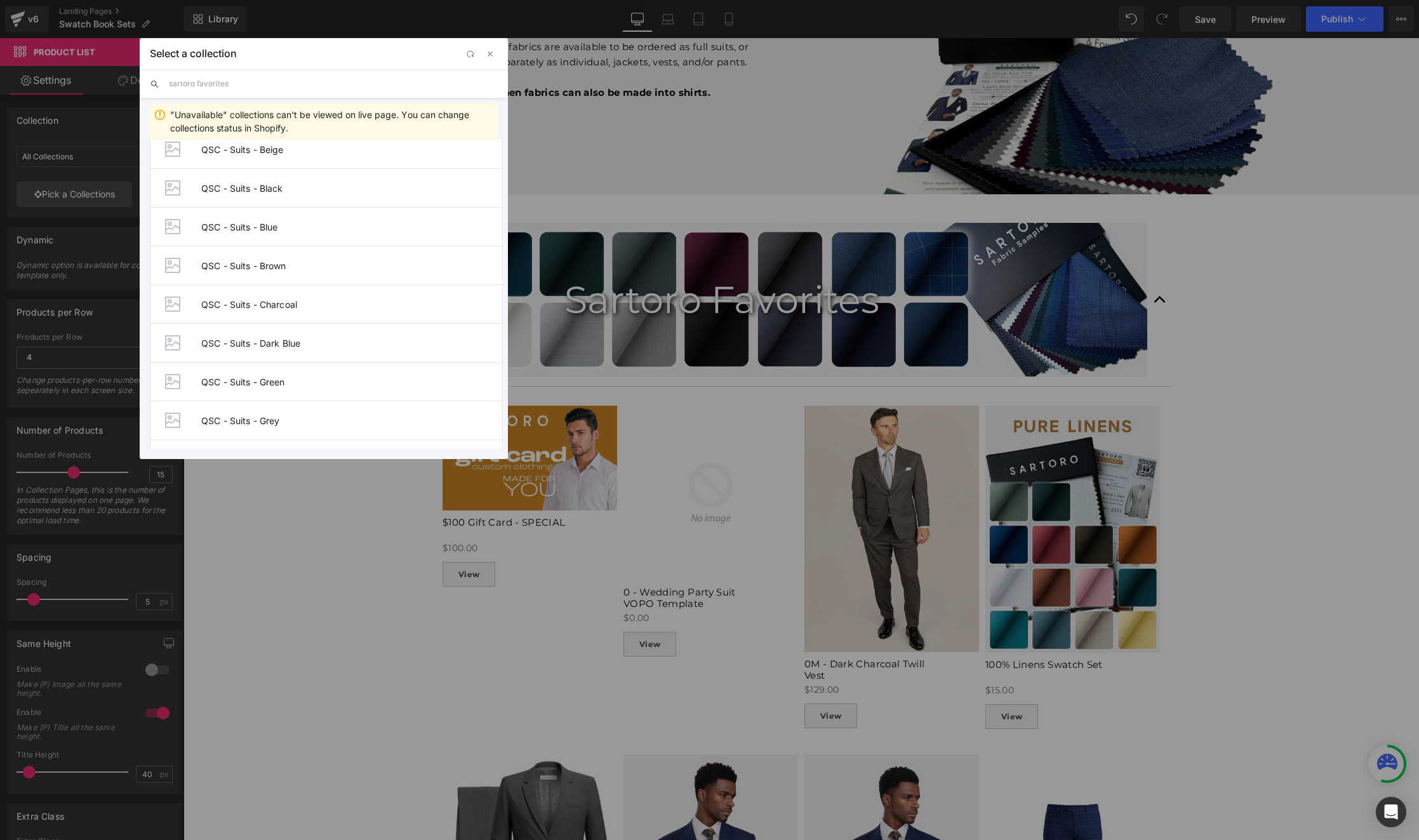
click at [268, 89] on input "sartoro favorites" at bounding box center [333, 84] width 329 height 28
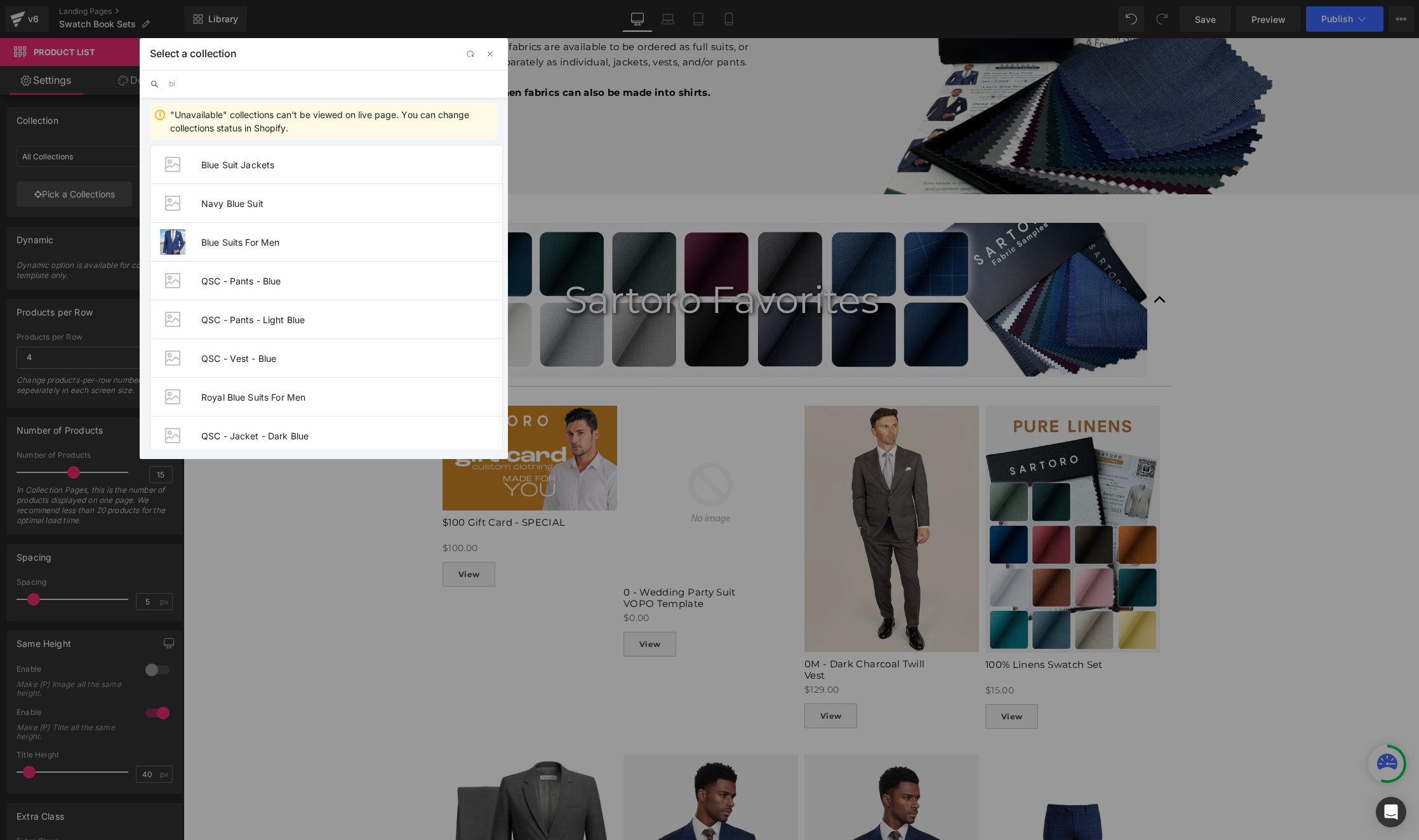
type input "b"
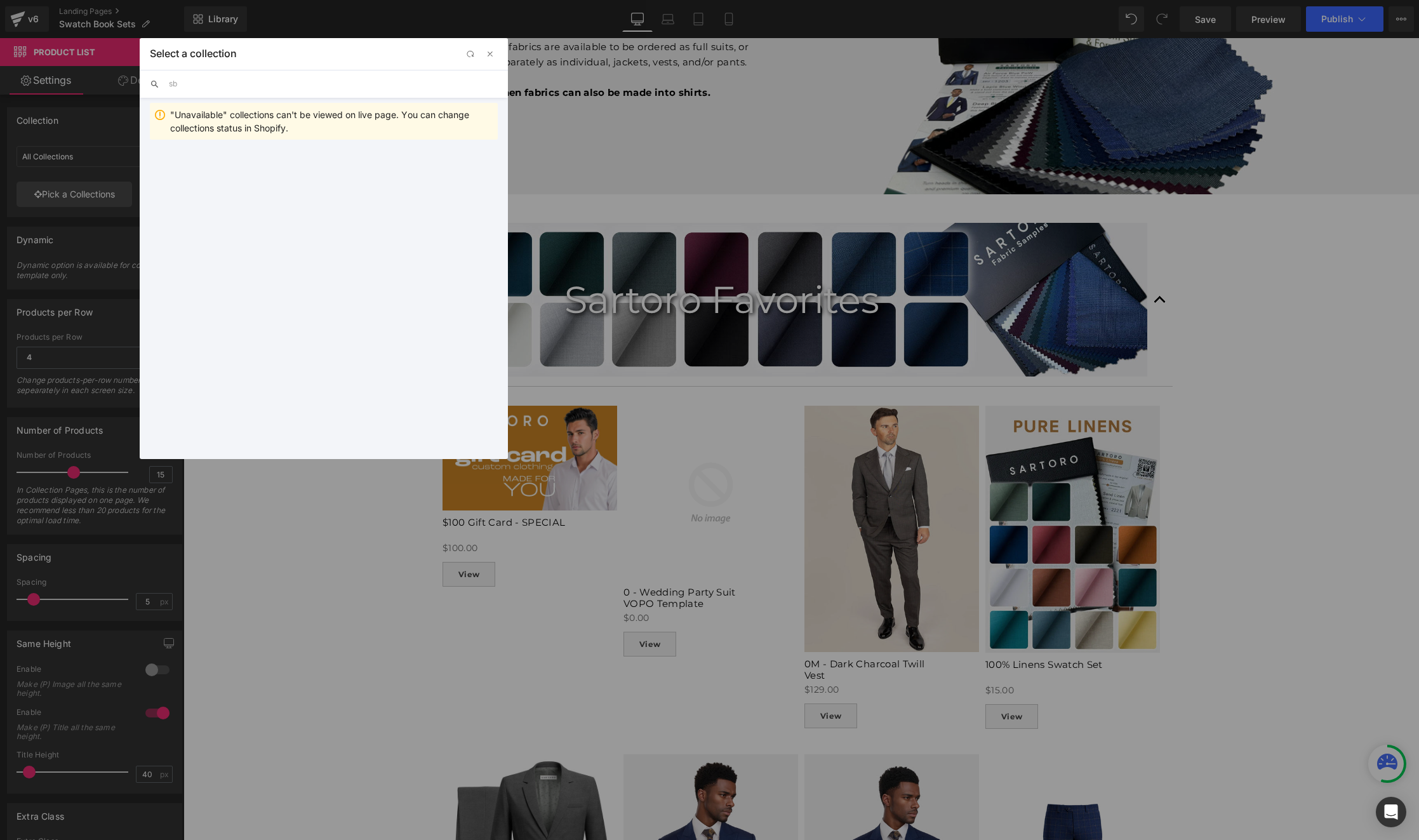
type input "s"
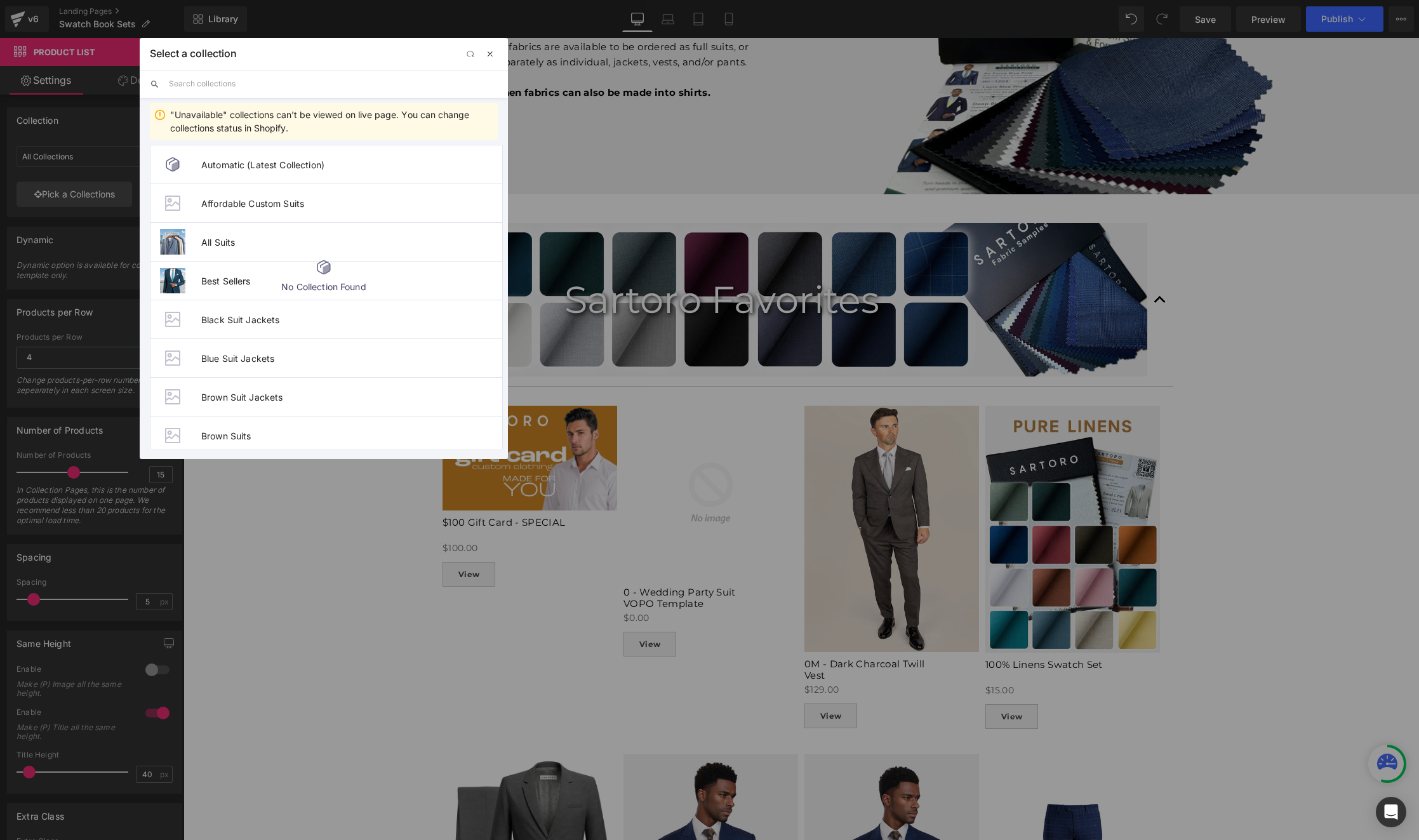
click at [491, 56] on span "button" at bounding box center [490, 54] width 10 height 10
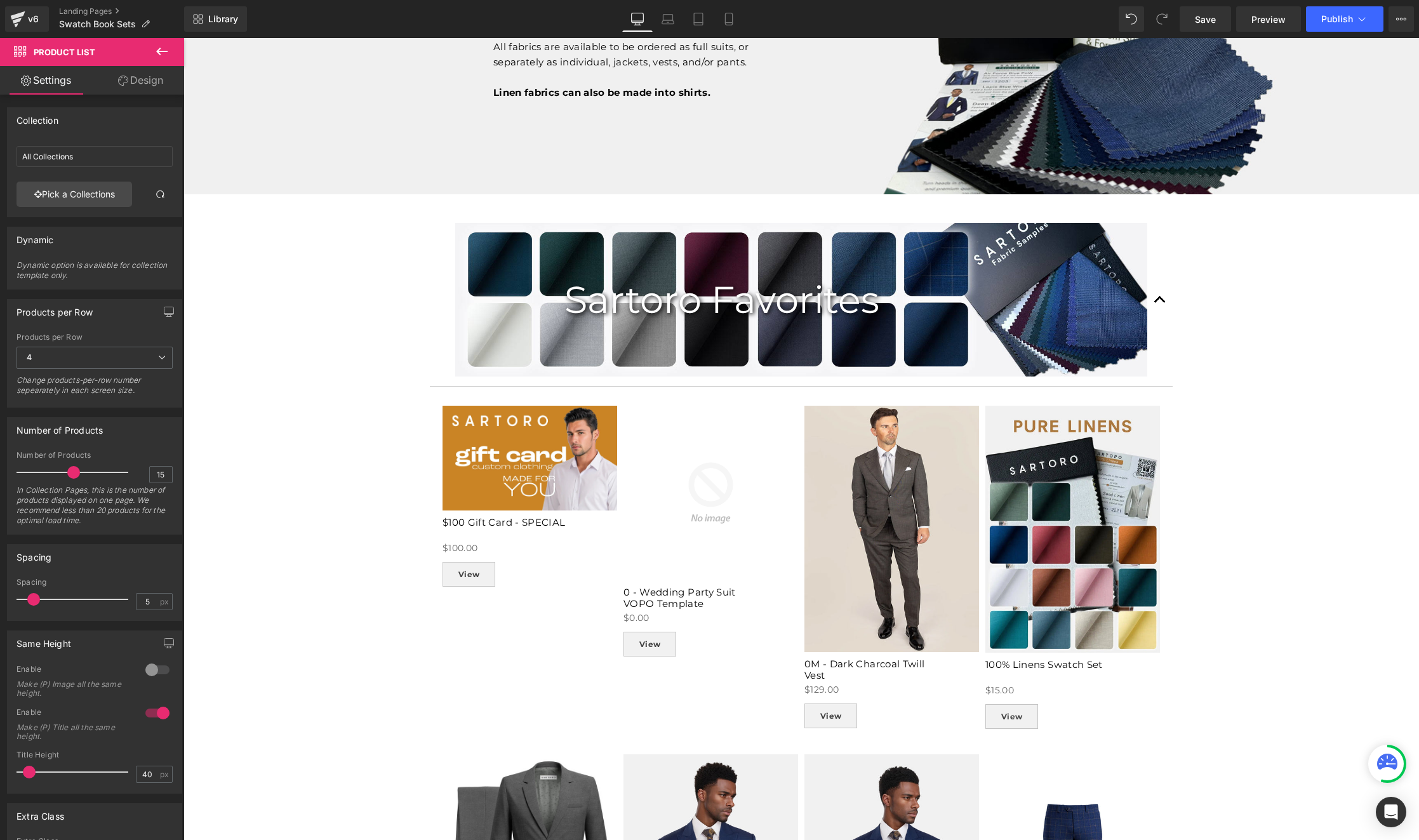
click at [157, 51] on icon at bounding box center [162, 51] width 11 height 7
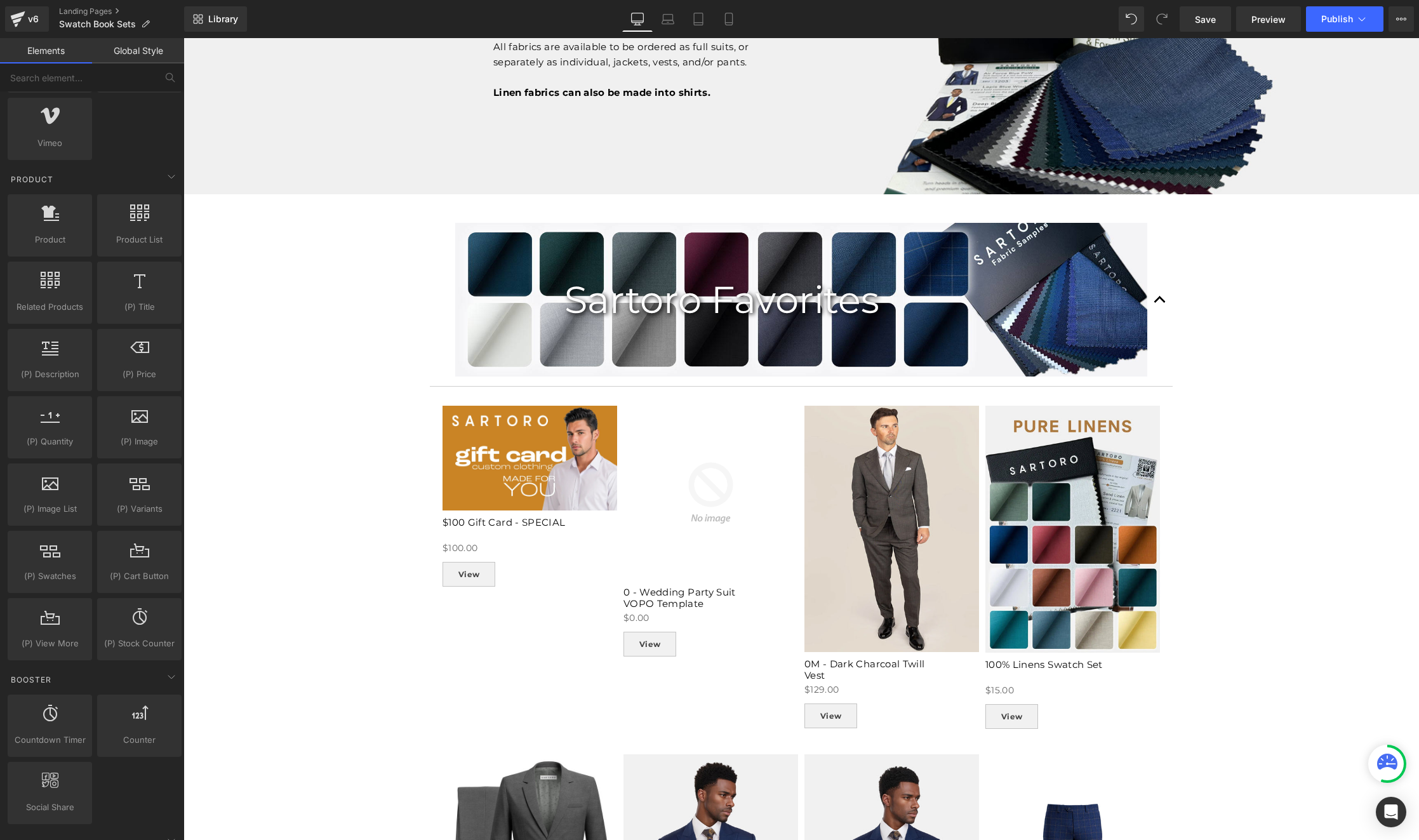
scroll to position [950, 0]
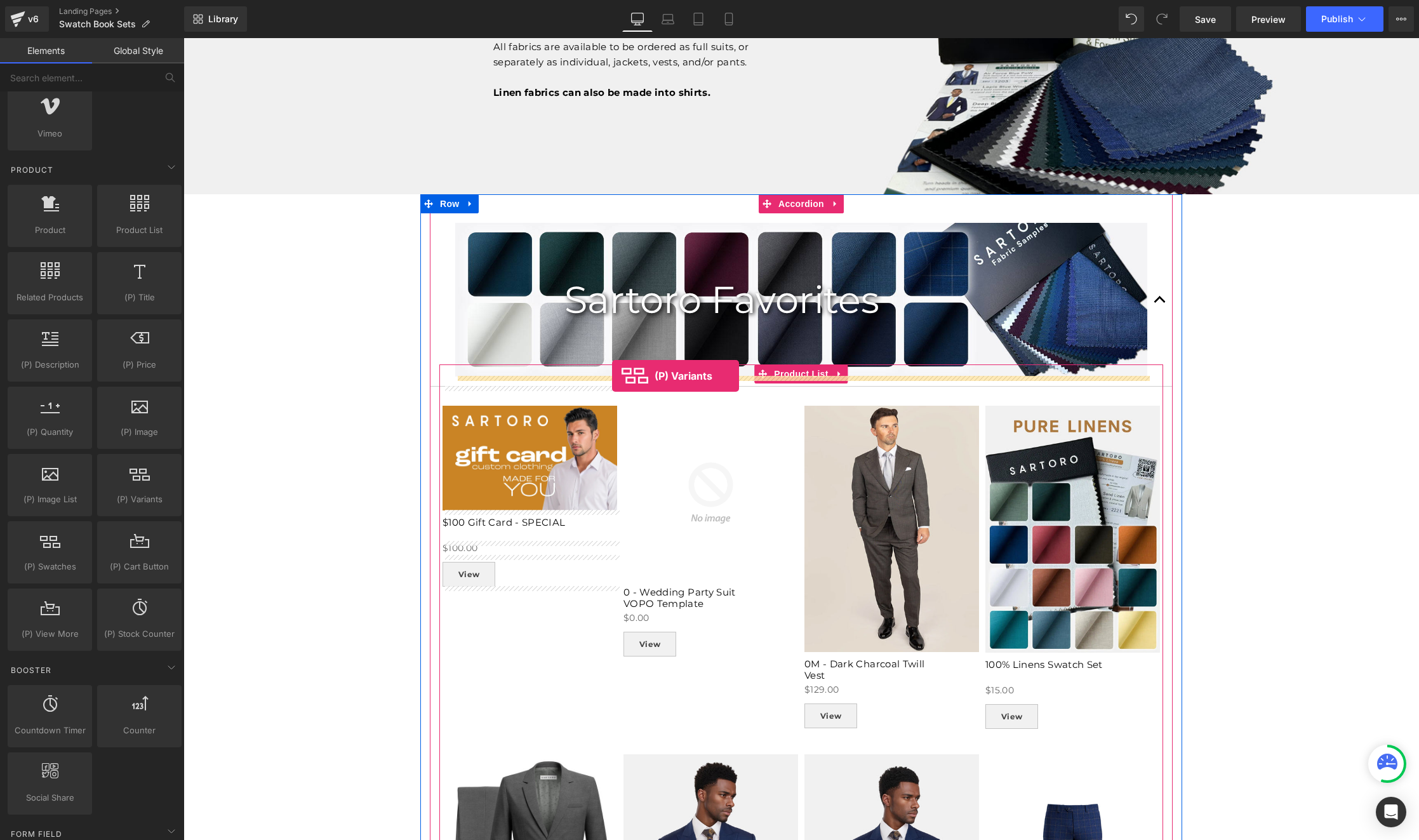
drag, startPoint x: 333, startPoint y: 527, endPoint x: 612, endPoint y: 376, distance: 317.2
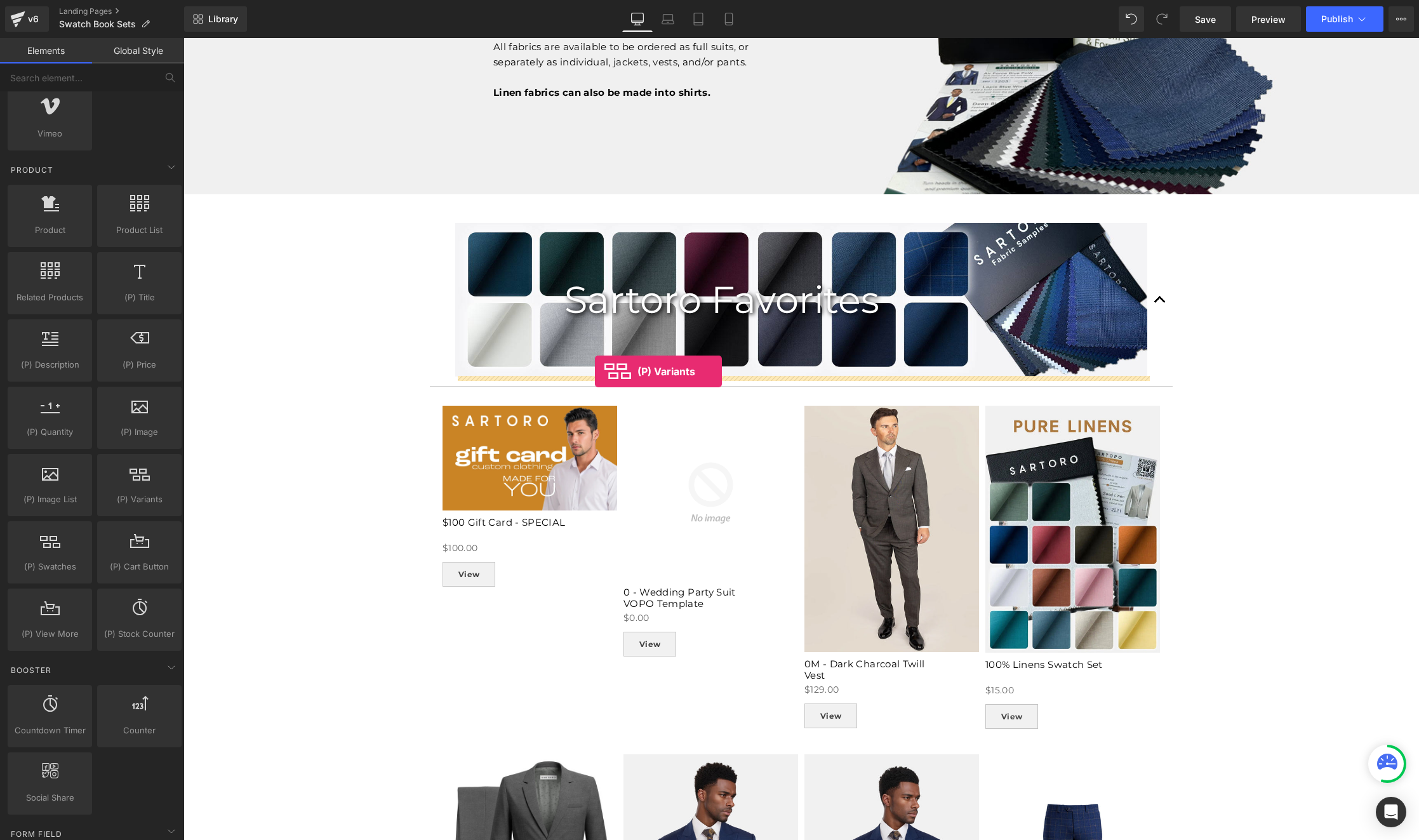
drag, startPoint x: 324, startPoint y: 525, endPoint x: 595, endPoint y: 372, distance: 311.2
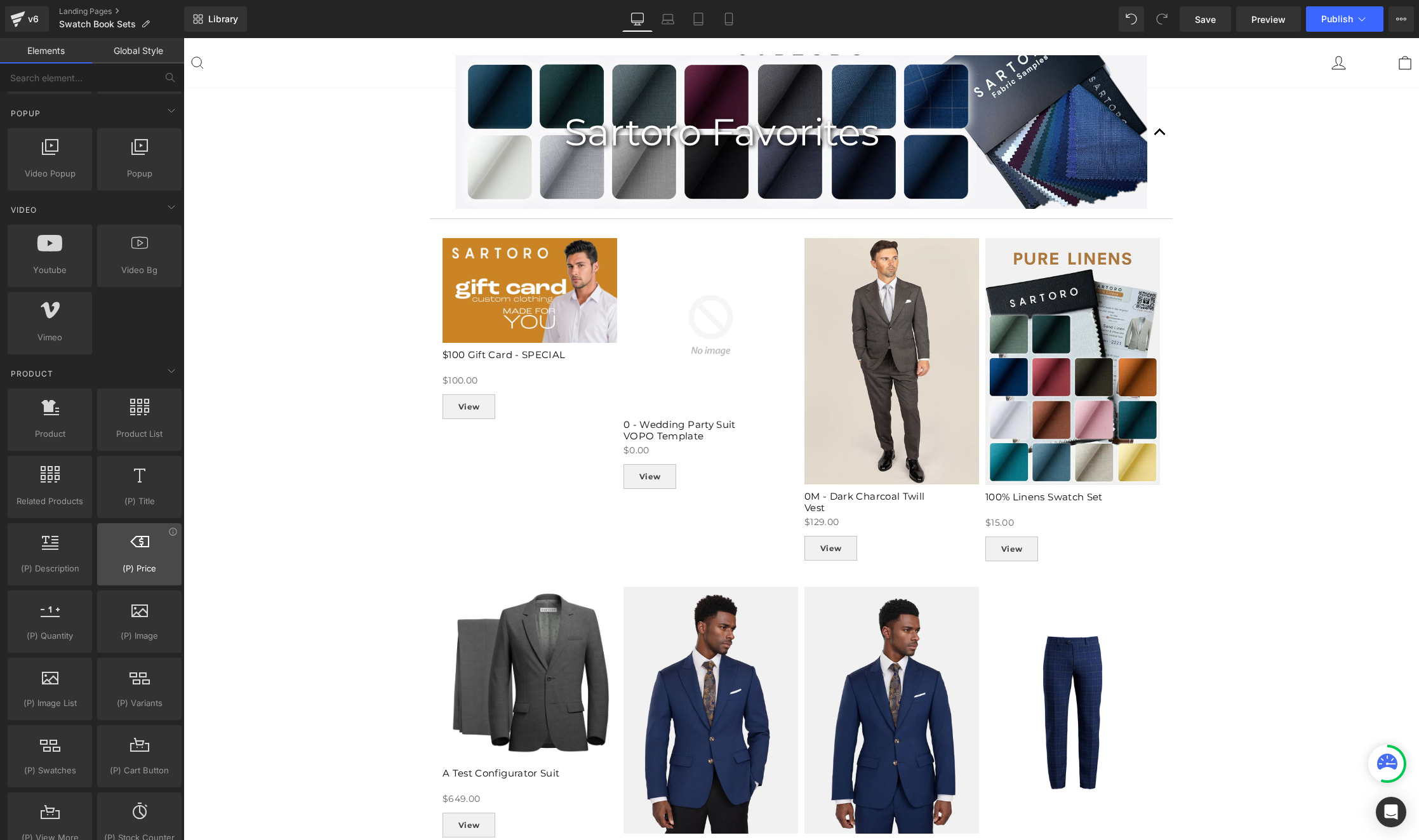
scroll to position [767, 0]
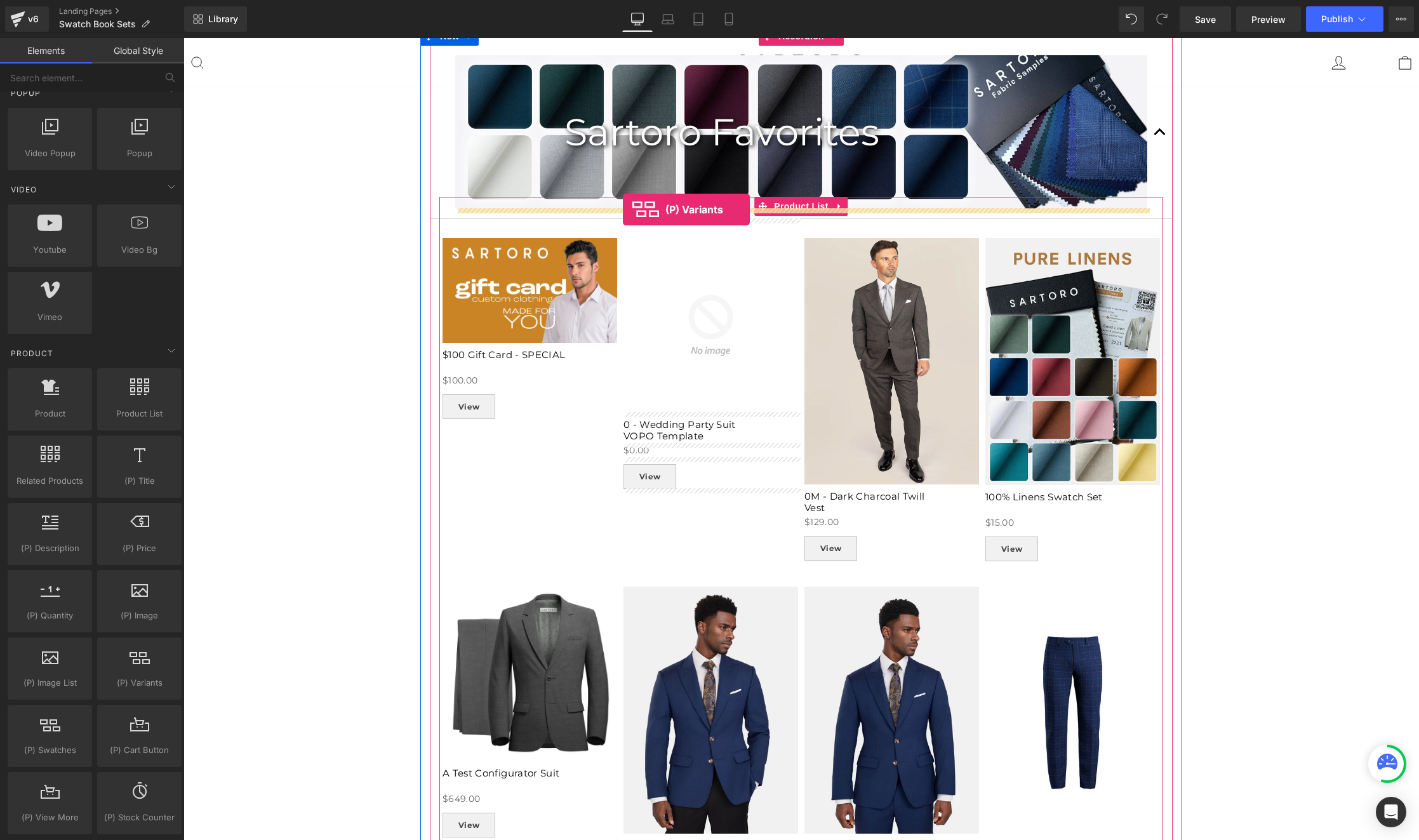
drag, startPoint x: 318, startPoint y: 716, endPoint x: 623, endPoint y: 209, distance: 591.7
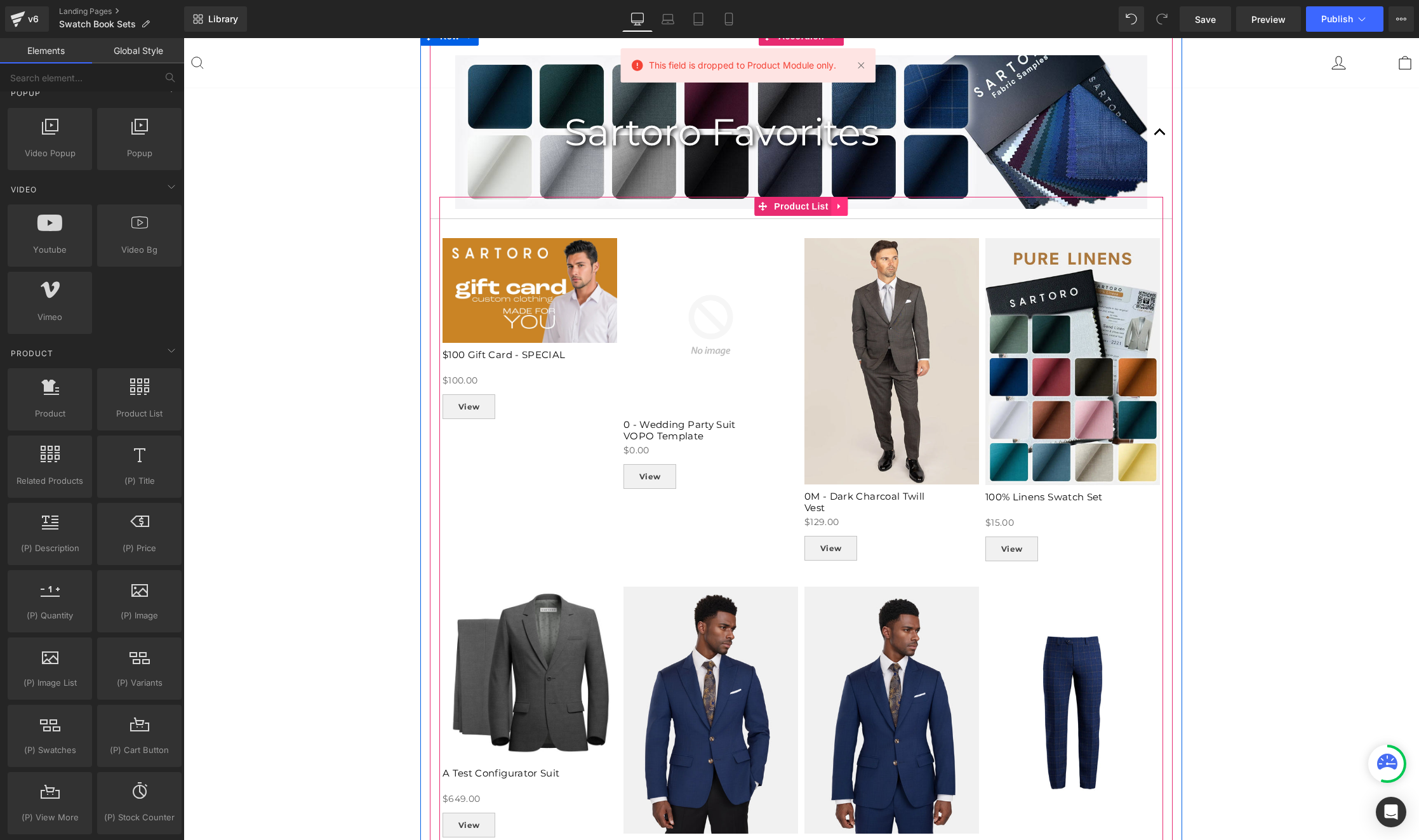
click at [840, 207] on icon at bounding box center [838, 206] width 2 height 6
click at [849, 207] on icon at bounding box center [847, 206] width 9 height 10
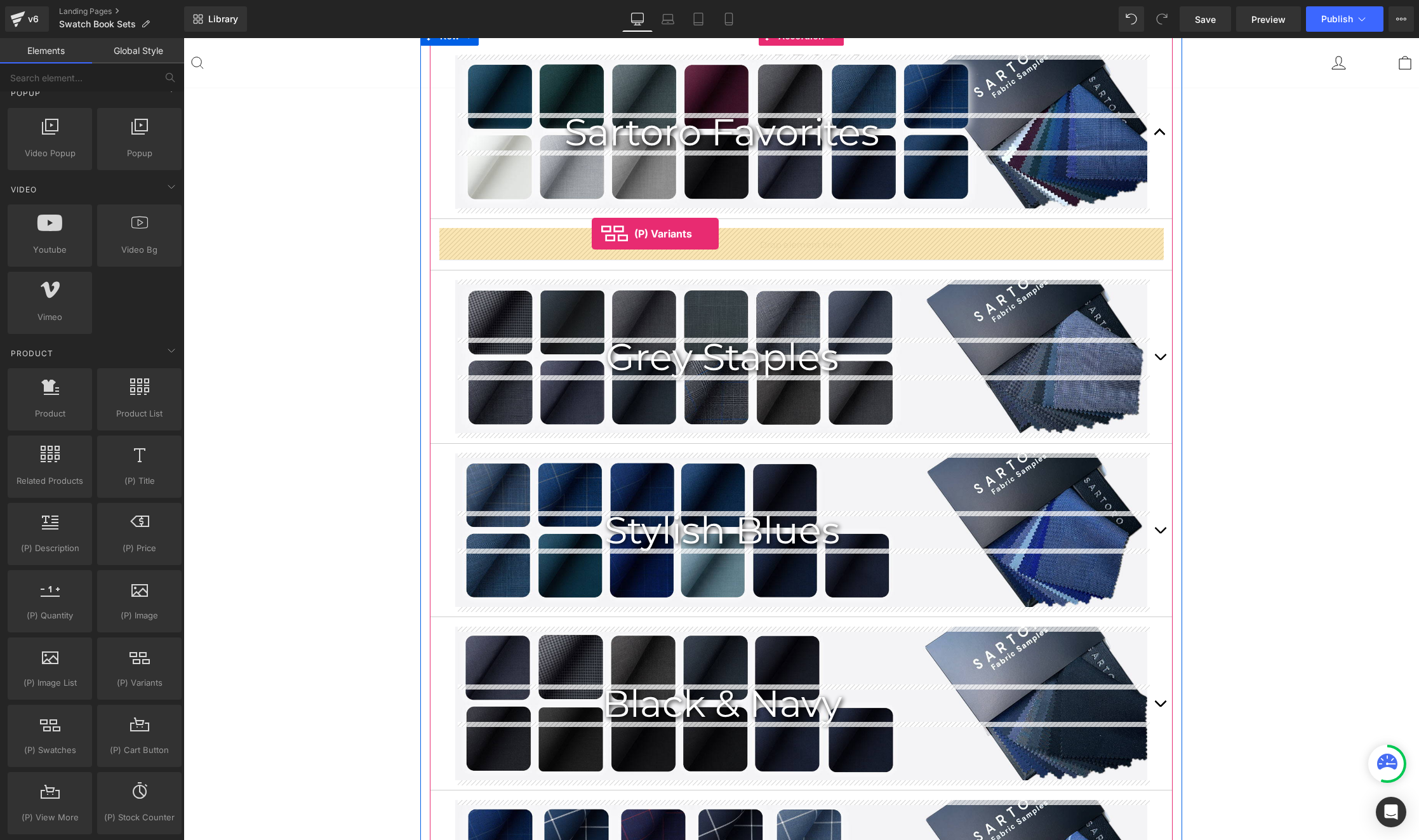
drag, startPoint x: 312, startPoint y: 714, endPoint x: 591, endPoint y: 235, distance: 554.3
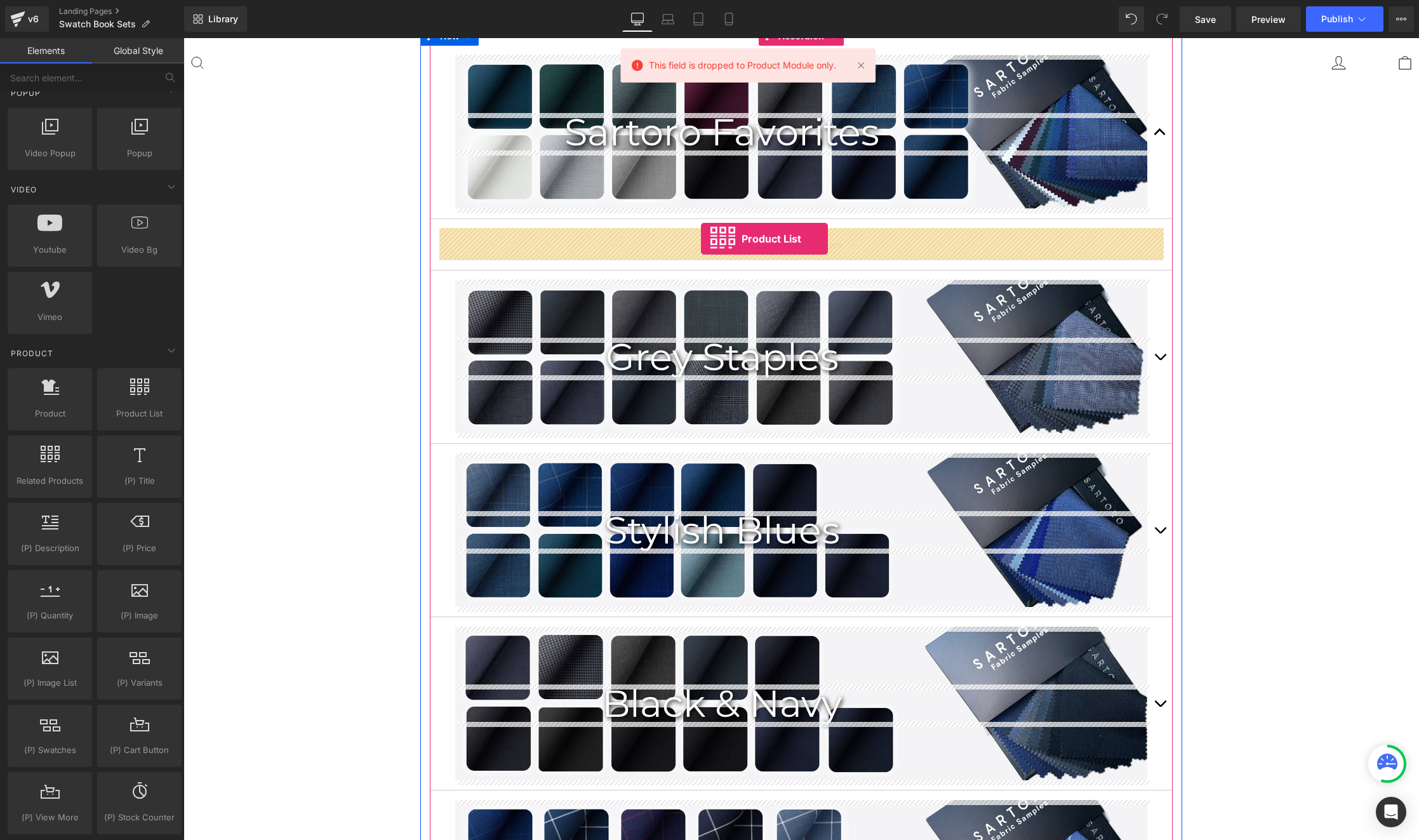
drag, startPoint x: 323, startPoint y: 437, endPoint x: 700, endPoint y: 239, distance: 425.8
